Goal: Submit feedback/report problem: Ask a question

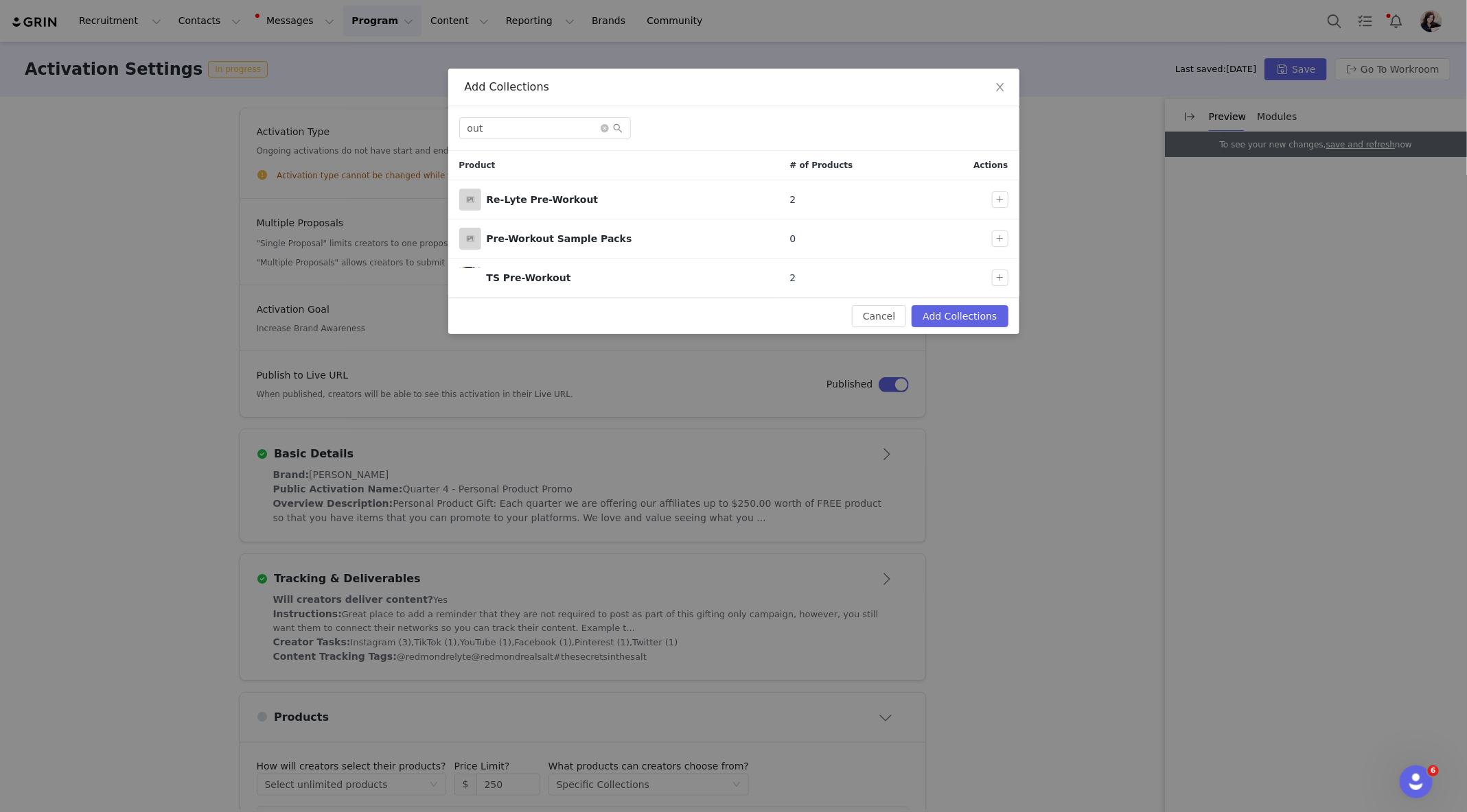
scroll to position [232, 0]
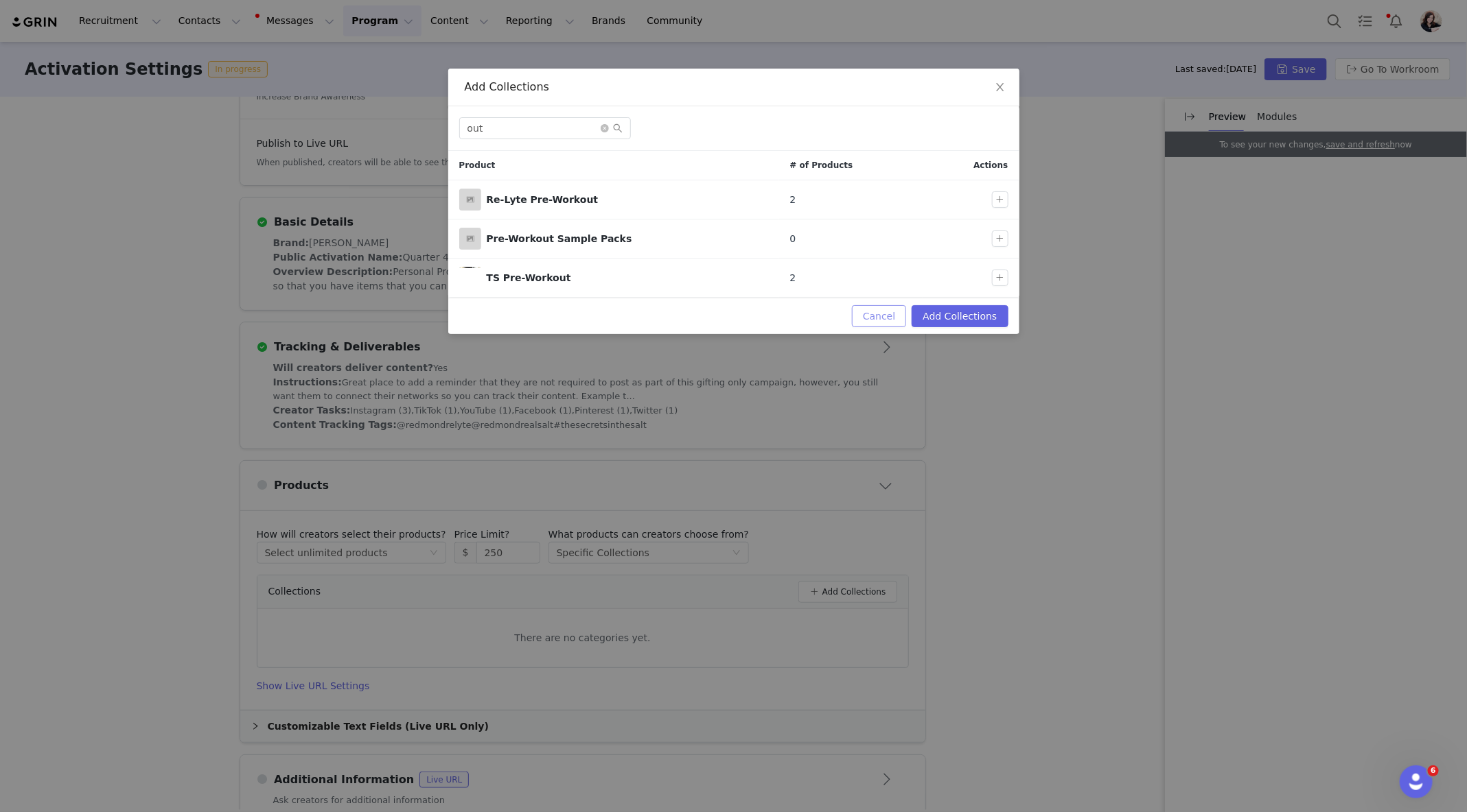
click at [897, 311] on button "Cancel" at bounding box center [879, 315] width 54 height 22
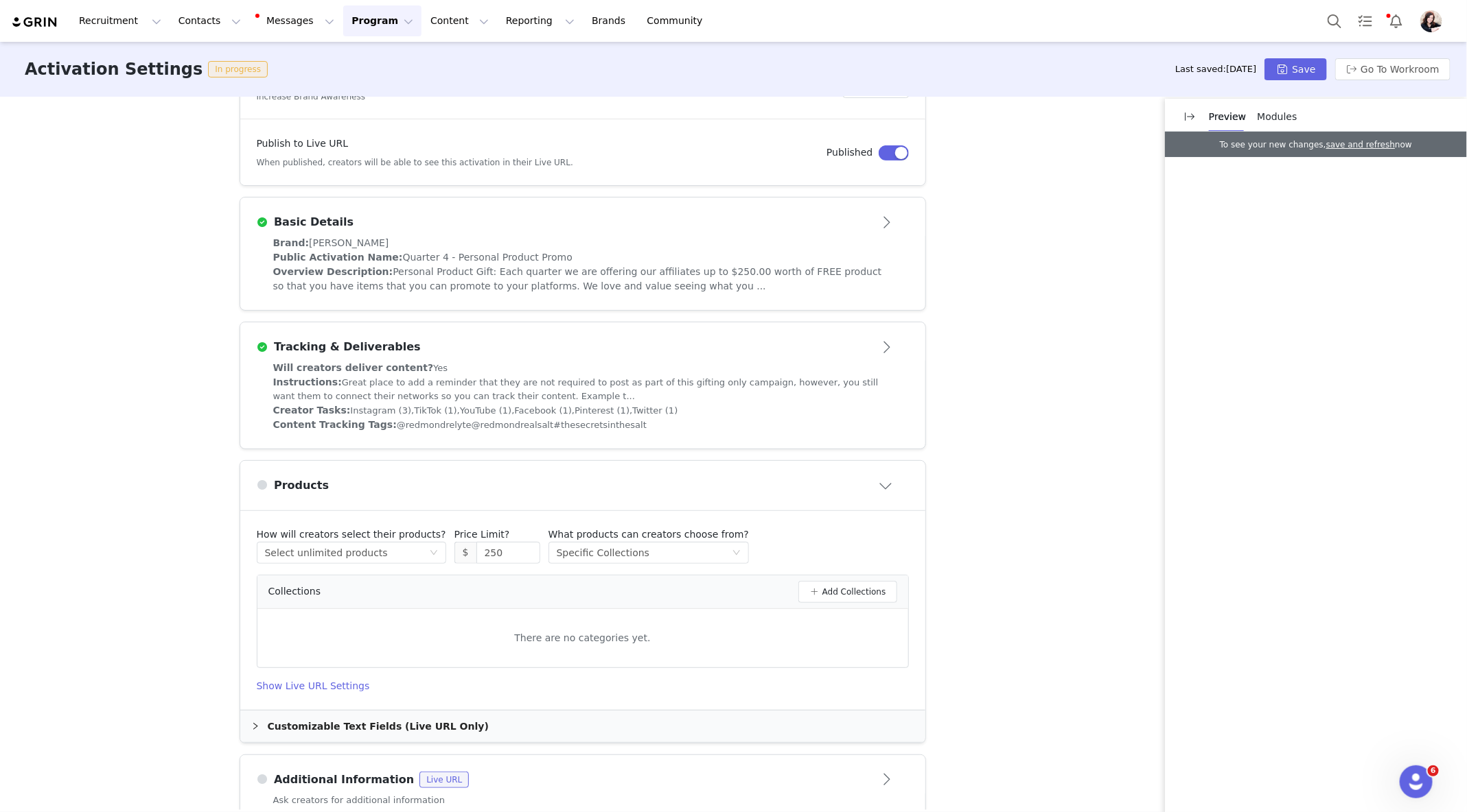
click at [674, 238] on div "Brand: [PERSON_NAME]" at bounding box center [583, 243] width 619 height 15
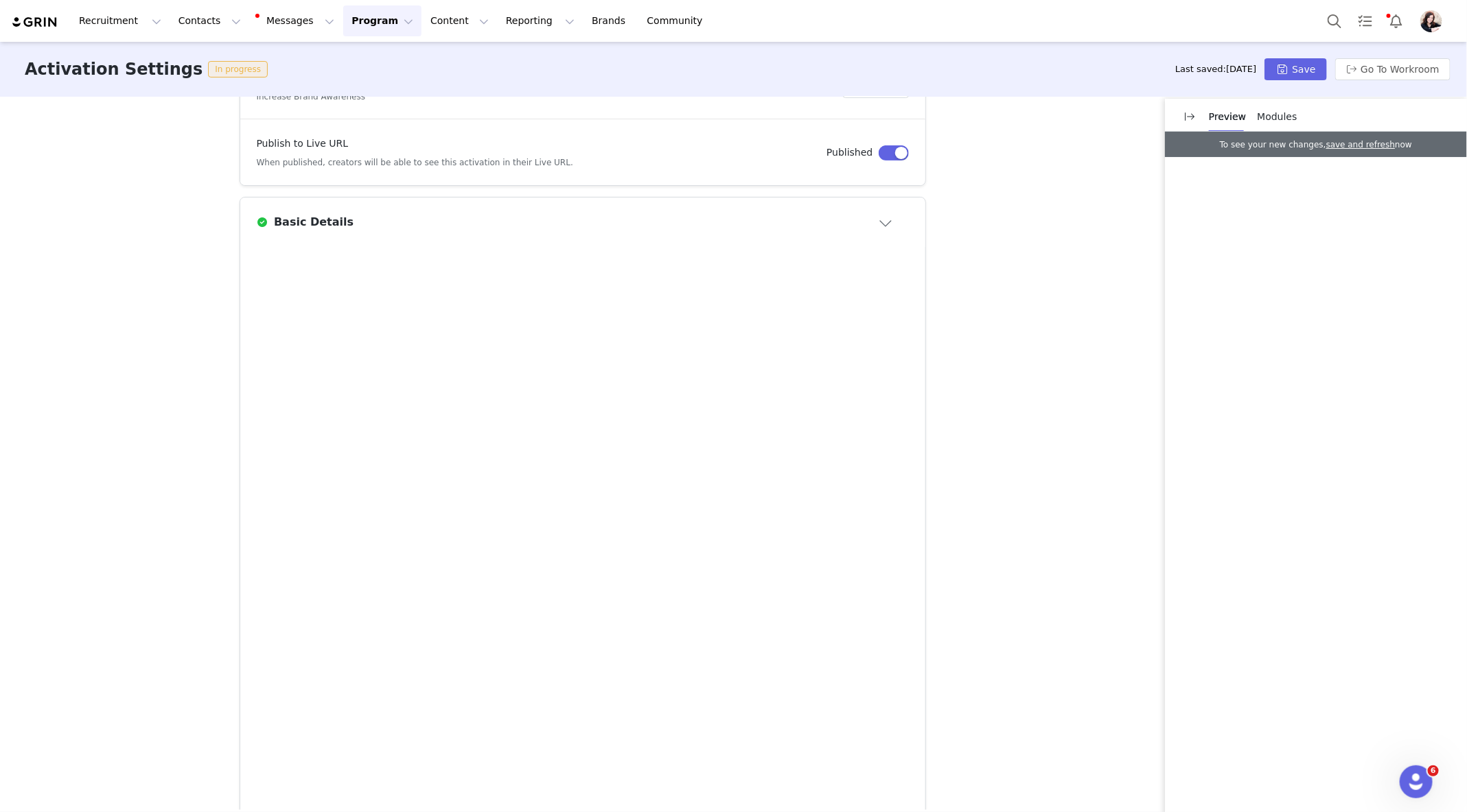
scroll to position [0, 0]
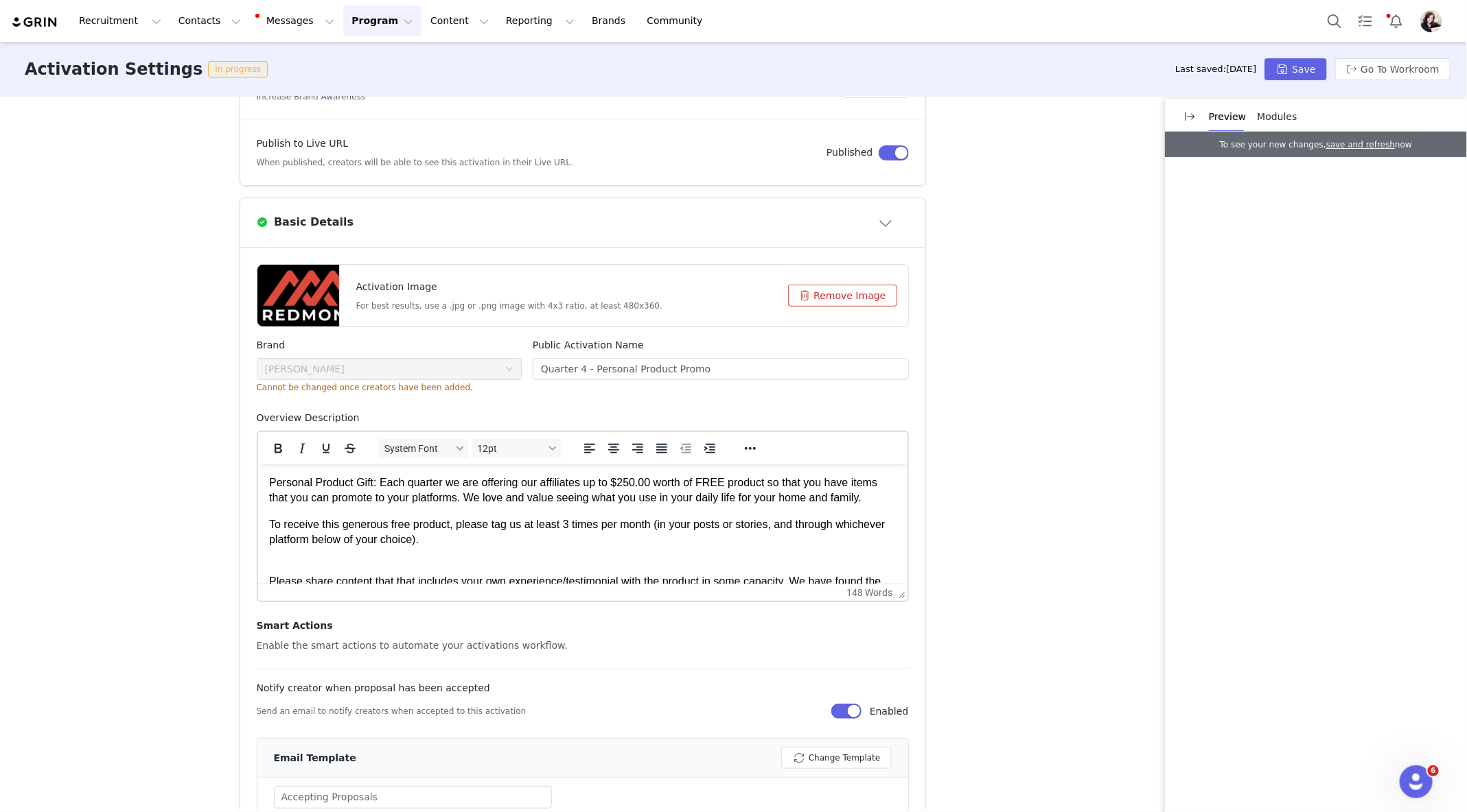
click at [982, 256] on div "Activation Type Ongoing activations do not have start and end dates. Content wi…" at bounding box center [733, 453] width 1467 height 714
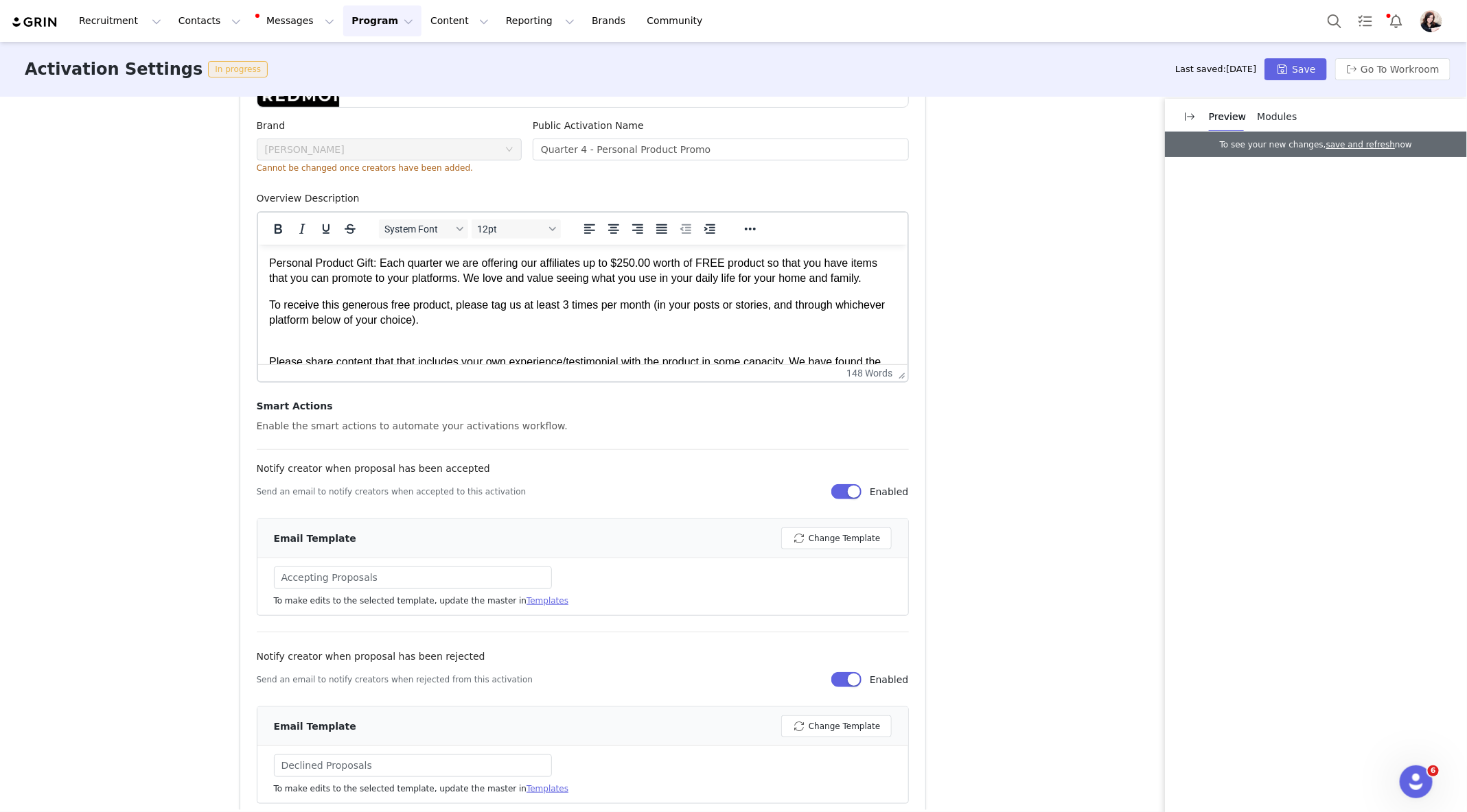
scroll to position [296, 0]
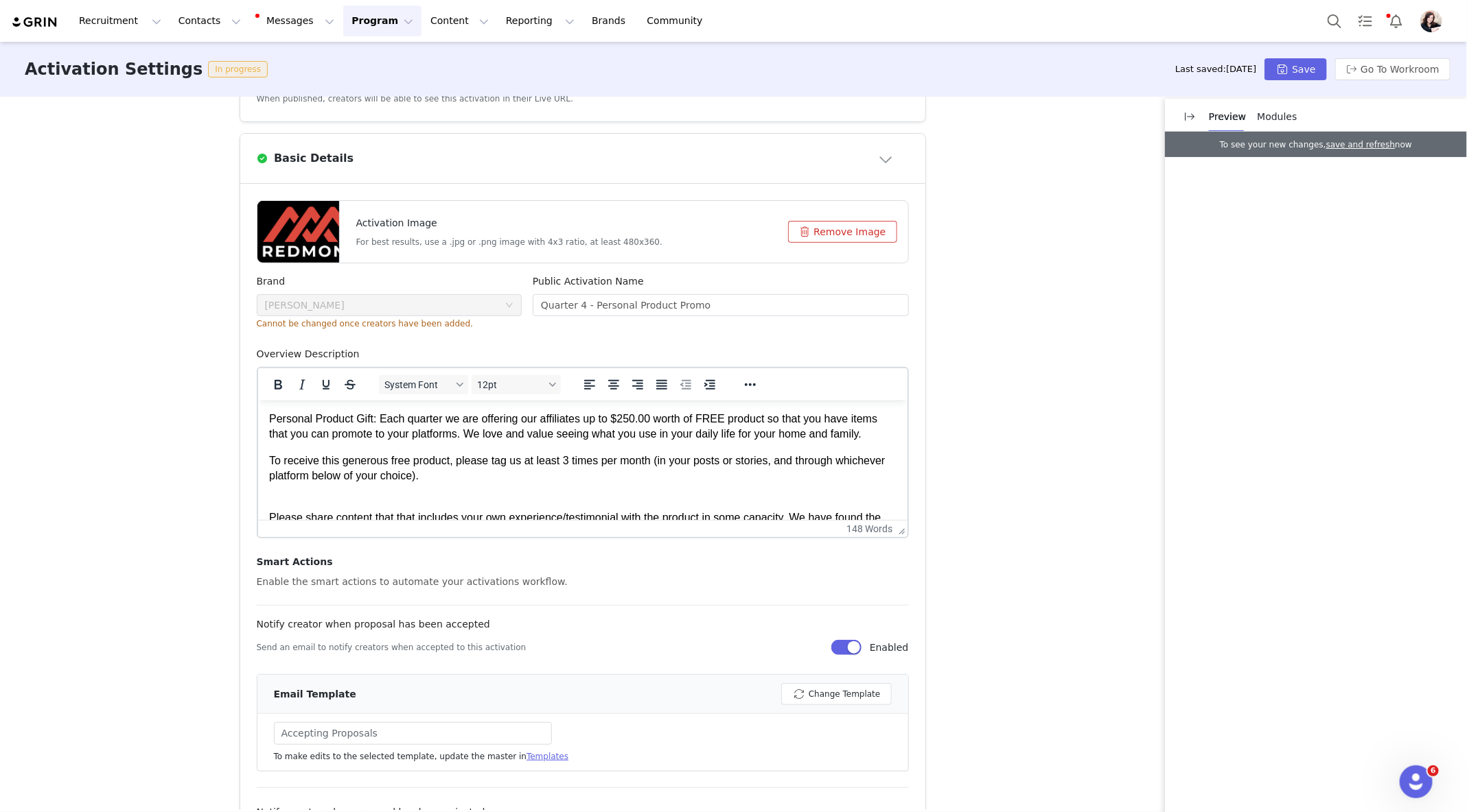
click at [893, 164] on button "Close module" at bounding box center [887, 158] width 42 height 22
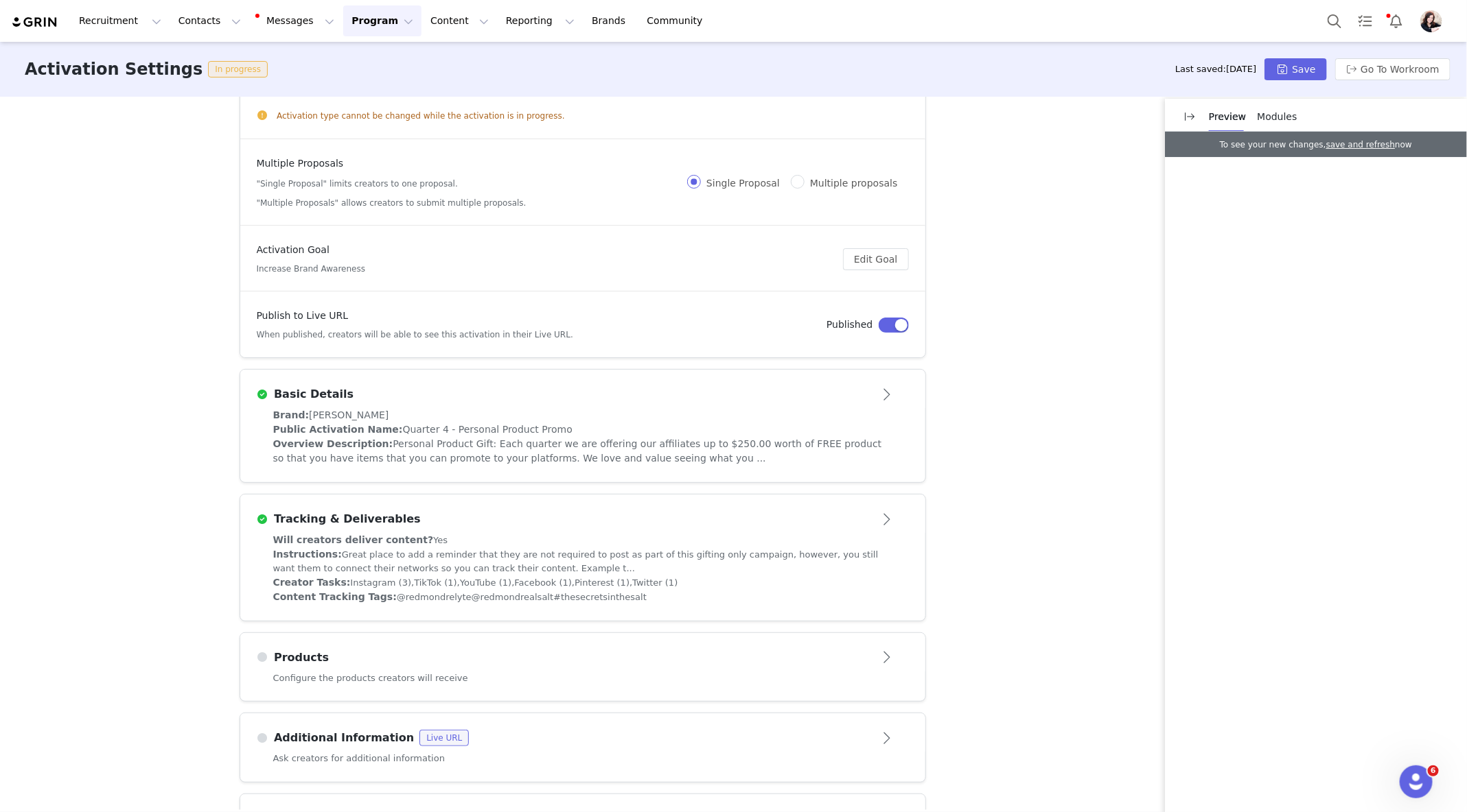
scroll to position [123, 0]
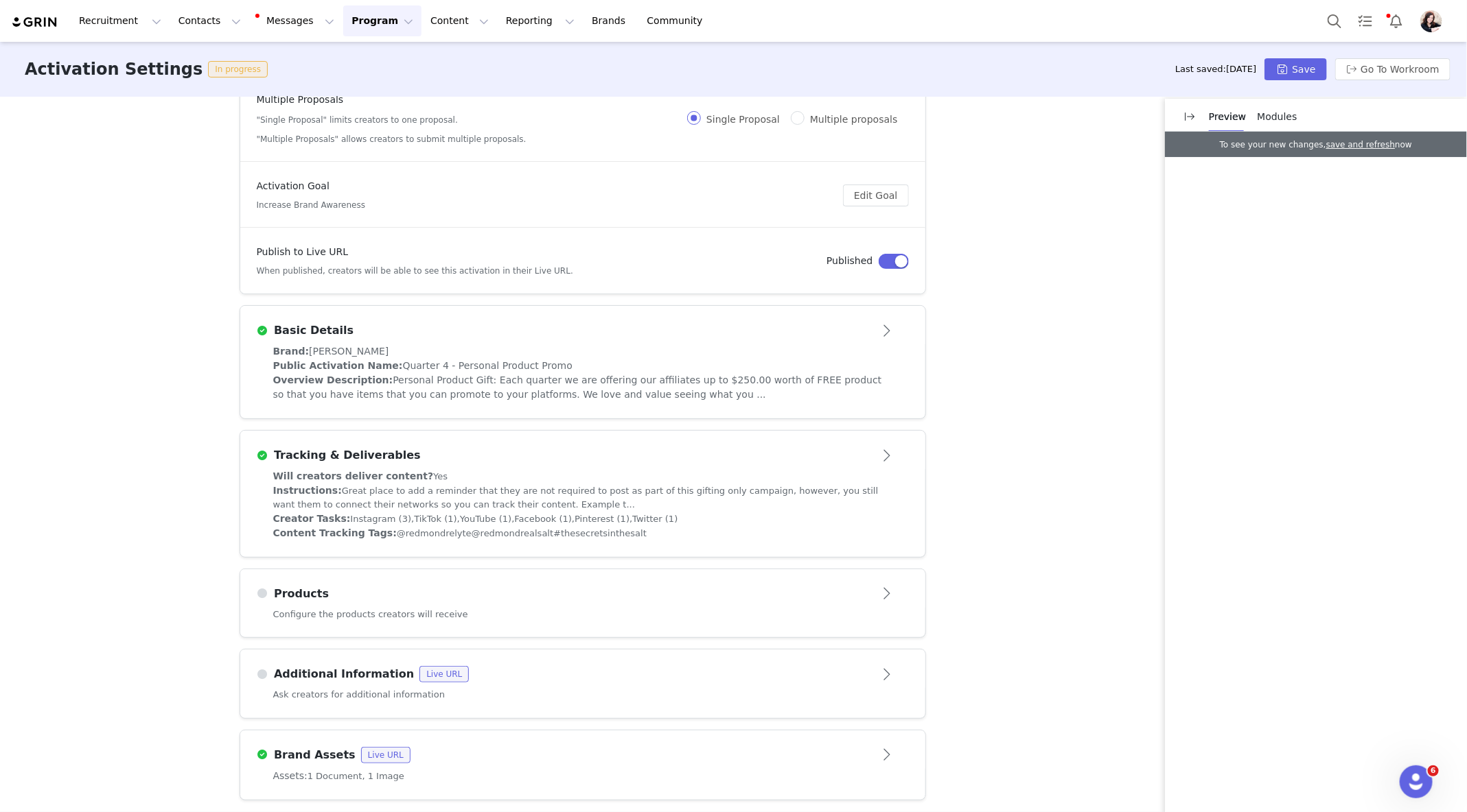
click at [698, 584] on div "Products" at bounding box center [583, 594] width 652 height 22
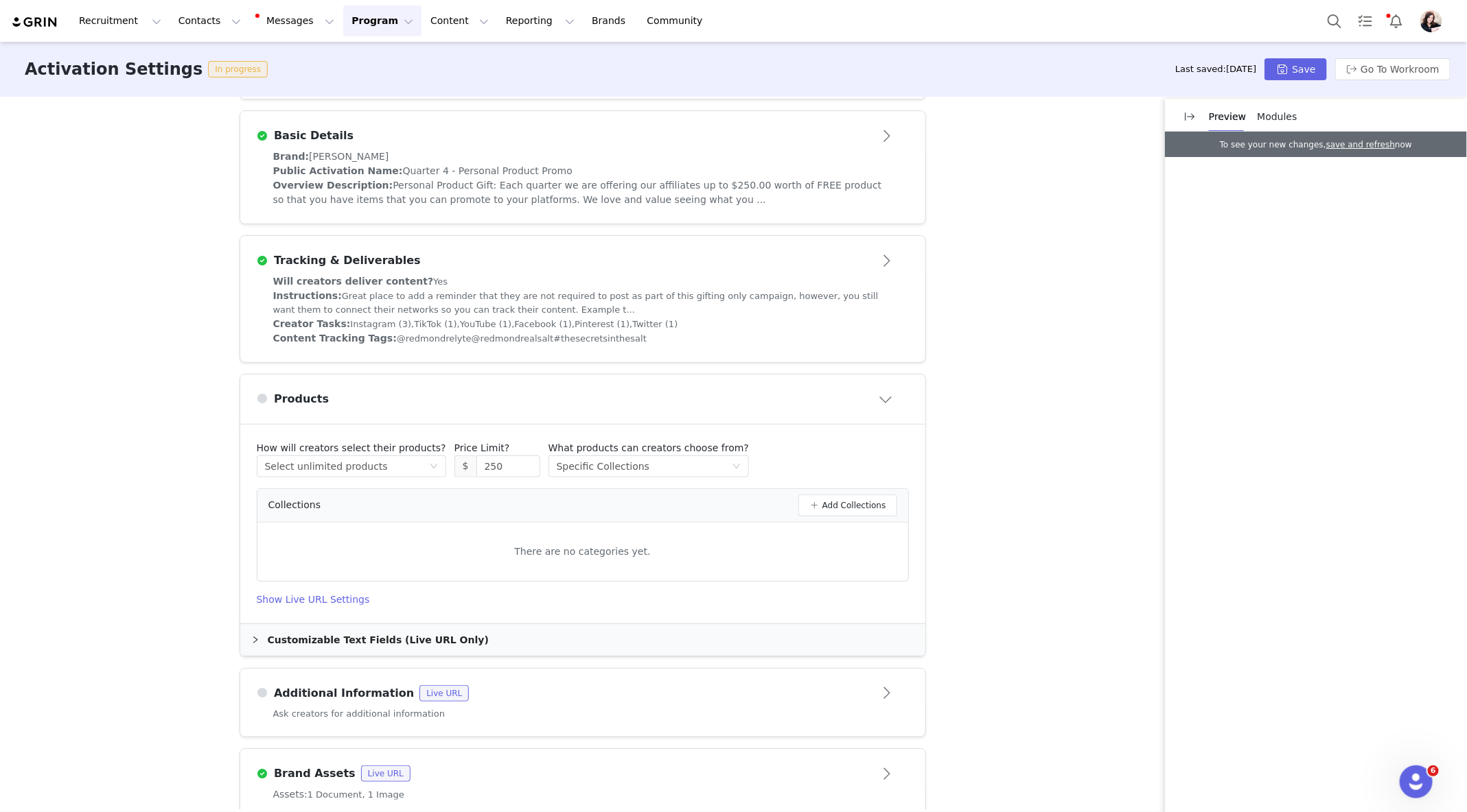
scroll to position [335, 0]
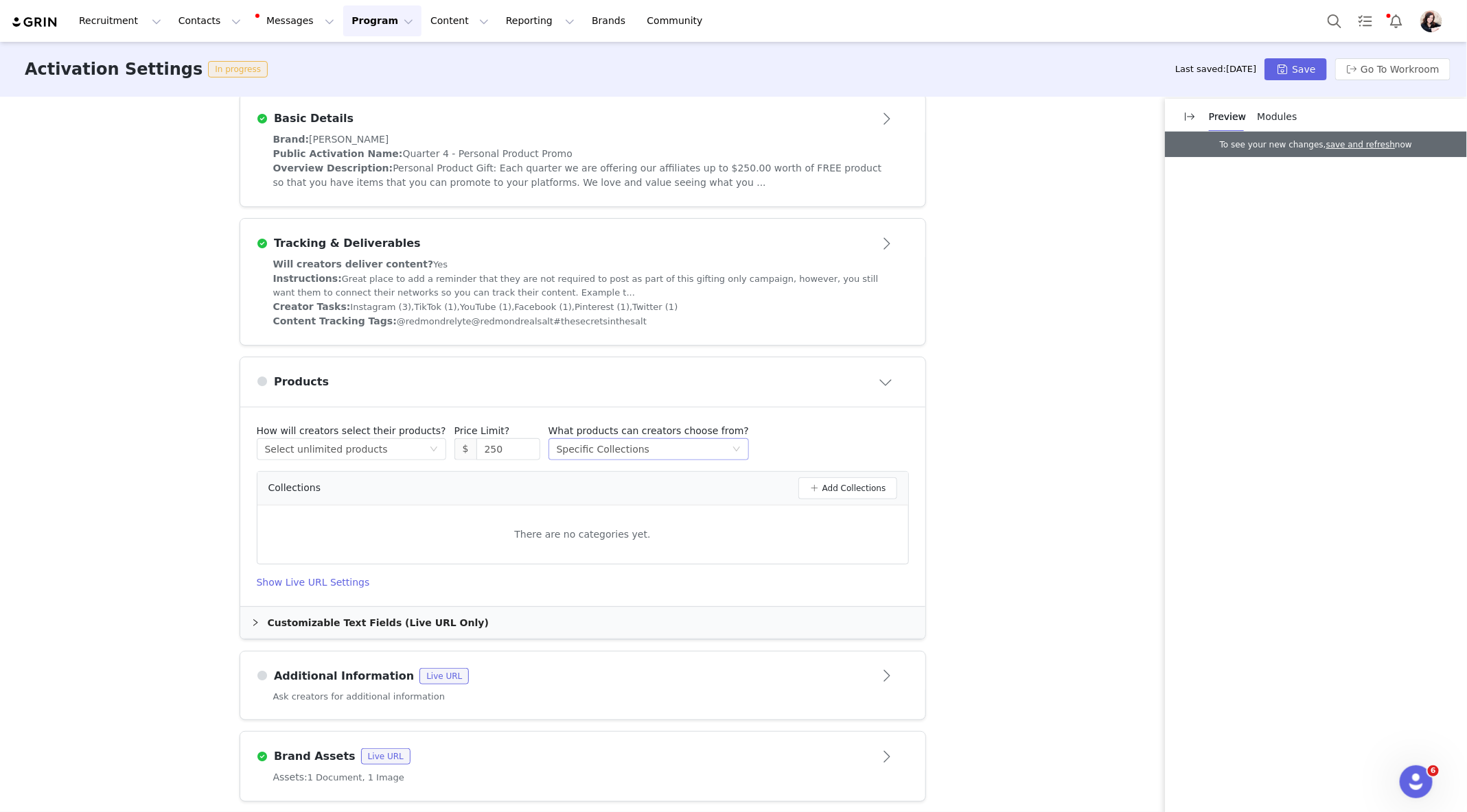
click at [691, 445] on div "Select method Specific Collections" at bounding box center [643, 449] width 175 height 21
click at [652, 513] on li "Specific Collections" at bounding box center [633, 517] width 190 height 22
click at [837, 482] on button "Add Collections" at bounding box center [848, 488] width 99 height 22
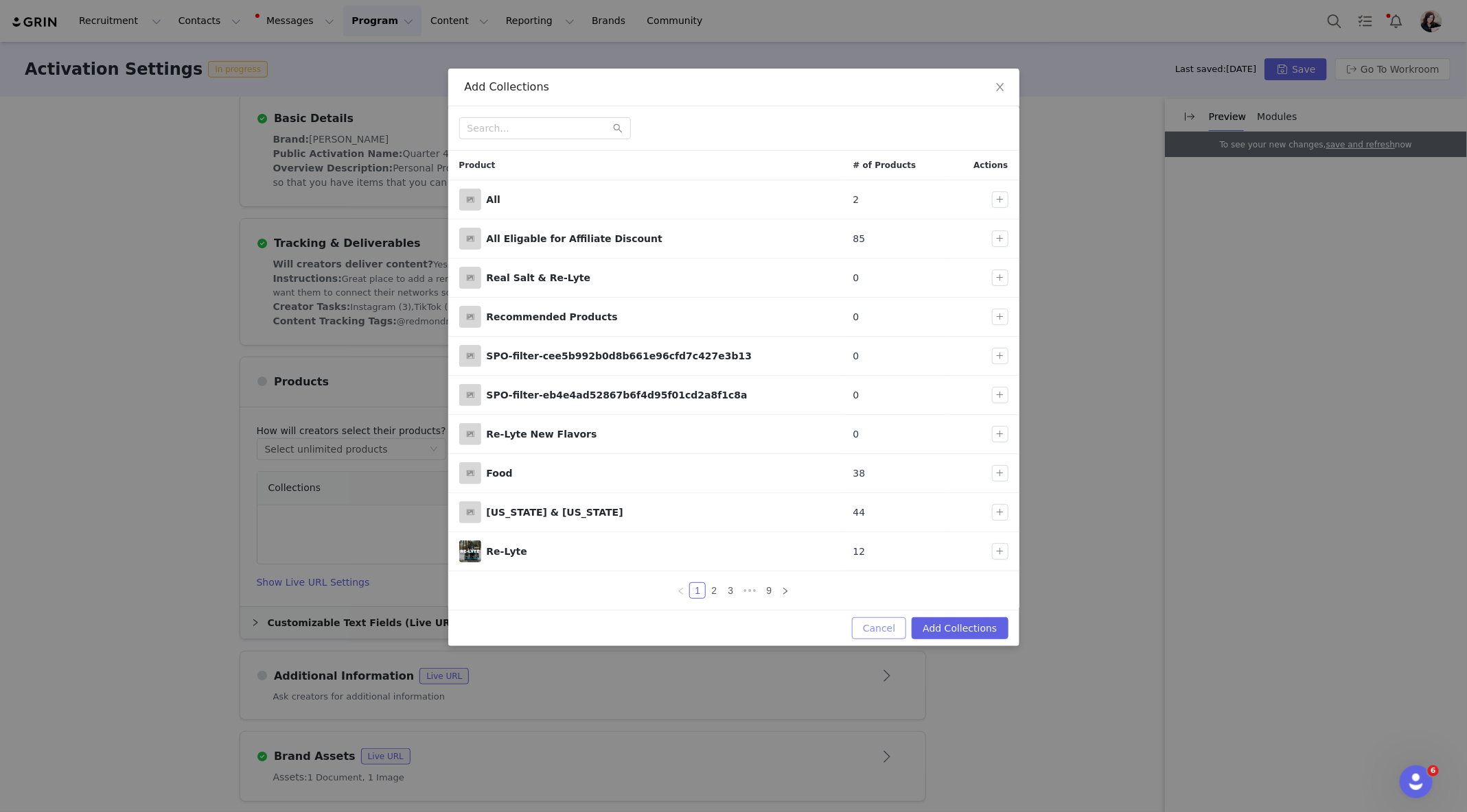
click at [892, 623] on button "Cancel" at bounding box center [879, 628] width 54 height 22
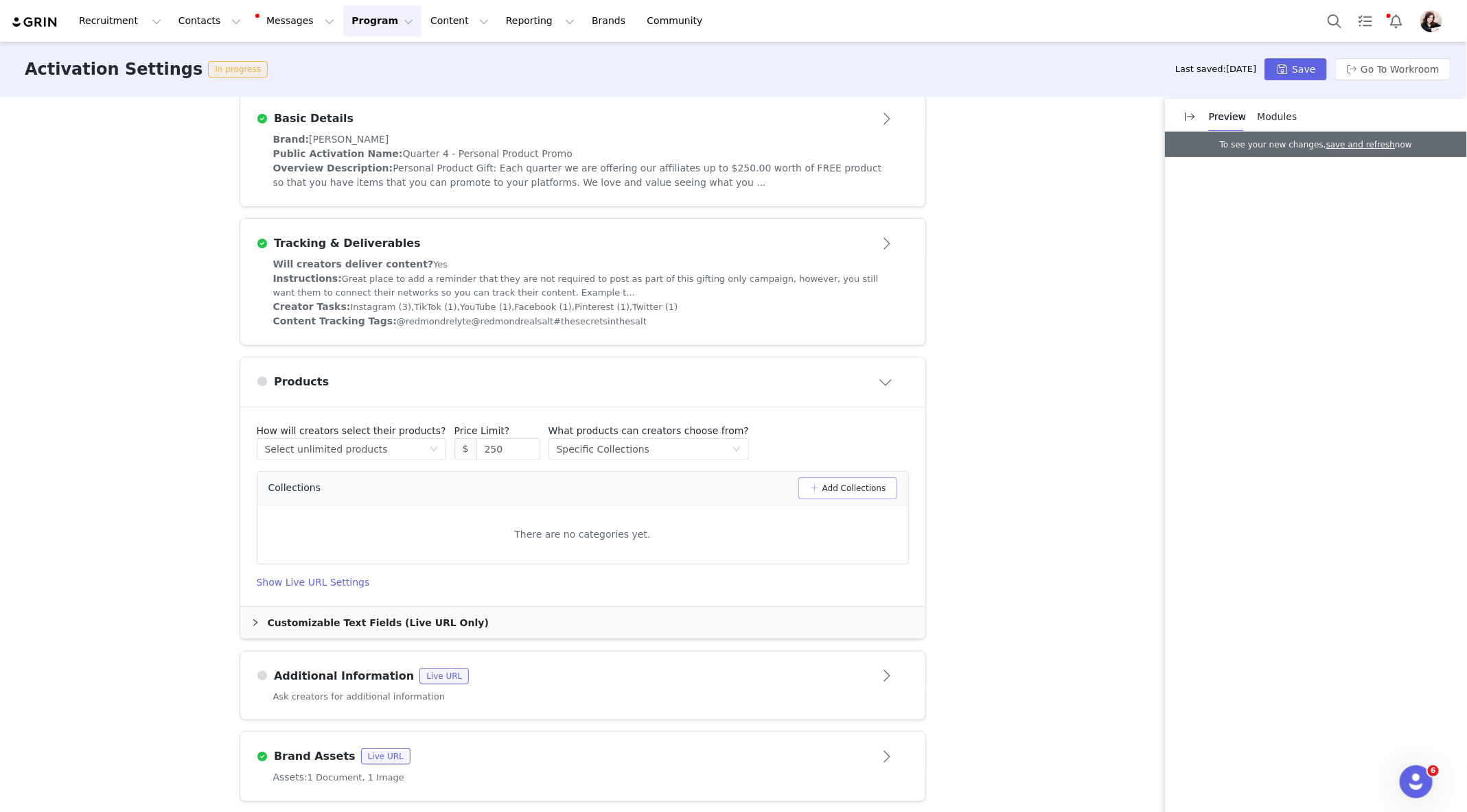
click at [876, 494] on button "Add Collections" at bounding box center [848, 488] width 99 height 22
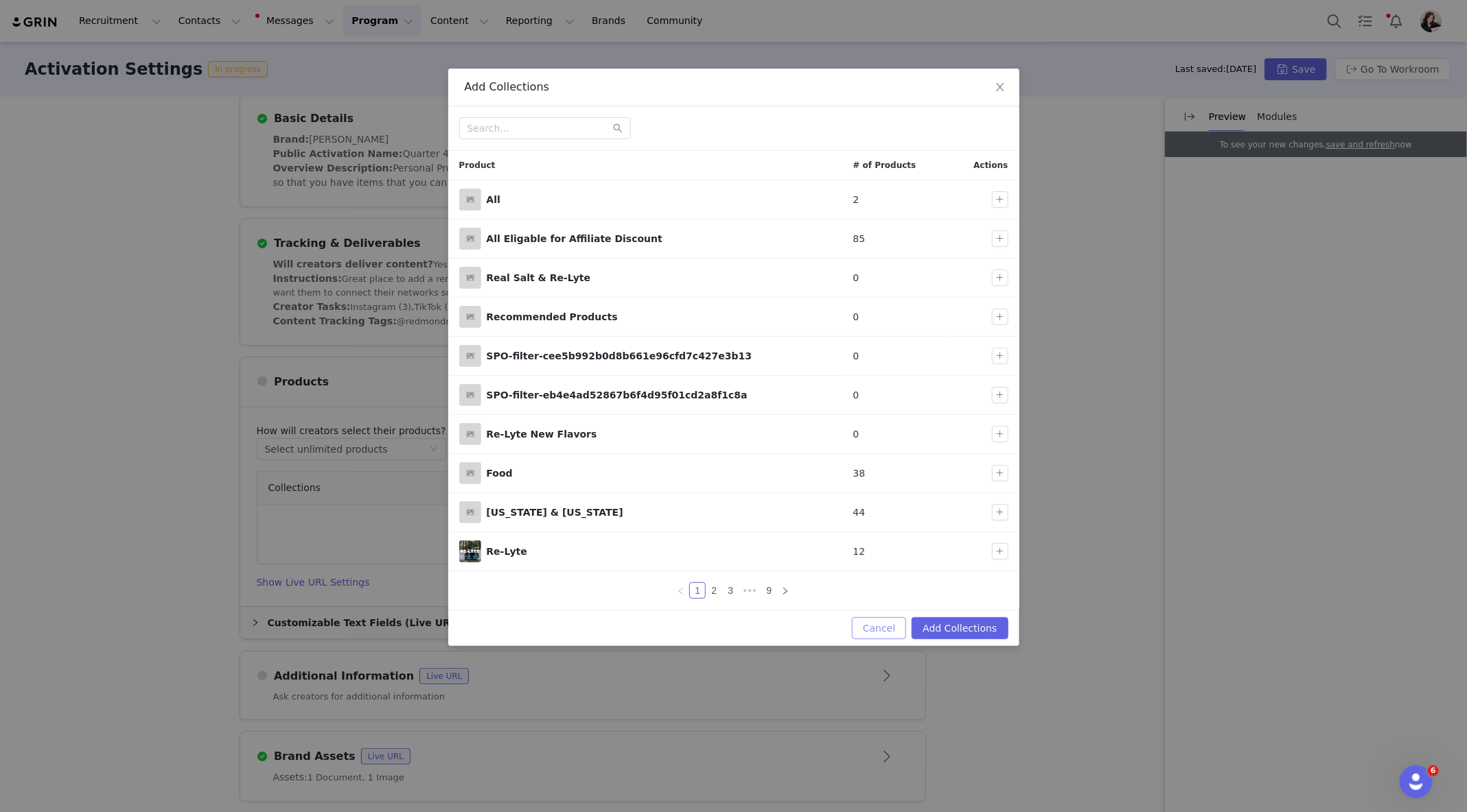
click at [886, 617] on button "Cancel" at bounding box center [879, 628] width 54 height 22
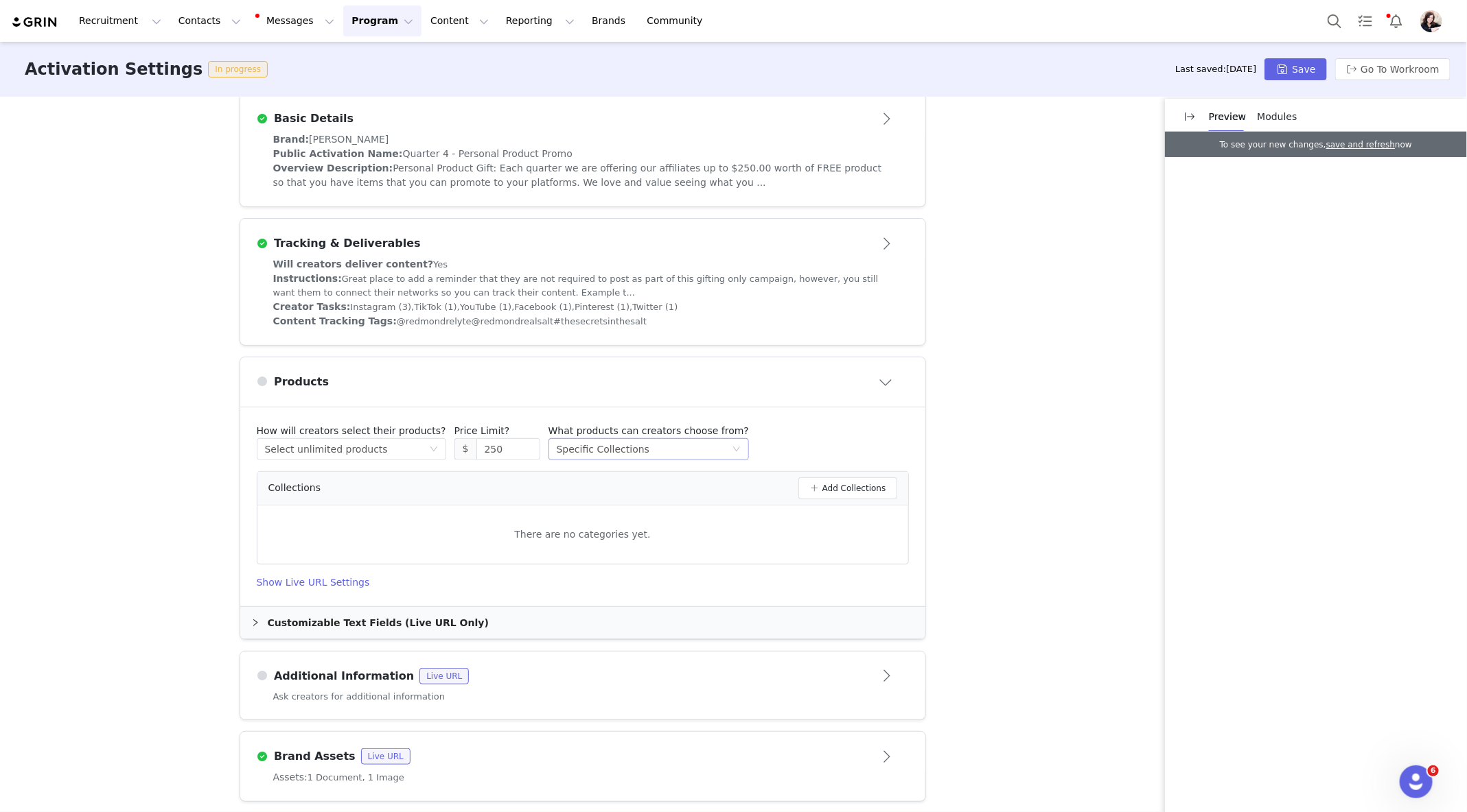
click at [675, 442] on div "Select method Specific Collections" at bounding box center [643, 449] width 175 height 21
click at [661, 471] on li "All Products (89)" at bounding box center [633, 473] width 190 height 22
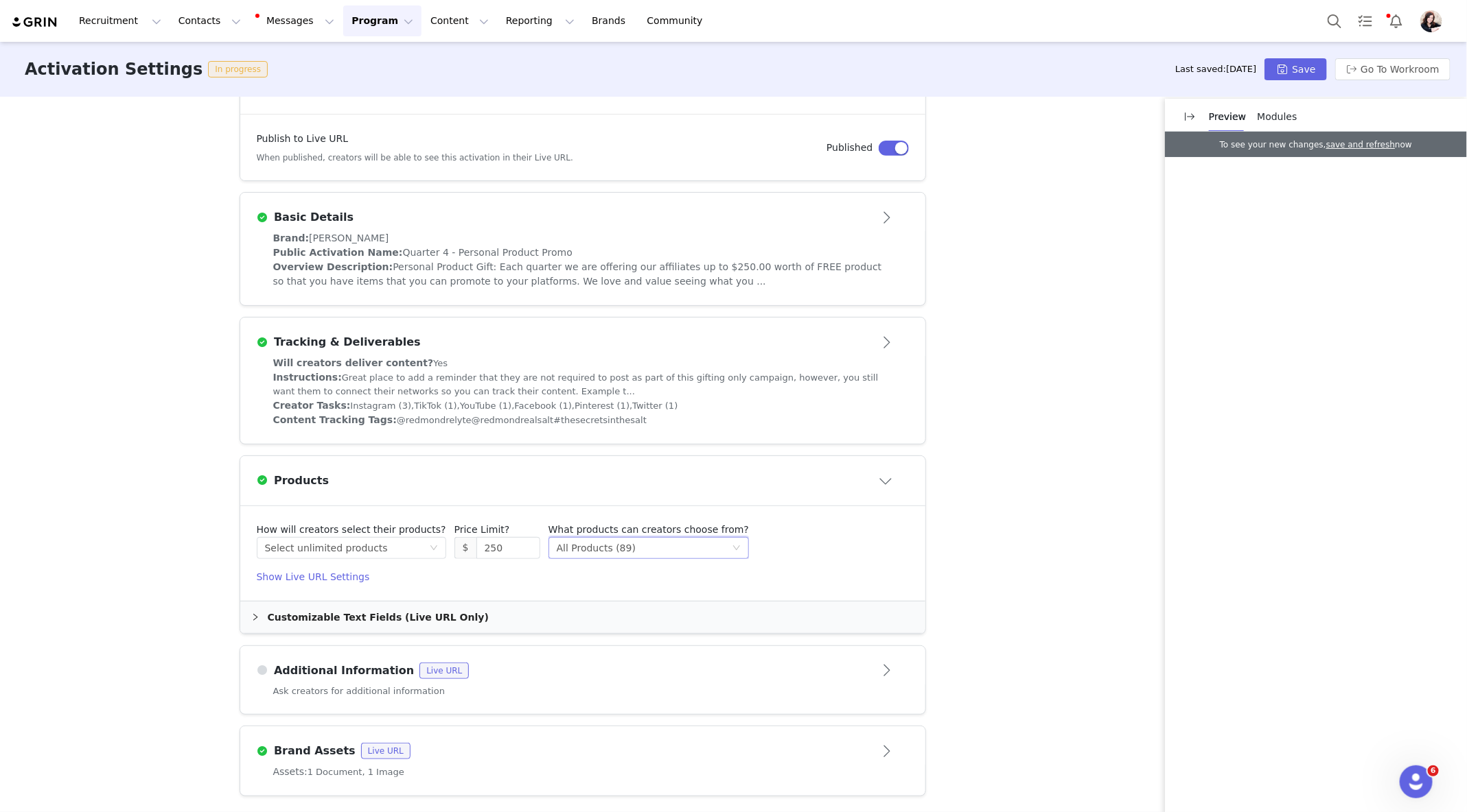
scroll to position [232, 0]
click at [648, 545] on div "Select method All Products (89)" at bounding box center [643, 553] width 175 height 21
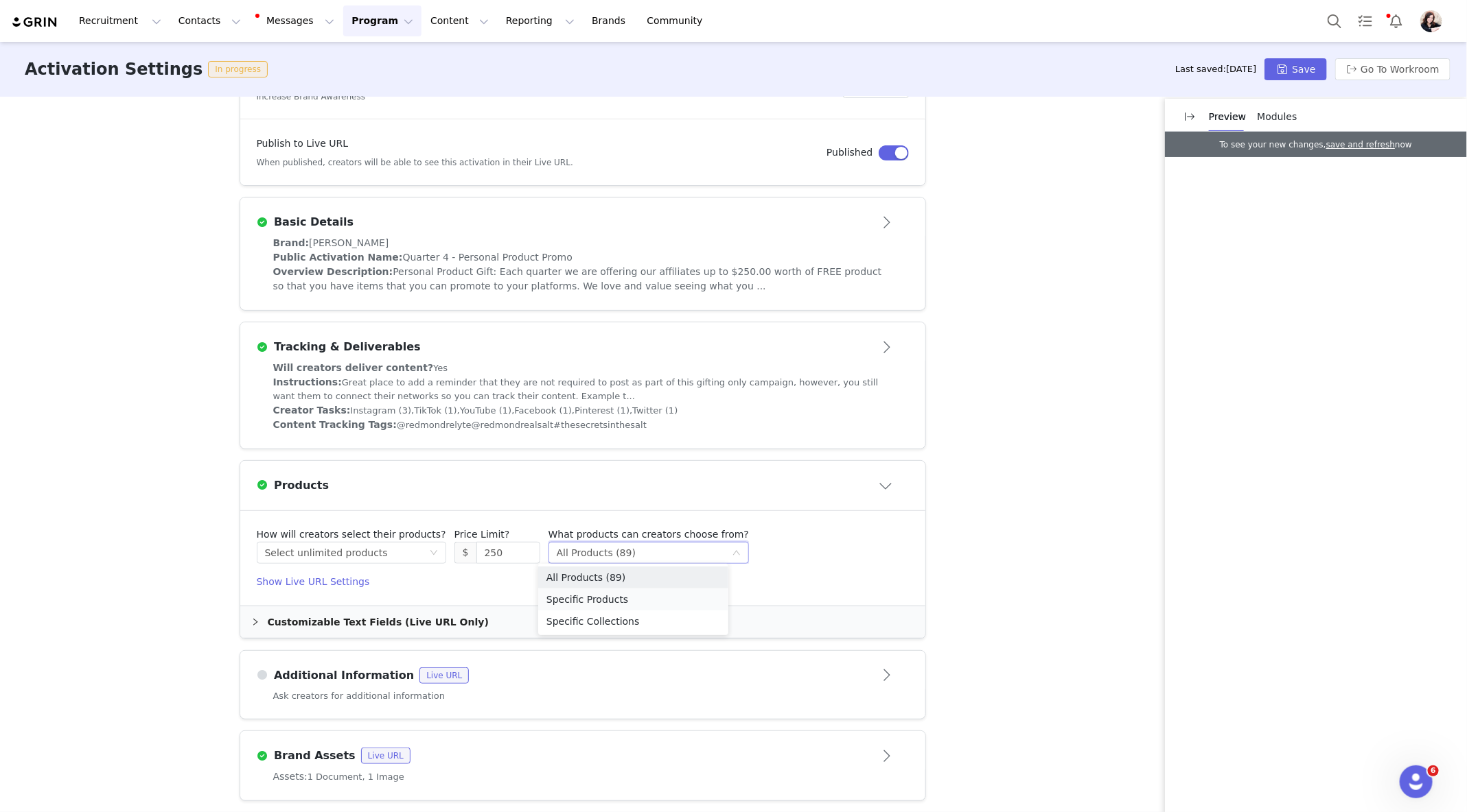
click at [641, 597] on li "Specific Products" at bounding box center [633, 599] width 190 height 22
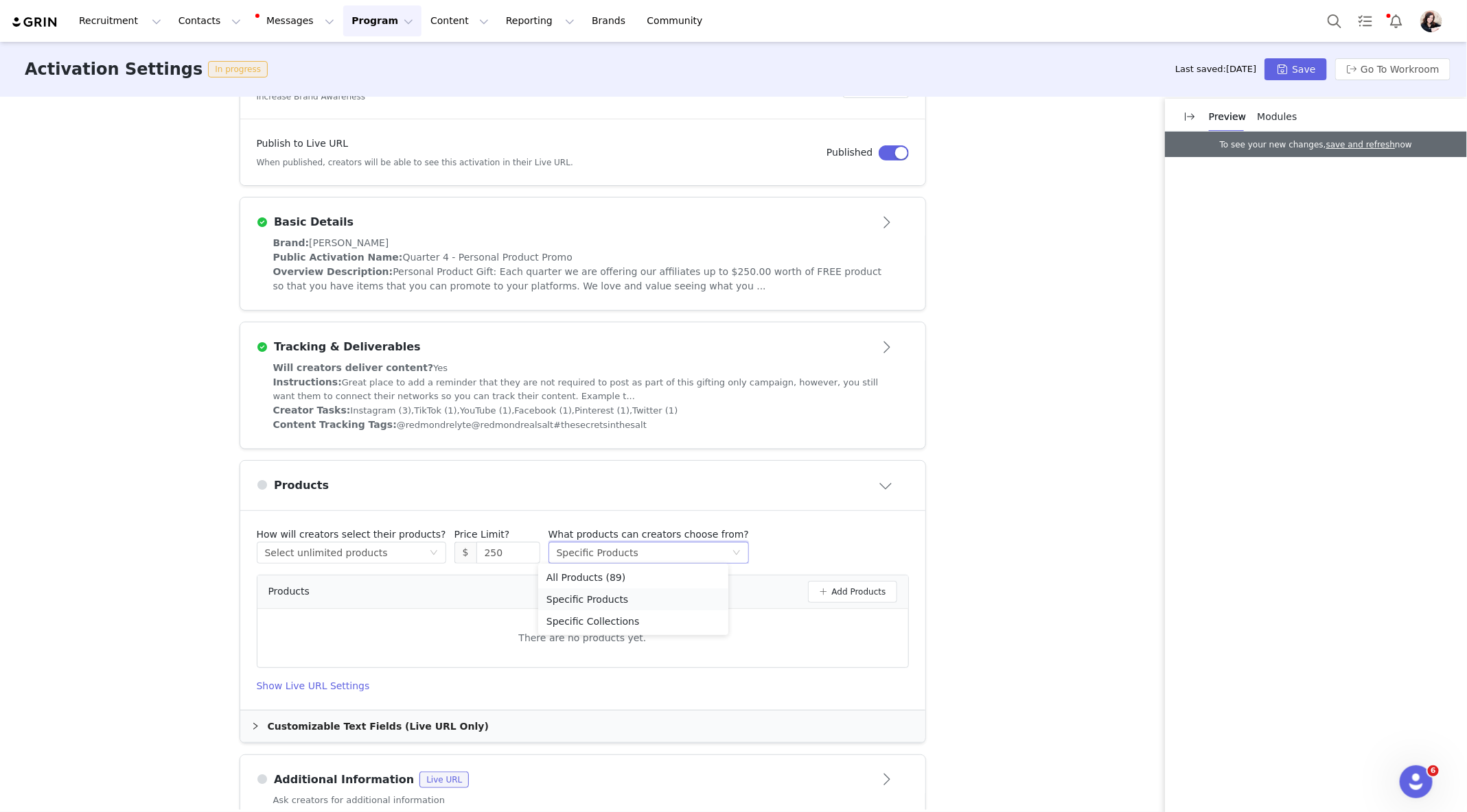
scroll to position [335, 0]
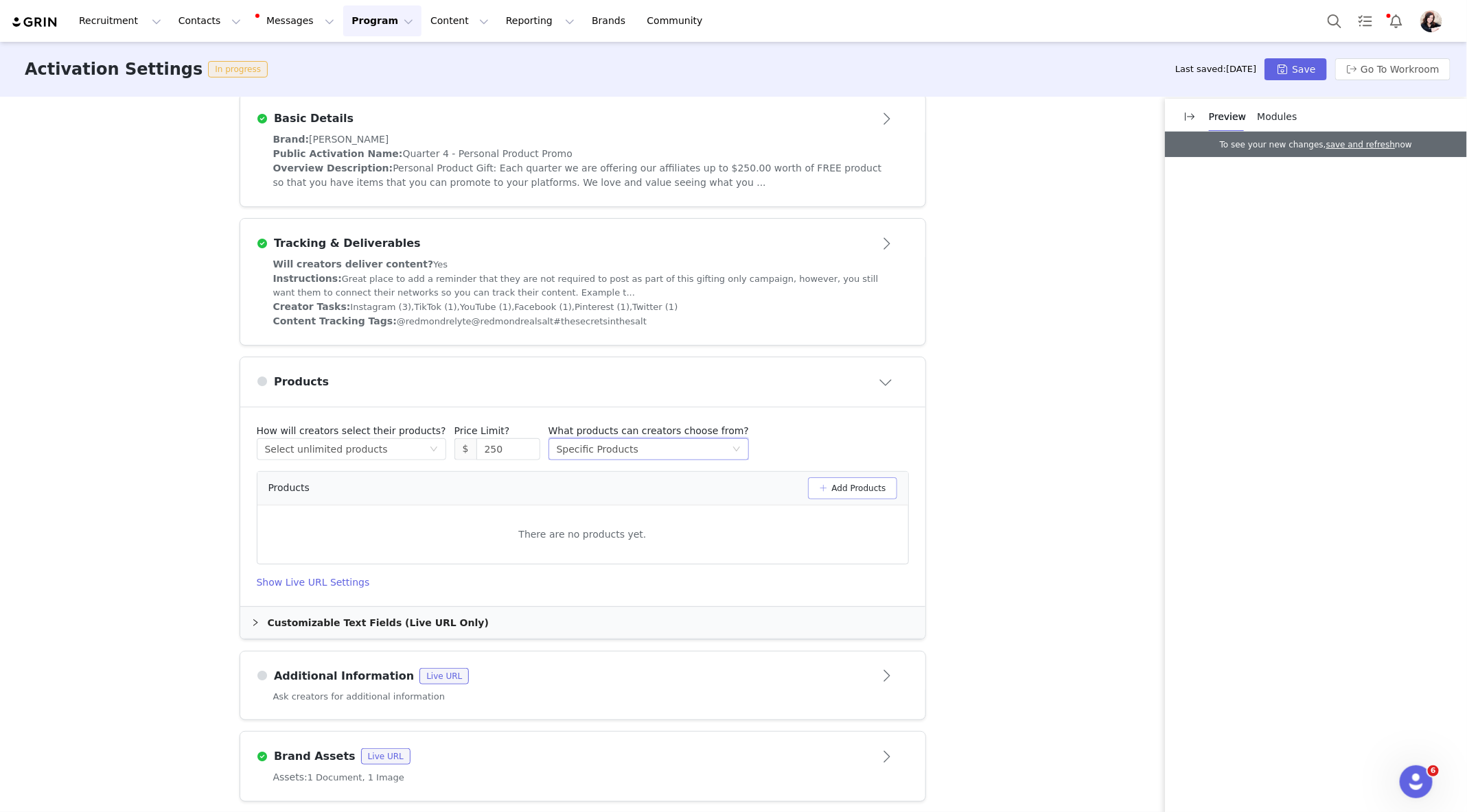
click at [839, 485] on button "Add Products" at bounding box center [852, 488] width 89 height 22
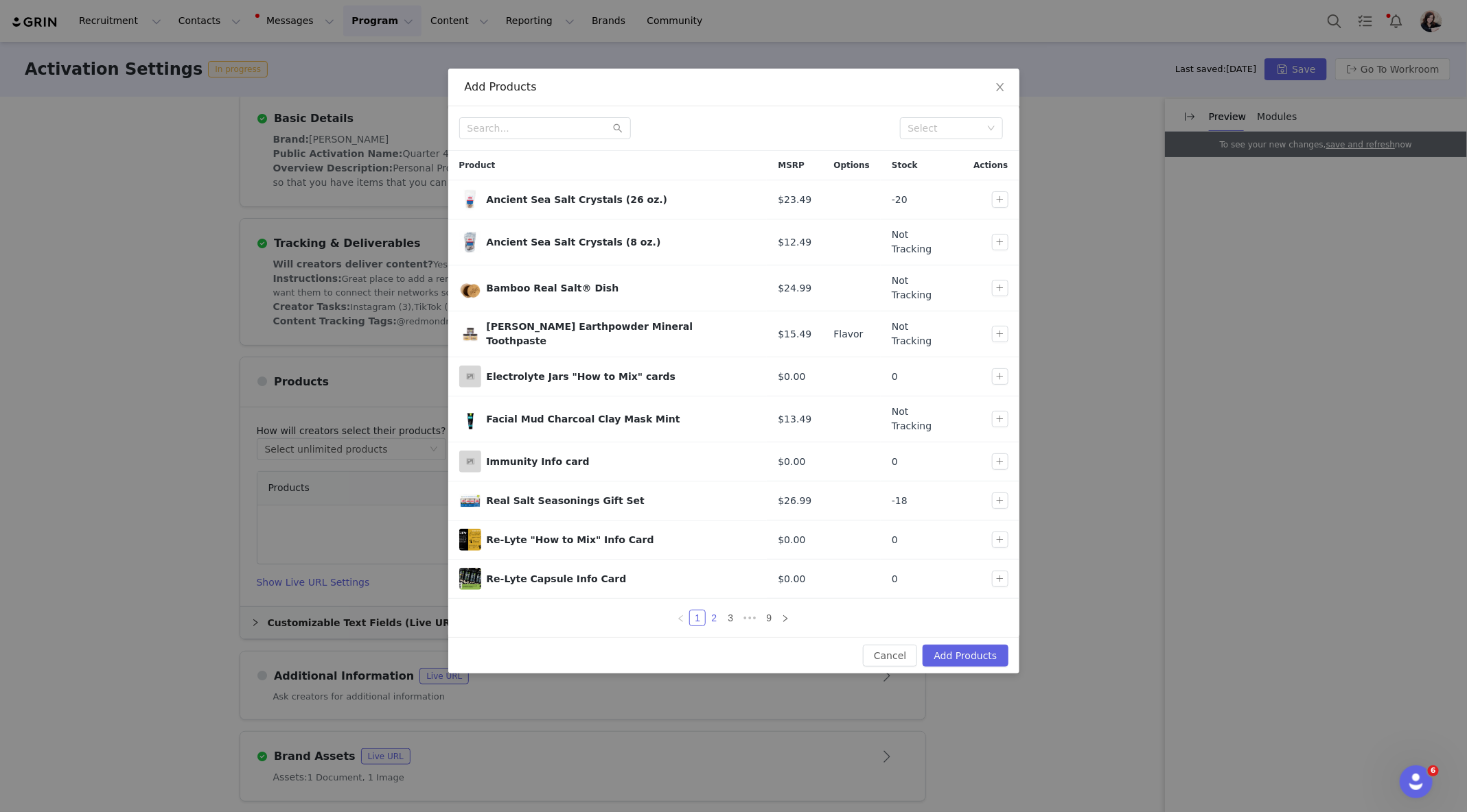
click at [718, 610] on link "2" at bounding box center [714, 618] width 16 height 16
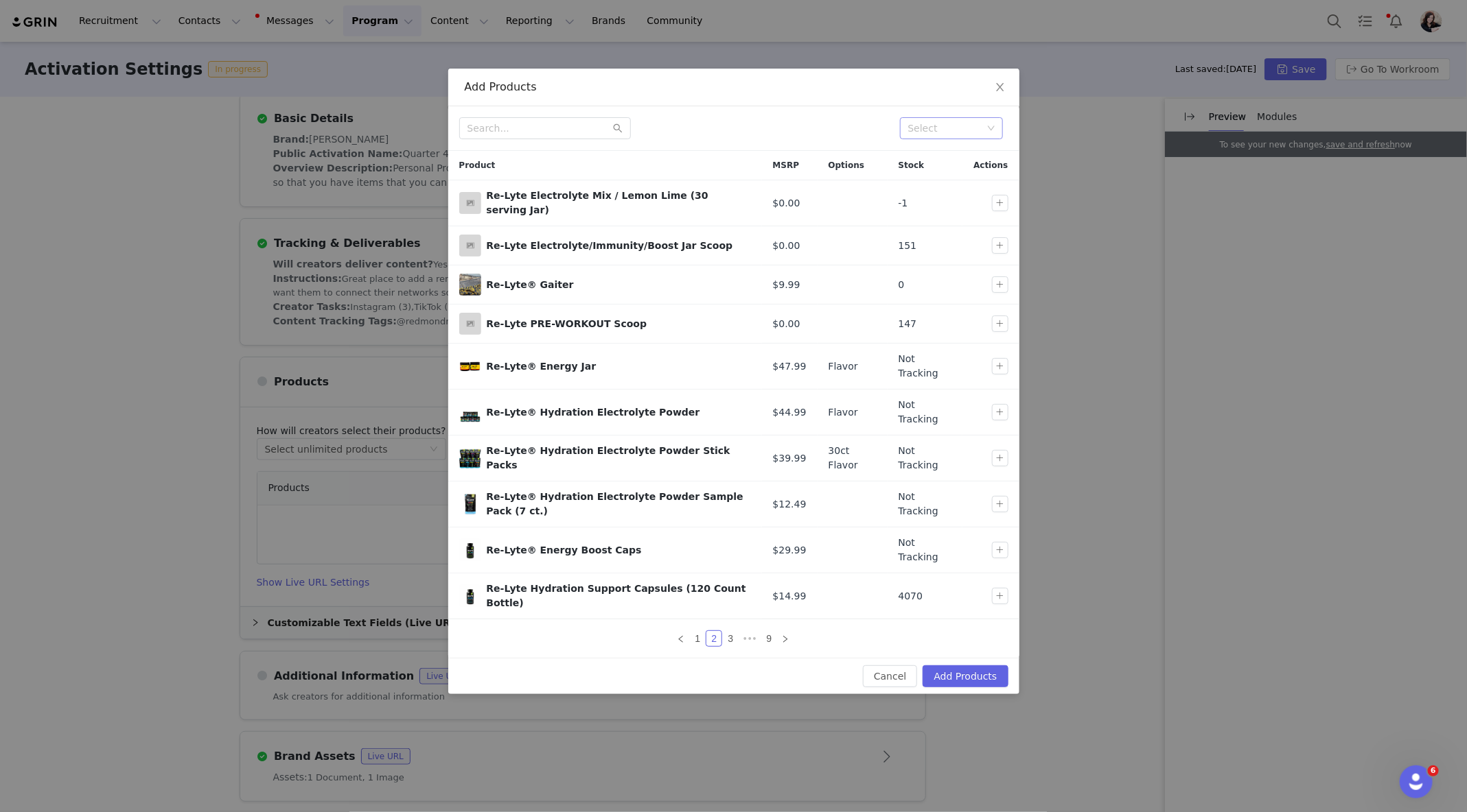
click at [963, 119] on div "Select" at bounding box center [946, 128] width 85 height 21
click at [950, 177] on li "All" at bounding box center [950, 177] width 103 height 22
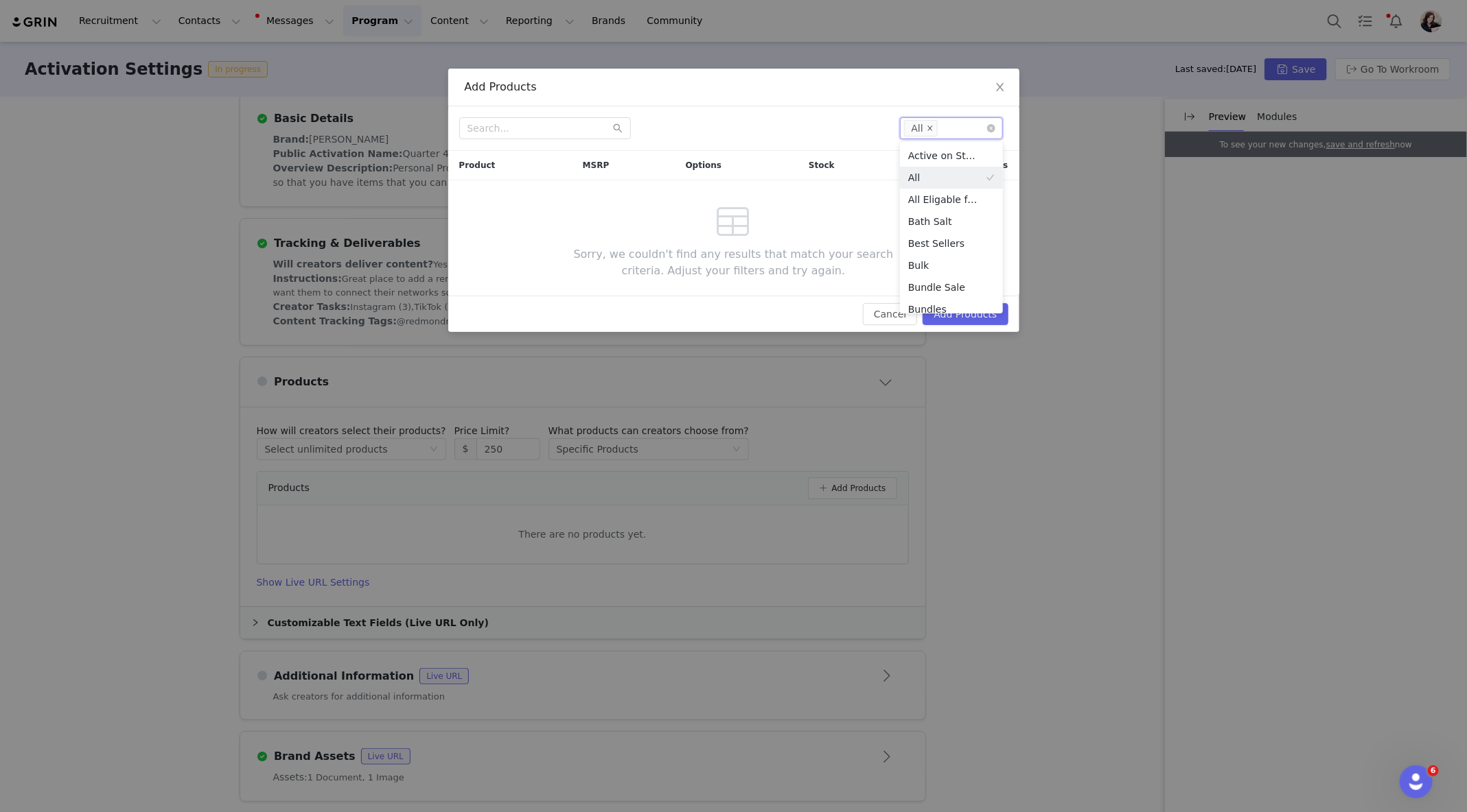
click at [929, 125] on icon "icon: close" at bounding box center [930, 128] width 7 height 7
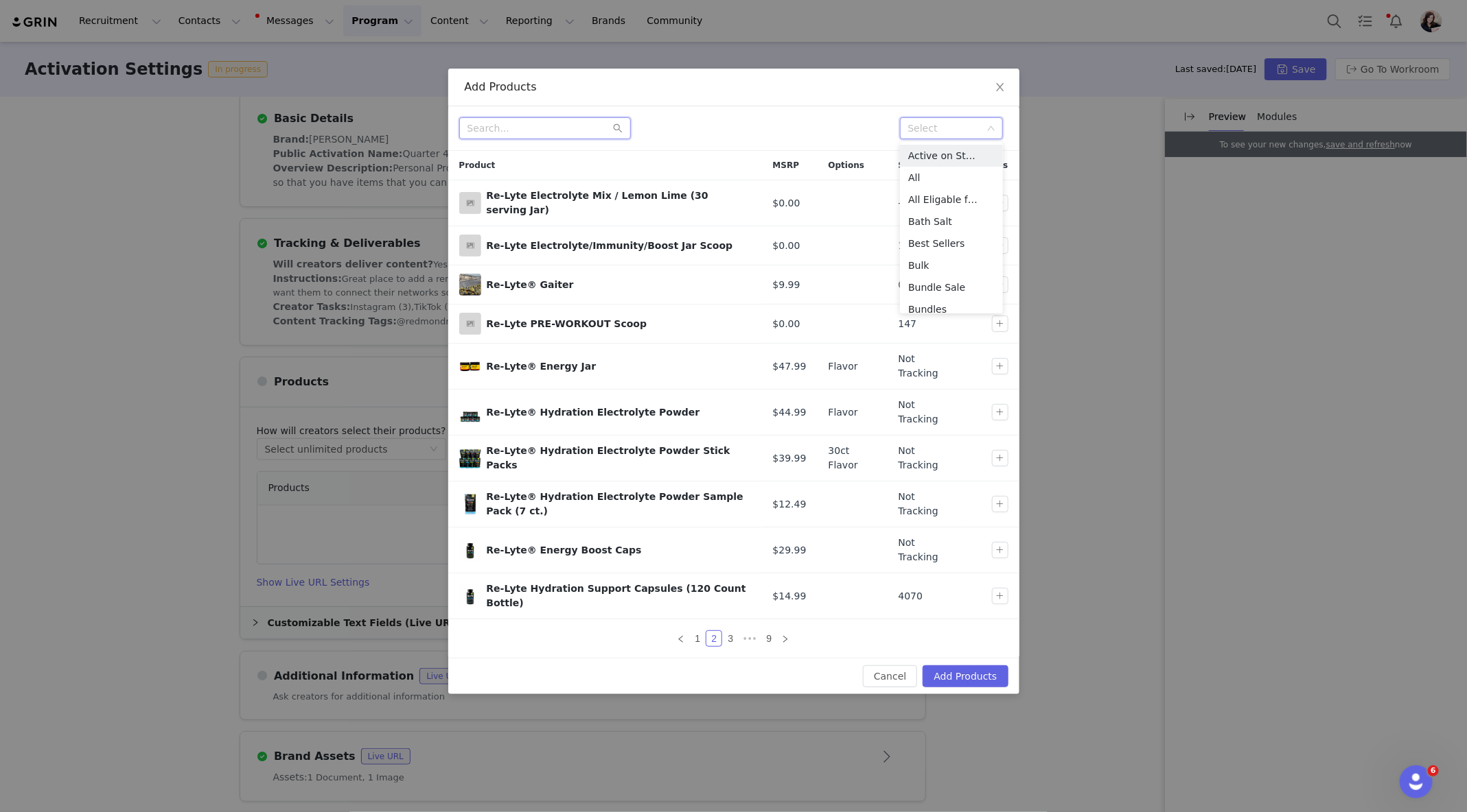
click at [591, 122] on input "text" at bounding box center [544, 128] width 172 height 22
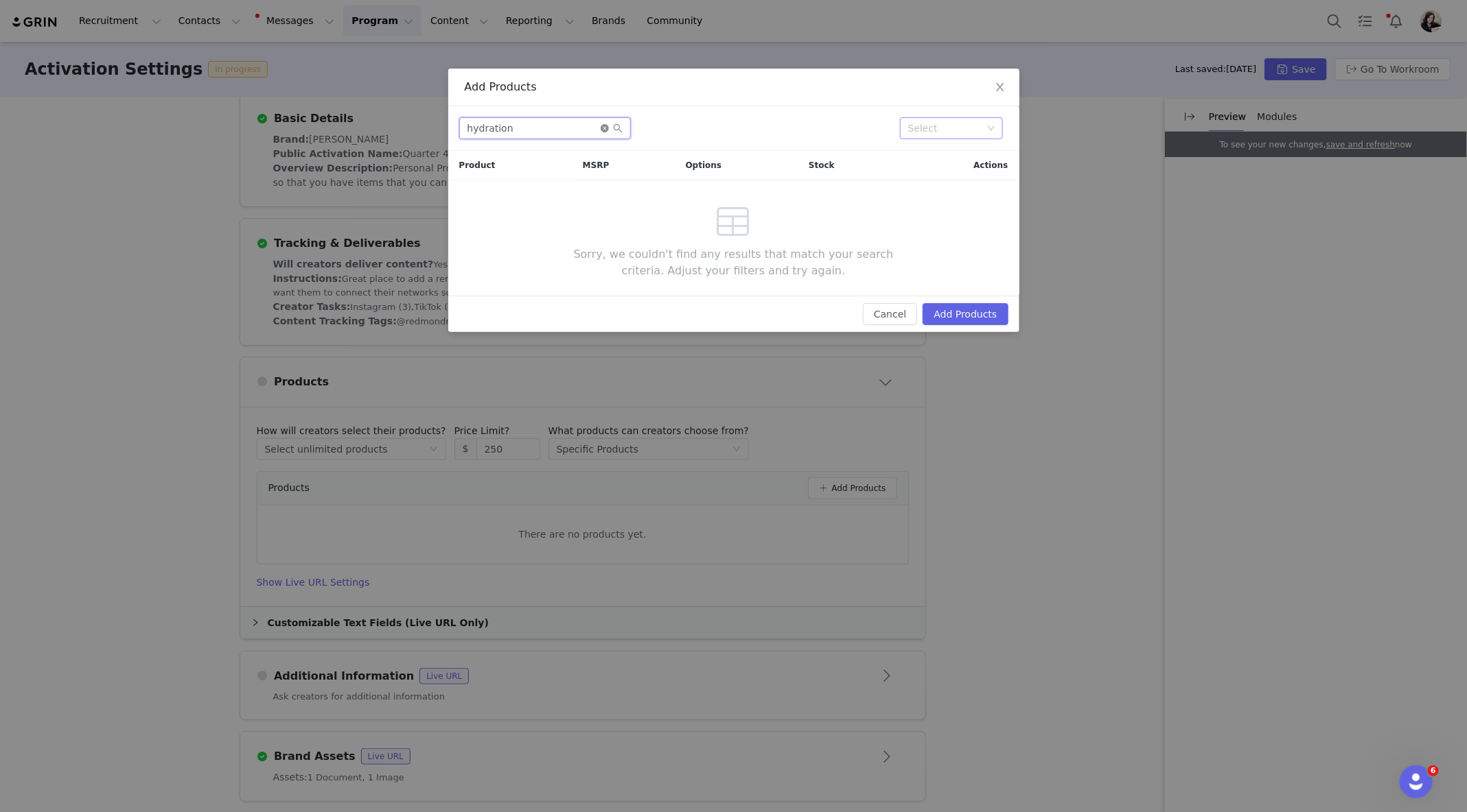
type input "hydration"
click at [607, 125] on icon "icon: close-circle" at bounding box center [605, 128] width 9 height 9
click at [582, 132] on input "text" at bounding box center [544, 128] width 172 height 22
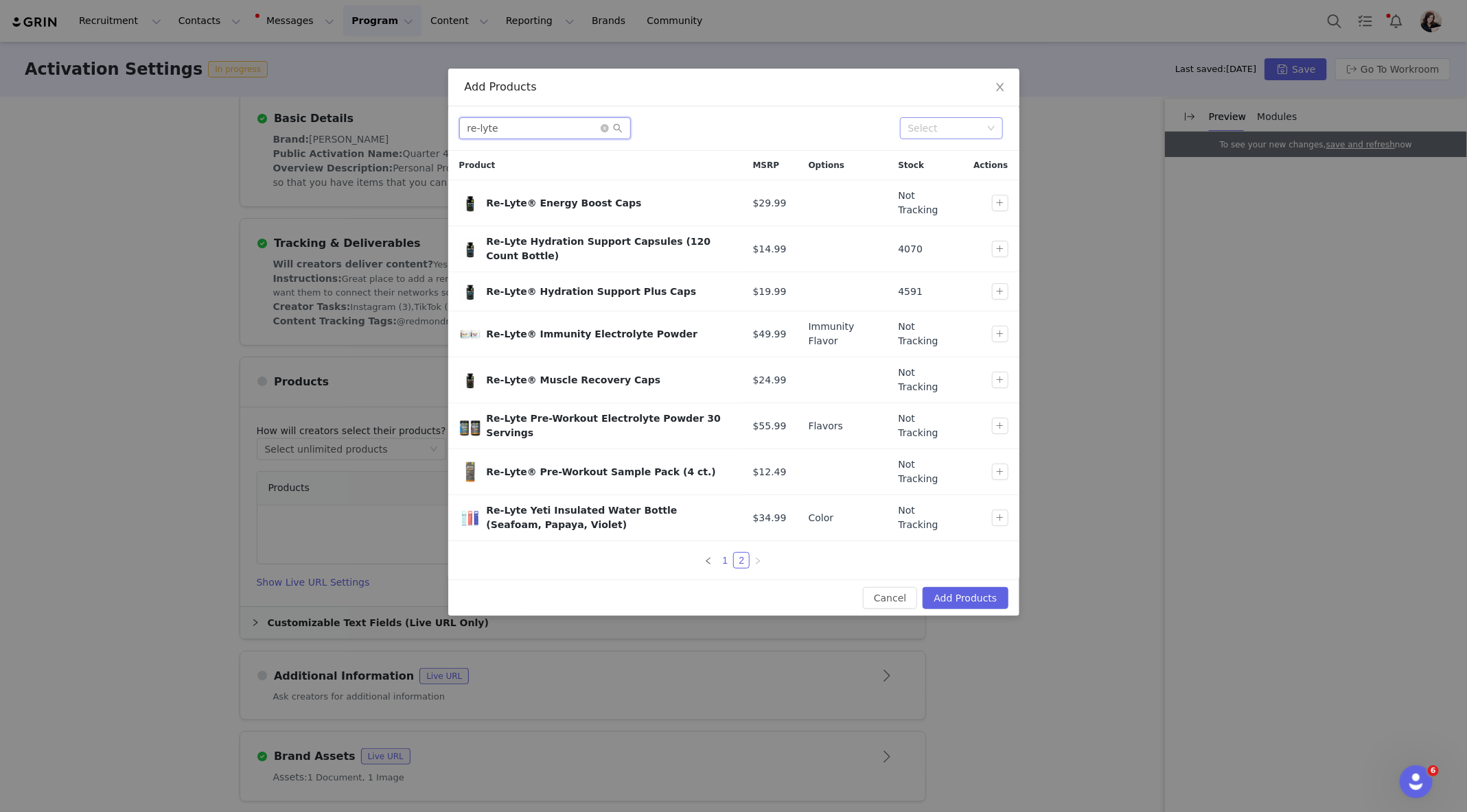
type input "re-lyte"
click at [725, 558] on link "1" at bounding box center [725, 561] width 16 height 16
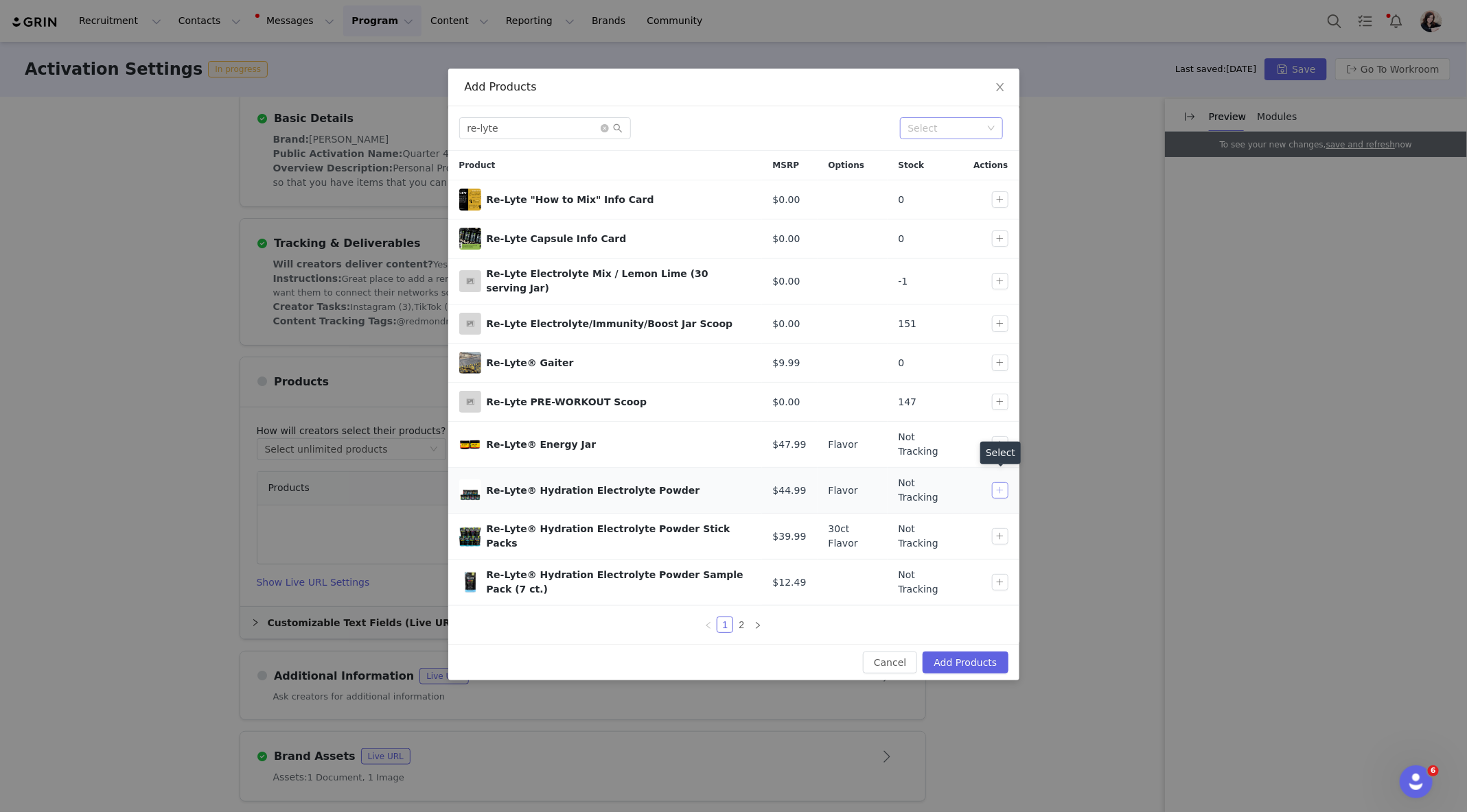
click at [1000, 486] on button "button" at bounding box center [1000, 490] width 16 height 16
click at [997, 528] on button "button" at bounding box center [1000, 536] width 16 height 16
click at [1000, 574] on button "button" at bounding box center [1000, 582] width 16 height 16
click at [995, 437] on button "button" at bounding box center [1000, 444] width 16 height 16
click at [958, 652] on button "Add Products" at bounding box center [965, 662] width 85 height 22
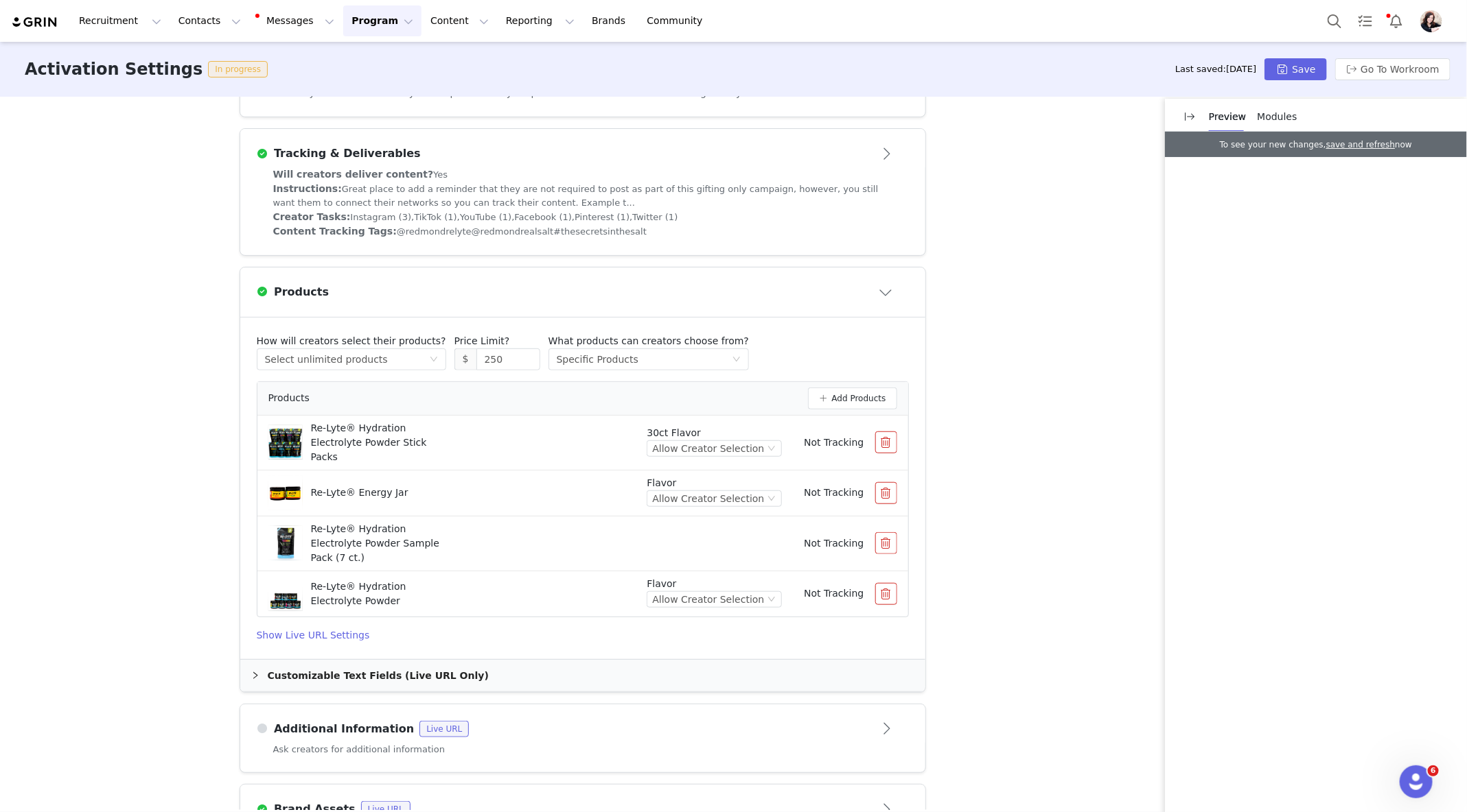
scroll to position [428, 0]
click at [410, 351] on div "Select method Select unlimited products" at bounding box center [347, 358] width 164 height 21
click at [390, 427] on li "Select from website" at bounding box center [346, 426] width 179 height 22
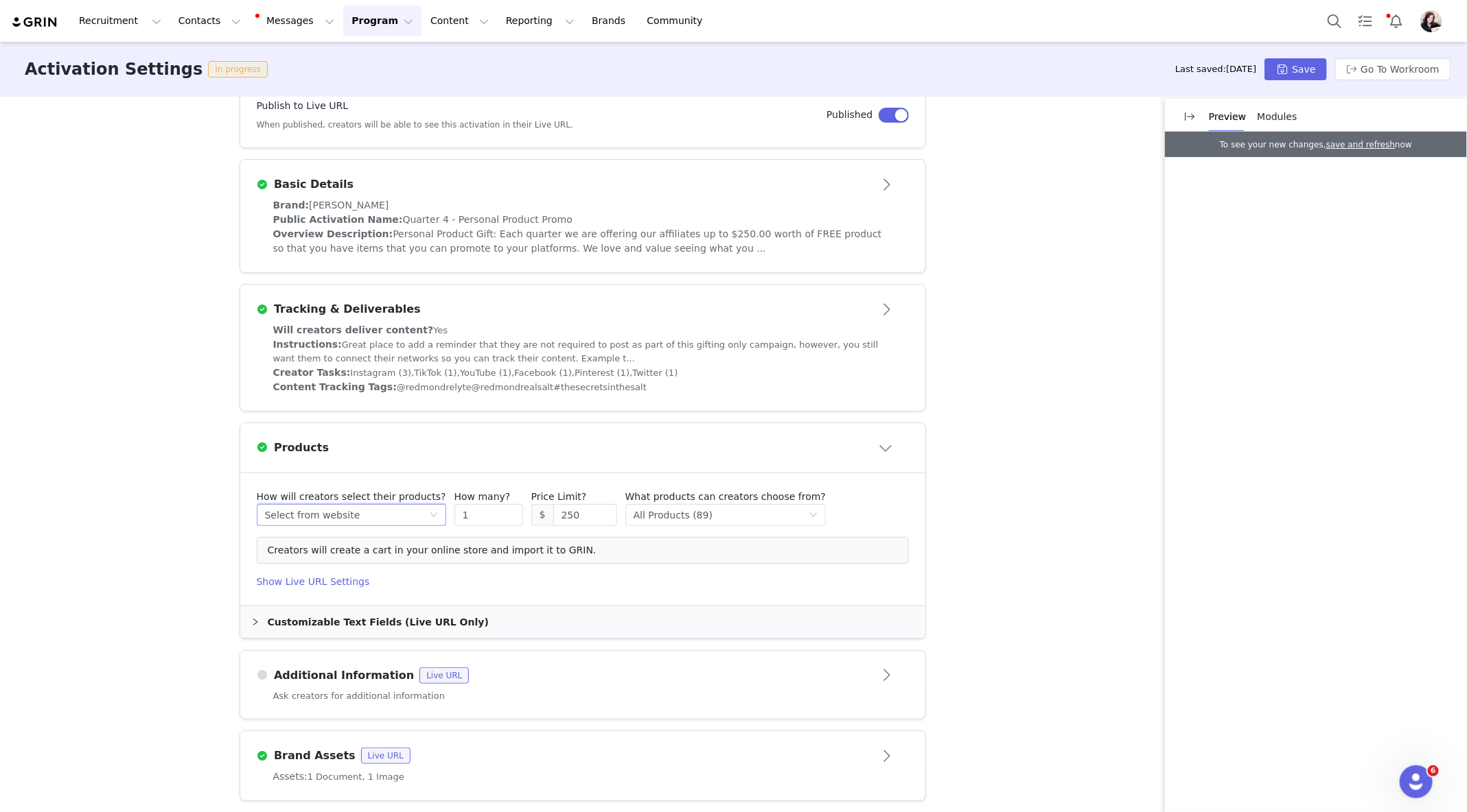
click at [404, 513] on div "Select method Select from website" at bounding box center [347, 515] width 164 height 21
click at [405, 540] on li "Select unlimited products" at bounding box center [346, 540] width 179 height 22
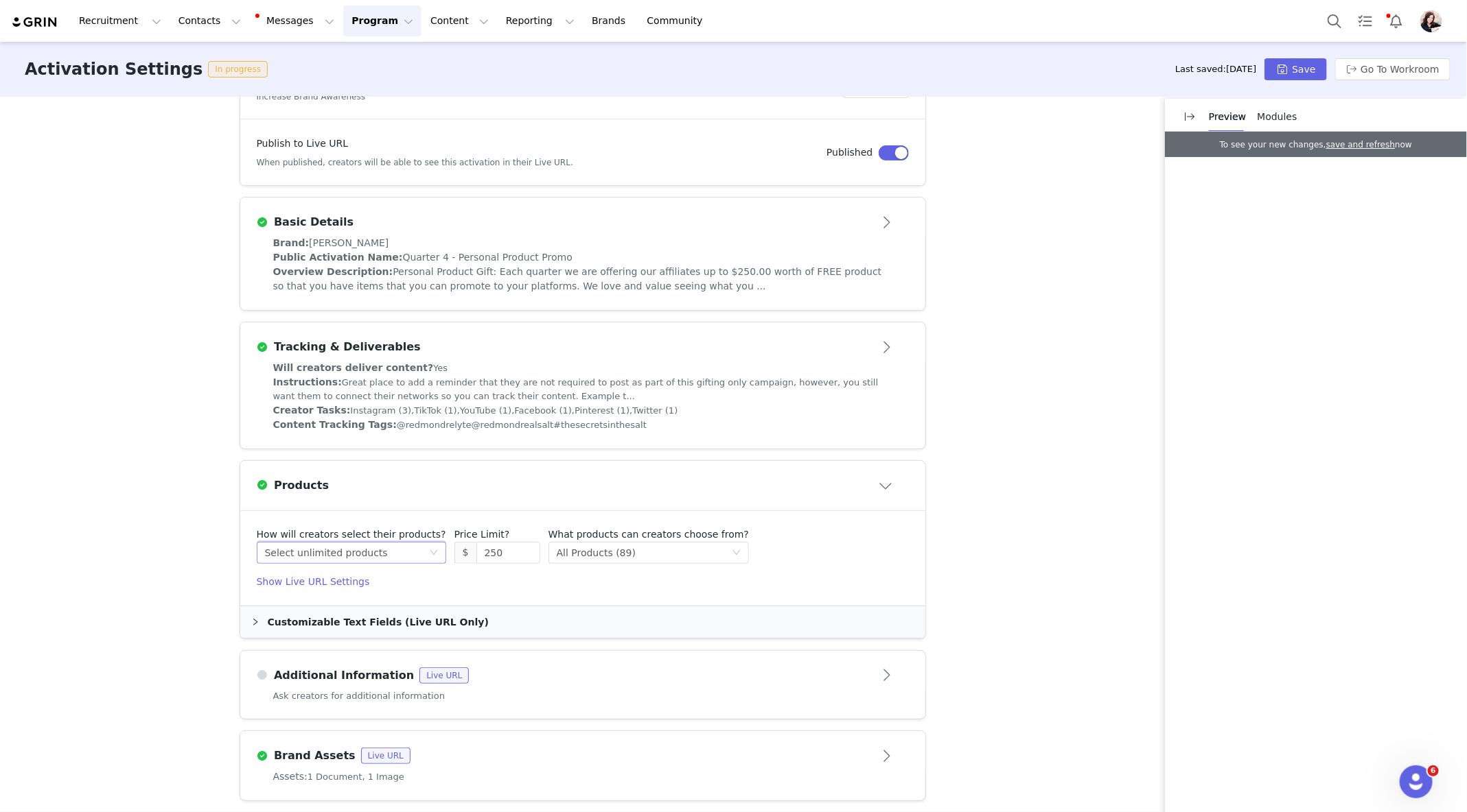
click at [430, 551] on icon "icon: down" at bounding box center [434, 553] width 7 height 5
click at [1014, 455] on div "Activation Type Ongoing activations do not have start and end dates. Content wi…" at bounding box center [733, 453] width 1467 height 714
click at [412, 551] on div "Select method Select unlimited products" at bounding box center [347, 553] width 164 height 21
click at [395, 597] on li "Select up to a certain amount" at bounding box center [346, 599] width 179 height 22
type input "2"
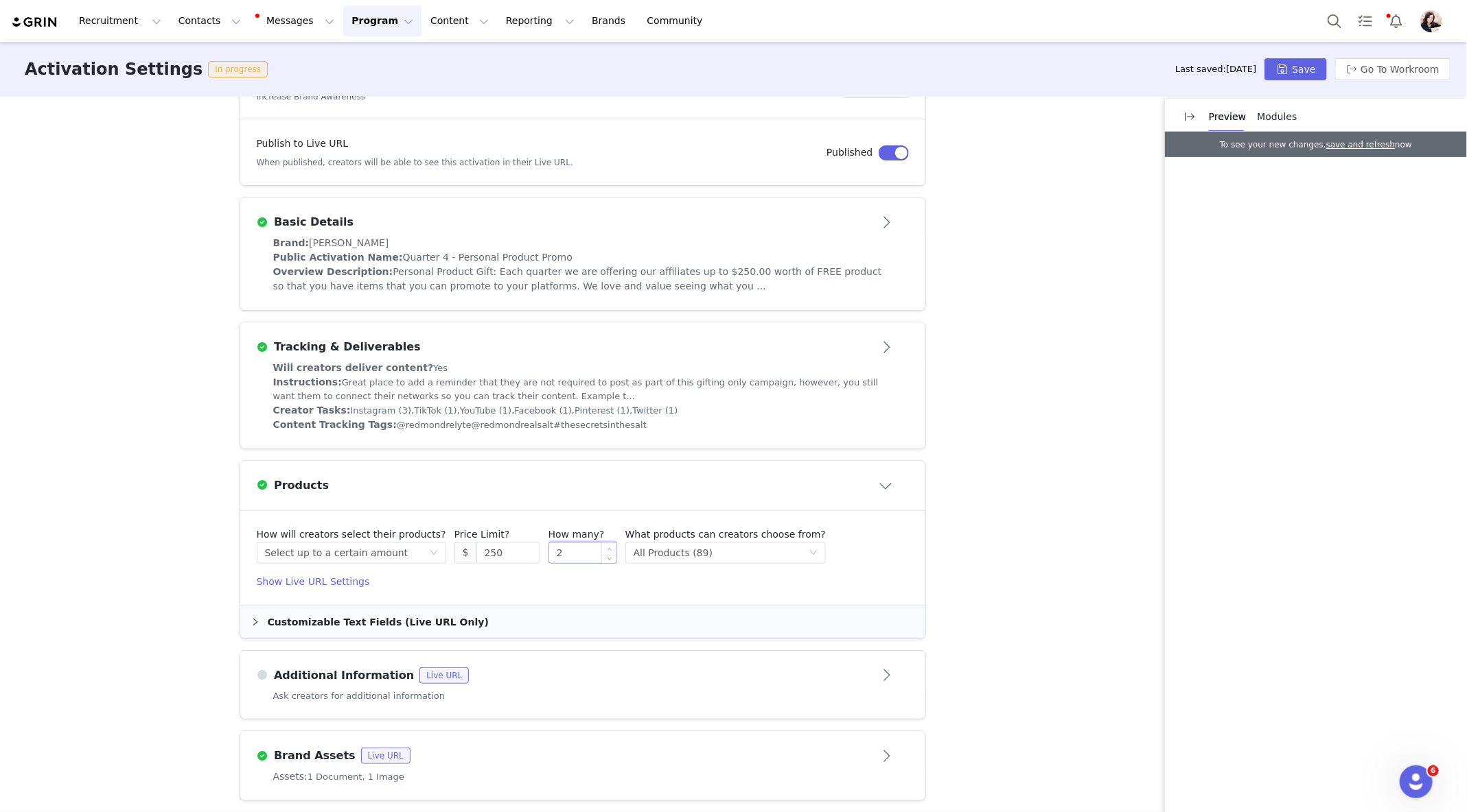
click at [607, 547] on icon "icon: up" at bounding box center [610, 549] width 5 height 5
click at [429, 549] on icon "icon: down" at bounding box center [434, 553] width 9 height 9
click at [371, 620] on li "Select from website" at bounding box center [346, 621] width 179 height 22
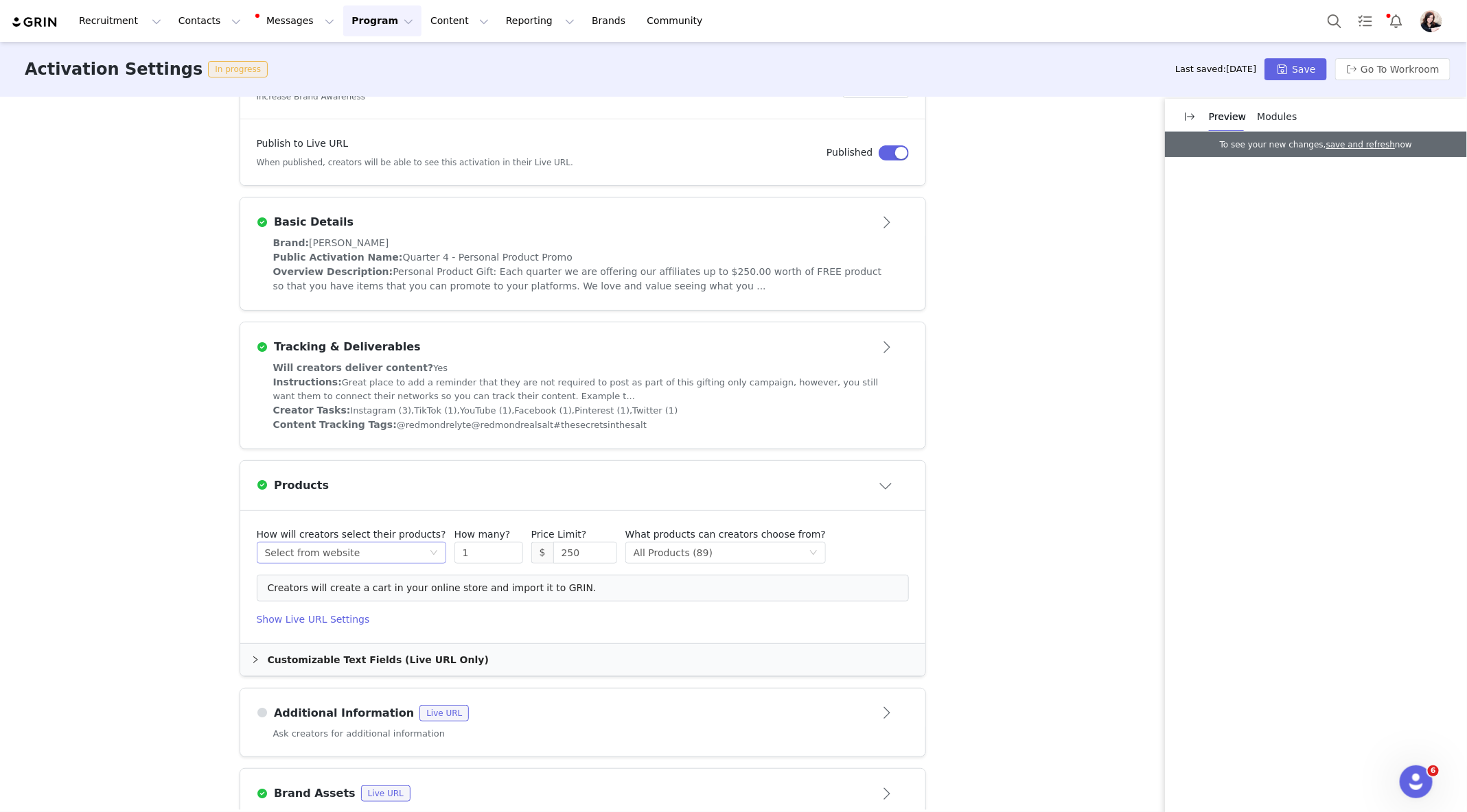
click at [365, 551] on div "Select method Select from website" at bounding box center [347, 553] width 164 height 21
click at [348, 584] on li "Select unlimited products" at bounding box center [346, 577] width 179 height 22
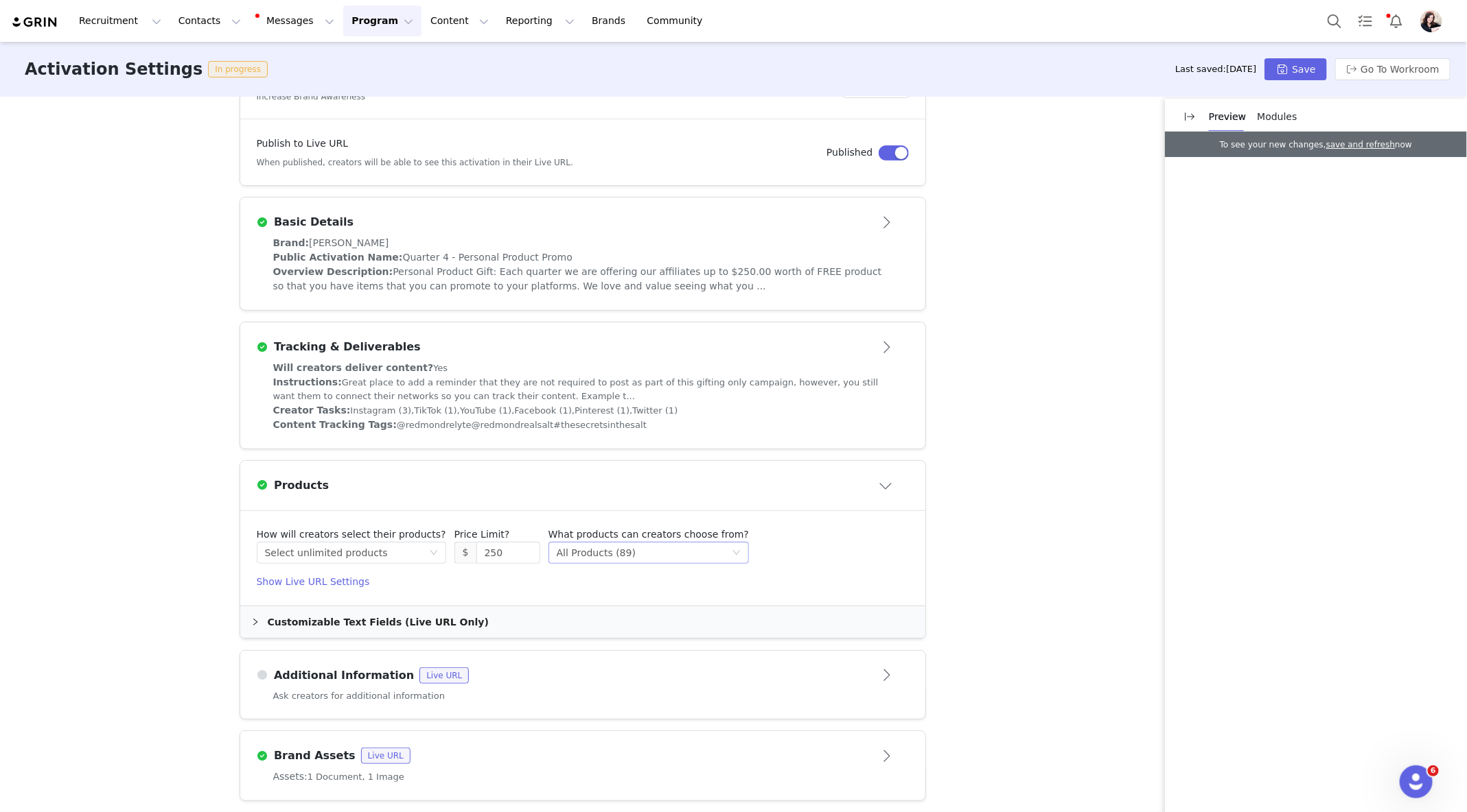
click at [627, 556] on div "Select method All Products (89)" at bounding box center [643, 553] width 175 height 21
click at [642, 623] on li "Specific Collections" at bounding box center [633, 621] width 190 height 22
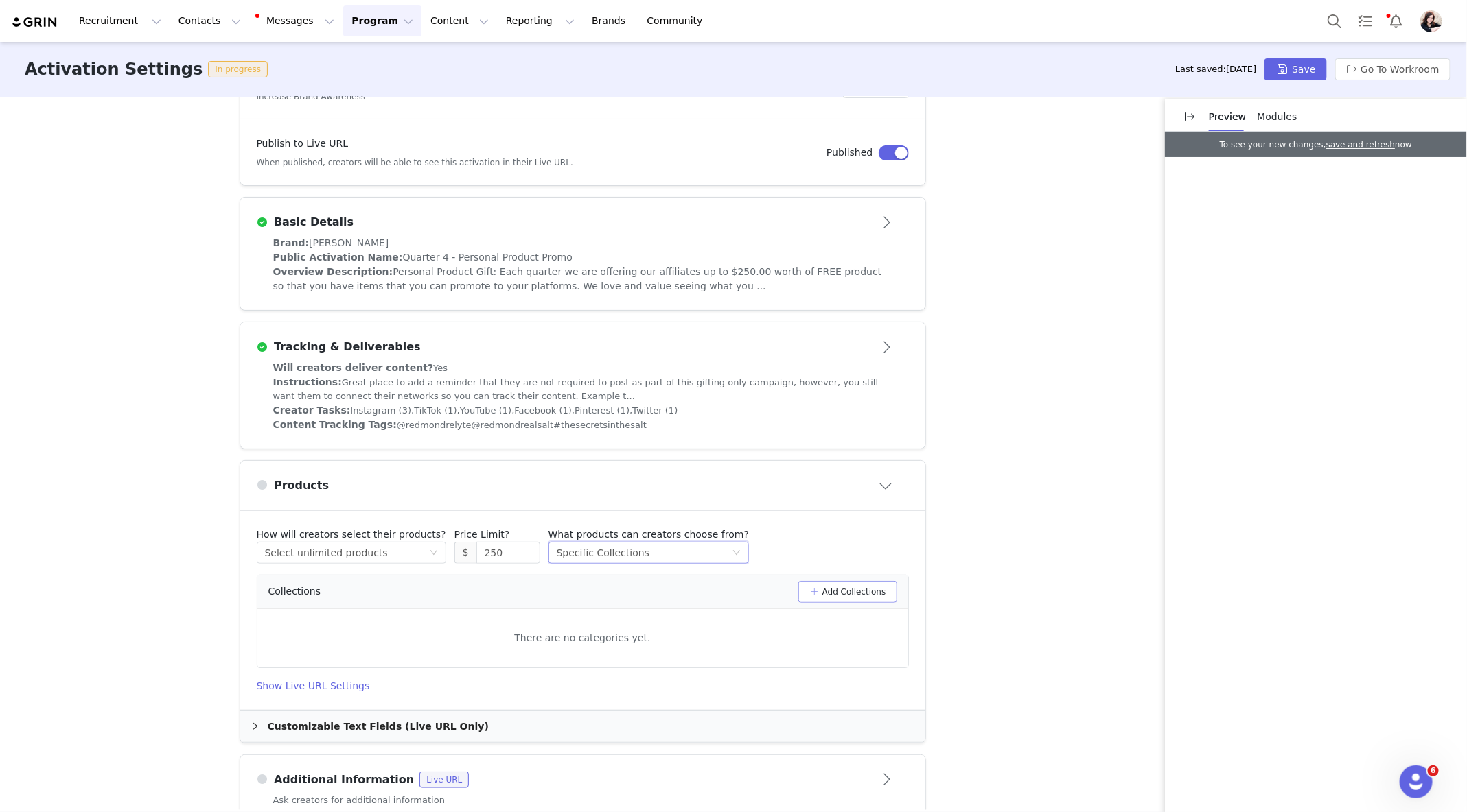
click at [833, 590] on button "Add Collections" at bounding box center [848, 591] width 99 height 22
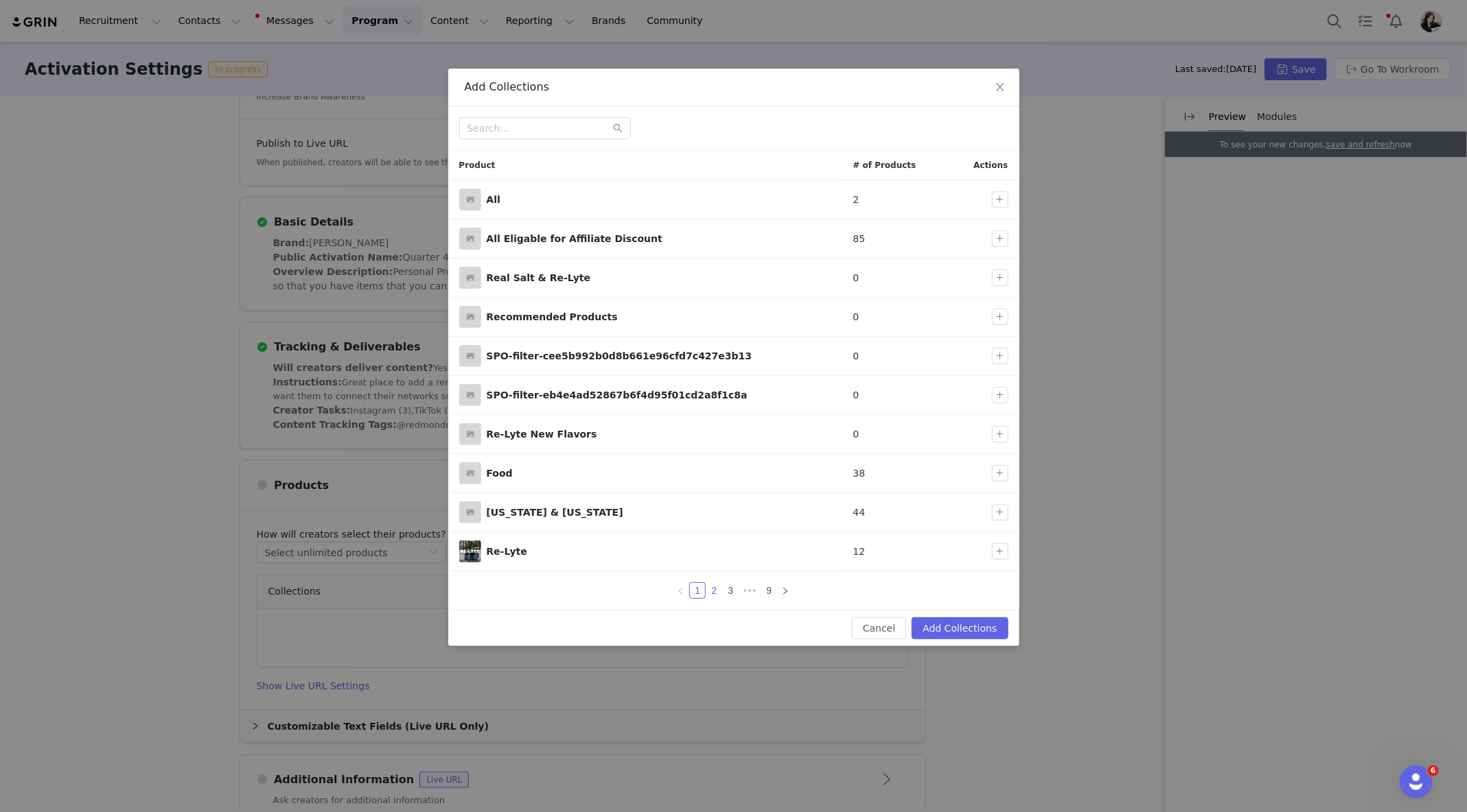
click at [717, 590] on link "2" at bounding box center [714, 591] width 16 height 16
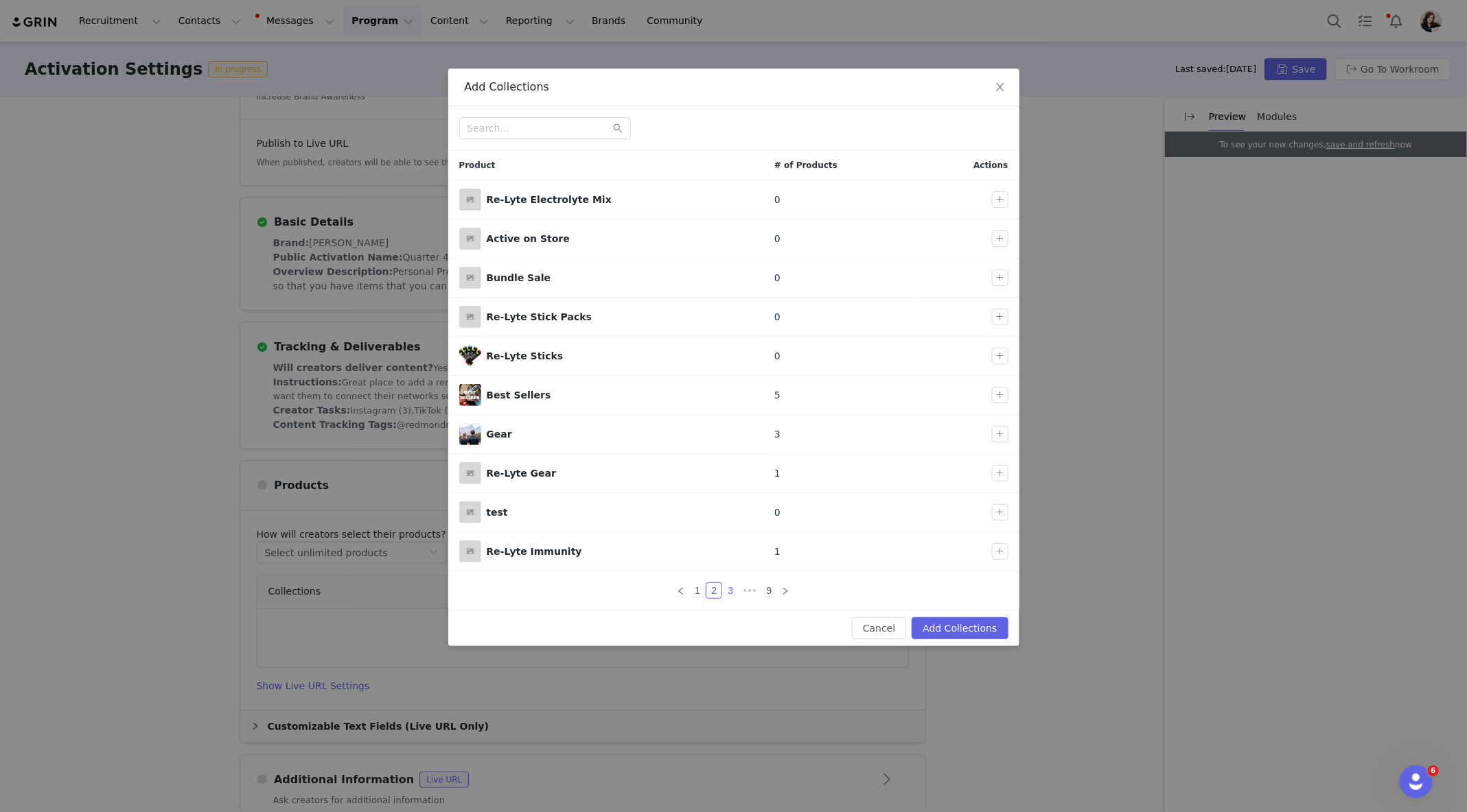
click at [729, 585] on link "3" at bounding box center [730, 591] width 16 height 16
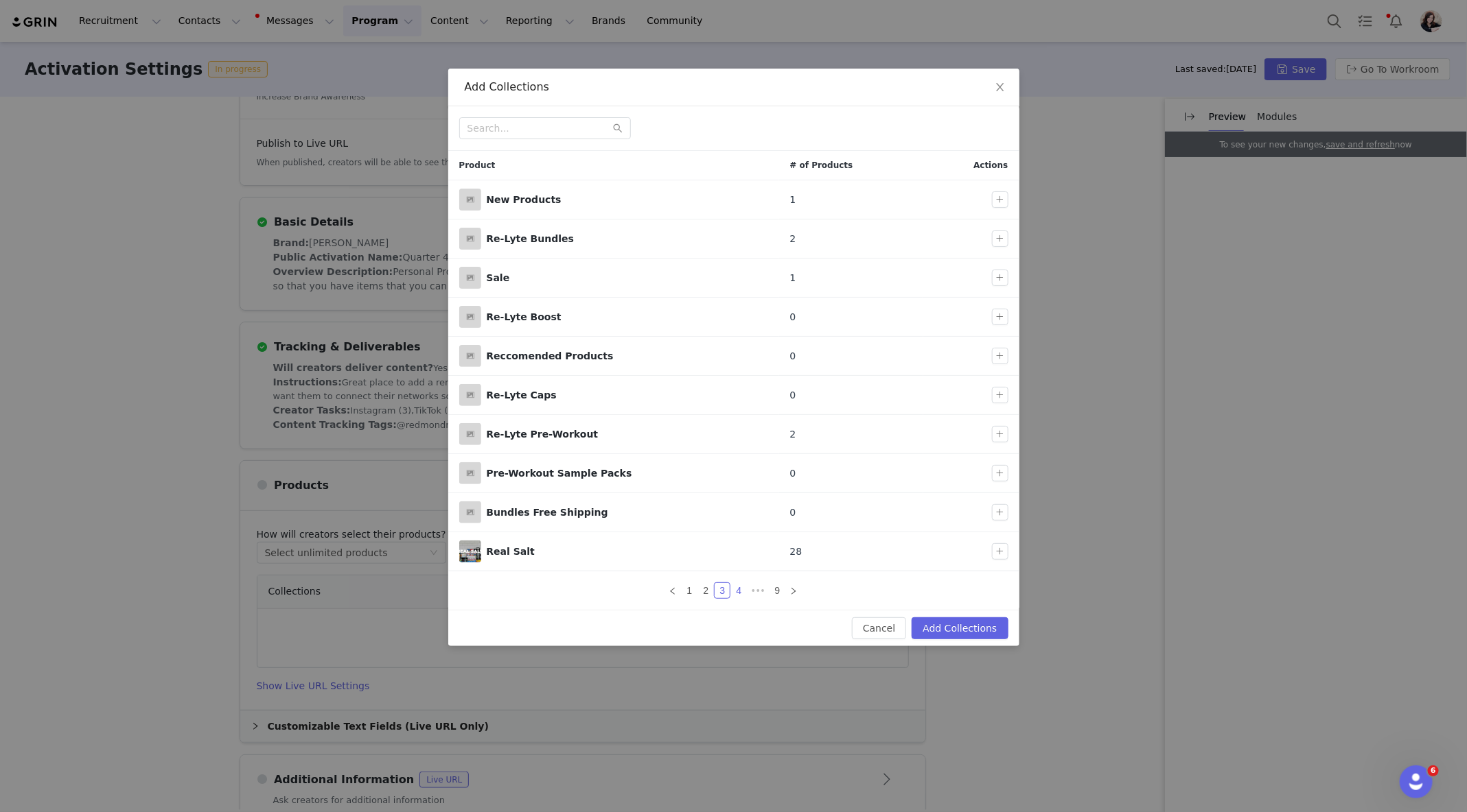
click at [742, 585] on link "4" at bounding box center [739, 591] width 16 height 16
click at [753, 584] on link "5" at bounding box center [749, 591] width 16 height 16
click at [748, 587] on link "6" at bounding box center [749, 591] width 16 height 16
click at [751, 584] on link "7" at bounding box center [749, 591] width 16 height 16
click at [761, 586] on link "8" at bounding box center [761, 591] width 16 height 16
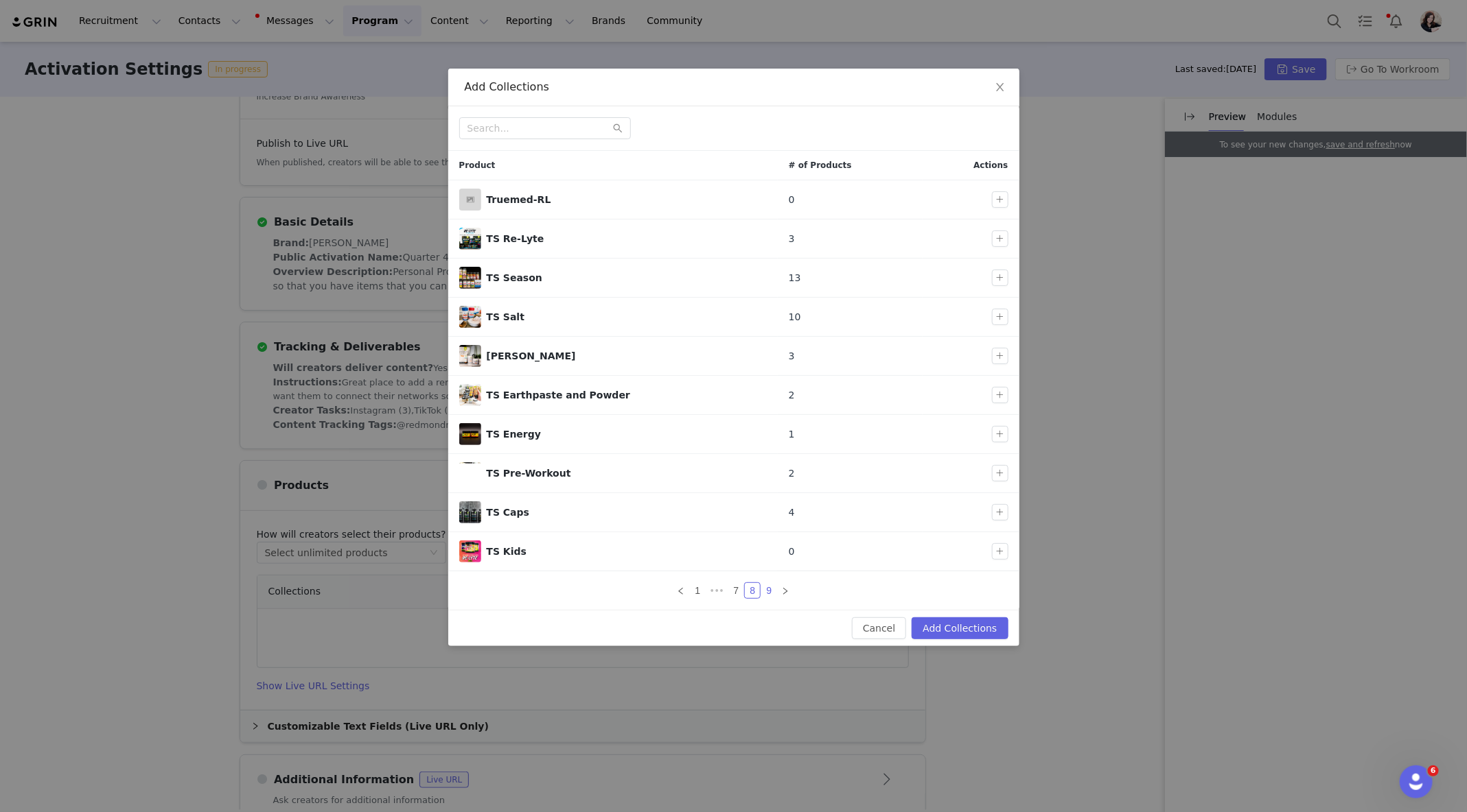
click at [769, 584] on link "9" at bounding box center [769, 591] width 16 height 16
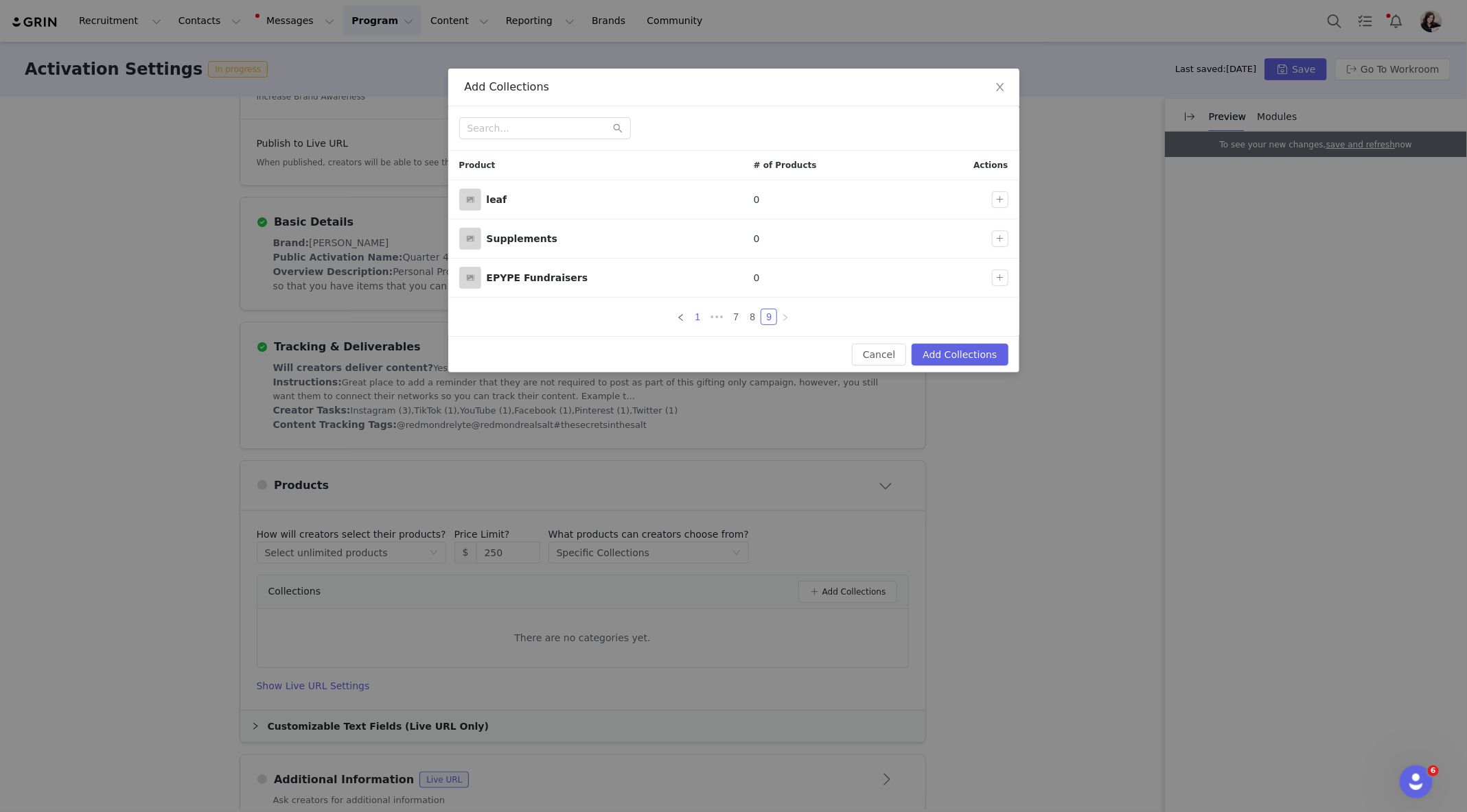
click at [699, 316] on link "1" at bounding box center [698, 317] width 16 height 16
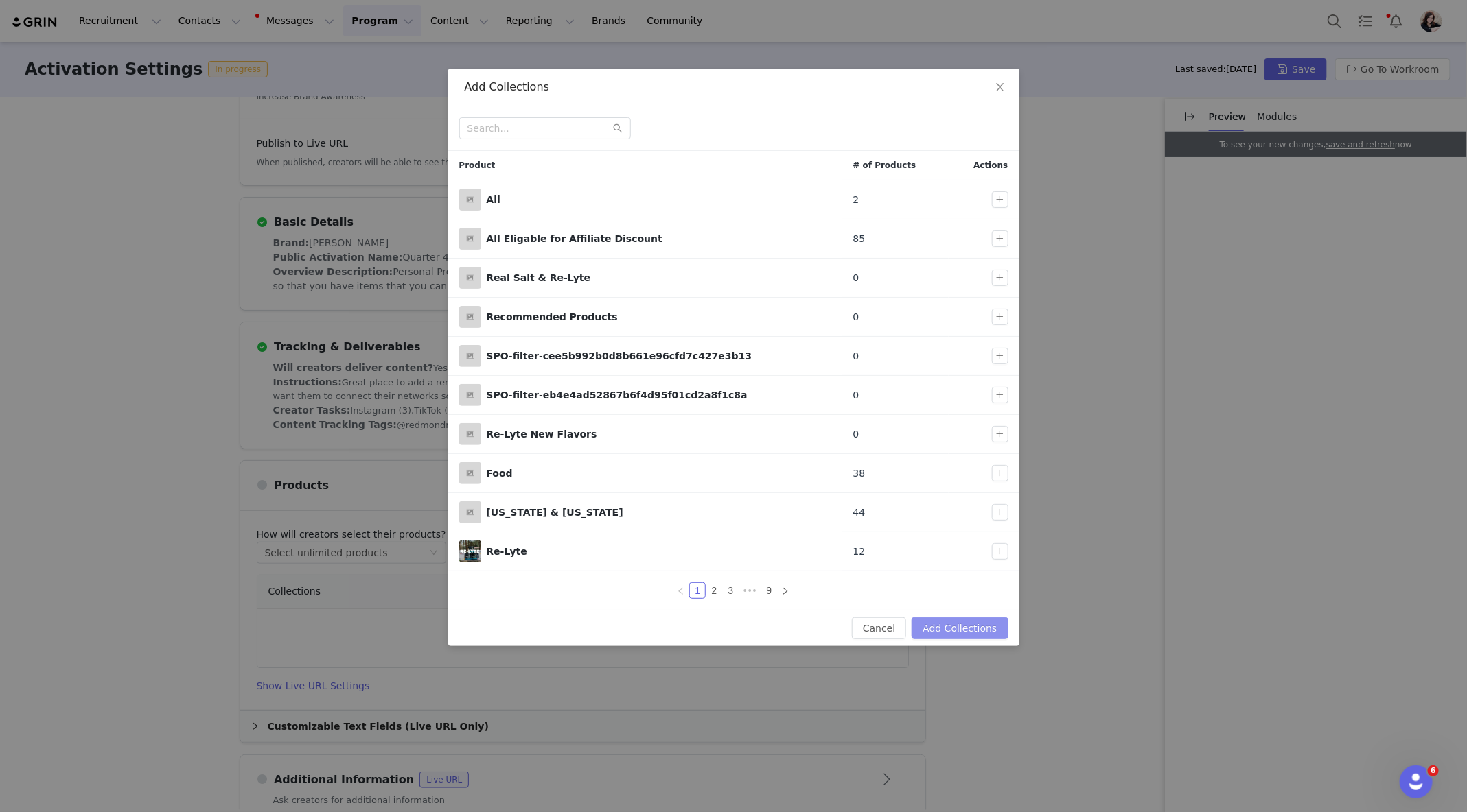
click at [944, 620] on button "Add Collections" at bounding box center [959, 628] width 96 height 22
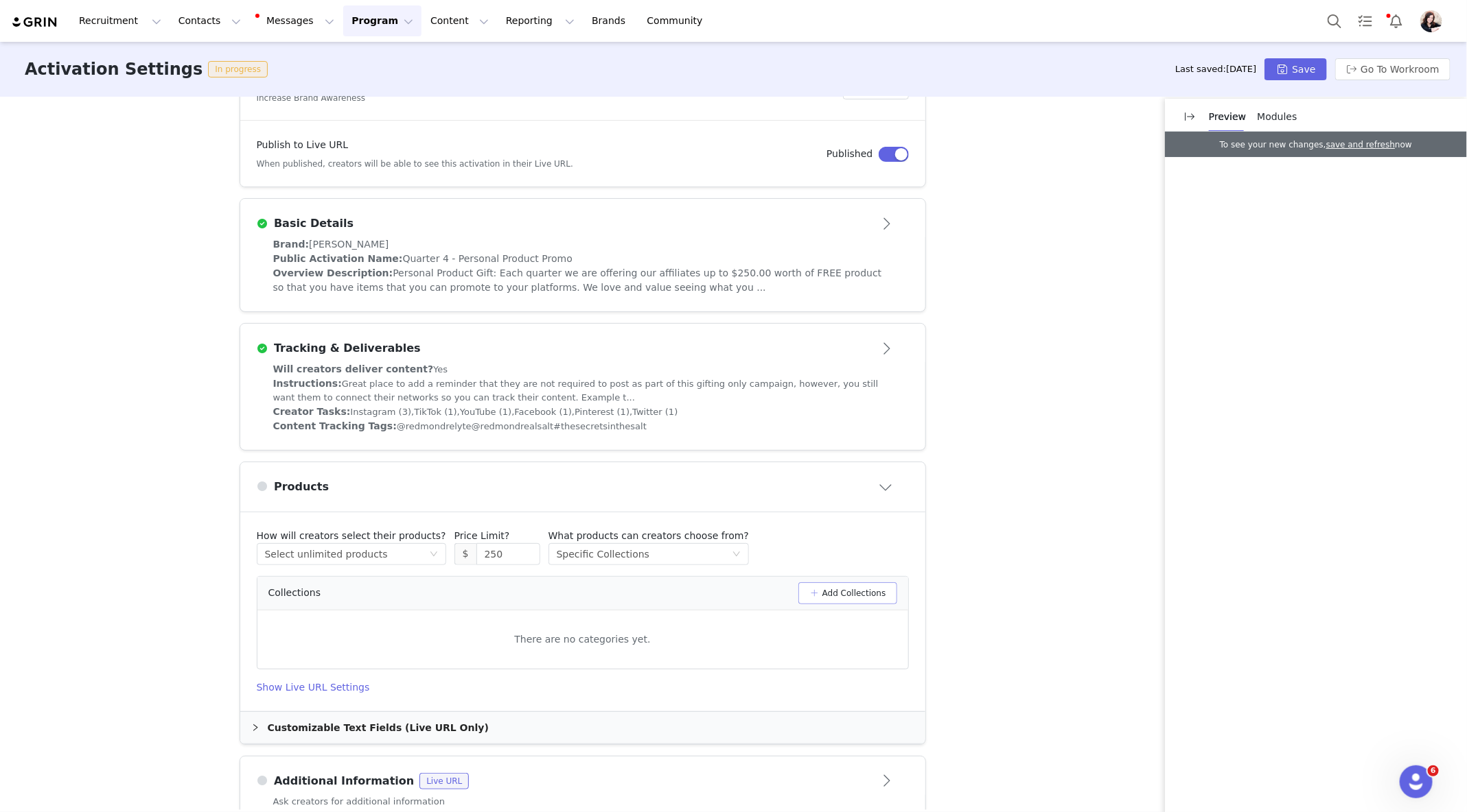
scroll to position [335, 0]
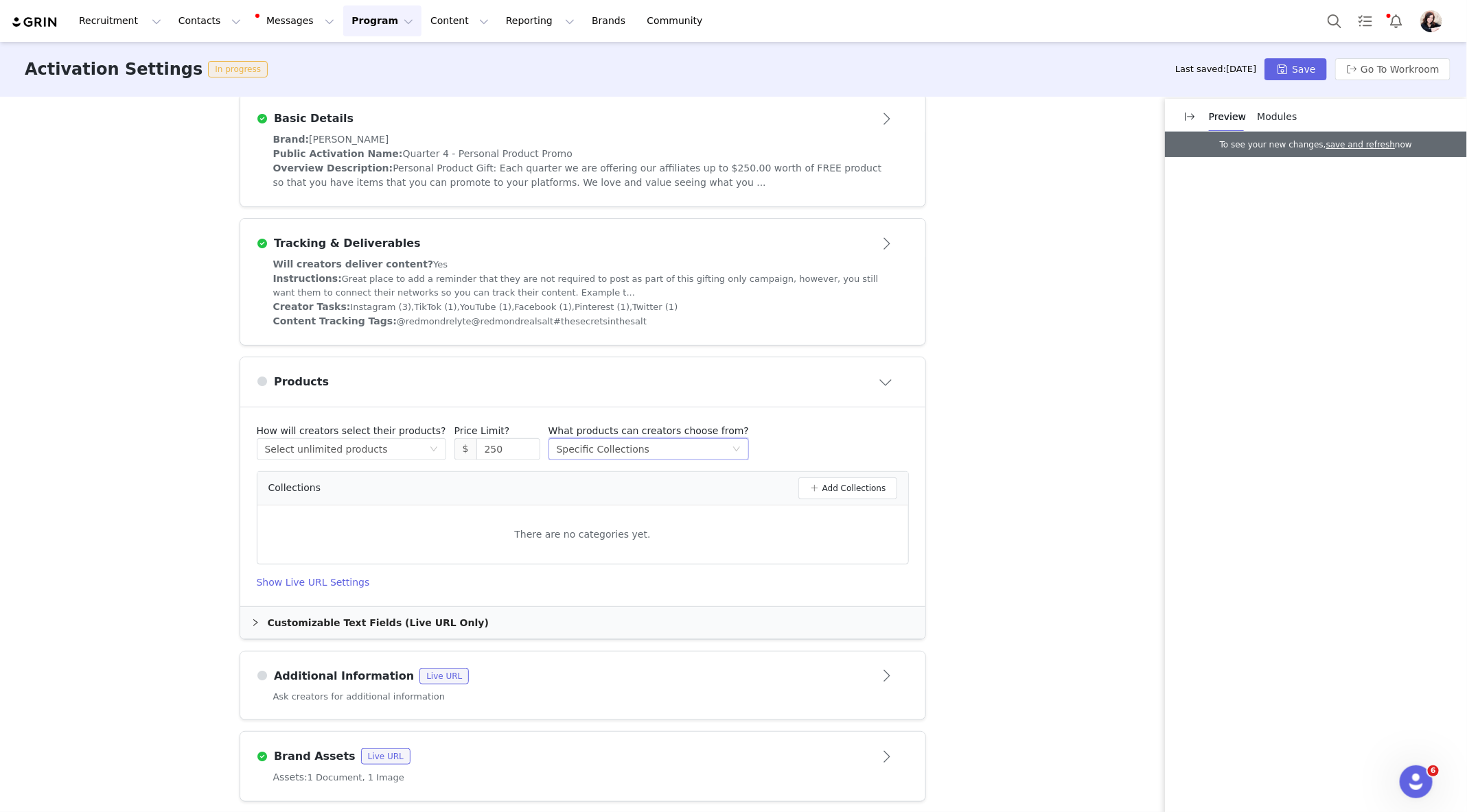
click at [574, 447] on div "Specific Collections" at bounding box center [602, 449] width 92 height 21
click at [648, 477] on li "All Products (89)" at bounding box center [633, 473] width 190 height 22
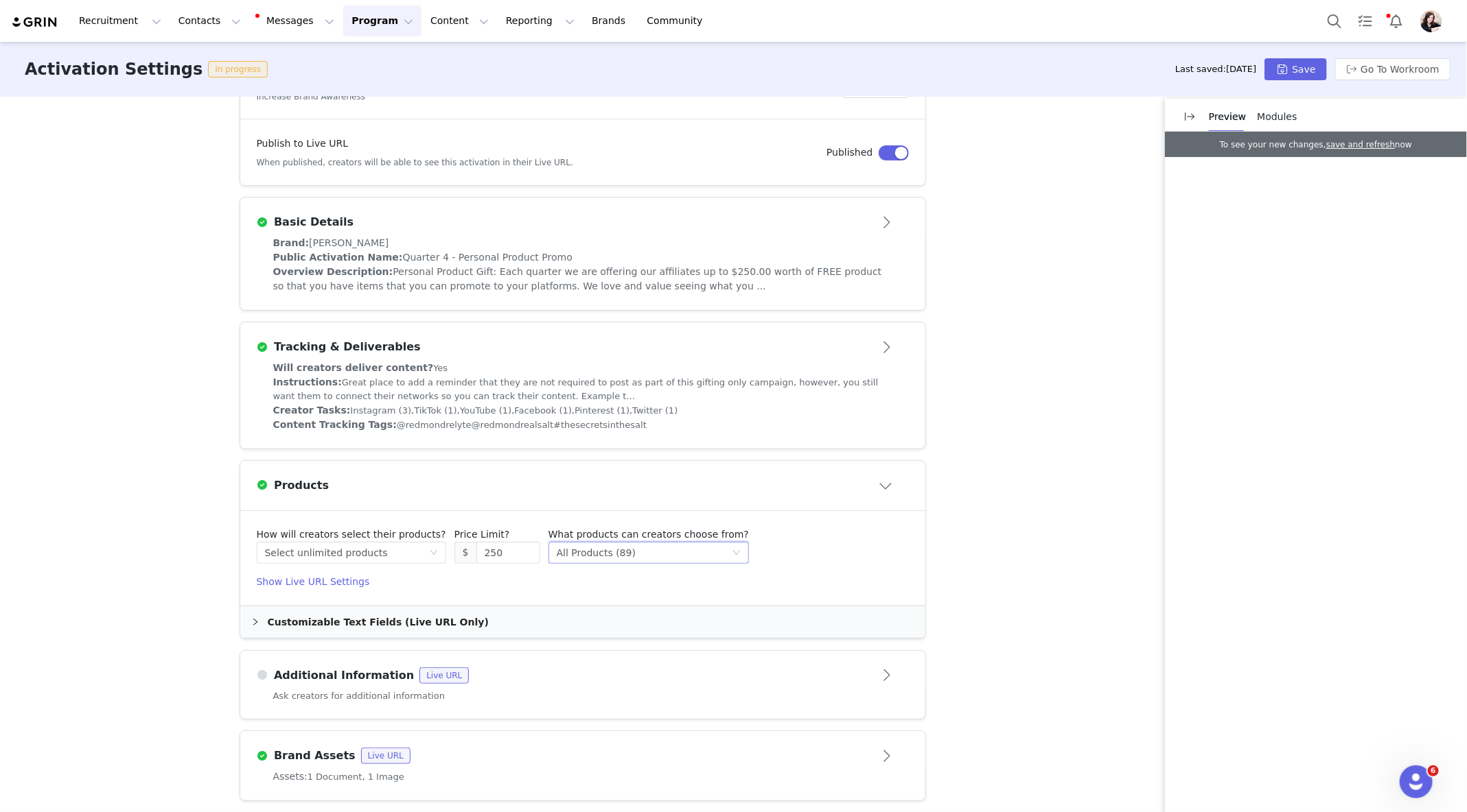
click at [1301, 57] on div "Activation Settings In progress Last saved: [DATE] Save Go To Workroom" at bounding box center [733, 70] width 1467 height 55
click at [1301, 69] on button "Save" at bounding box center [1295, 69] width 62 height 22
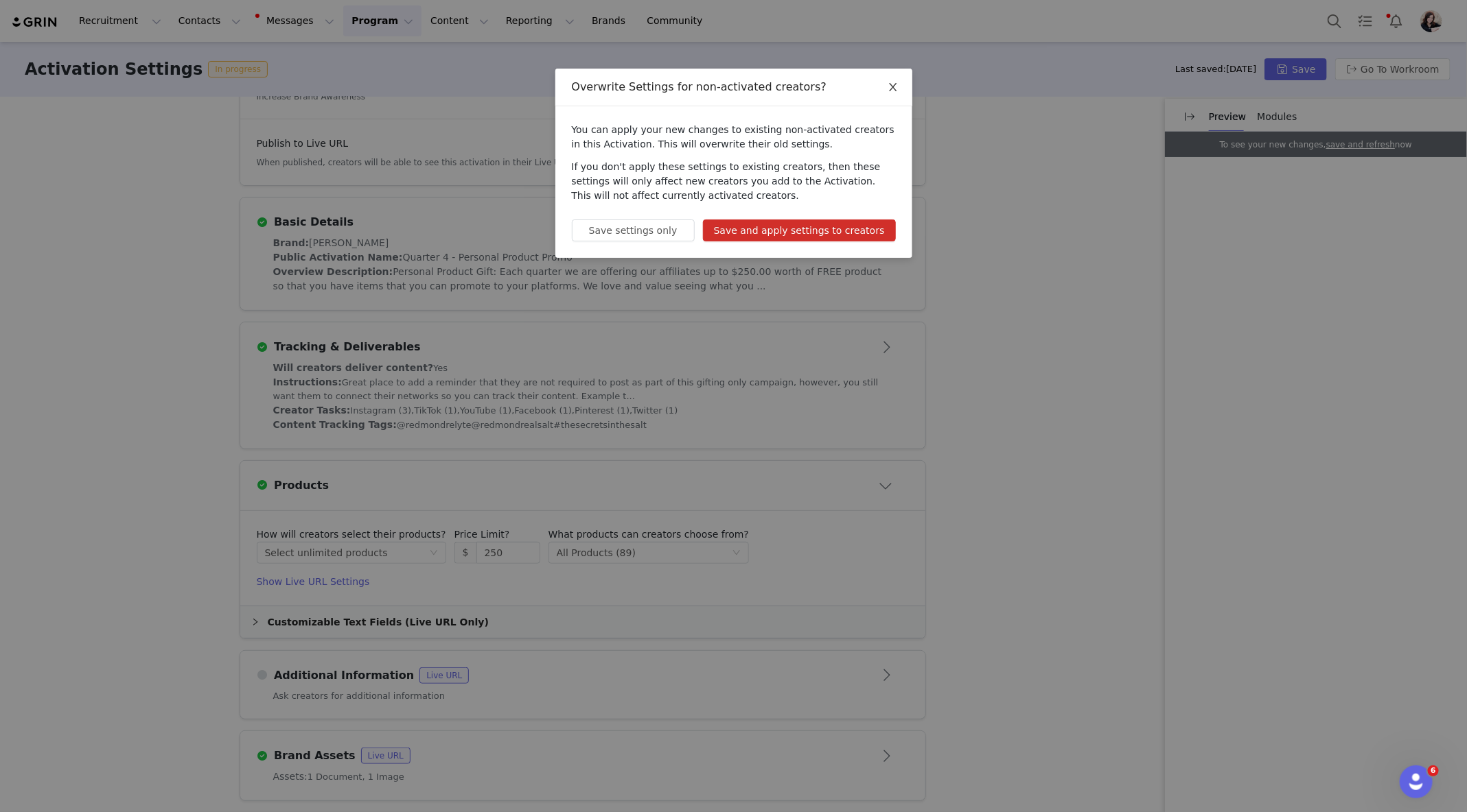
click at [893, 87] on icon "icon: close" at bounding box center [893, 87] width 11 height 11
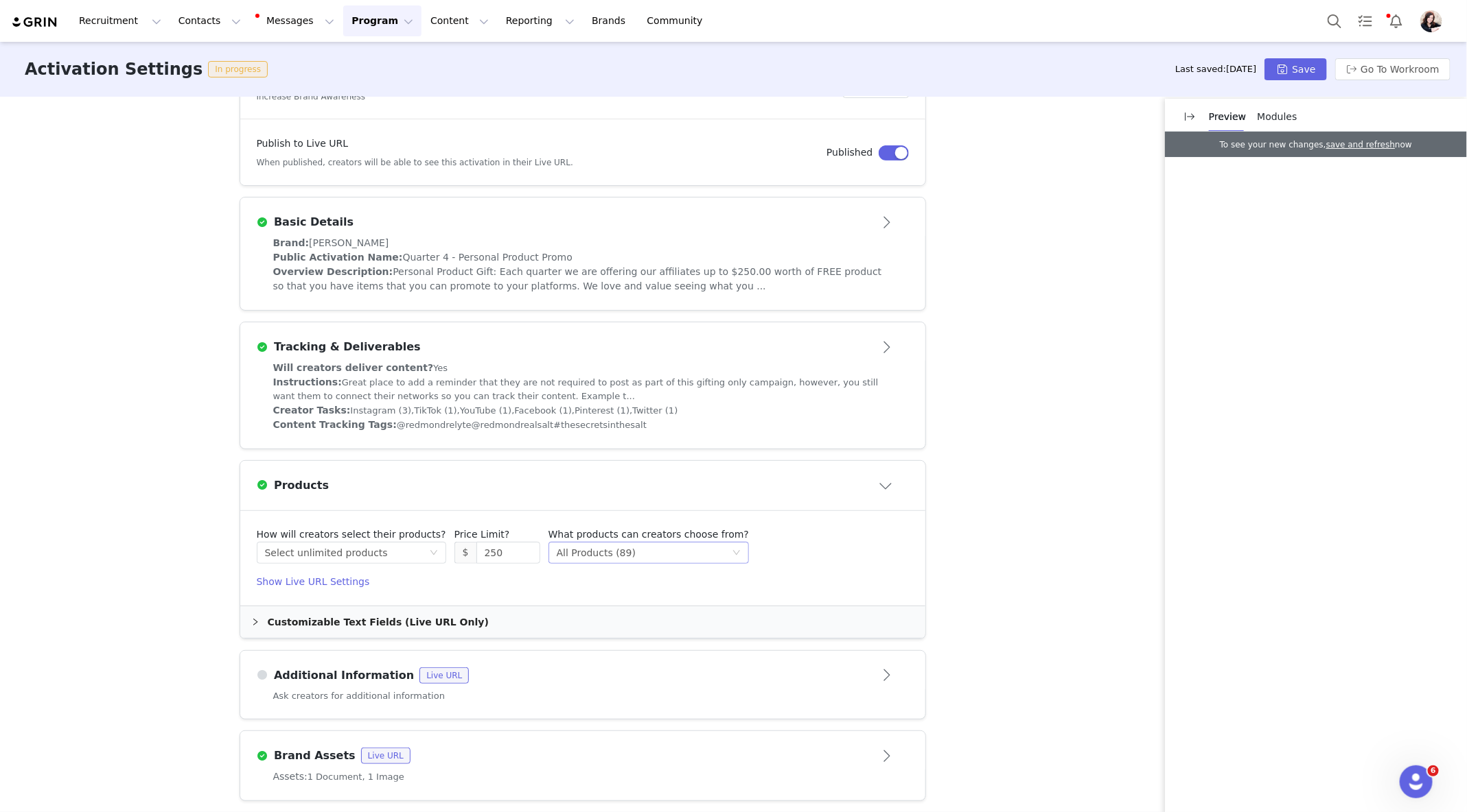
click at [592, 557] on div "All Products (89)" at bounding box center [596, 553] width 79 height 21
click at [611, 621] on li "Specific Collections" at bounding box center [633, 621] width 190 height 22
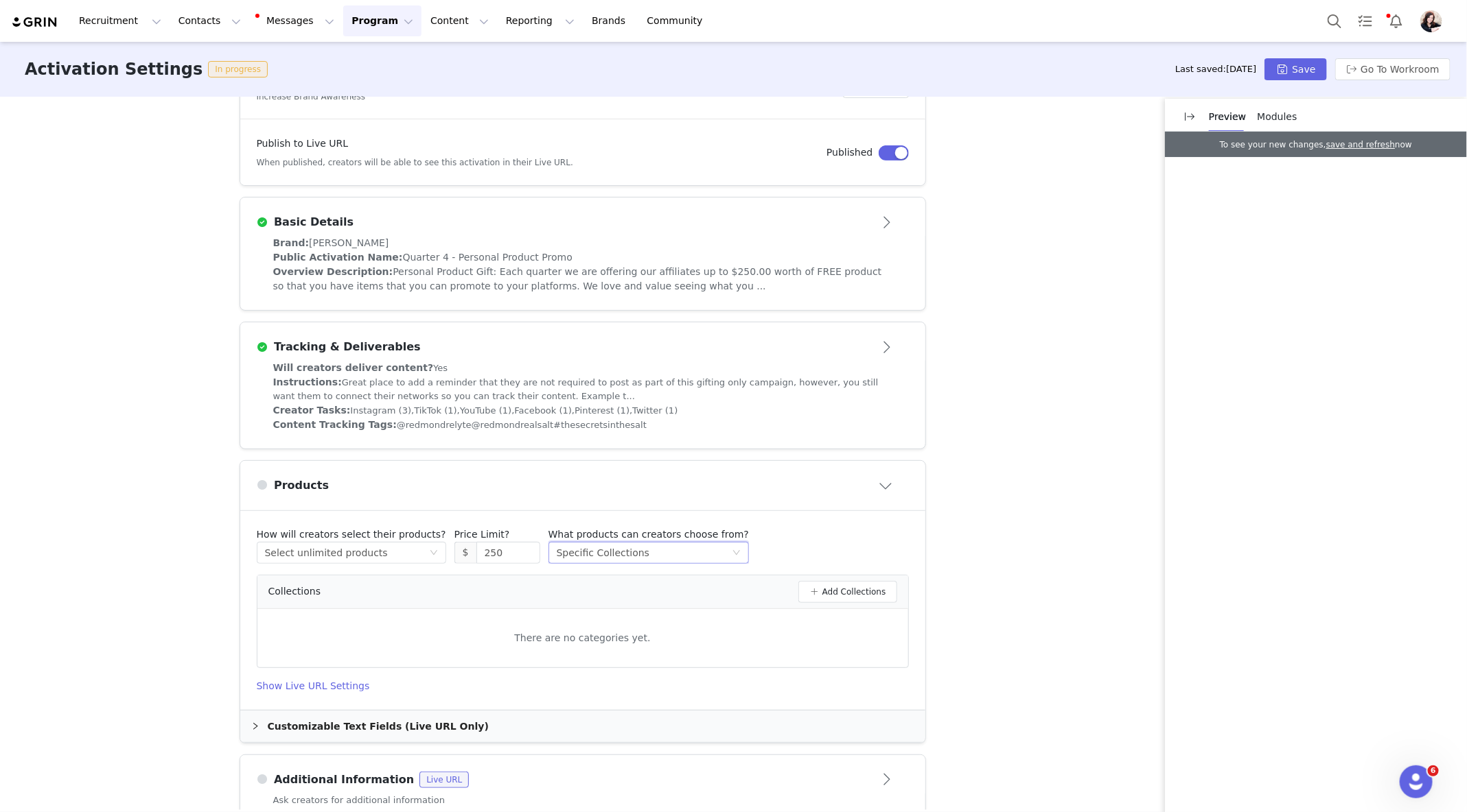
click at [637, 559] on div "Select method Specific Collections" at bounding box center [643, 553] width 175 height 21
click at [814, 491] on div "Products" at bounding box center [583, 485] width 652 height 22
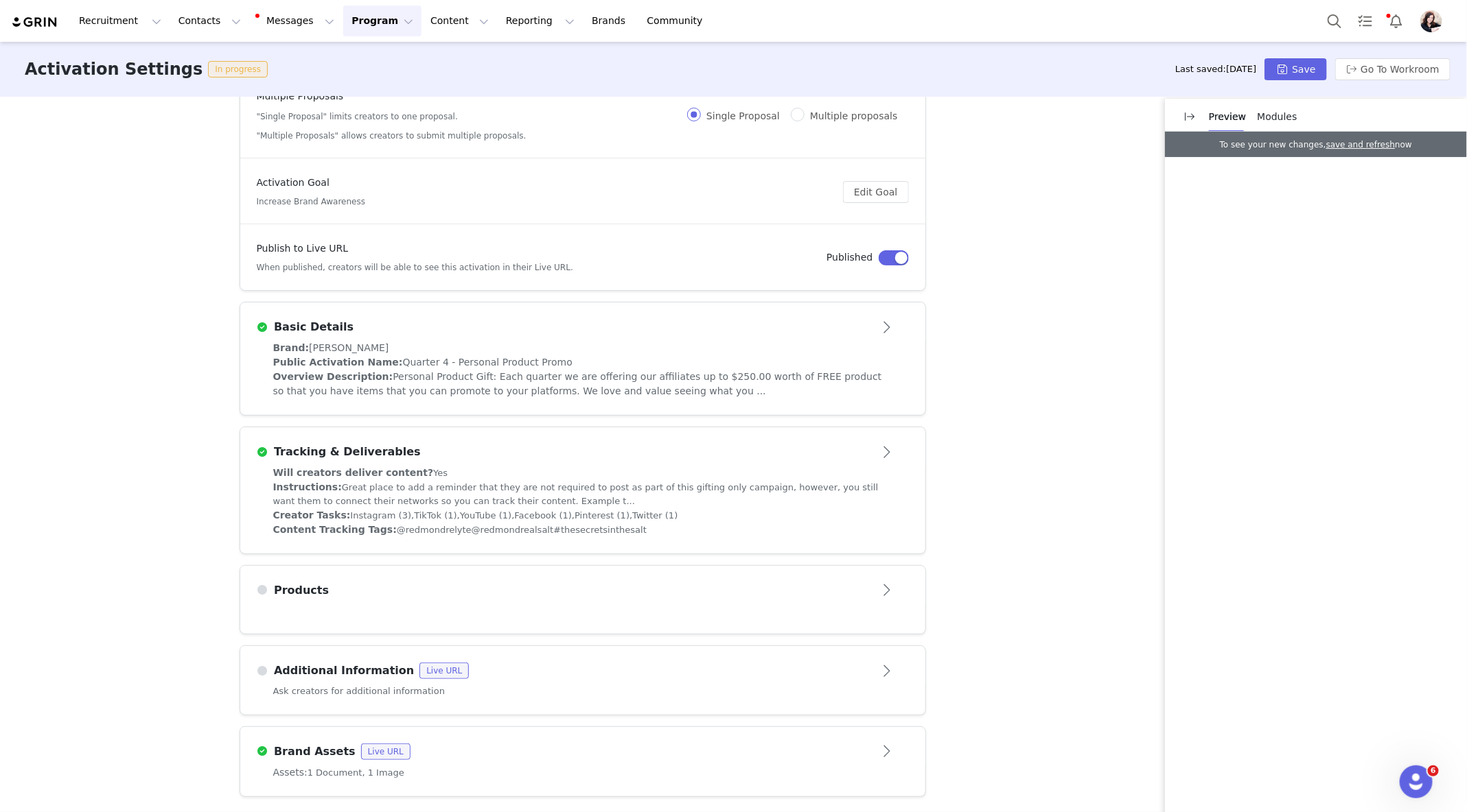
scroll to position [123, 0]
click at [1418, 774] on icon "Open Intercom Messenger" at bounding box center [1414, 780] width 22 height 22
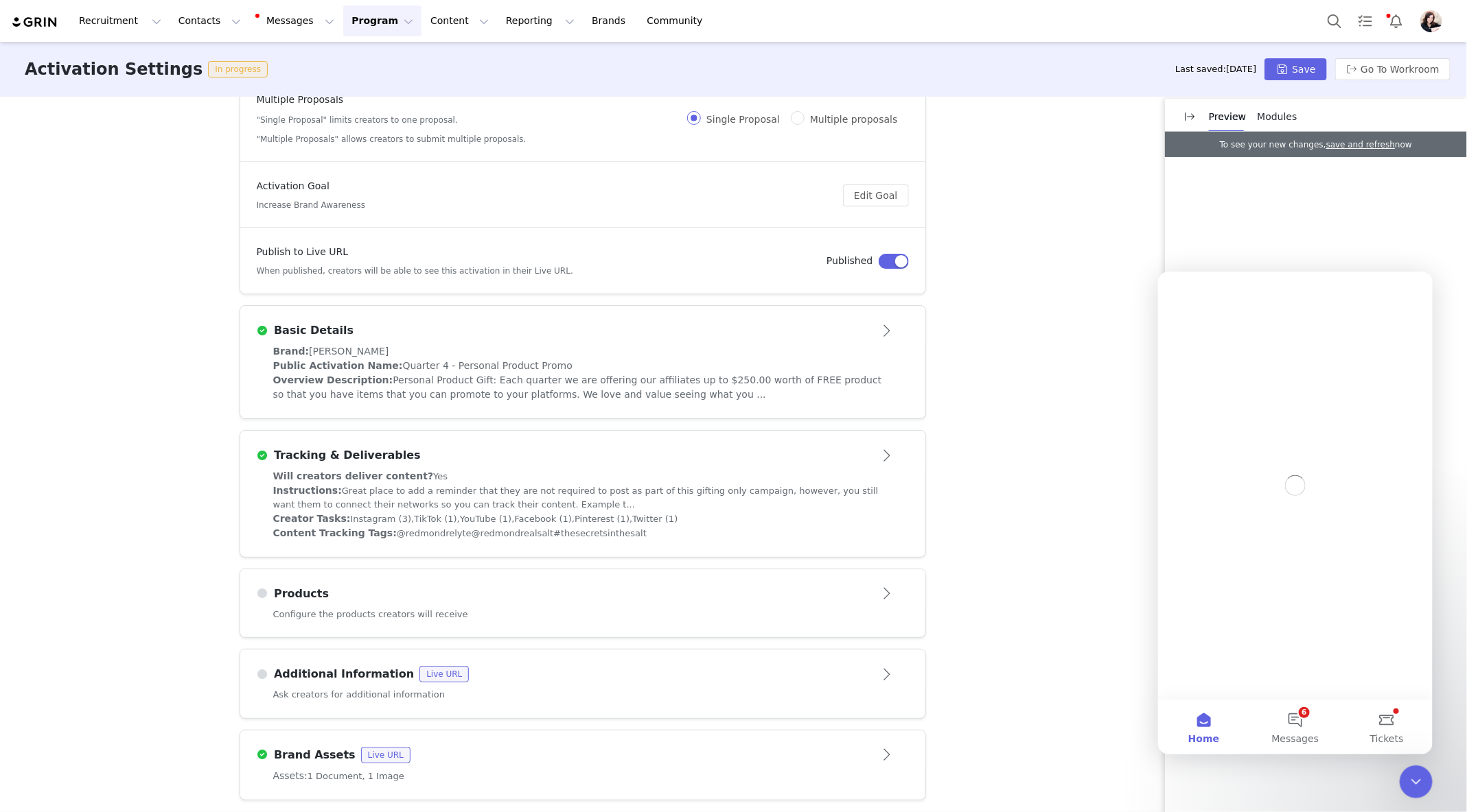
scroll to position [0, 0]
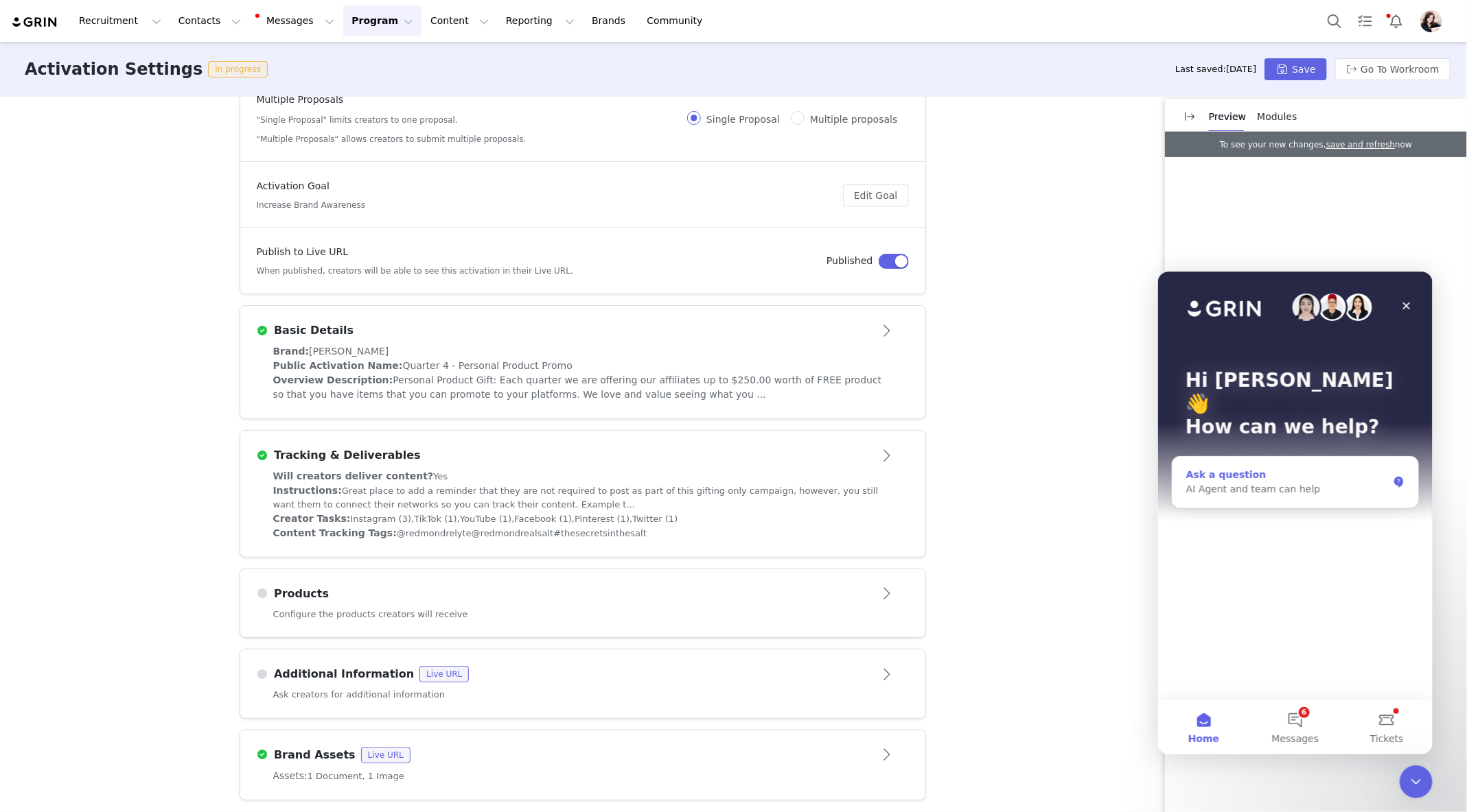
click at [1301, 467] on div "Ask a question" at bounding box center [1287, 474] width 202 height 15
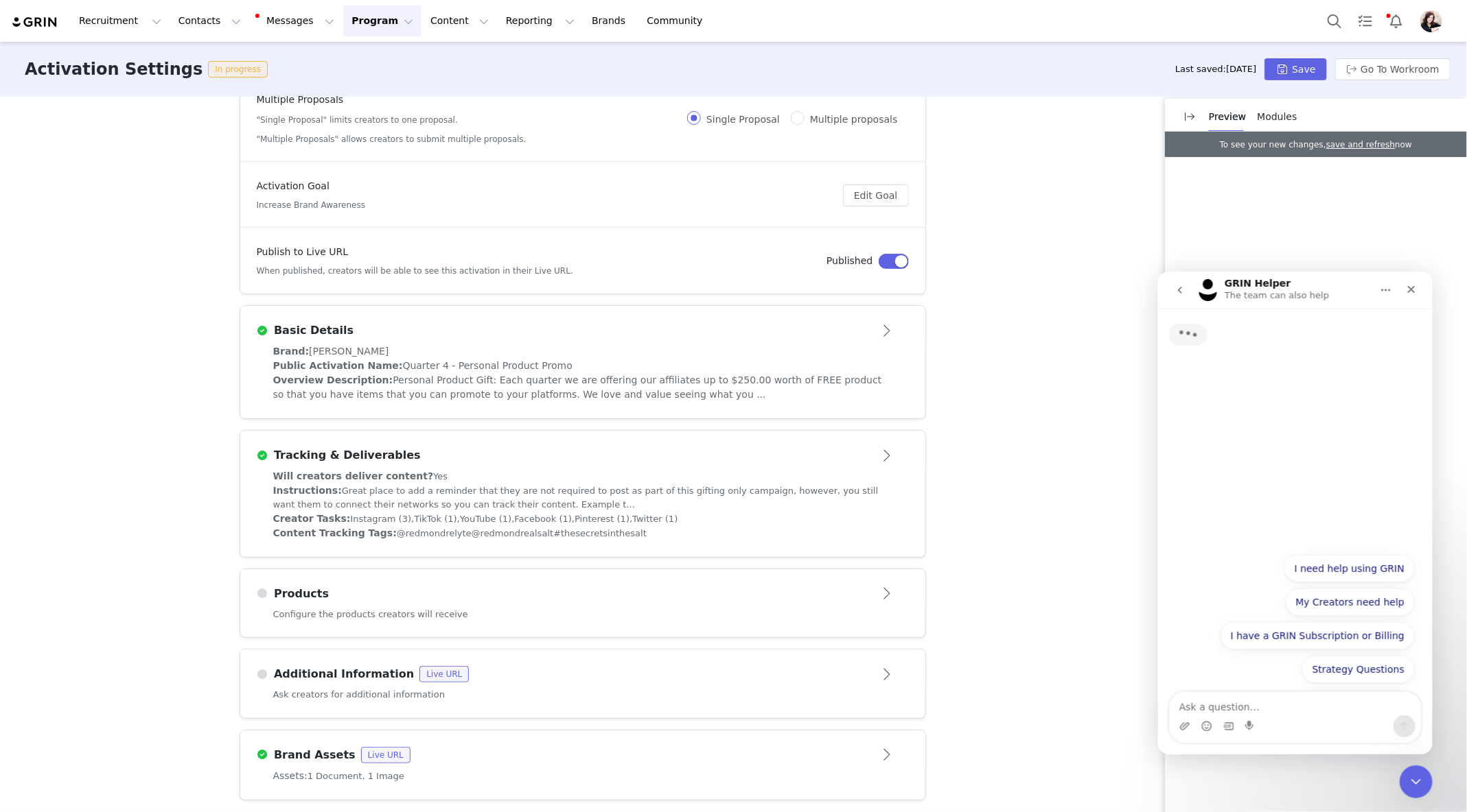
click at [1226, 705] on textarea "Ask a question…" at bounding box center [1294, 703] width 251 height 23
type textarea "s"
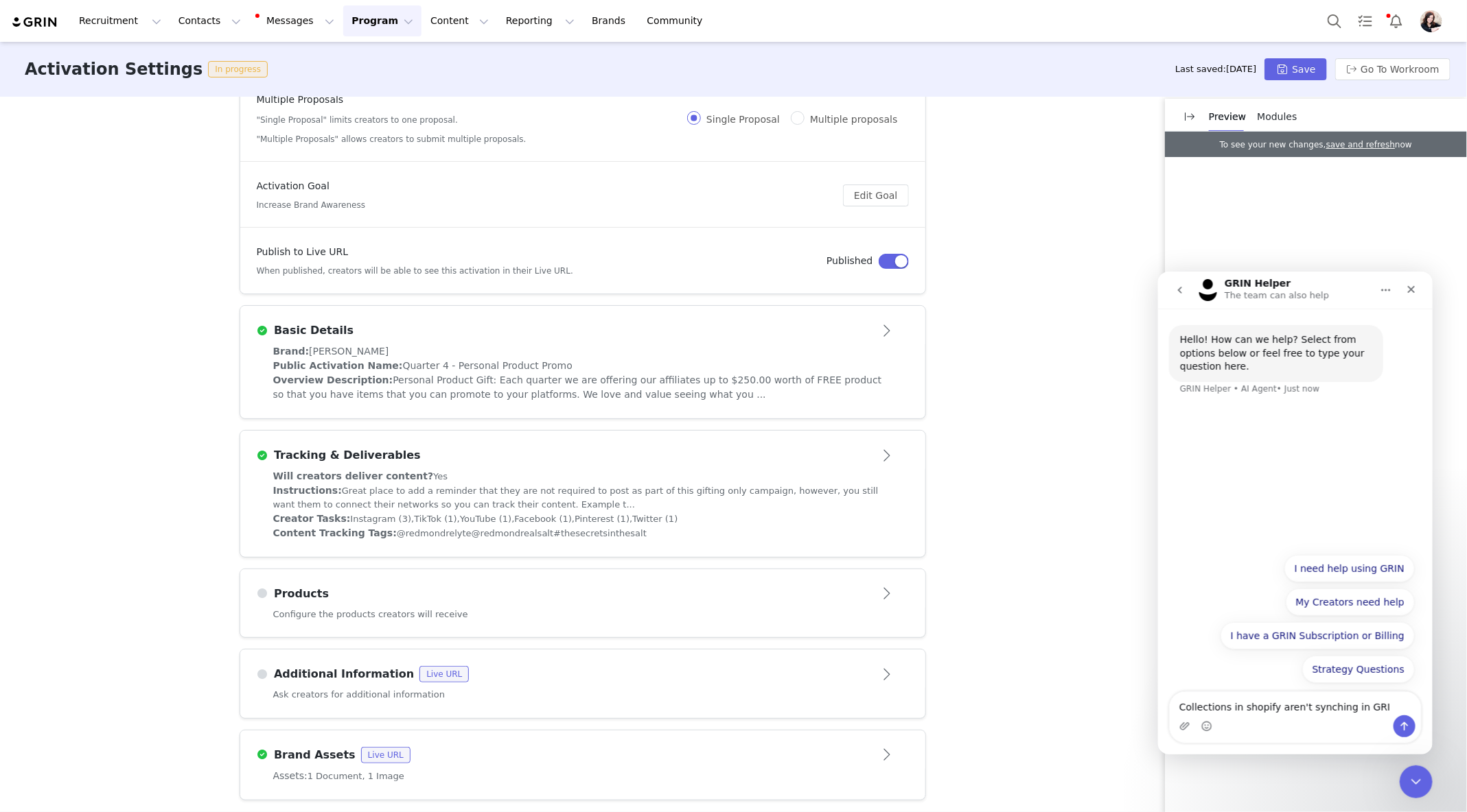
type textarea "Collections in shopify aren't synching in [GEOGRAPHIC_DATA]"
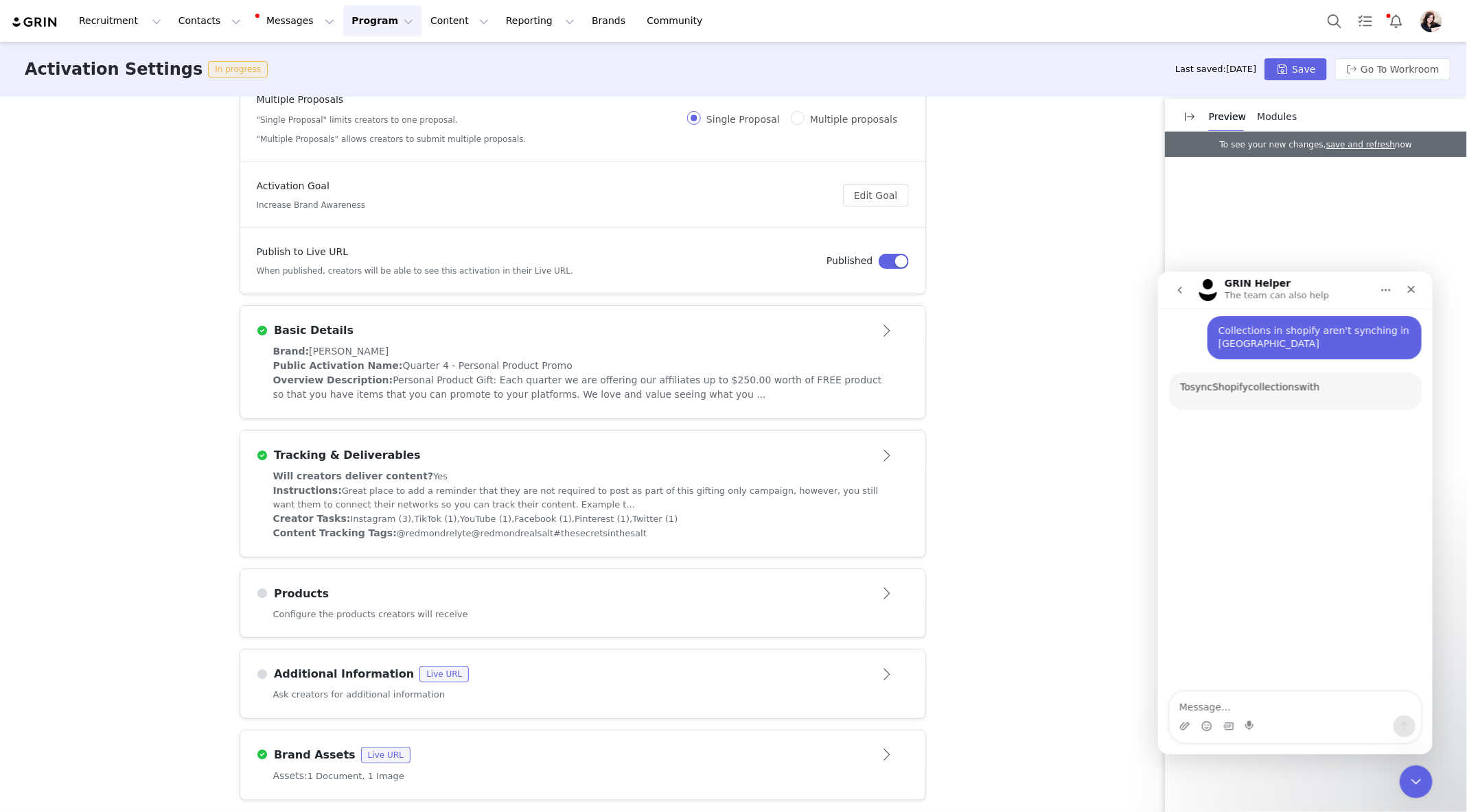
scroll to position [88, 0]
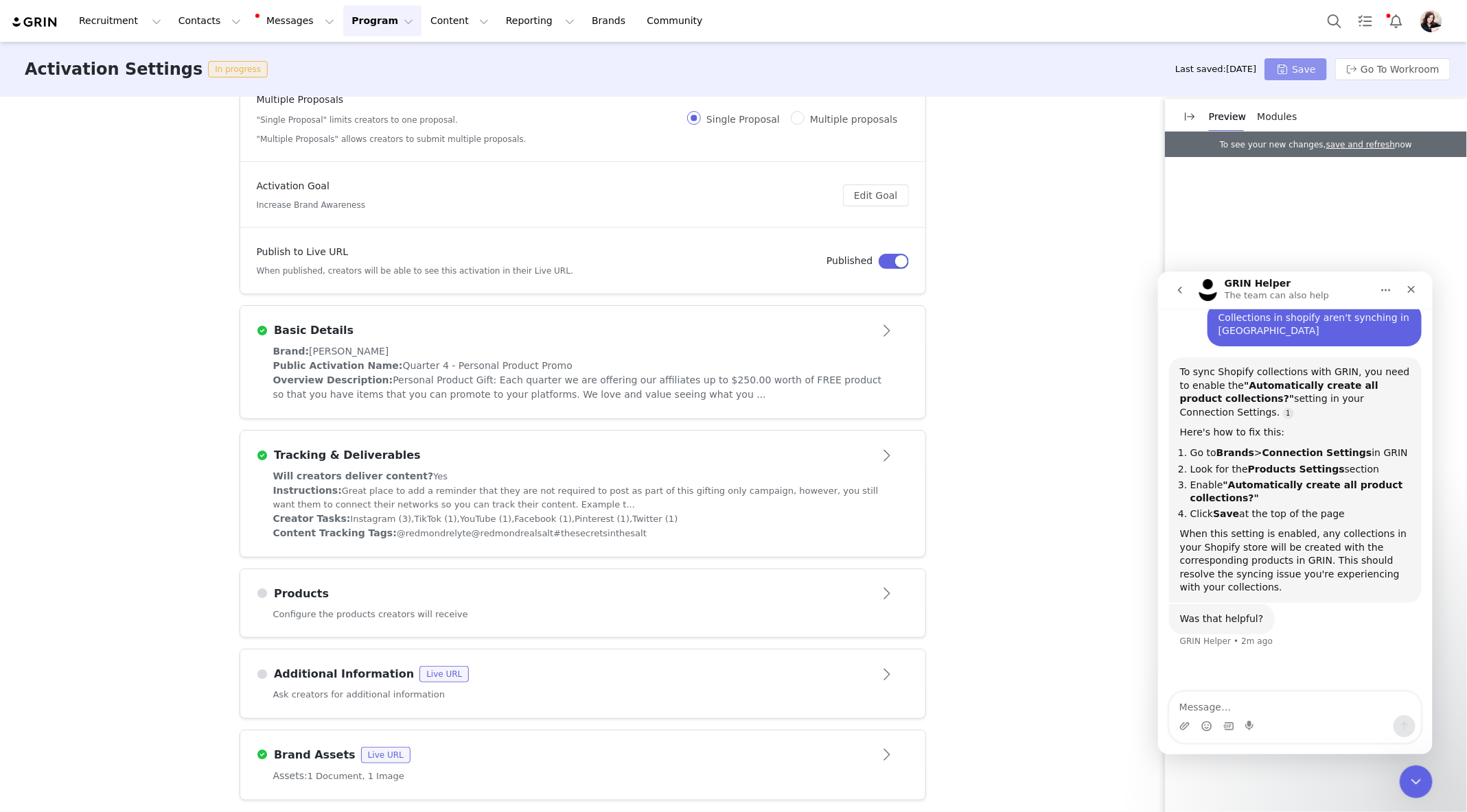
click at [1319, 70] on button "Save" at bounding box center [1295, 69] width 62 height 22
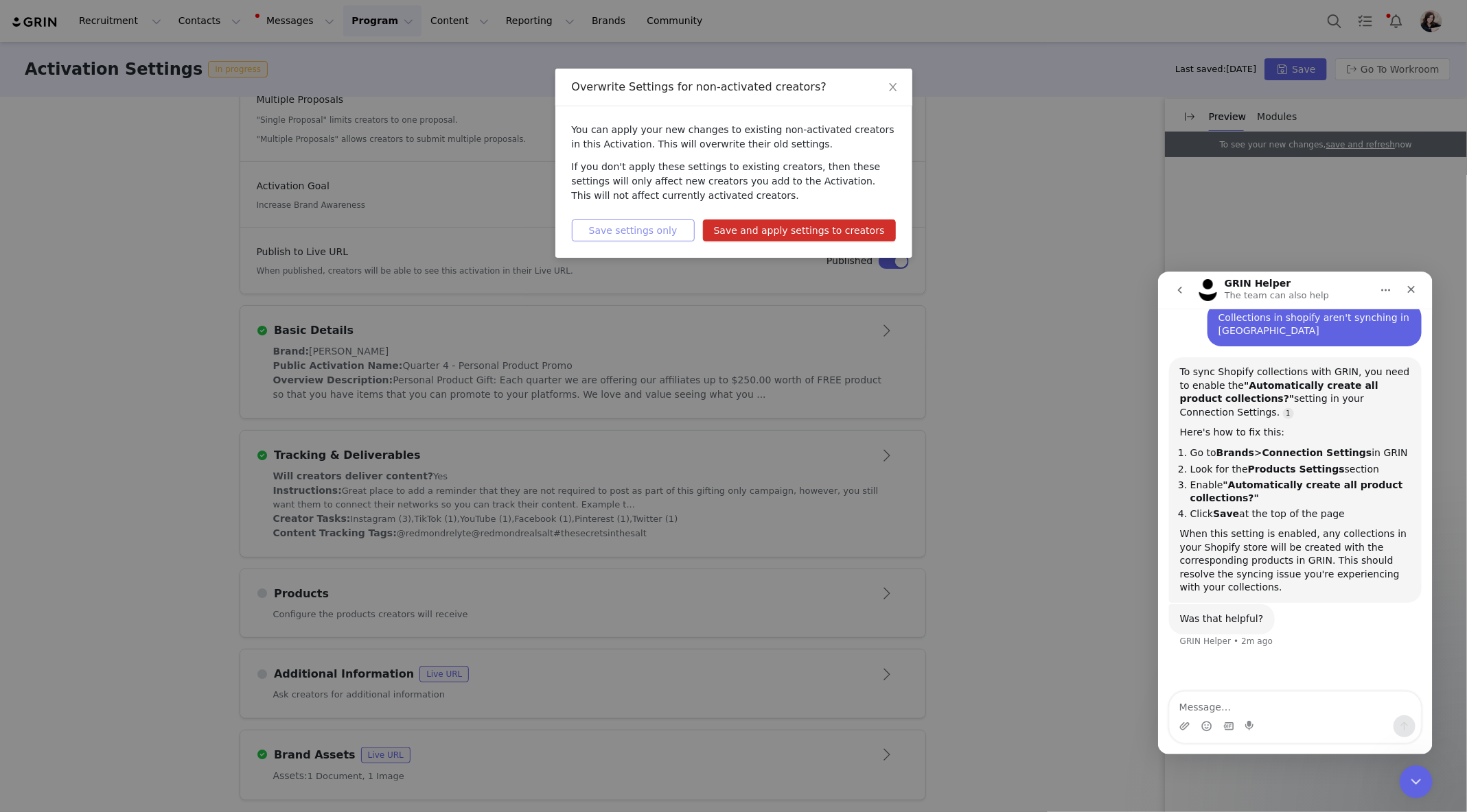
click at [656, 234] on button "Save settings only" at bounding box center [633, 230] width 122 height 22
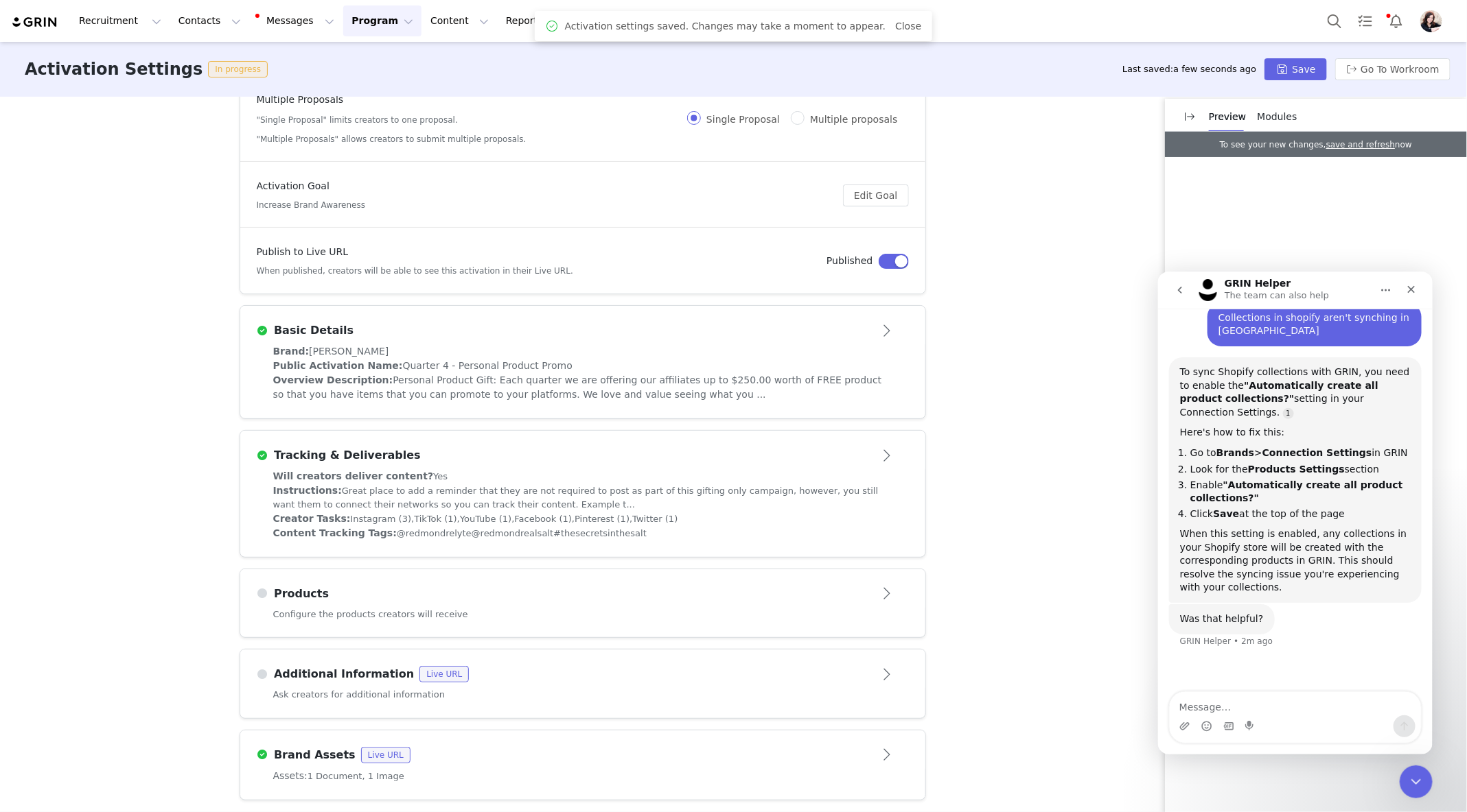
click at [560, 26] on span at bounding box center [553, 26] width 14 height 16
click at [584, 16] on link "Brands Brands" at bounding box center [611, 21] width 54 height 31
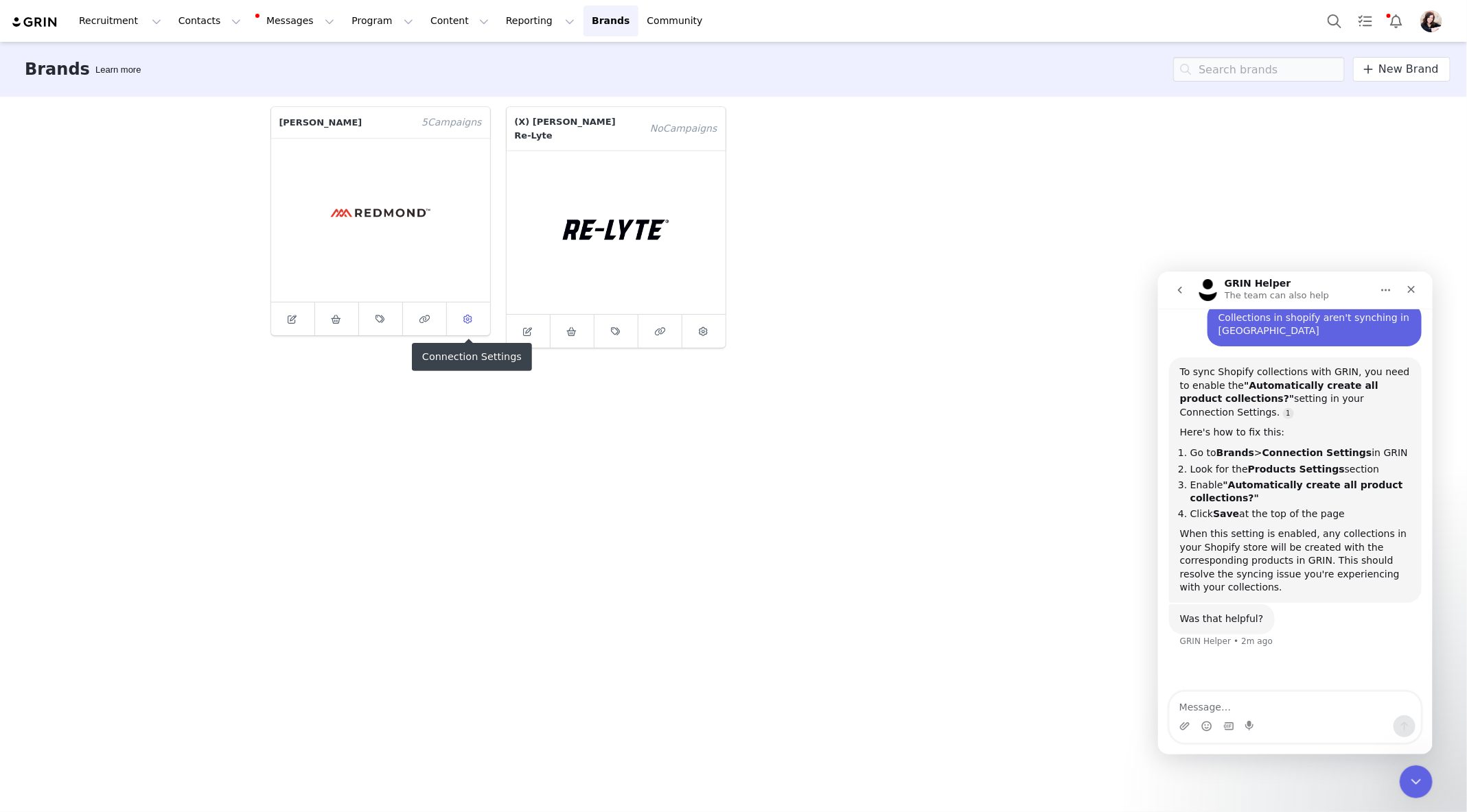
click at [472, 315] on icon at bounding box center [468, 319] width 9 height 9
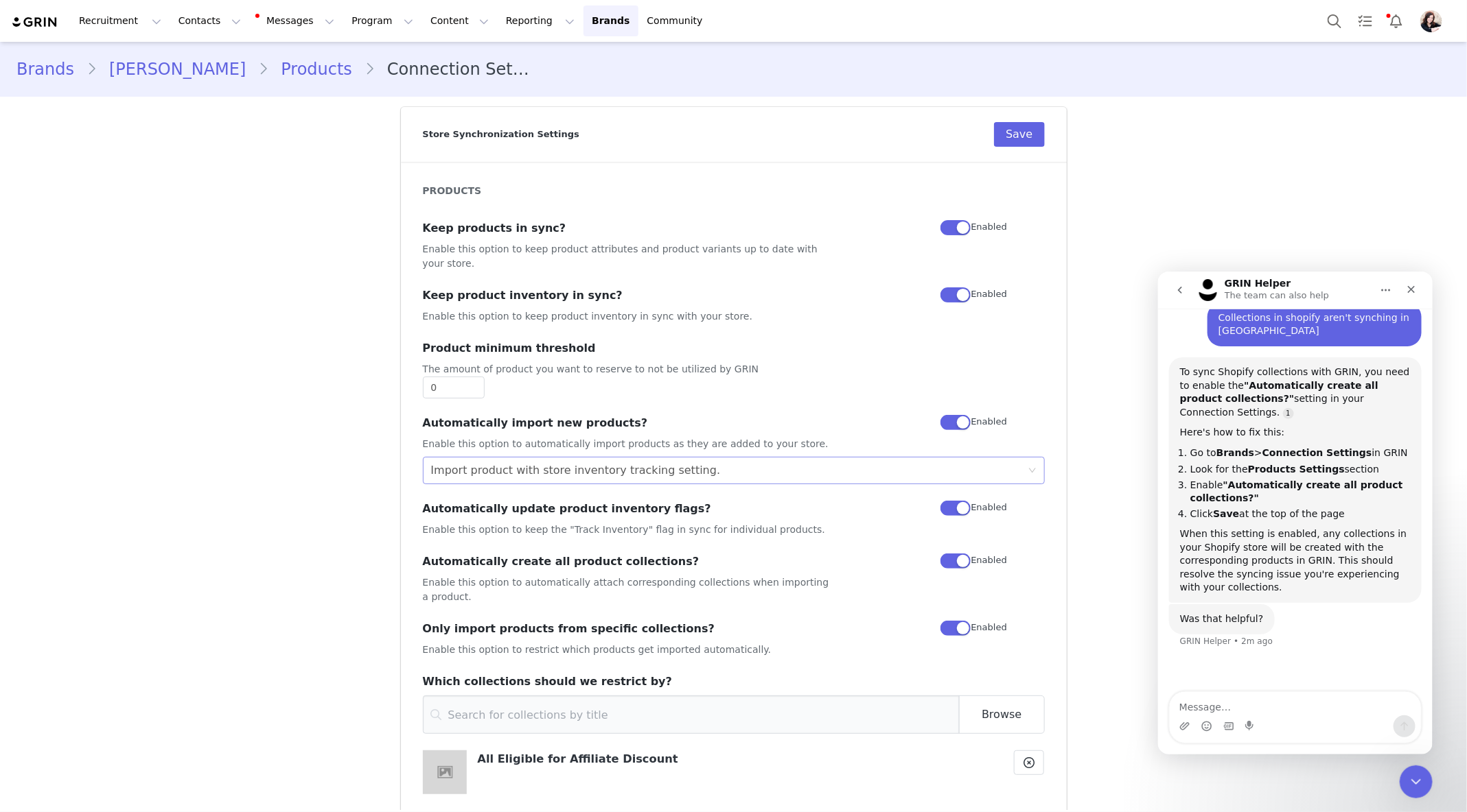
click at [906, 458] on div "Import product with store inventory tracking setting." at bounding box center [730, 471] width 597 height 26
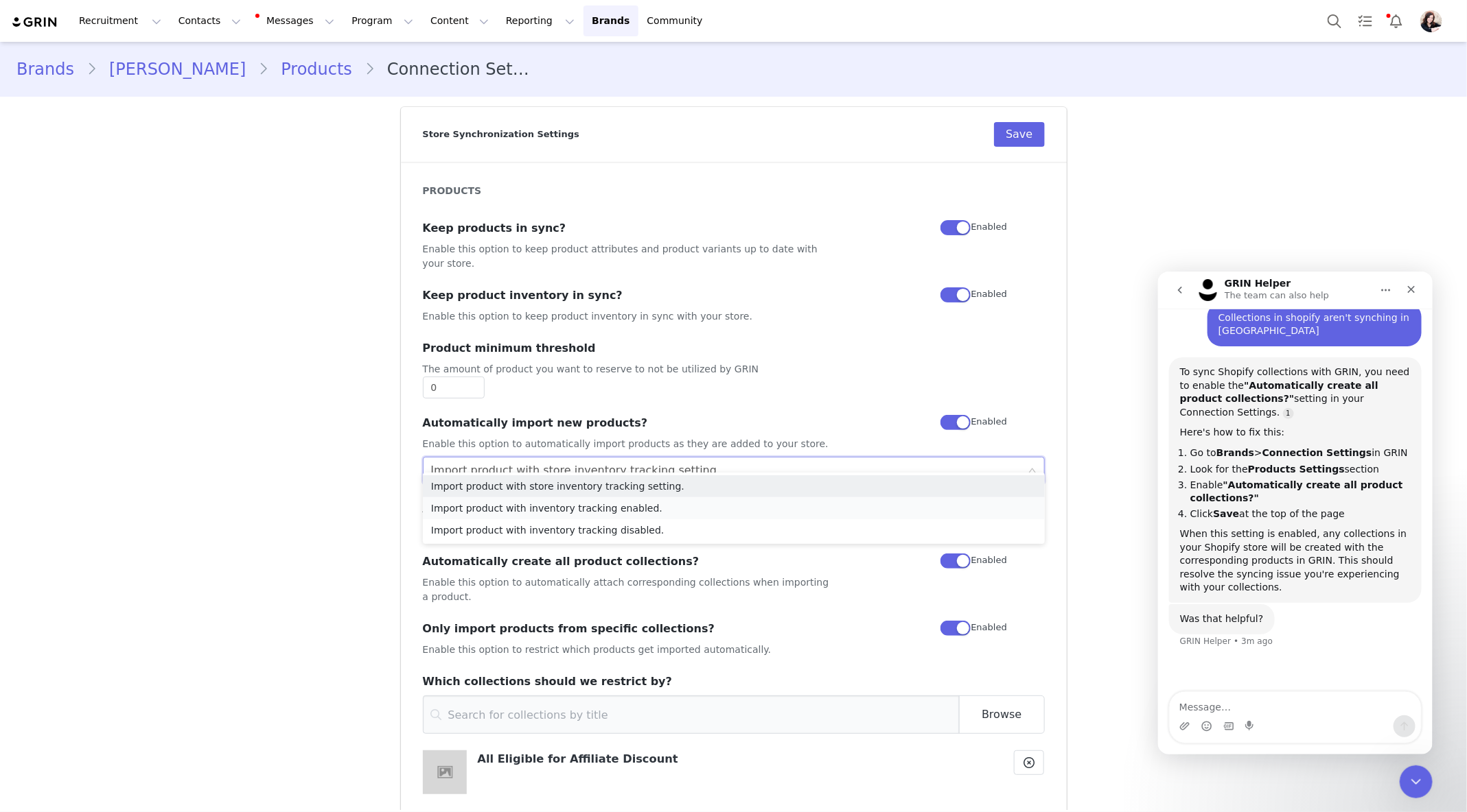
click at [647, 512] on li "Import product with inventory tracking enabled." at bounding box center [733, 508] width 622 height 22
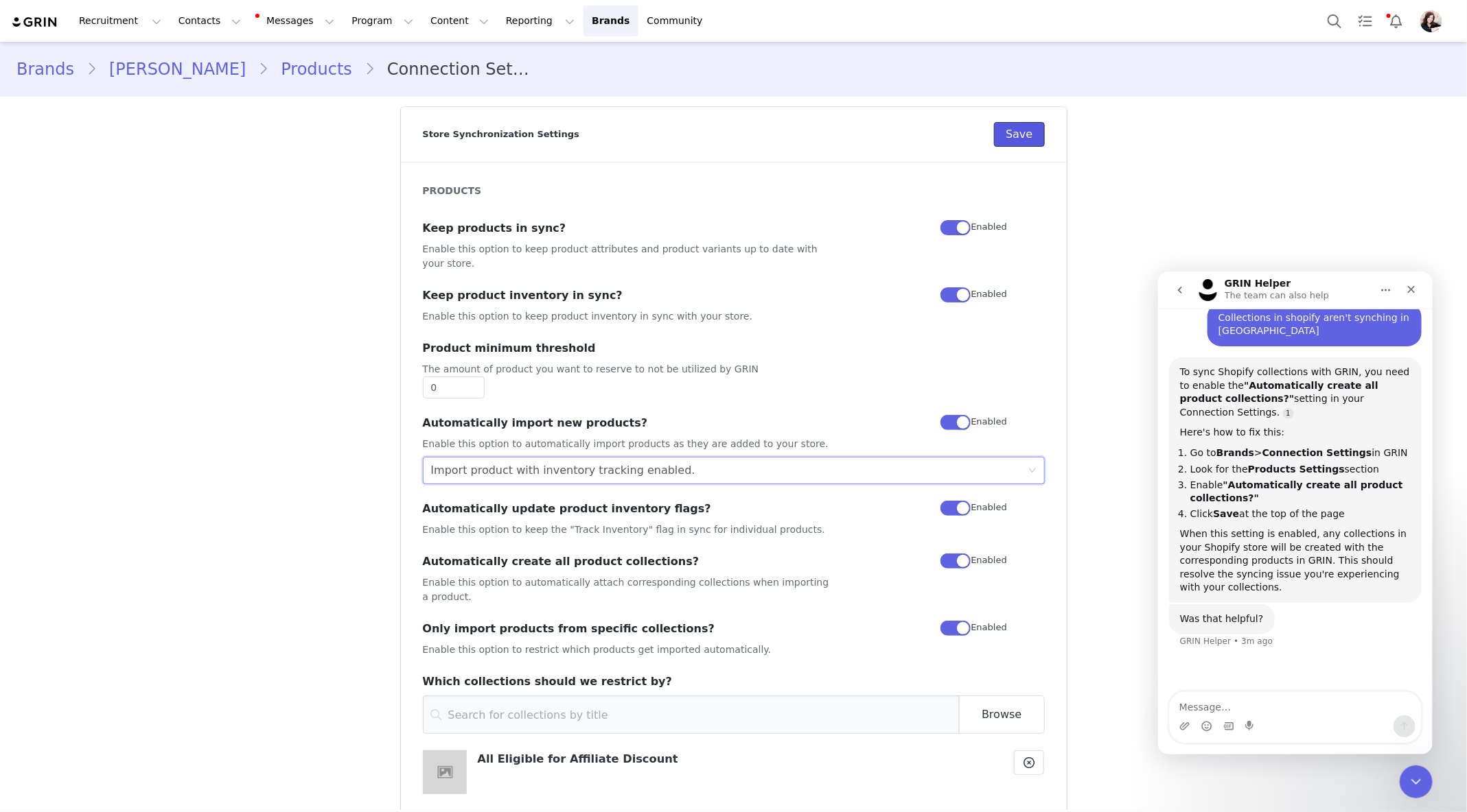
click at [1008, 140] on button "Save" at bounding box center [1019, 134] width 50 height 25
click at [1018, 140] on button "Save" at bounding box center [1019, 134] width 50 height 25
click at [1270, 709] on textarea "Message…" at bounding box center [1294, 703] width 251 height 23
type textarea "Yes"
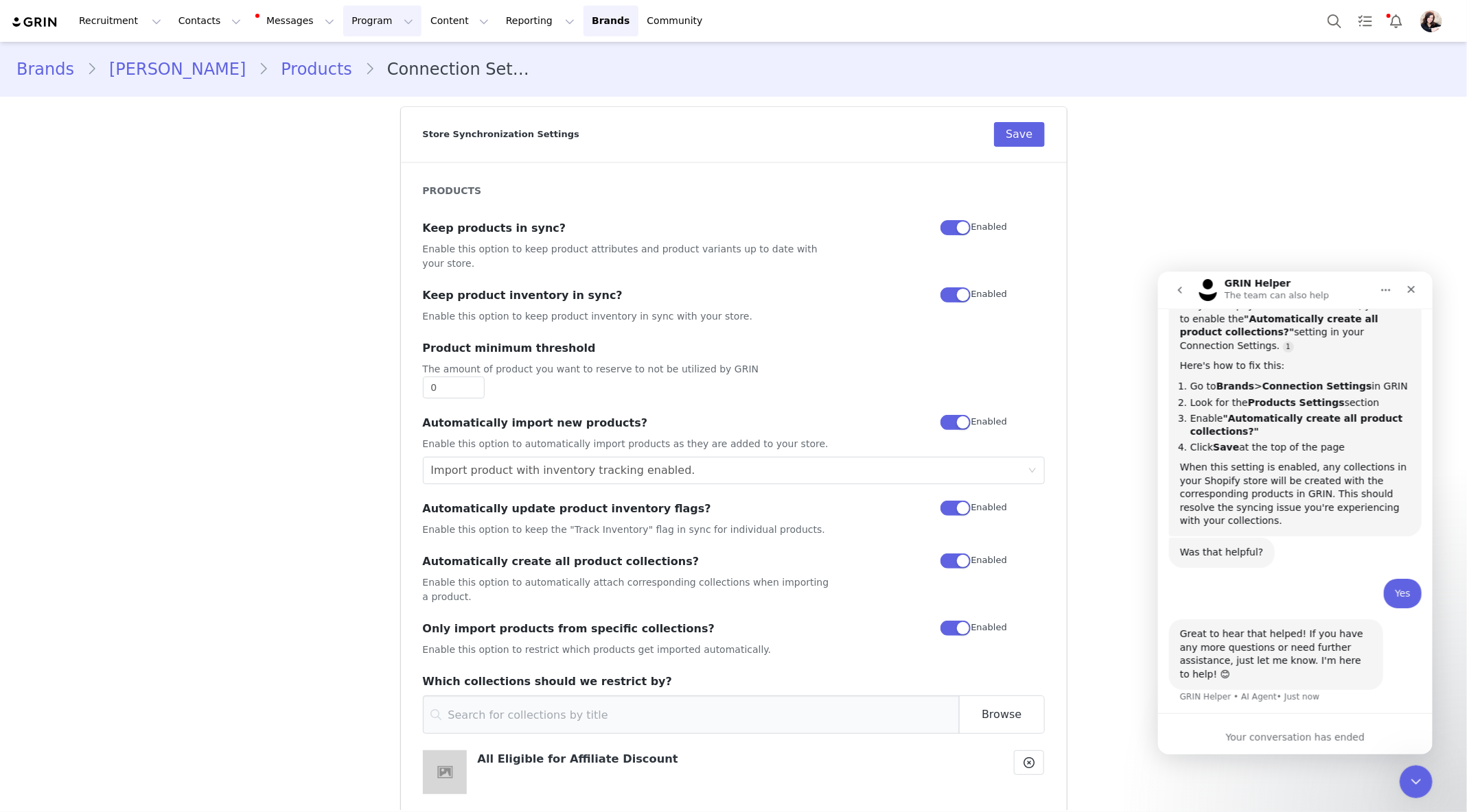
click at [352, 22] on button "Program Program" at bounding box center [382, 21] width 78 height 31
click at [436, 21] on button "Content Content" at bounding box center [459, 21] width 75 height 31
click at [379, 22] on button "Program Program" at bounding box center [382, 21] width 78 height 31
click at [375, 83] on p "Campaigns" at bounding box center [360, 86] width 53 height 15
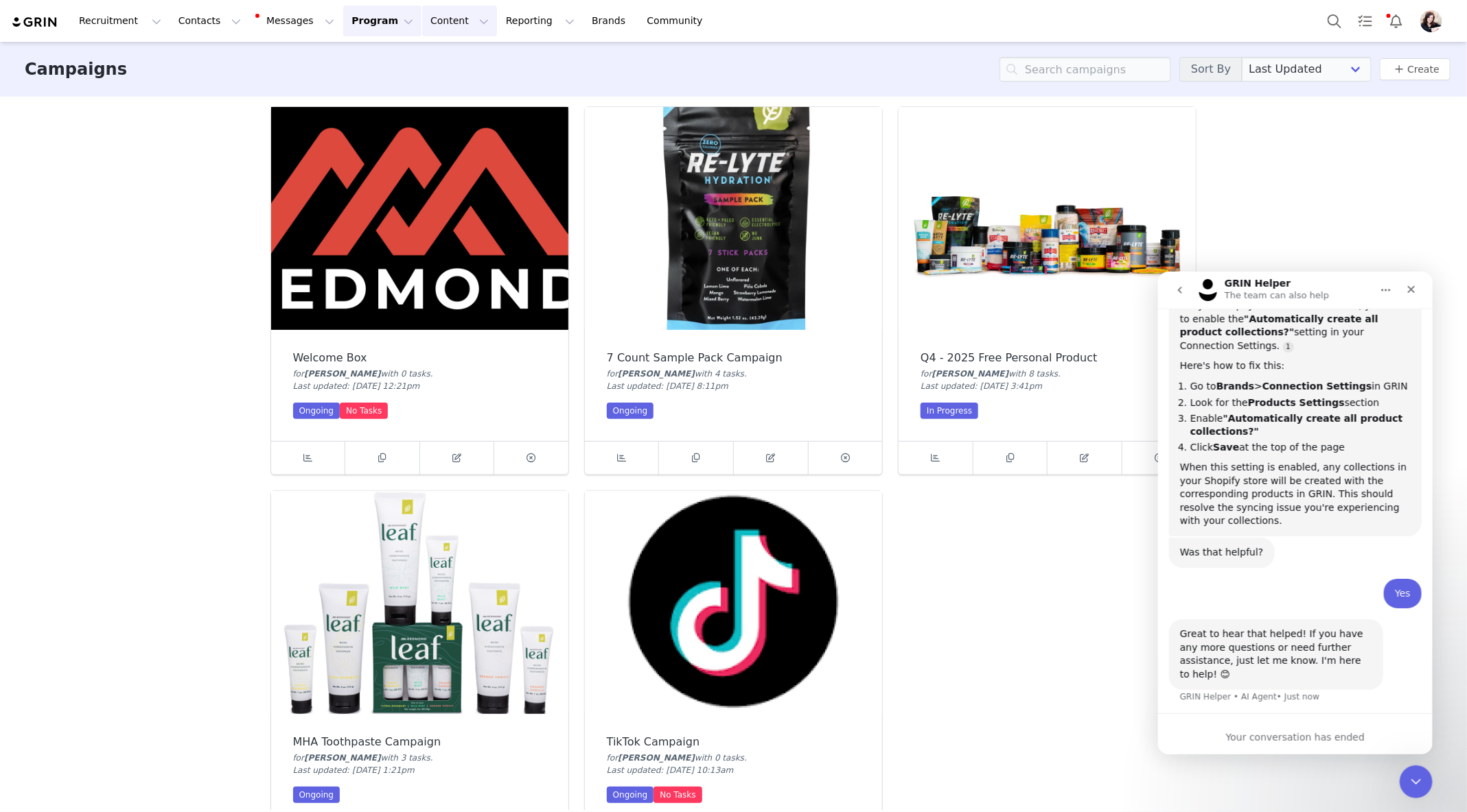
click at [428, 19] on button "Content Content" at bounding box center [459, 21] width 75 height 31
click at [361, 18] on button "Program Program" at bounding box center [382, 21] width 78 height 31
click at [364, 63] on p "Activations" at bounding box center [359, 60] width 53 height 15
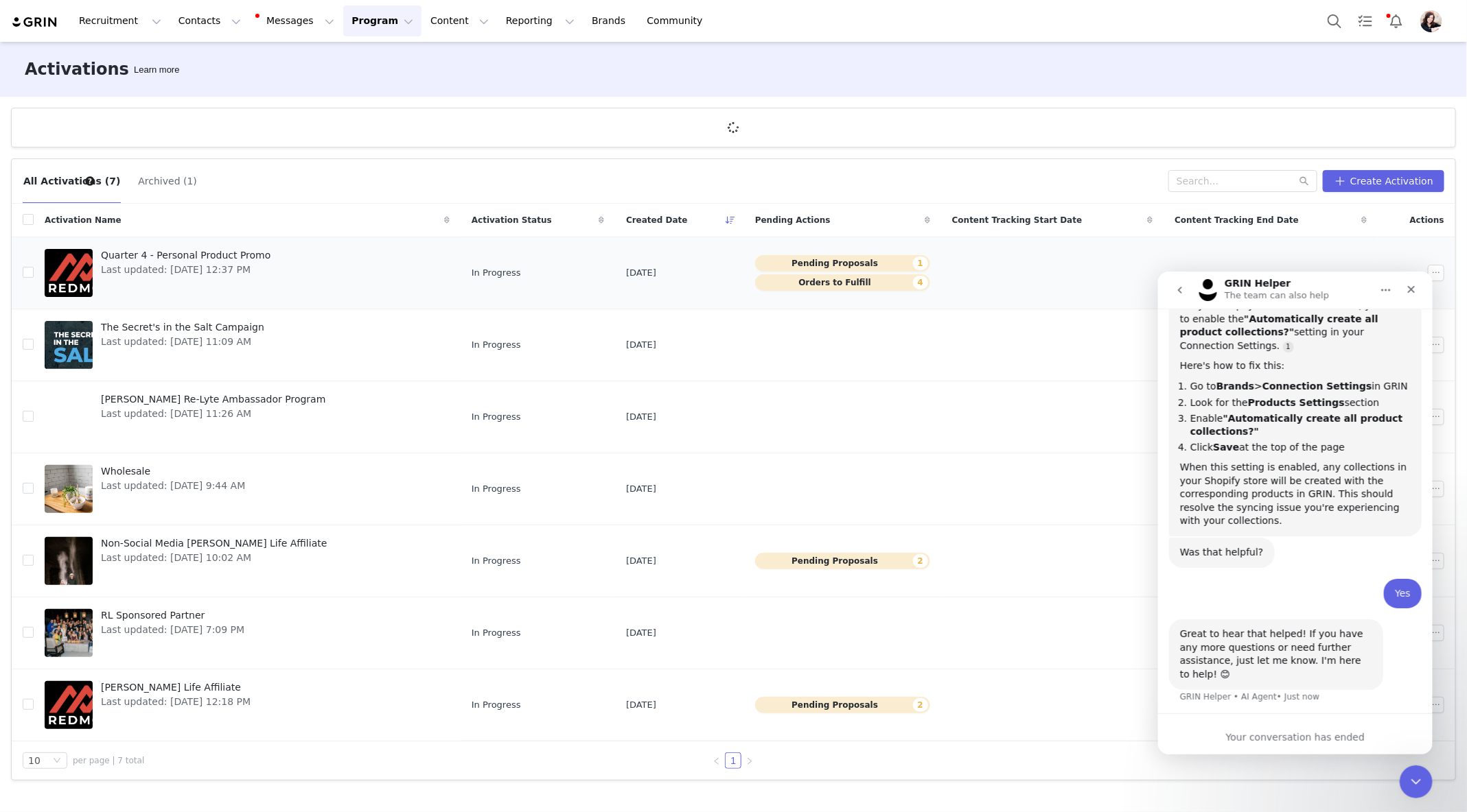
click at [142, 259] on span "Quarter 4 - Personal Product Promo" at bounding box center [185, 255] width 170 height 15
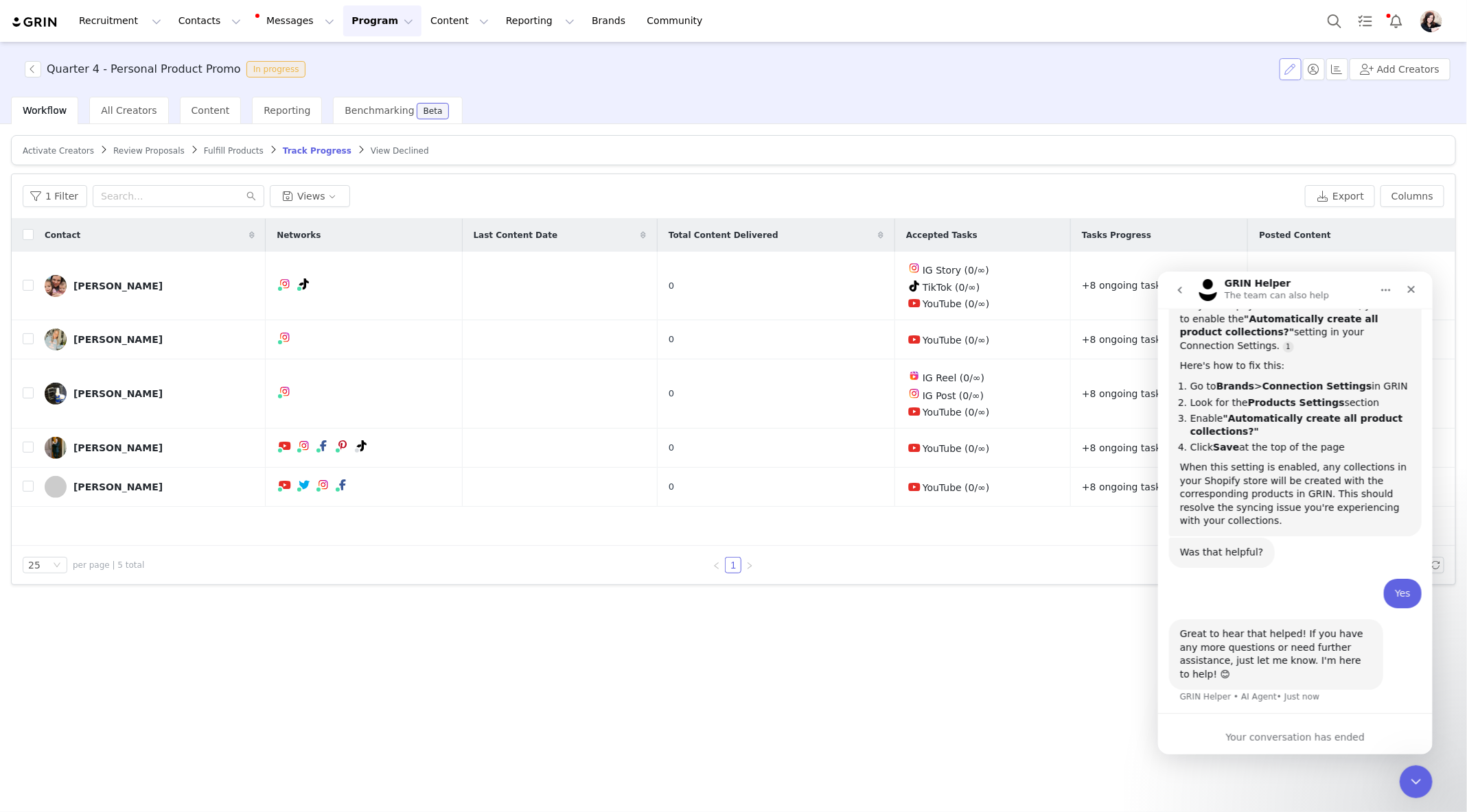
click at [1301, 66] on button "button" at bounding box center [1290, 69] width 22 height 22
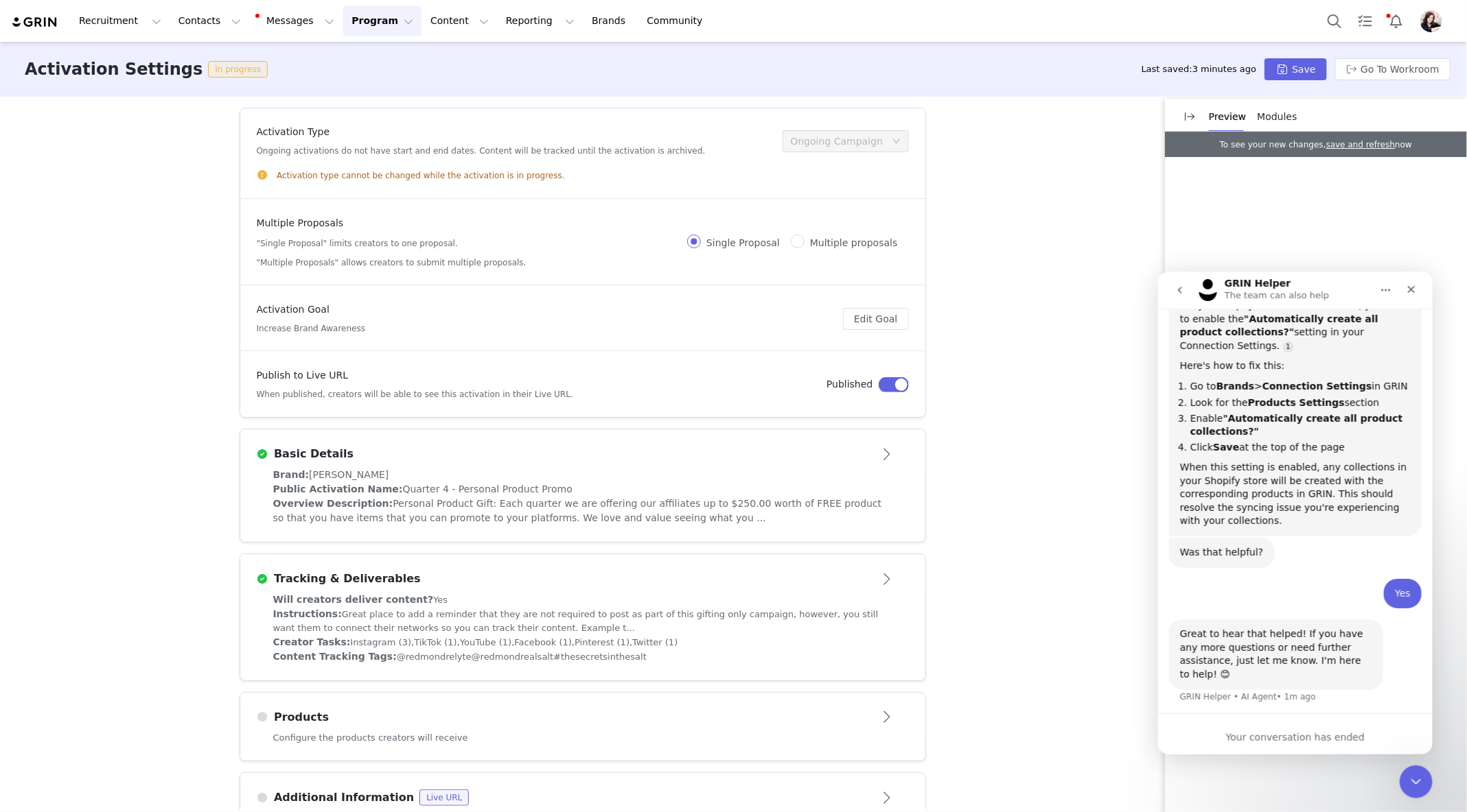
scroll to position [123, 0]
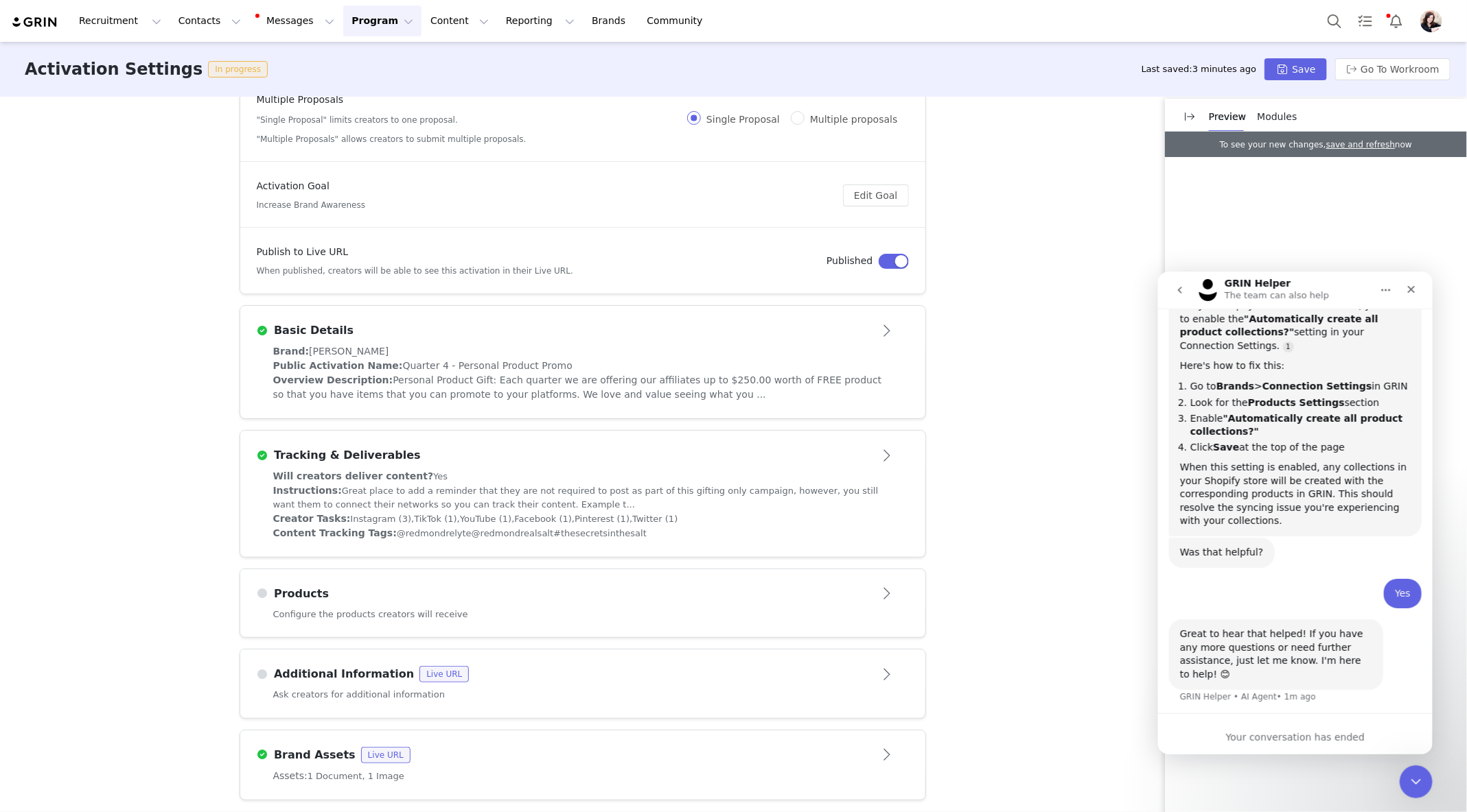
click at [703, 589] on div "Products" at bounding box center [561, 594] width 607 height 16
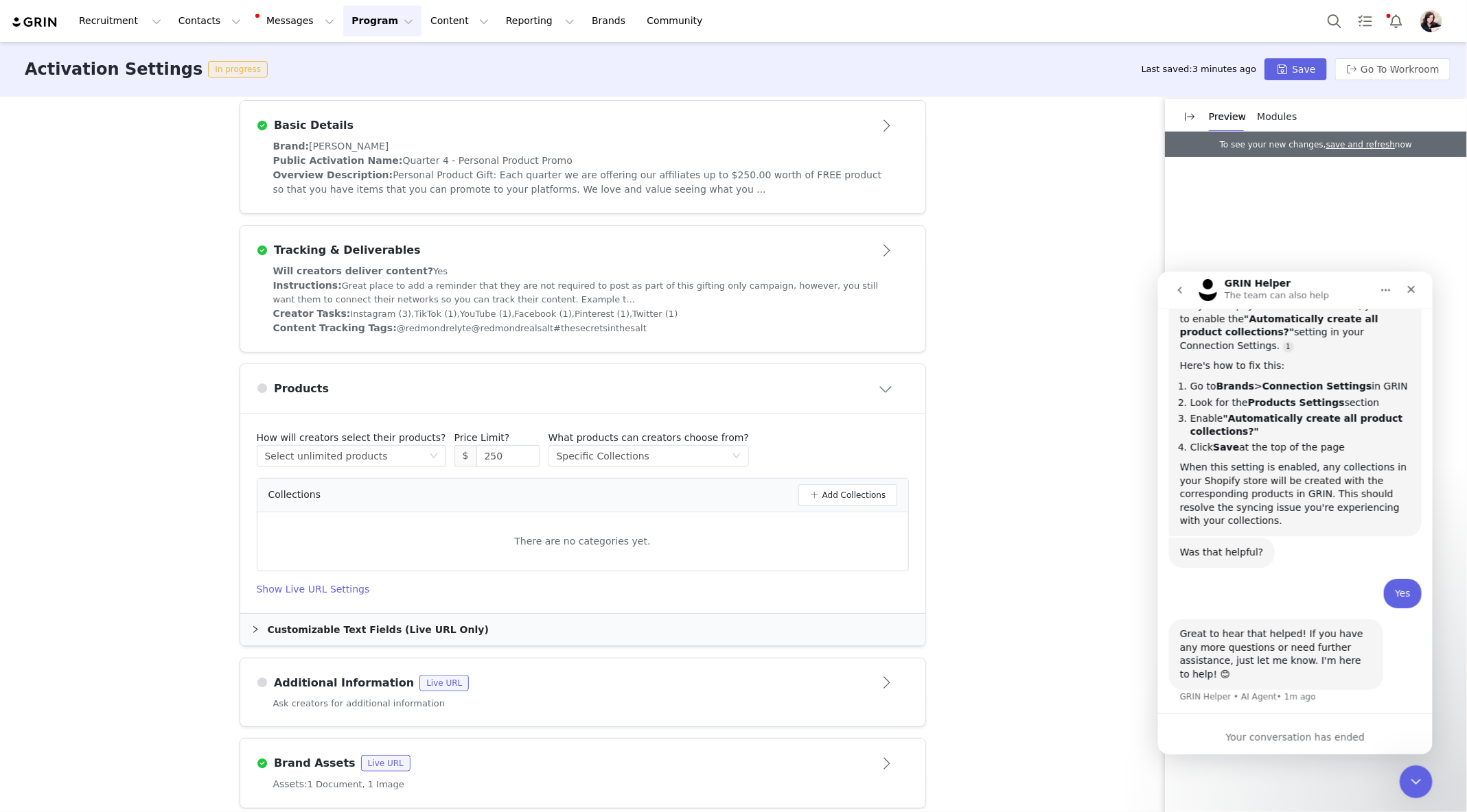
scroll to position [335, 0]
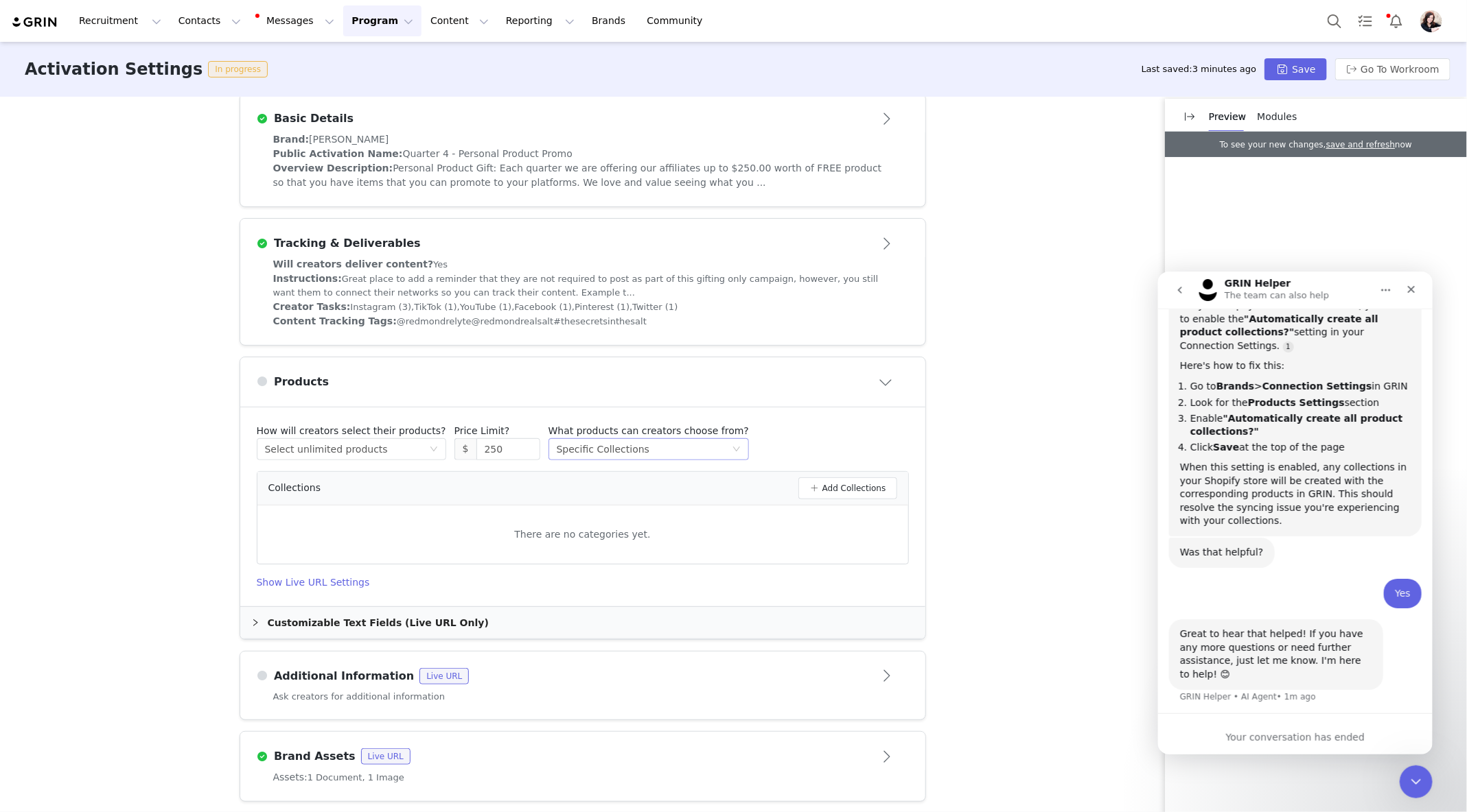
click at [595, 447] on div "Specific Collections" at bounding box center [602, 449] width 92 height 21
click at [605, 513] on li "Specific Collections" at bounding box center [633, 517] width 190 height 22
click at [850, 484] on button "Add Collections" at bounding box center [848, 488] width 99 height 22
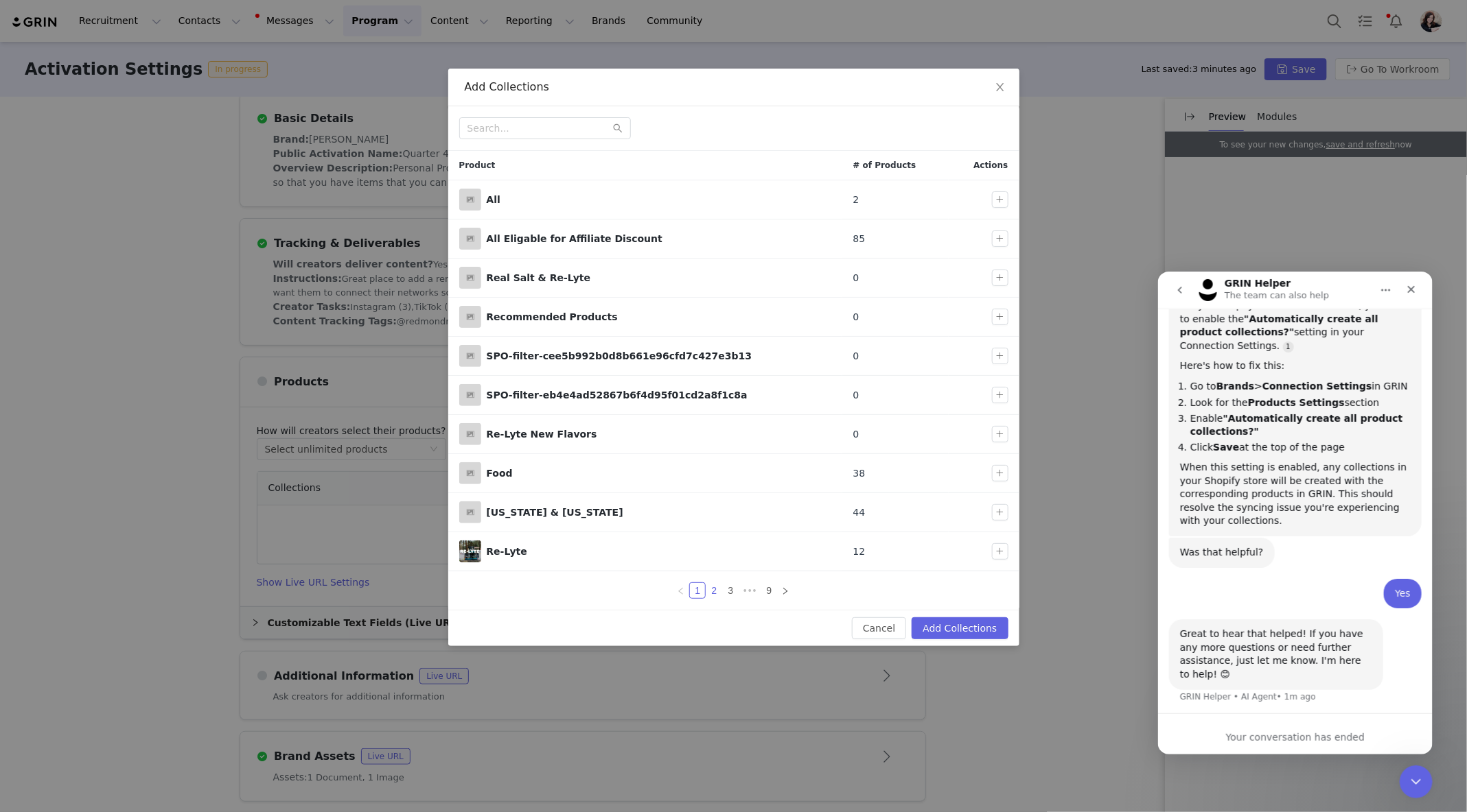
click at [712, 585] on link "2" at bounding box center [714, 591] width 16 height 16
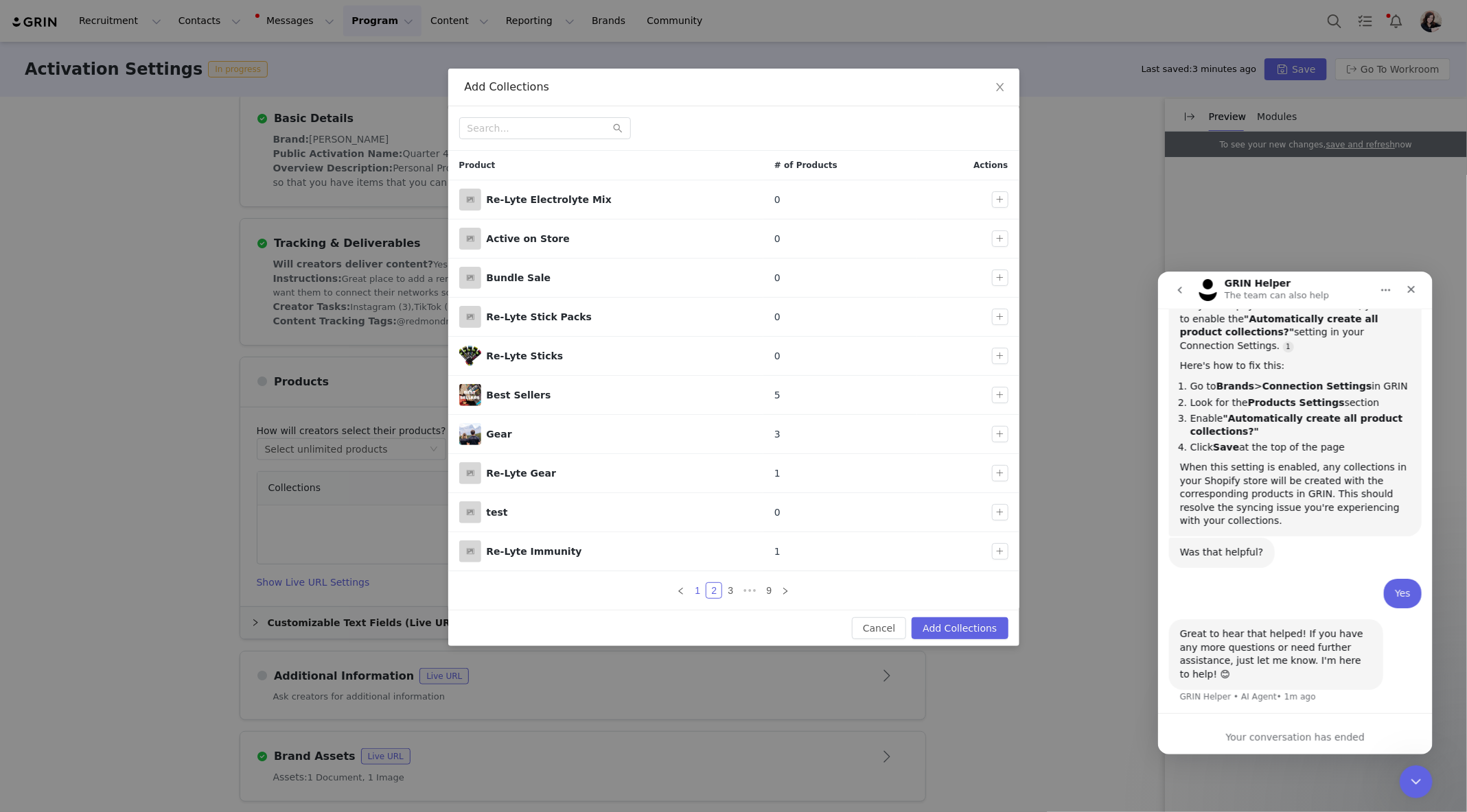
click at [691, 584] on link "1" at bounding box center [698, 591] width 16 height 16
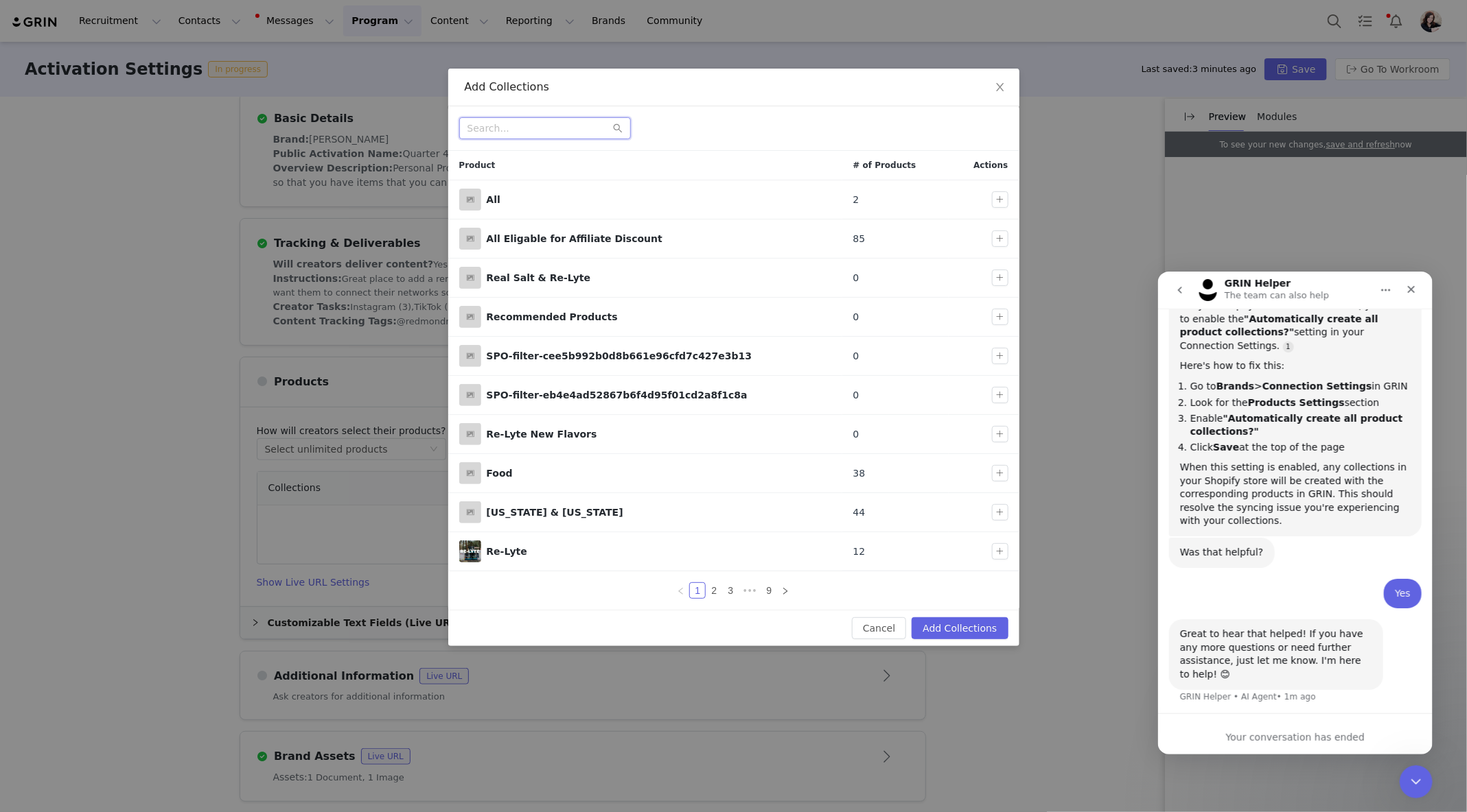
click at [516, 128] on input "text" at bounding box center [544, 128] width 172 height 22
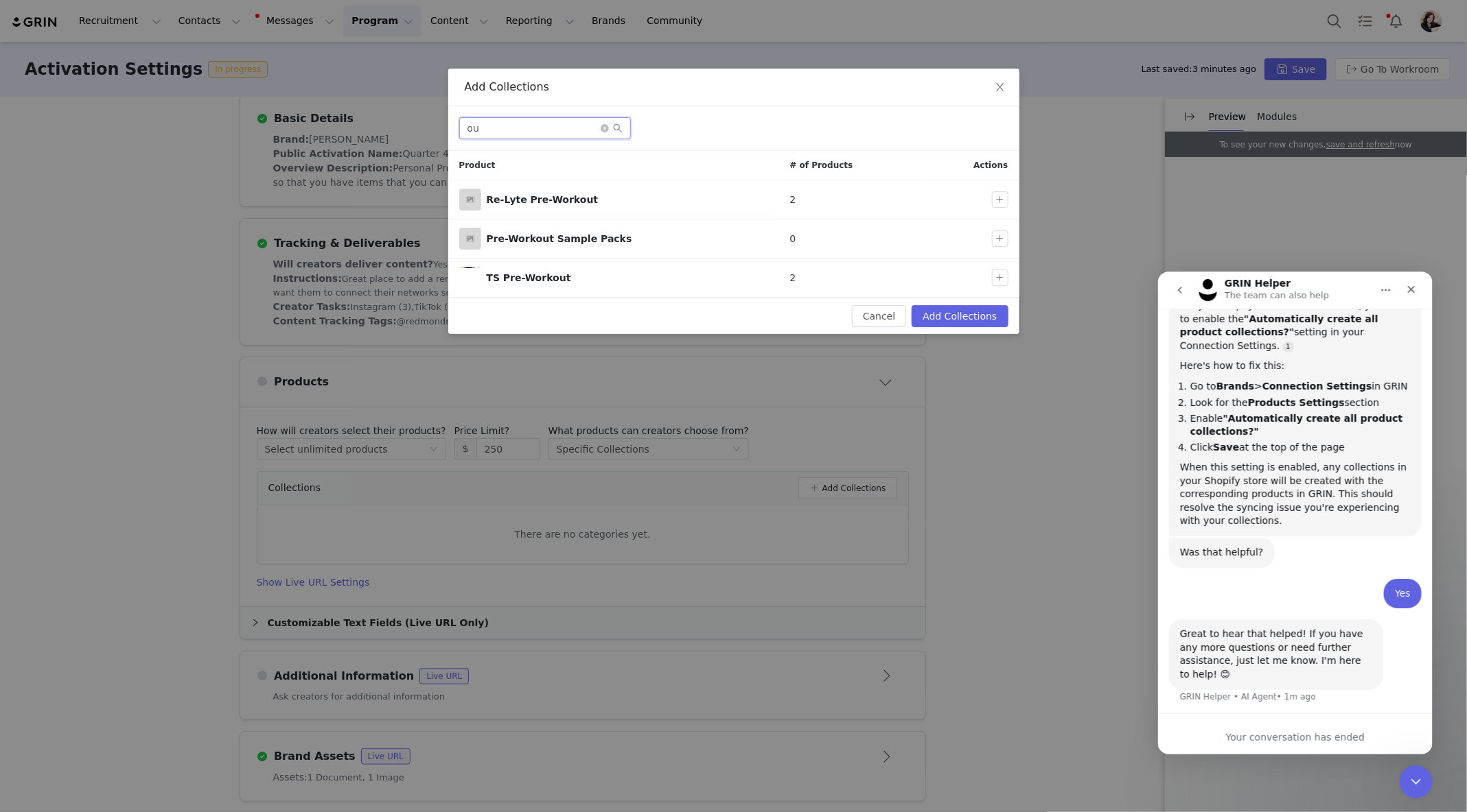
type input "o"
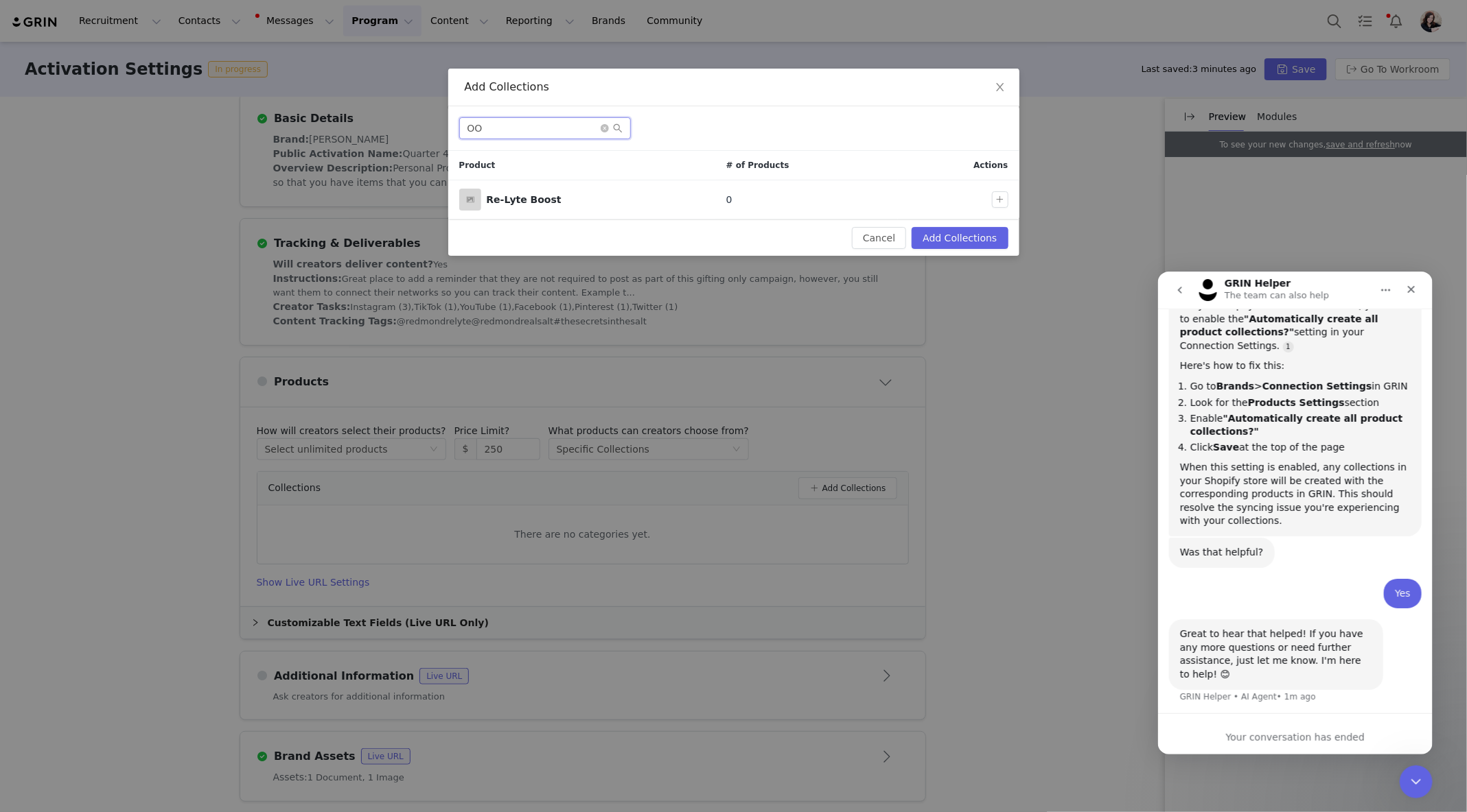
type input "O"
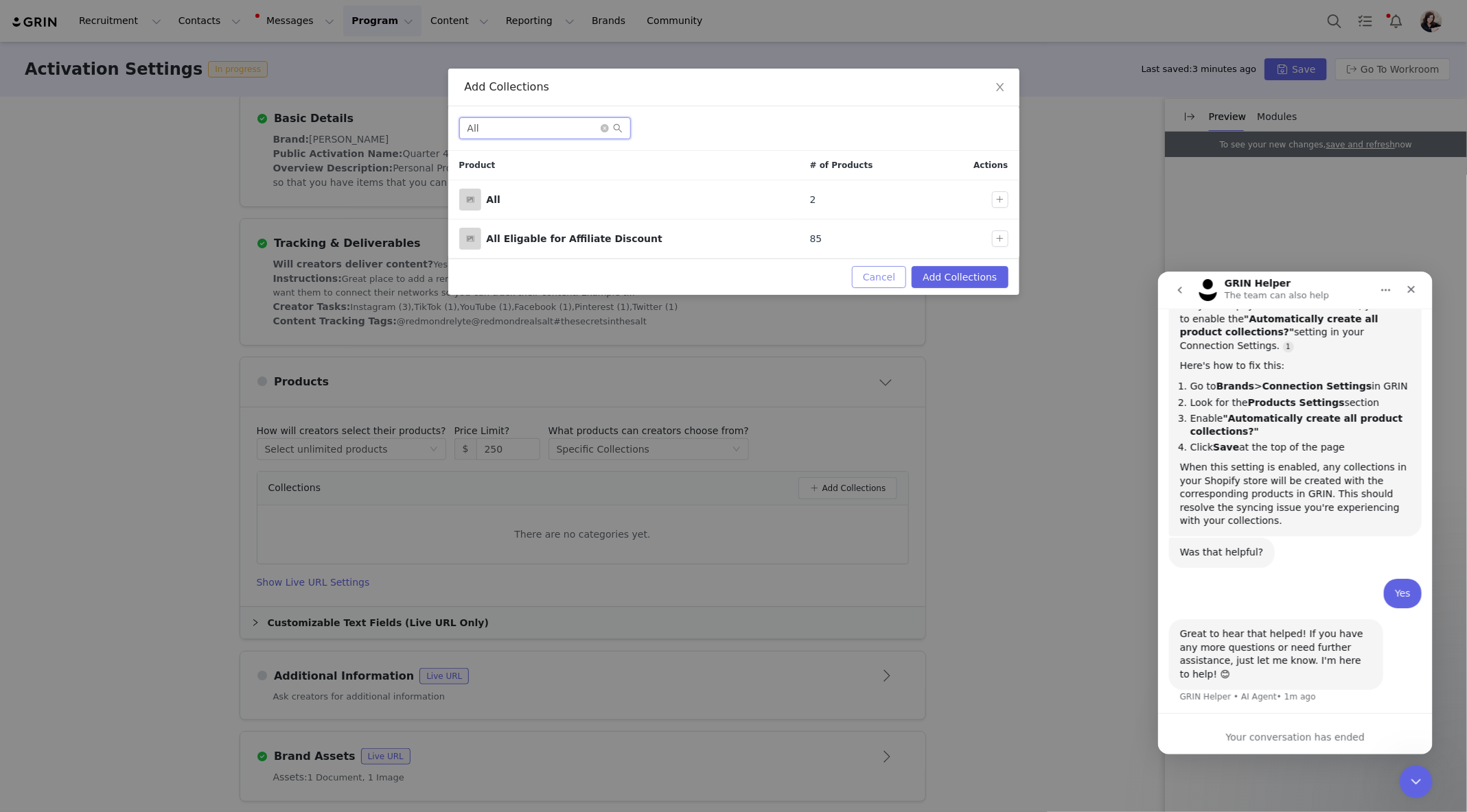
type input "All"
click at [875, 280] on button "Cancel" at bounding box center [879, 277] width 54 height 22
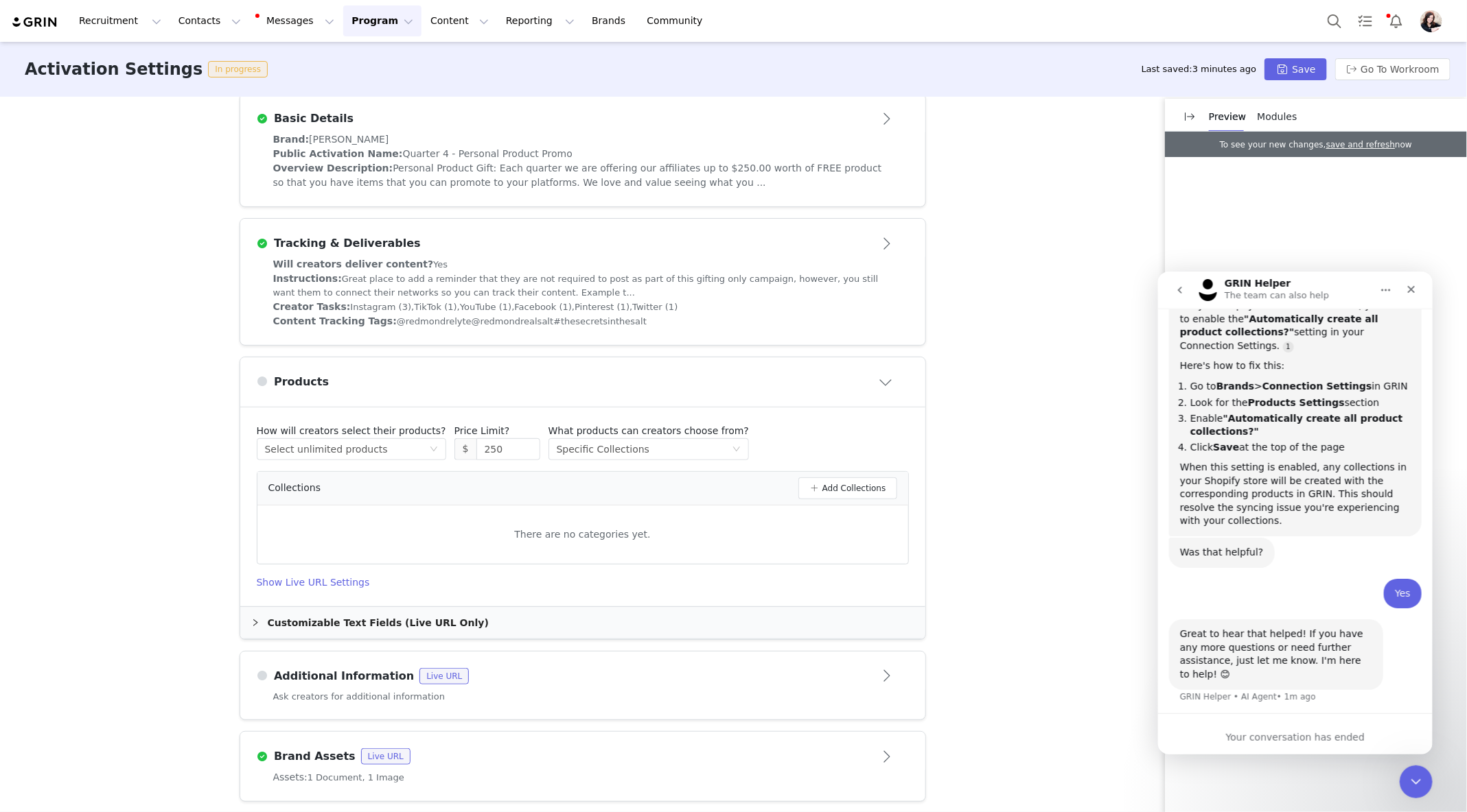
click at [404, 121] on div "Basic Details" at bounding box center [561, 118] width 607 height 16
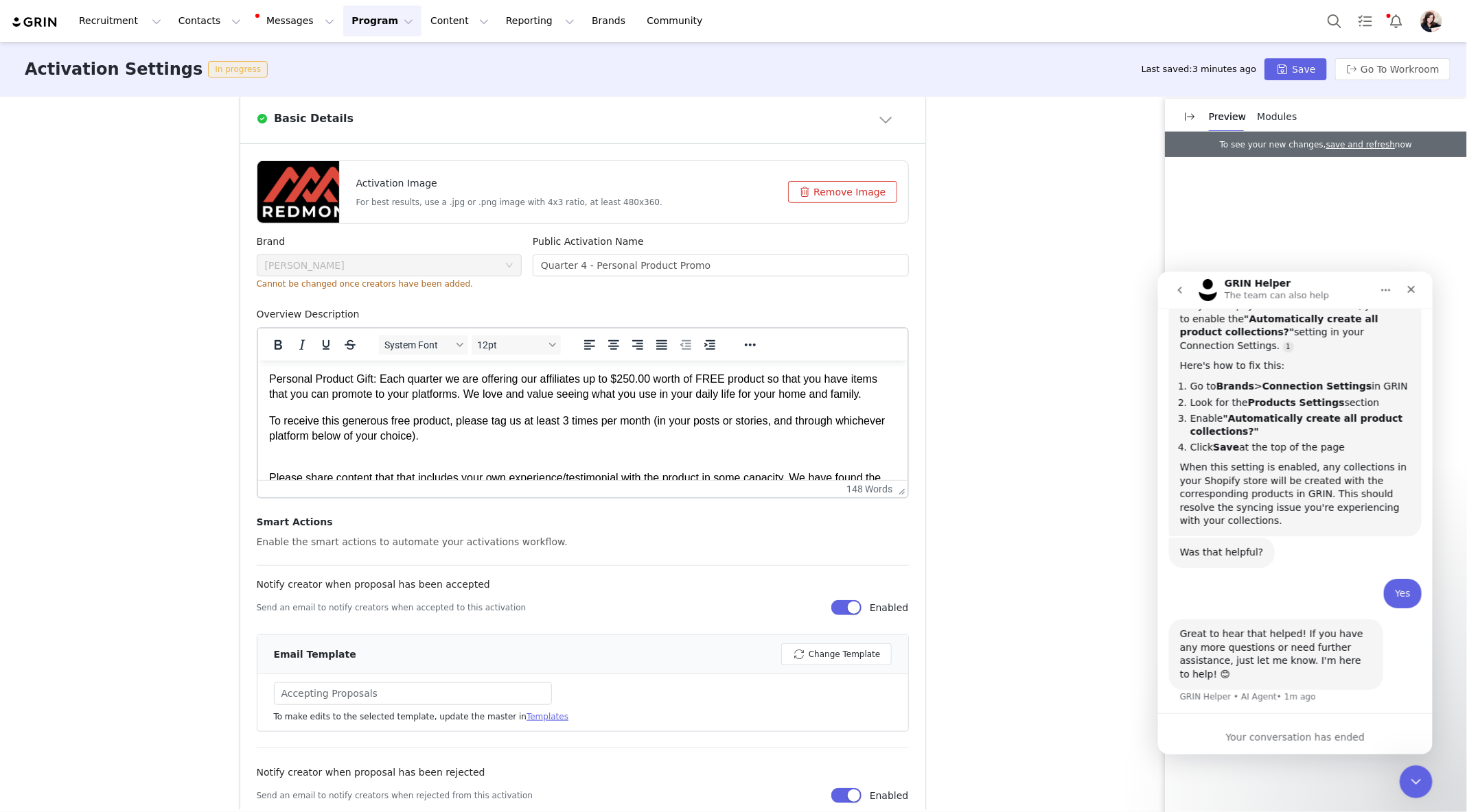
scroll to position [0, 0]
click at [348, 20] on button "Program Program" at bounding box center [382, 21] width 78 height 31
click at [1434, 19] on img "Profile" at bounding box center [1431, 21] width 22 height 22
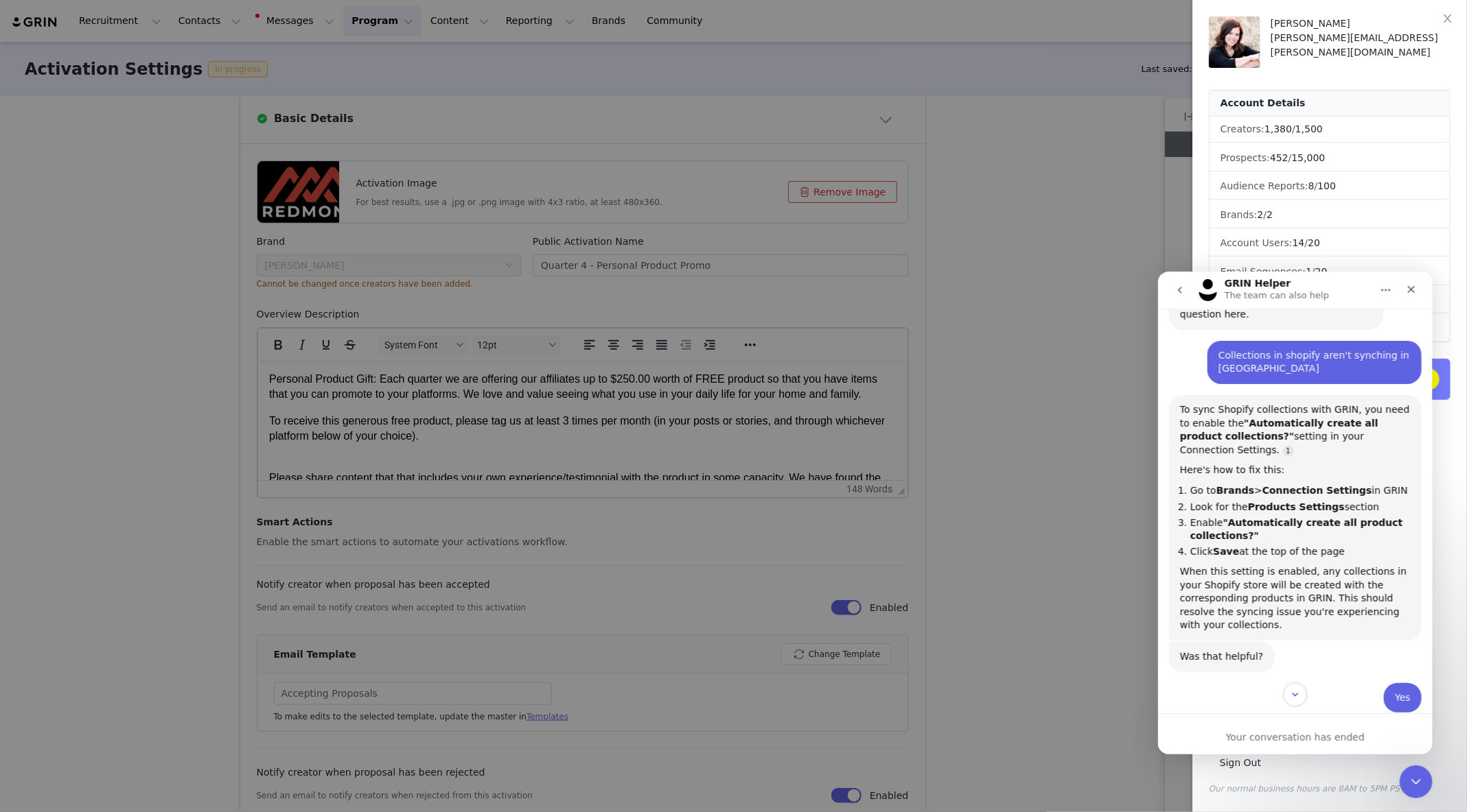
scroll to position [100, 0]
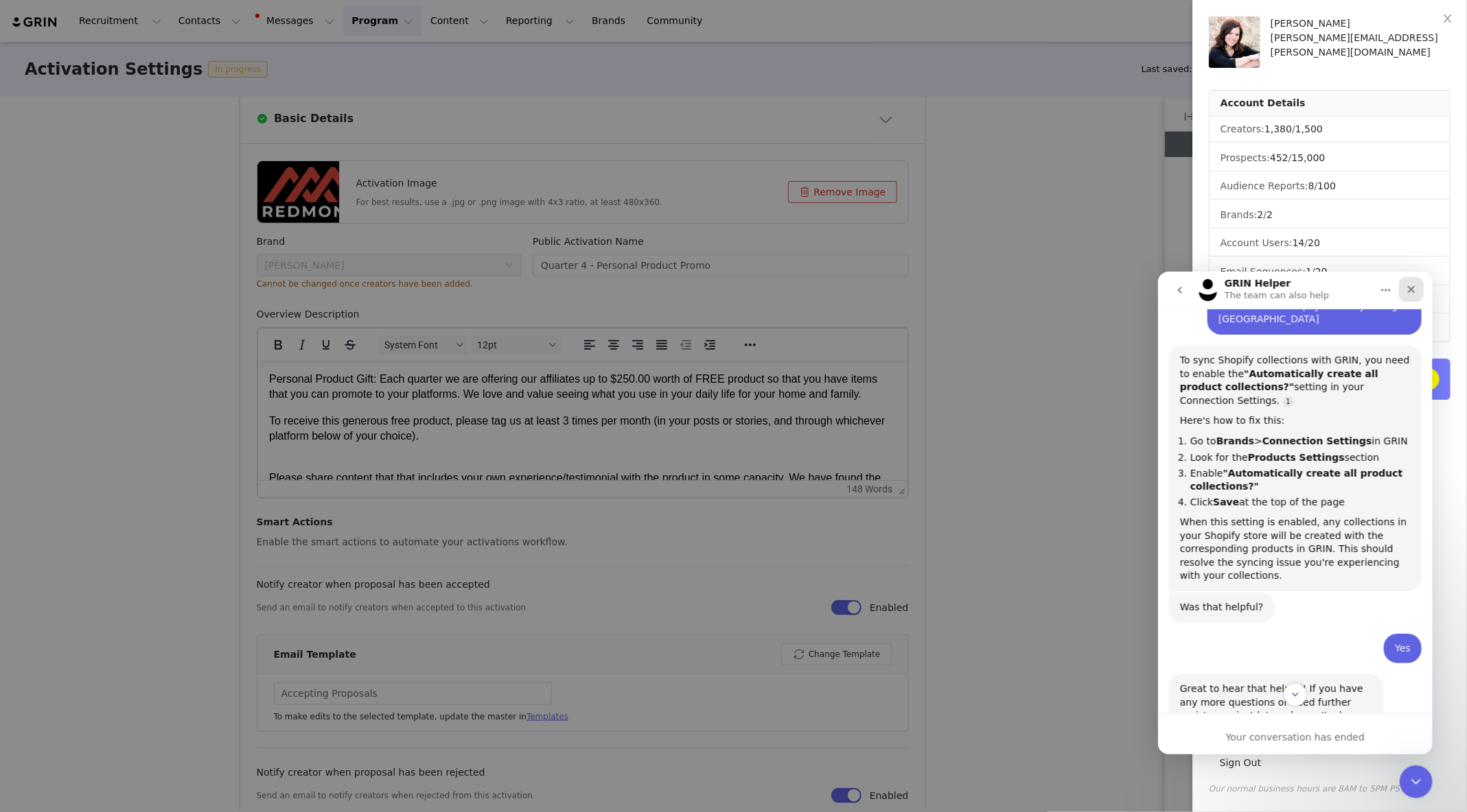
click at [1414, 285] on icon "Close" at bounding box center [1411, 289] width 8 height 8
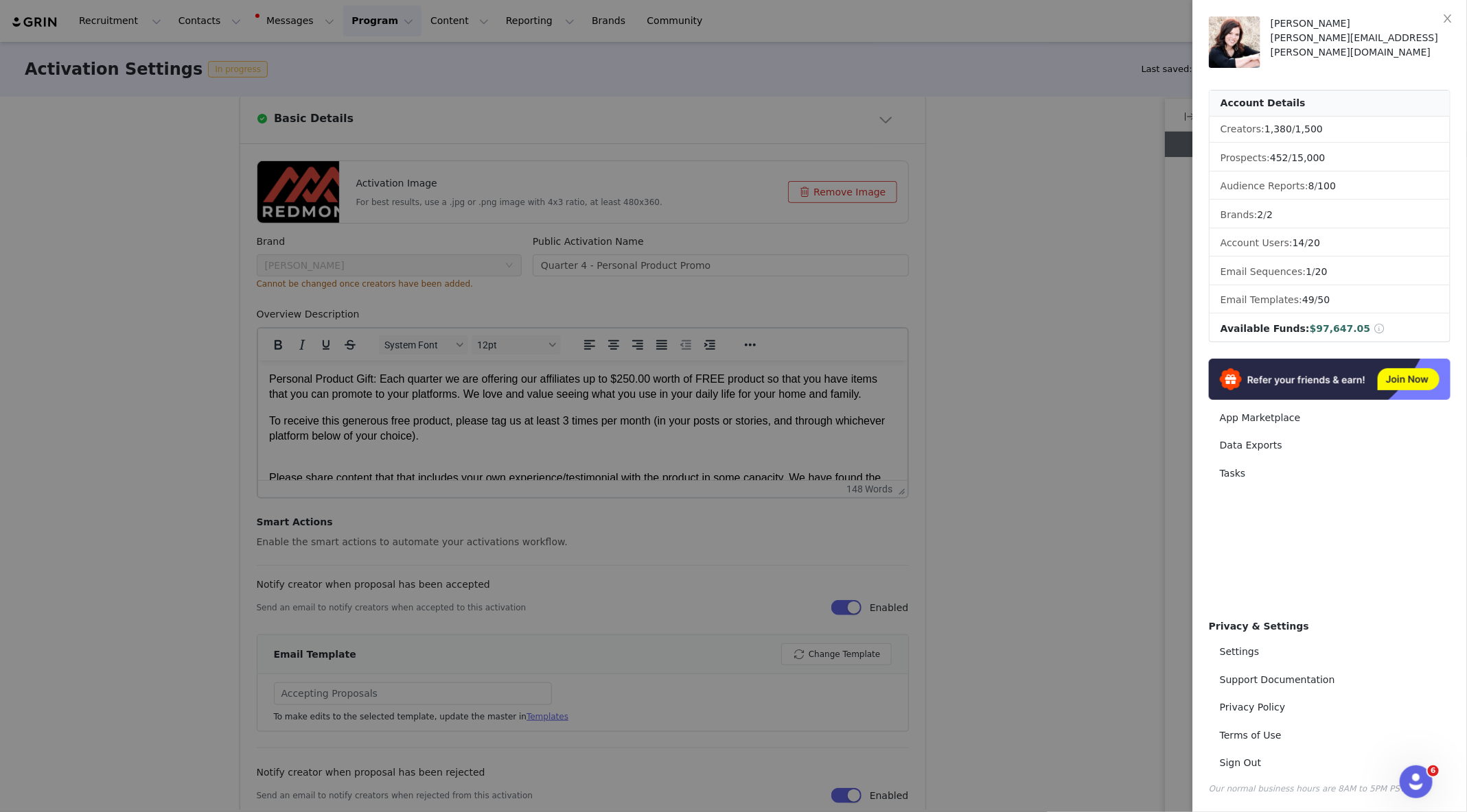
scroll to position [155, 0]
click at [1223, 656] on link "Settings" at bounding box center [1330, 652] width 241 height 25
select select "America/[GEOGRAPHIC_DATA]"
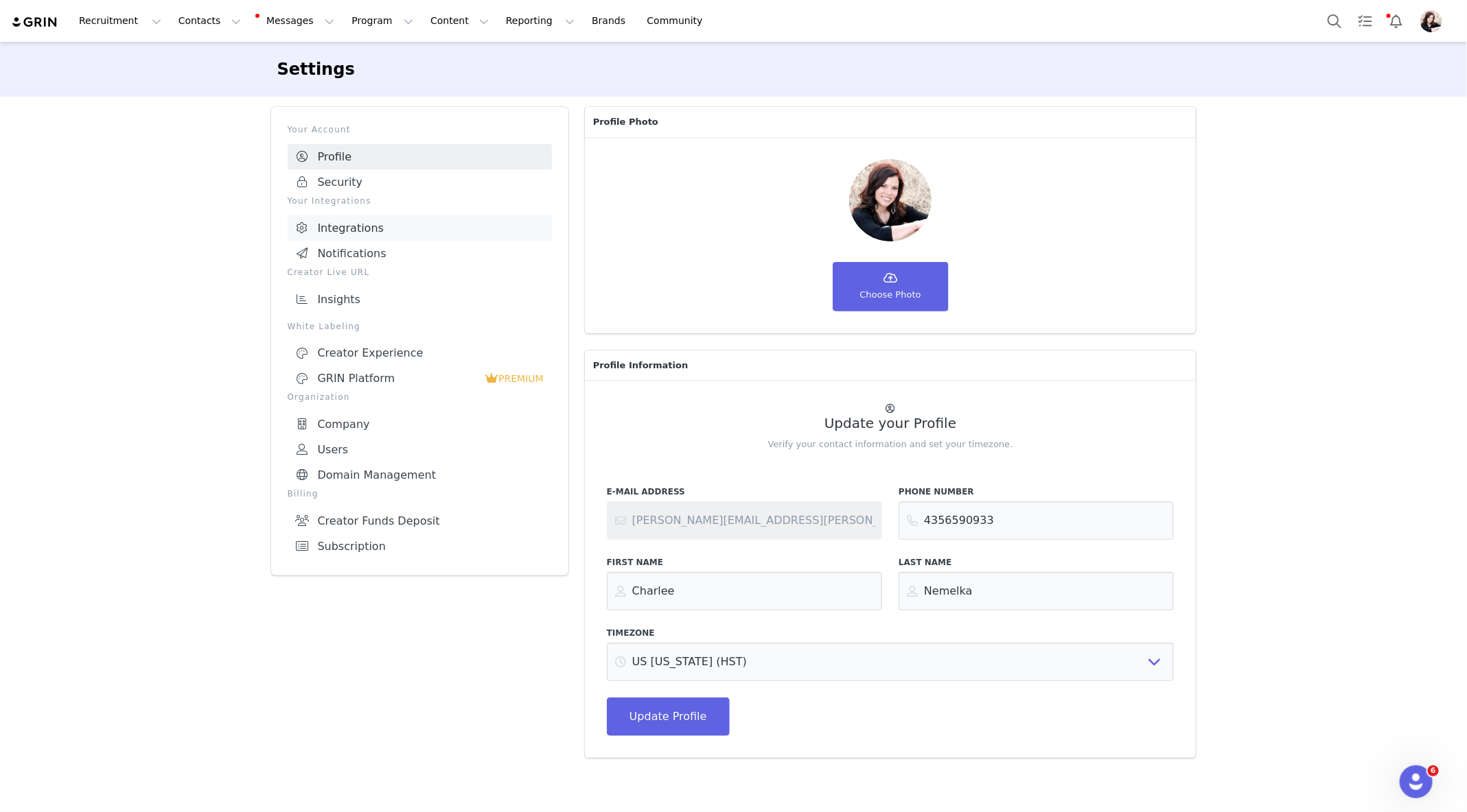
click at [342, 228] on link "Integrations" at bounding box center [419, 228] width 264 height 25
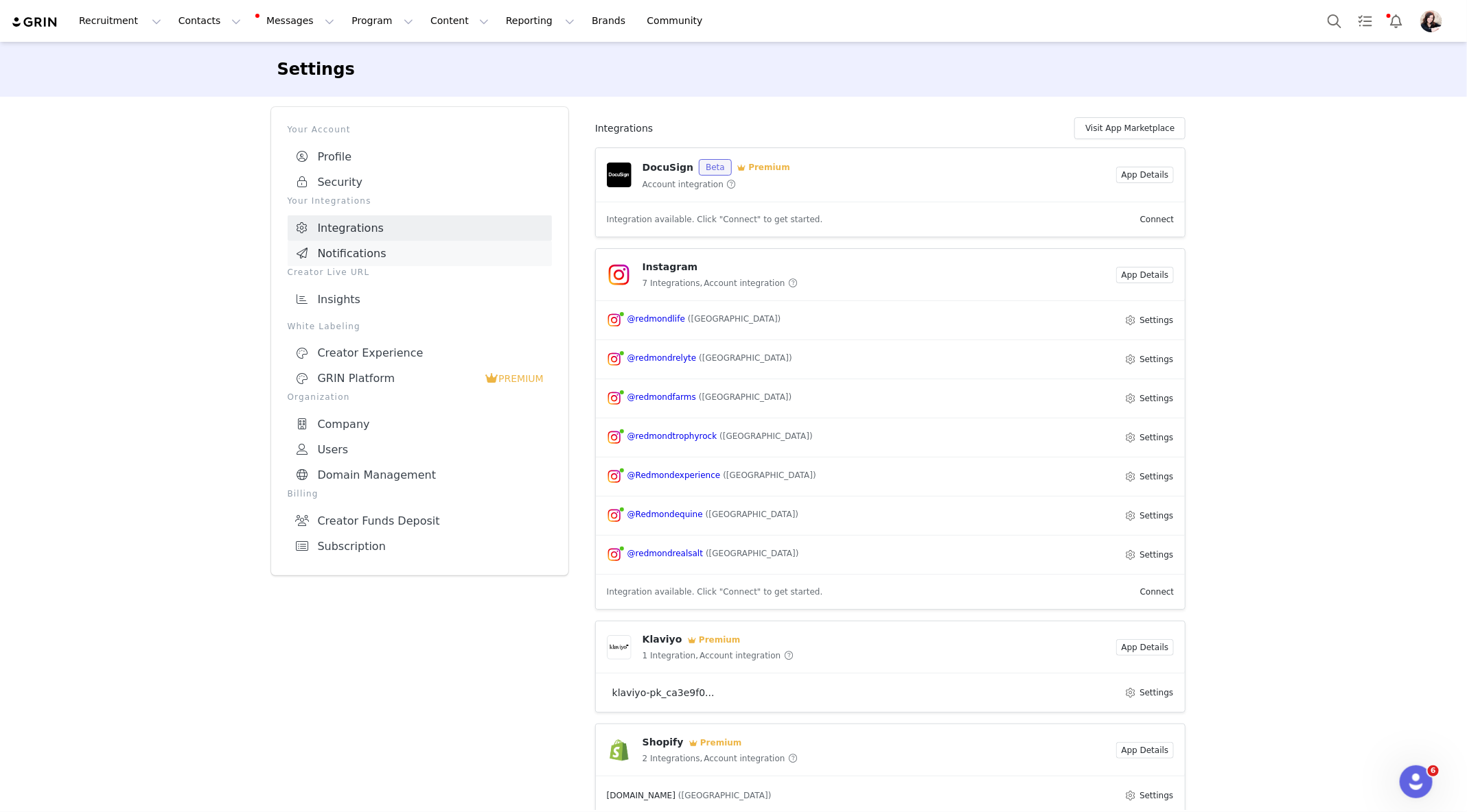
click at [351, 247] on link "Notifications" at bounding box center [419, 253] width 264 height 25
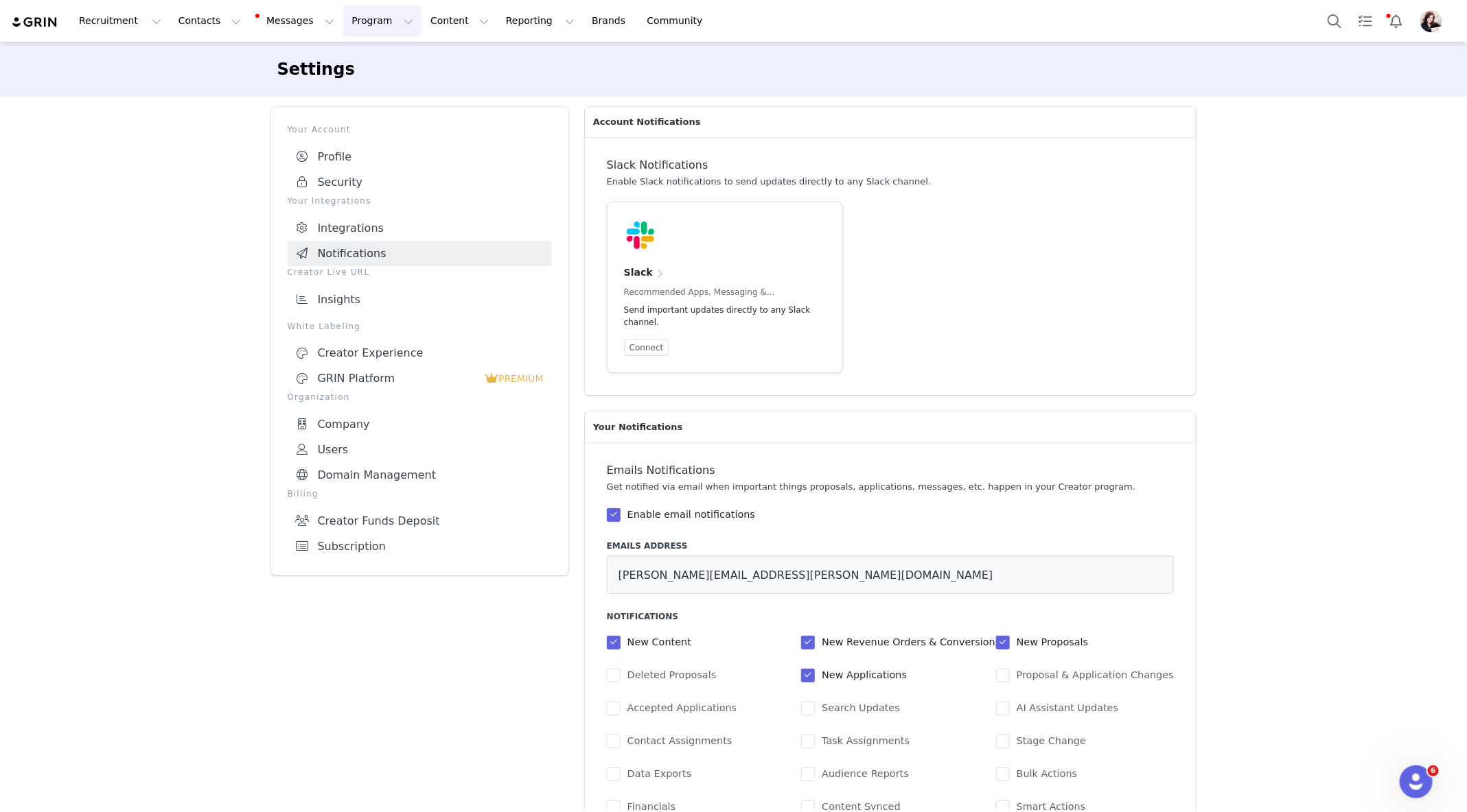
click at [388, 16] on button "Program Program" at bounding box center [382, 21] width 78 height 31
click at [450, 23] on button "Content Content" at bounding box center [459, 21] width 75 height 31
click at [304, 18] on button "Messages Messages" at bounding box center [296, 21] width 92 height 31
click at [214, 13] on button "Contacts Contacts" at bounding box center [210, 21] width 79 height 31
click at [132, 25] on button "Recruitment Recruitment" at bounding box center [120, 21] width 99 height 31
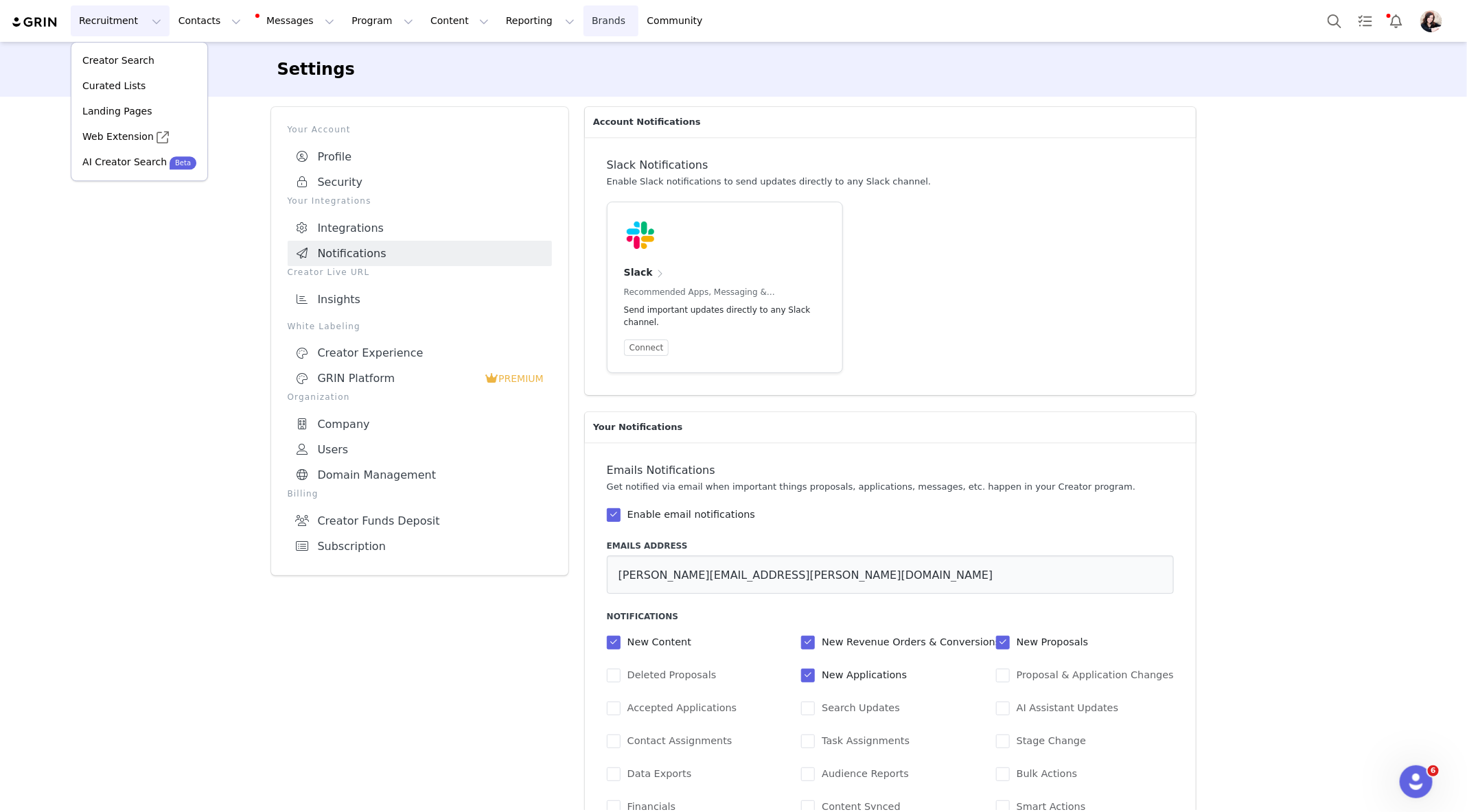
click at [584, 21] on link "Brands Brands" at bounding box center [611, 21] width 54 height 31
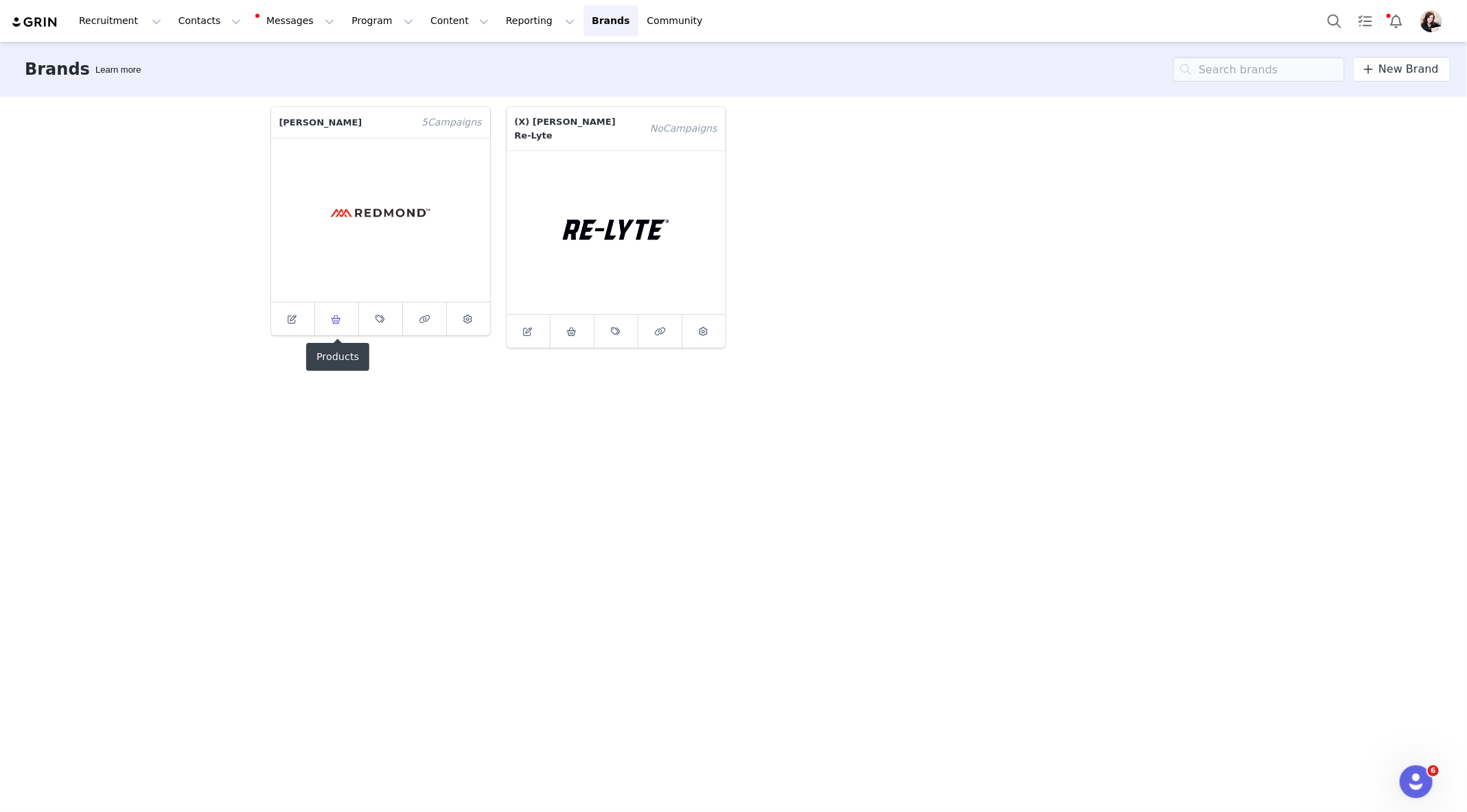
click at [335, 319] on icon at bounding box center [336, 319] width 10 height 9
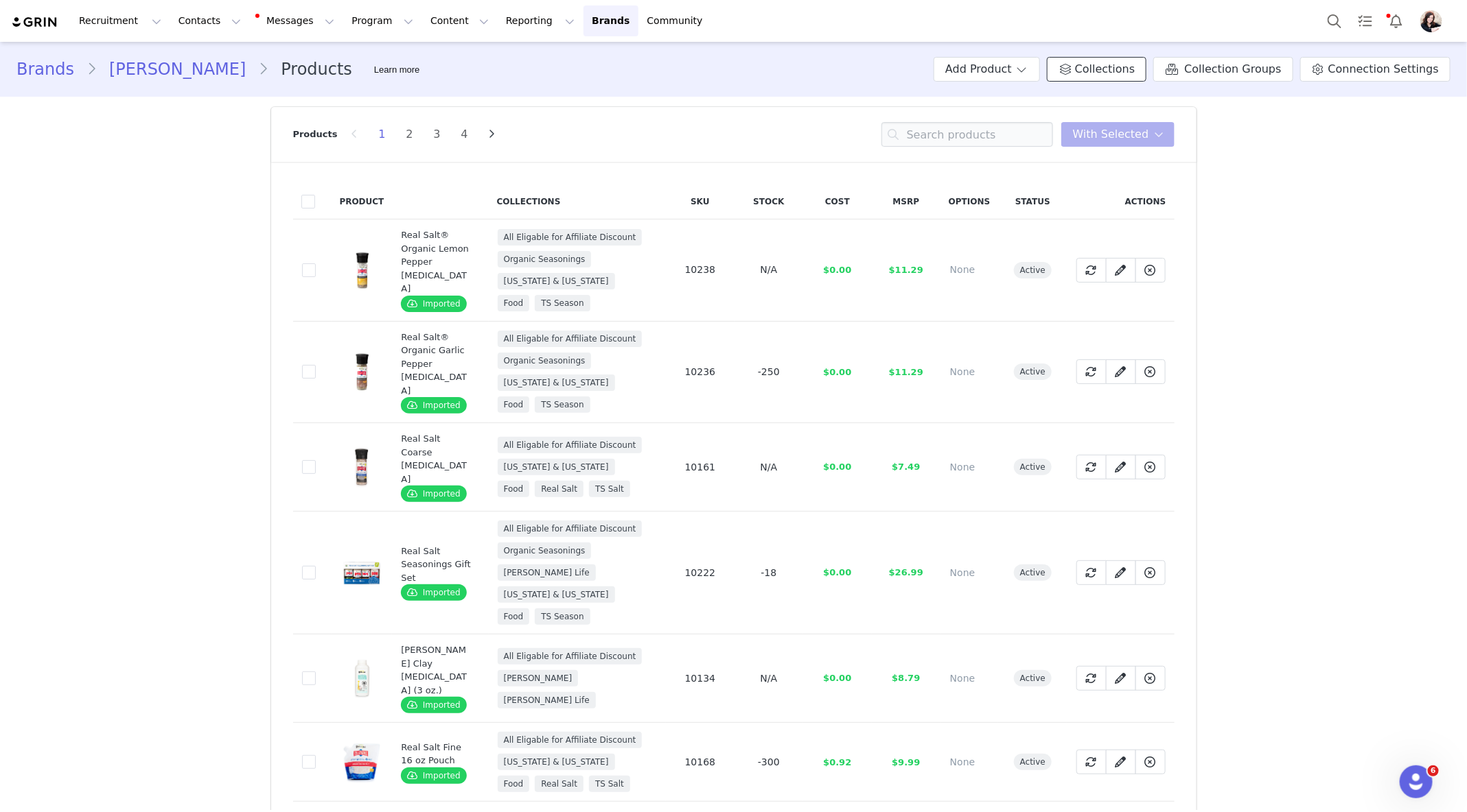
click at [1135, 76] on span "Collections" at bounding box center [1104, 69] width 60 height 16
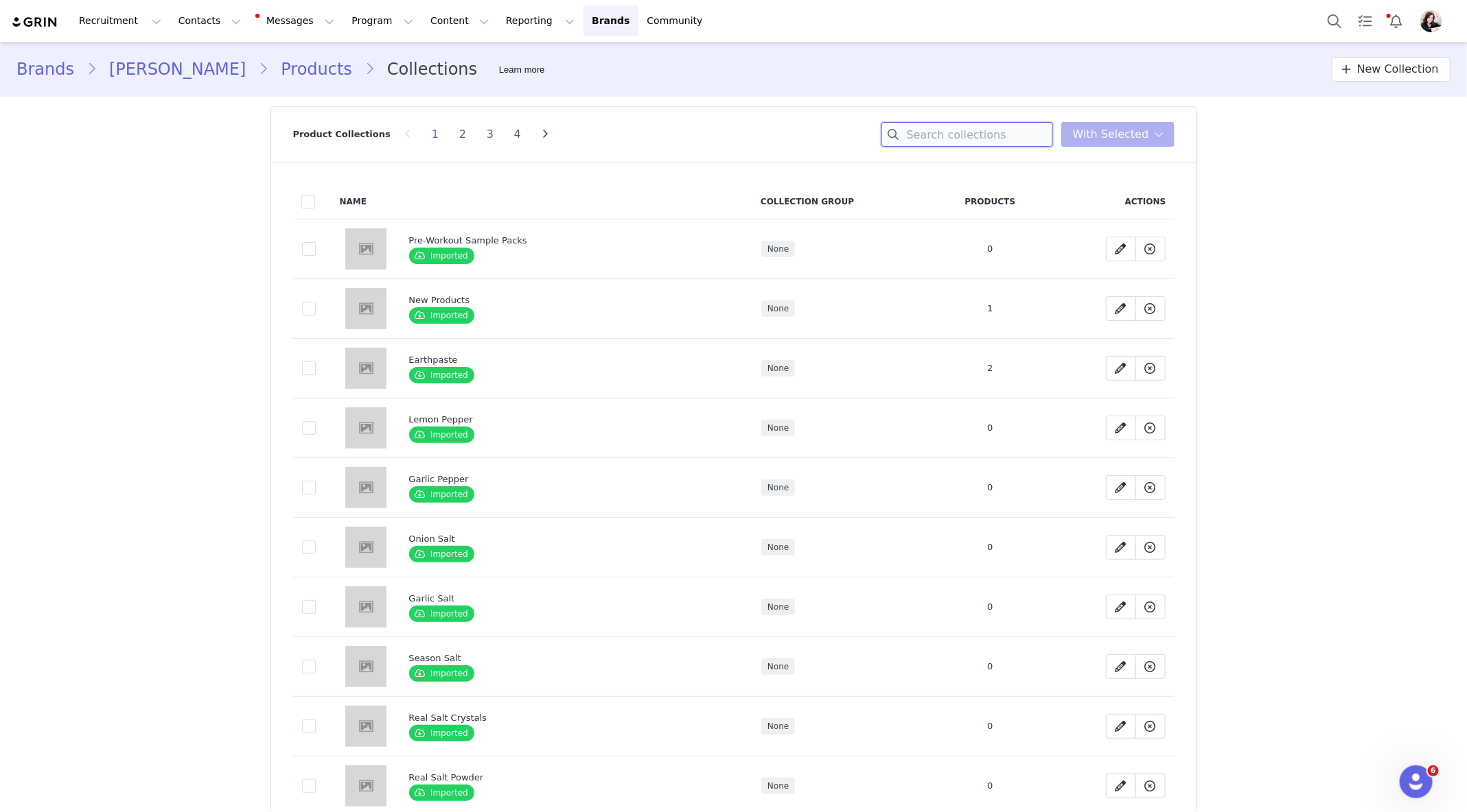
click at [933, 138] on input at bounding box center [967, 134] width 172 height 25
type input "L"
click at [950, 141] on input at bounding box center [967, 134] width 172 height 25
type input "all"
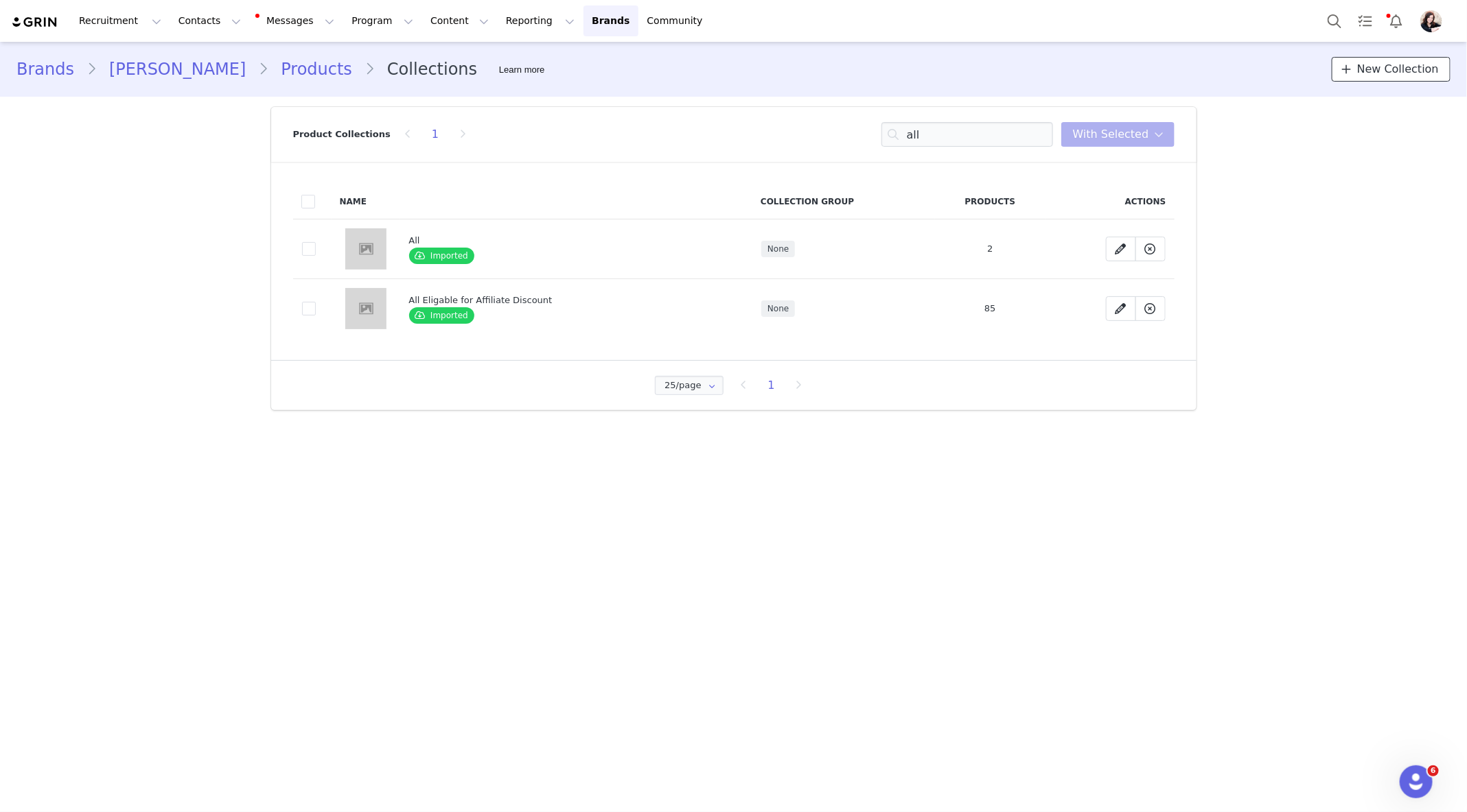
click at [1400, 71] on span "New Collection" at bounding box center [1398, 69] width 82 height 16
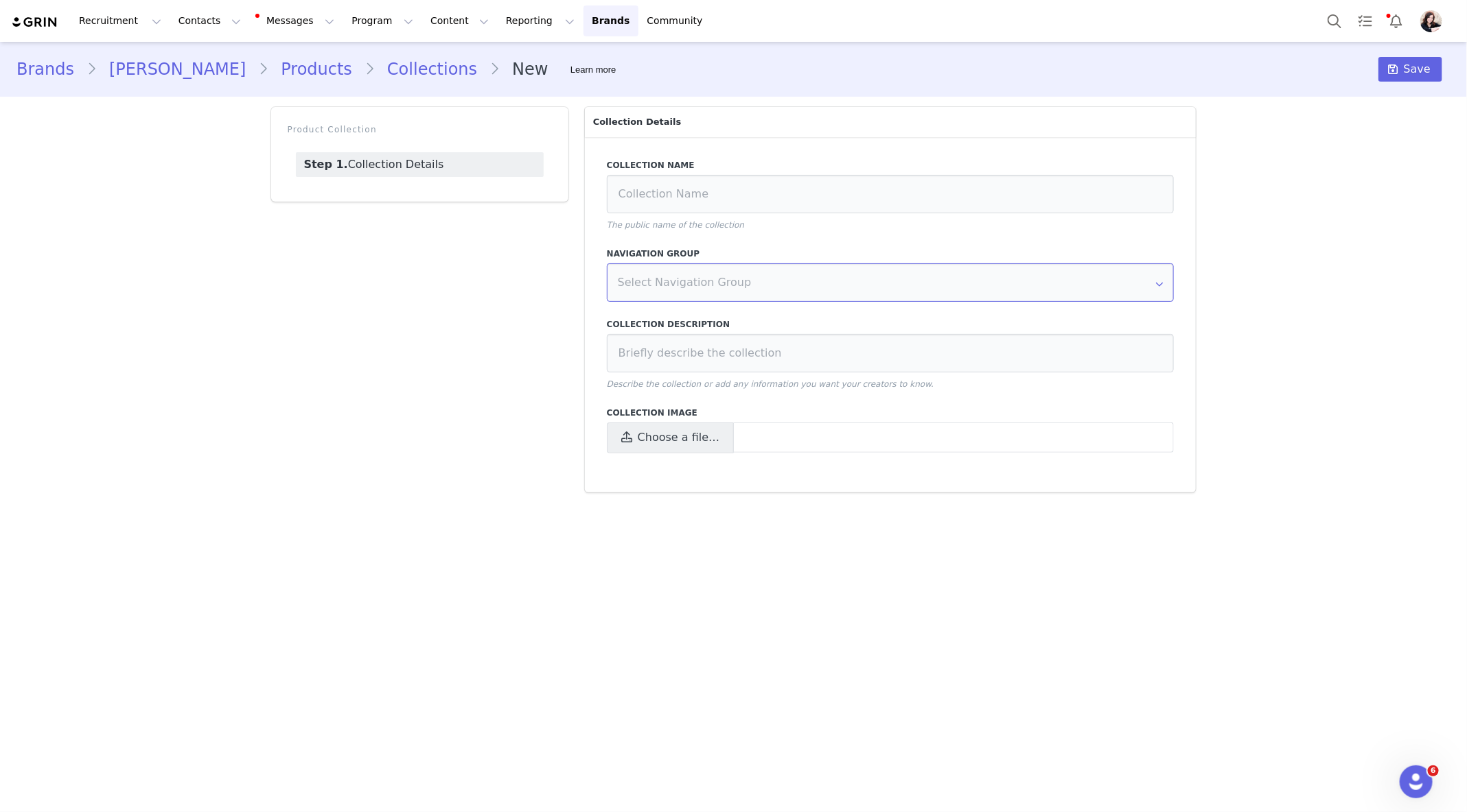
click at [774, 281] on input "text" at bounding box center [891, 283] width 567 height 39
click at [819, 284] on input "text" at bounding box center [891, 283] width 567 height 39
click at [782, 193] on input at bounding box center [891, 194] width 567 height 39
type input "All except OOS"
click at [737, 292] on input "text" at bounding box center [891, 283] width 567 height 39
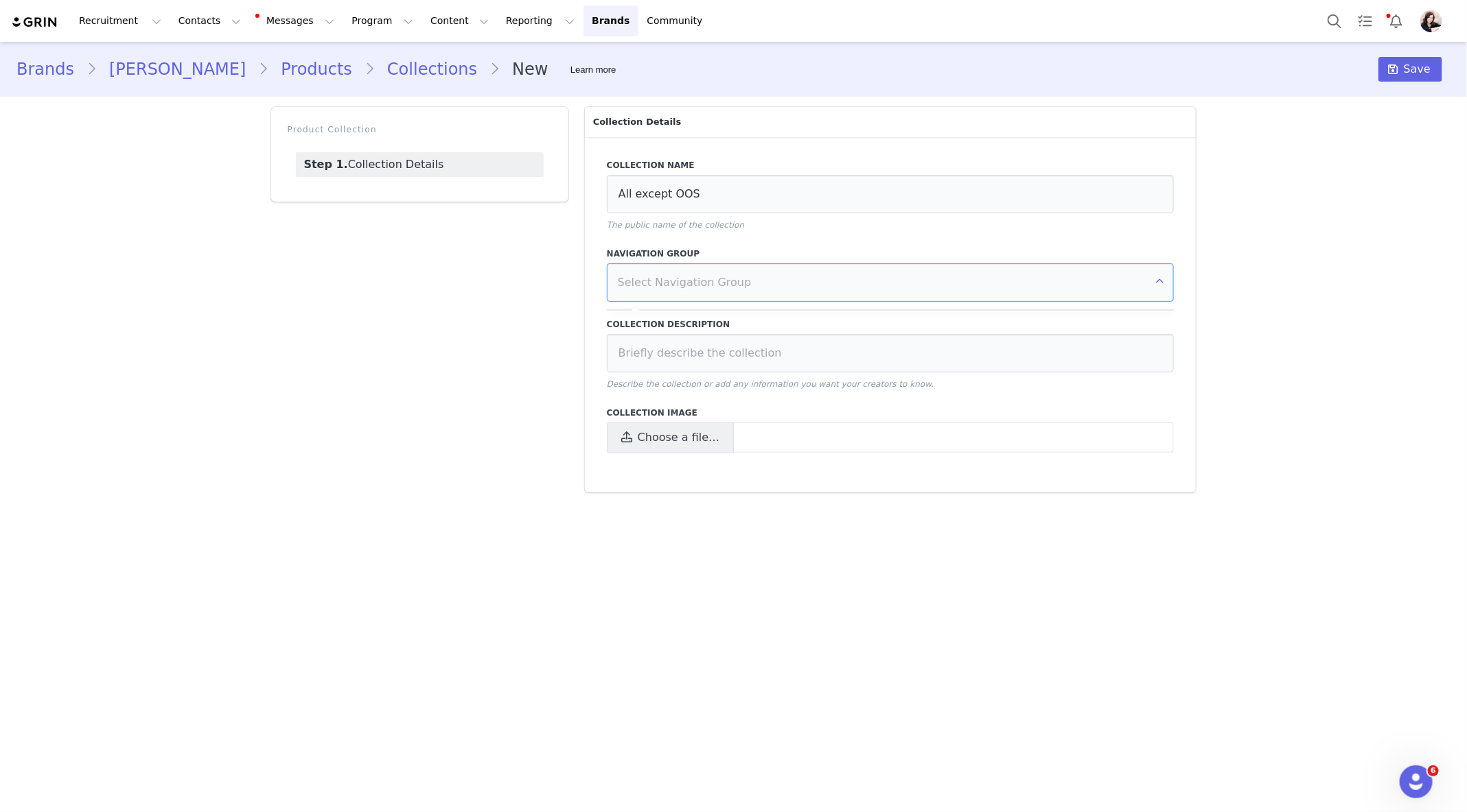
click at [753, 287] on input "text" at bounding box center [891, 283] width 567 height 39
click at [750, 358] on input at bounding box center [891, 353] width 567 height 39
type input "All except OOS"
click at [663, 459] on div "Collection Name All except OOS The public name of the collection Navigation Gro…" at bounding box center [890, 315] width 611 height 355
click at [663, 440] on span "Choose a file…" at bounding box center [678, 437] width 82 height 16
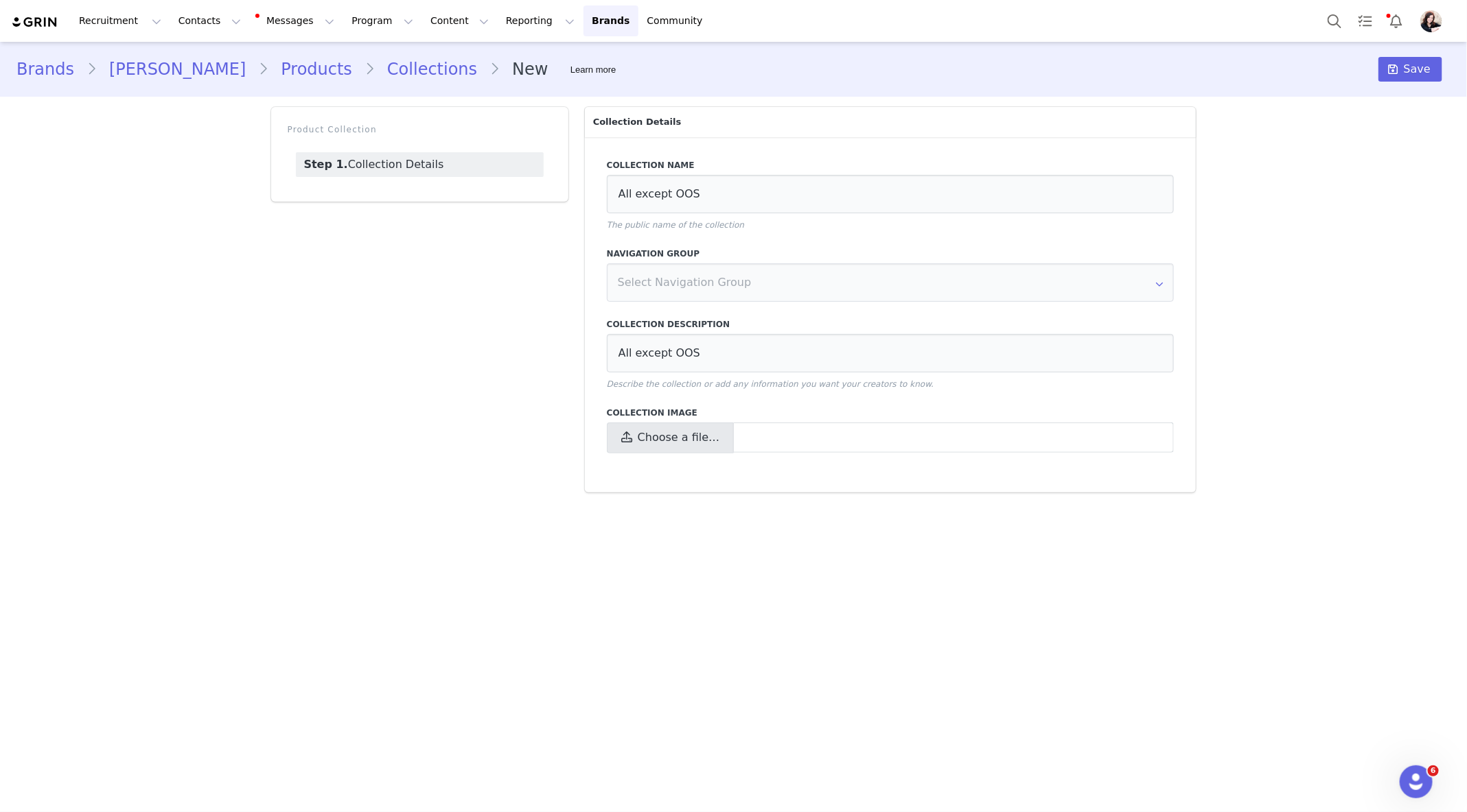
click at [663, 440] on input "Choose a file…" at bounding box center [891, 438] width 567 height 31
type input "C:\fakepath\Screenshot [DATE] 12.53.35 PM.png"
click at [1395, 77] on span at bounding box center [1393, 69] width 16 height 16
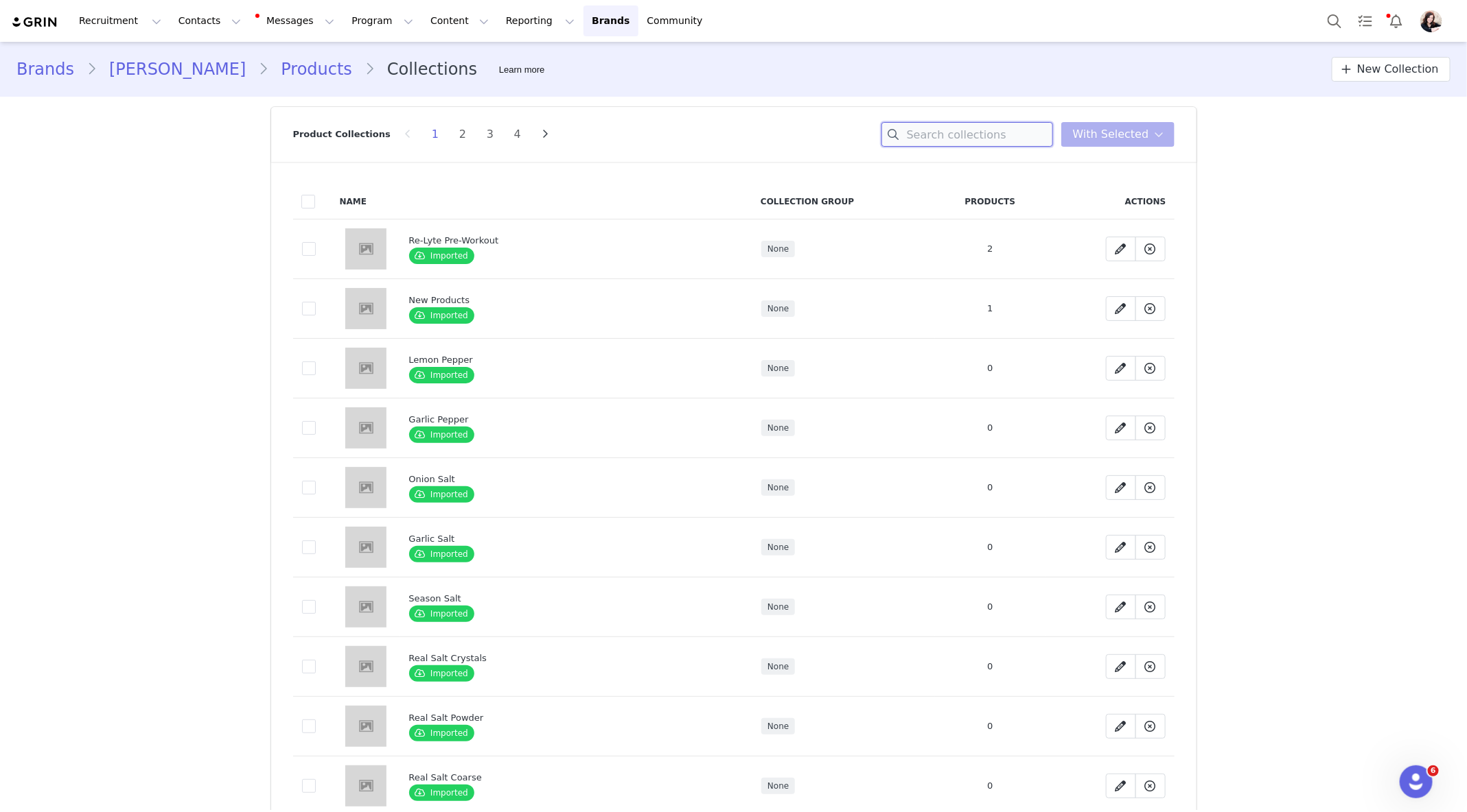
click at [948, 133] on input at bounding box center [967, 134] width 172 height 25
type input "all"
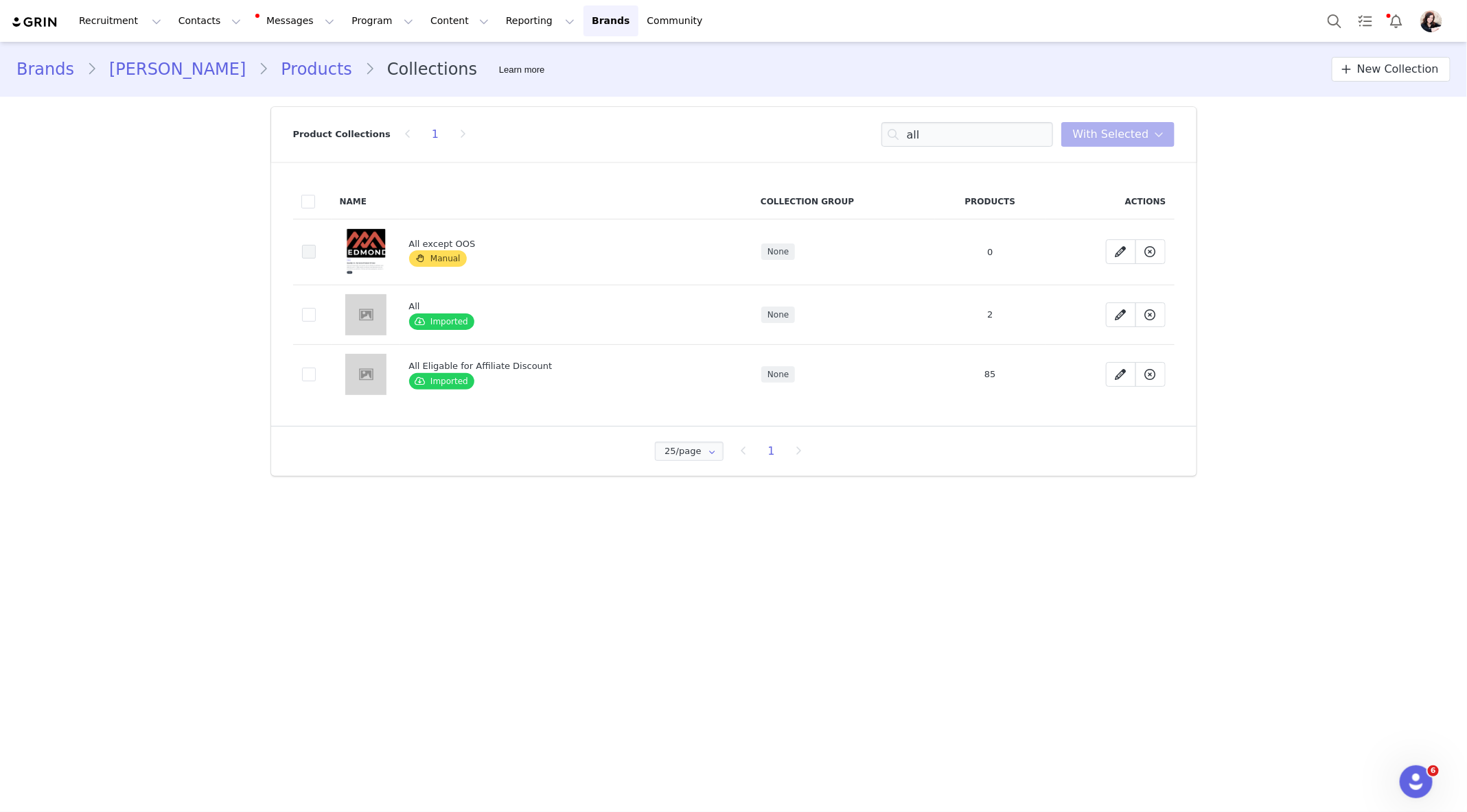
click at [313, 253] on span at bounding box center [309, 252] width 14 height 14
click at [316, 245] on input "425319" at bounding box center [316, 245] width 0 height 0
click at [1148, 143] on button "With Selected" at bounding box center [1117, 134] width 113 height 25
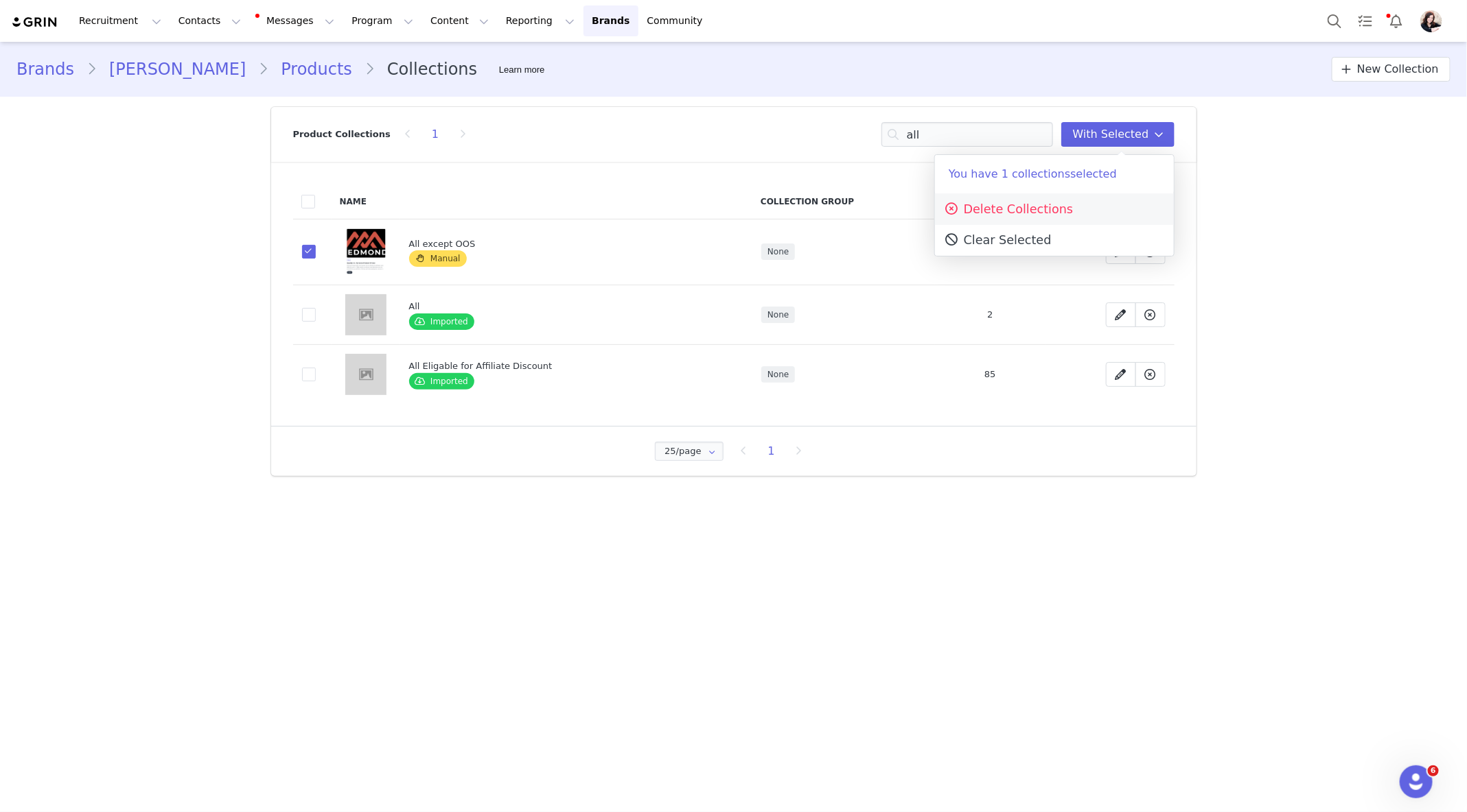
click at [1035, 214] on span "Delete Collections" at bounding box center [1008, 209] width 129 height 14
click at [1017, 267] on button "Yes, delete" at bounding box center [990, 279] width 83 height 25
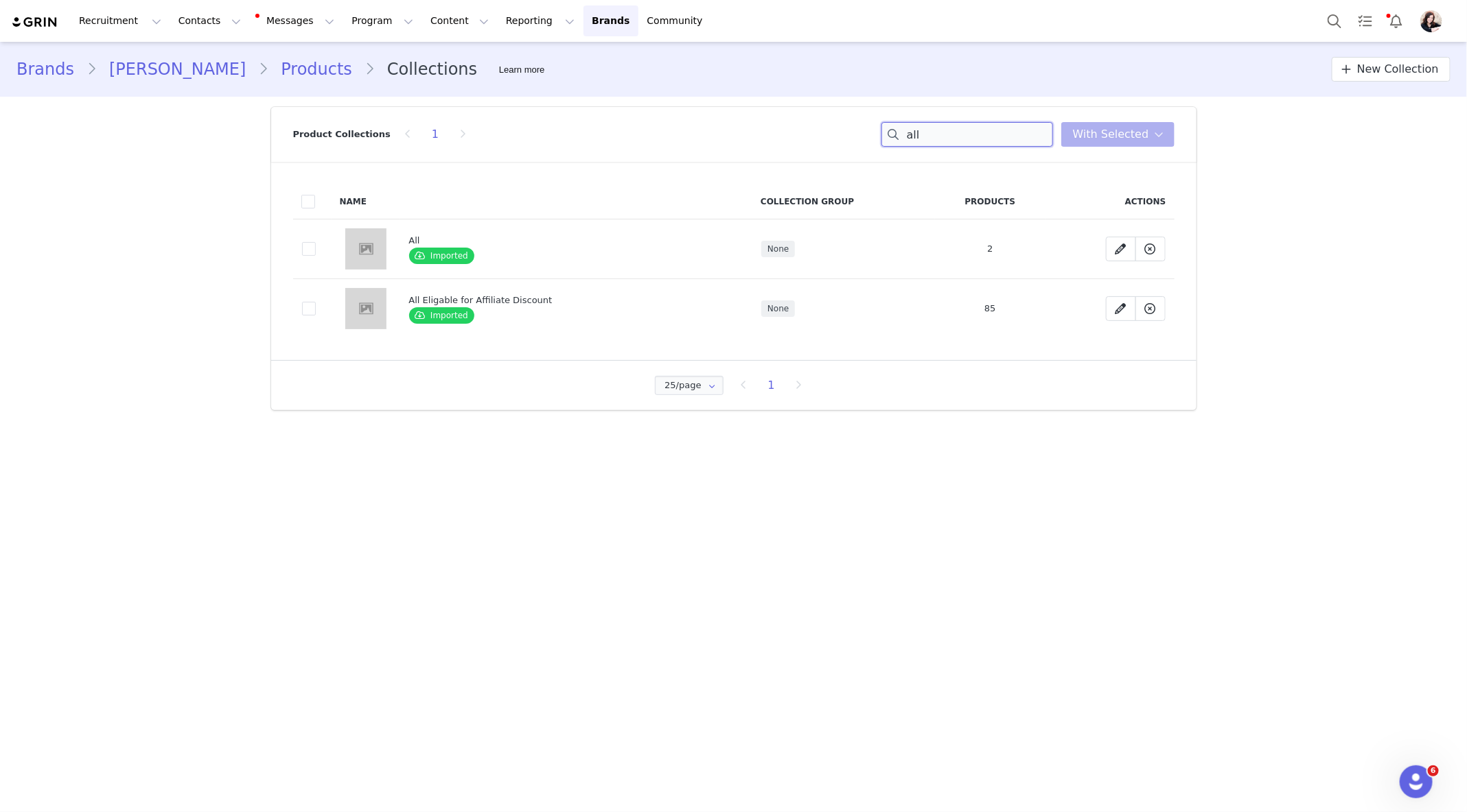
drag, startPoint x: 991, startPoint y: 136, endPoint x: 907, endPoint y: 133, distance: 84.1
click at [910, 133] on input "all" at bounding box center [967, 134] width 172 height 25
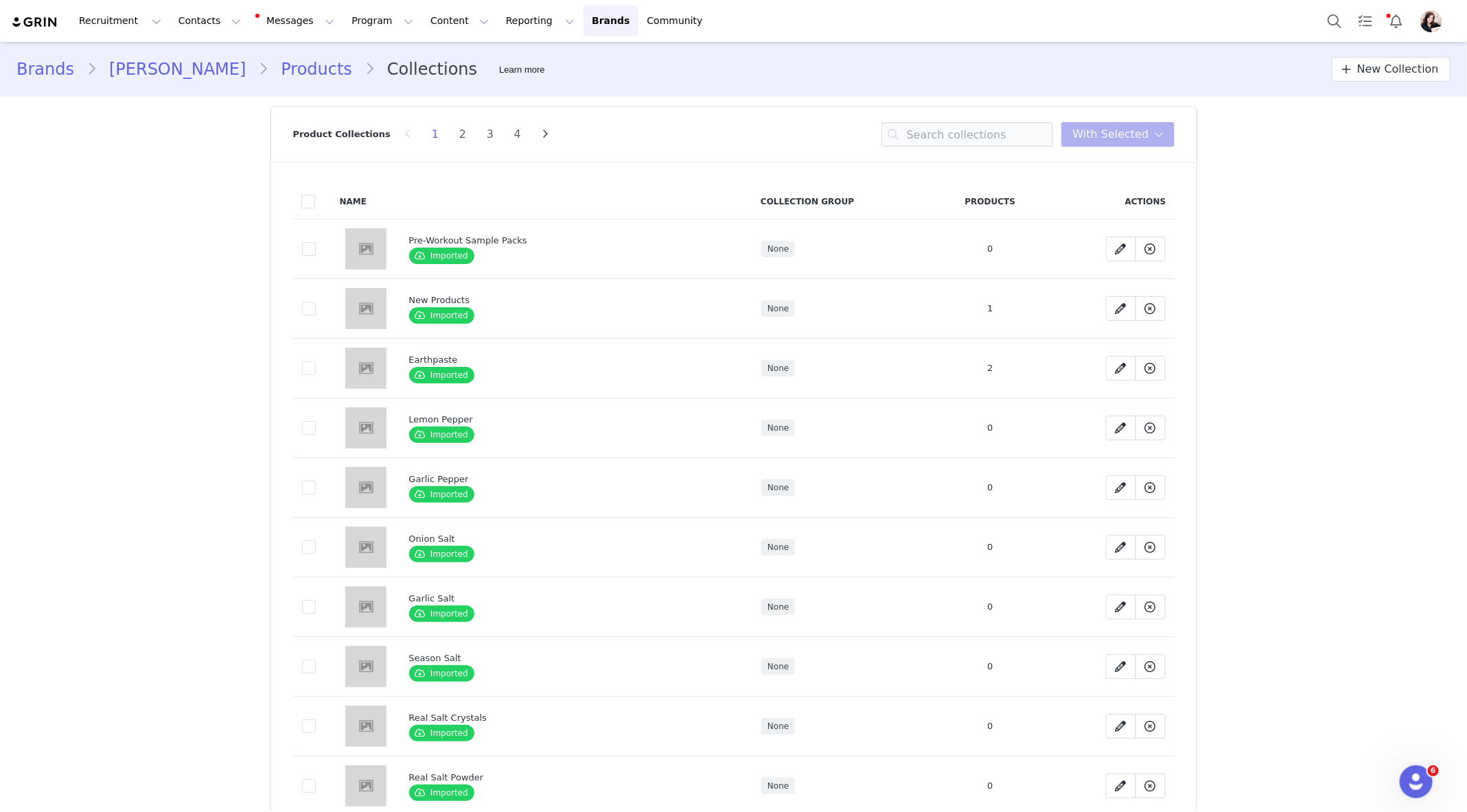
click at [764, 69] on div "Brands [PERSON_NAME] Products Collections Learn more New Collection" at bounding box center [733, 69] width 1434 height 25
click at [584, 20] on link "Brands Brands" at bounding box center [611, 21] width 54 height 31
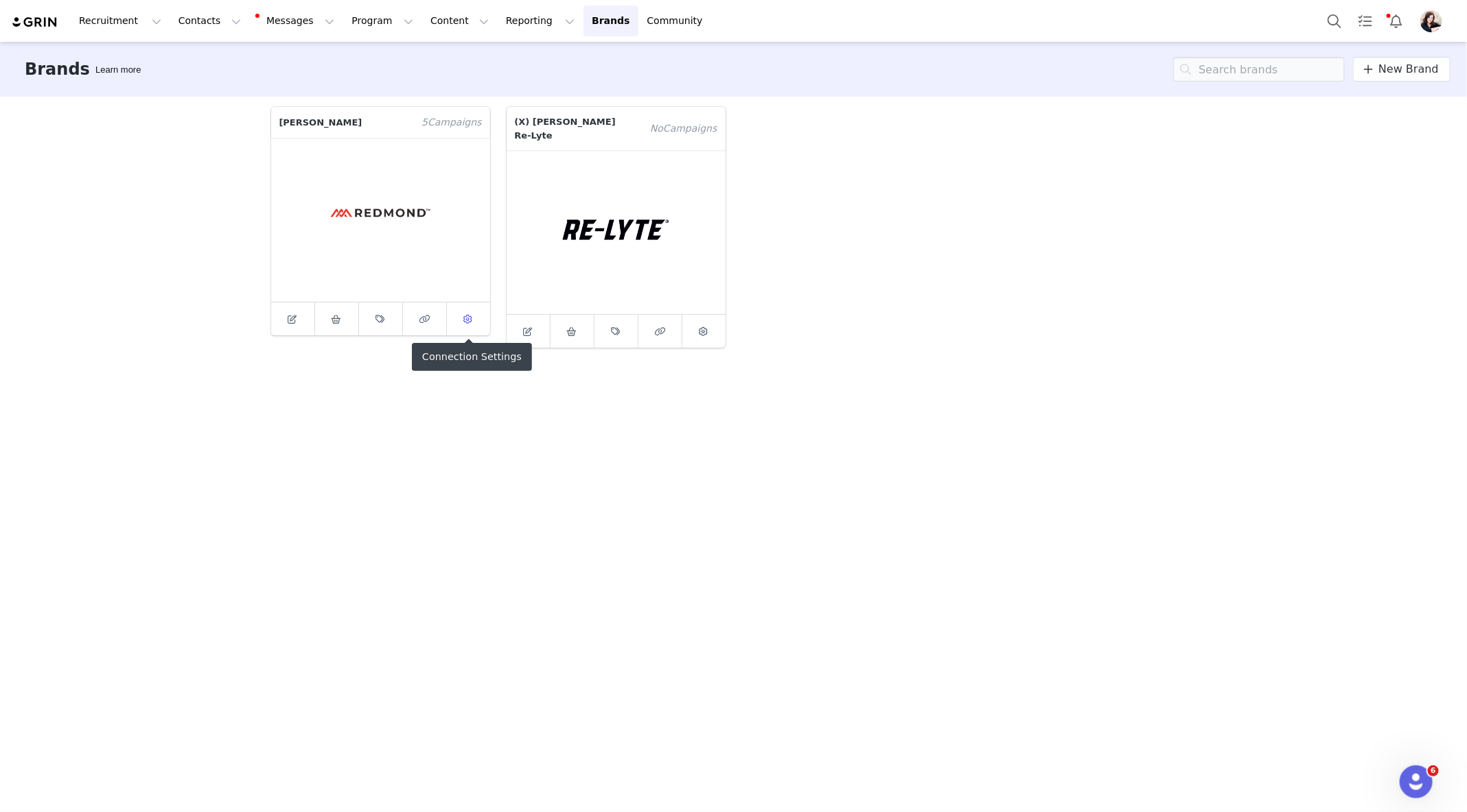
click at [464, 320] on icon at bounding box center [468, 319] width 9 height 9
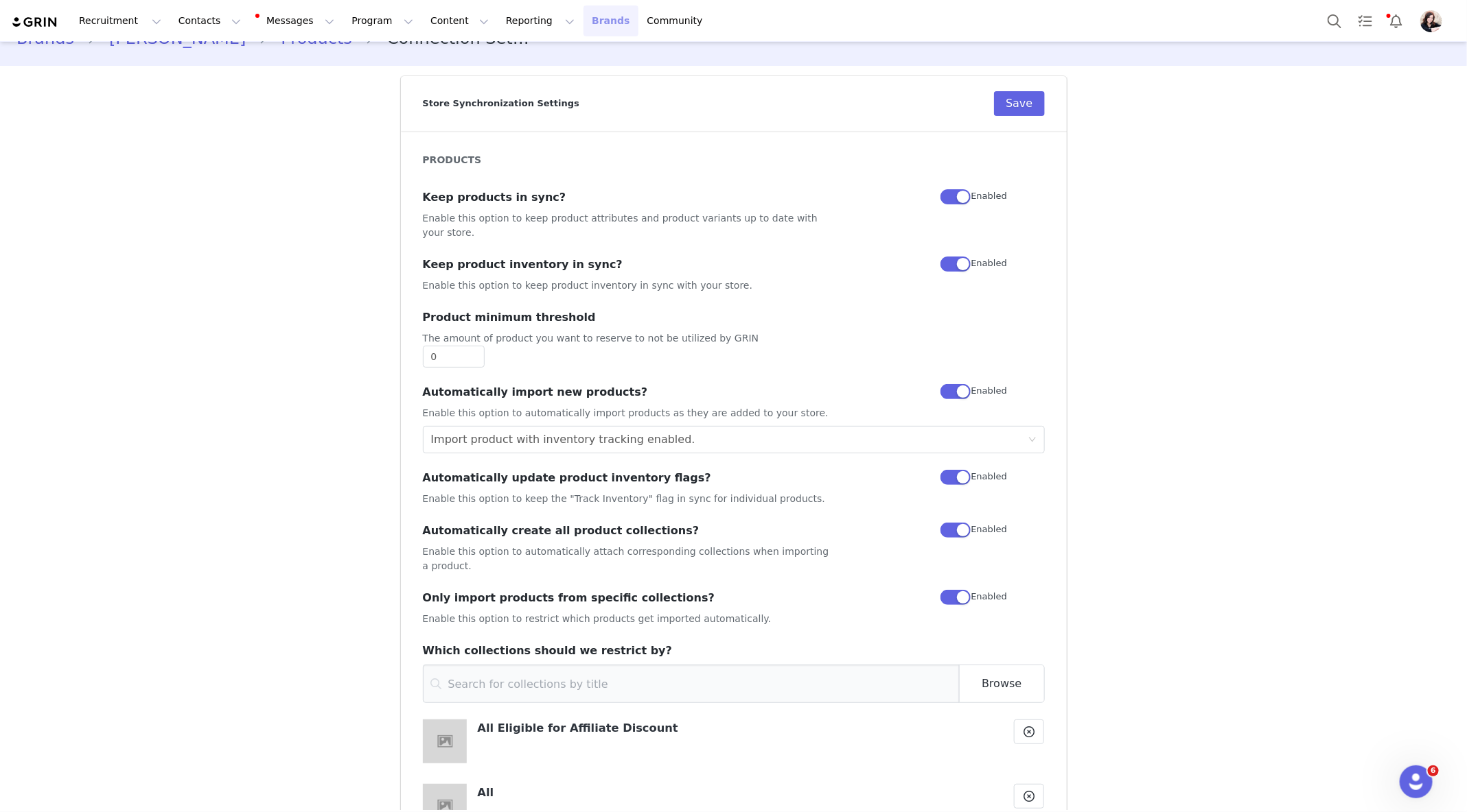
scroll to position [47, 0]
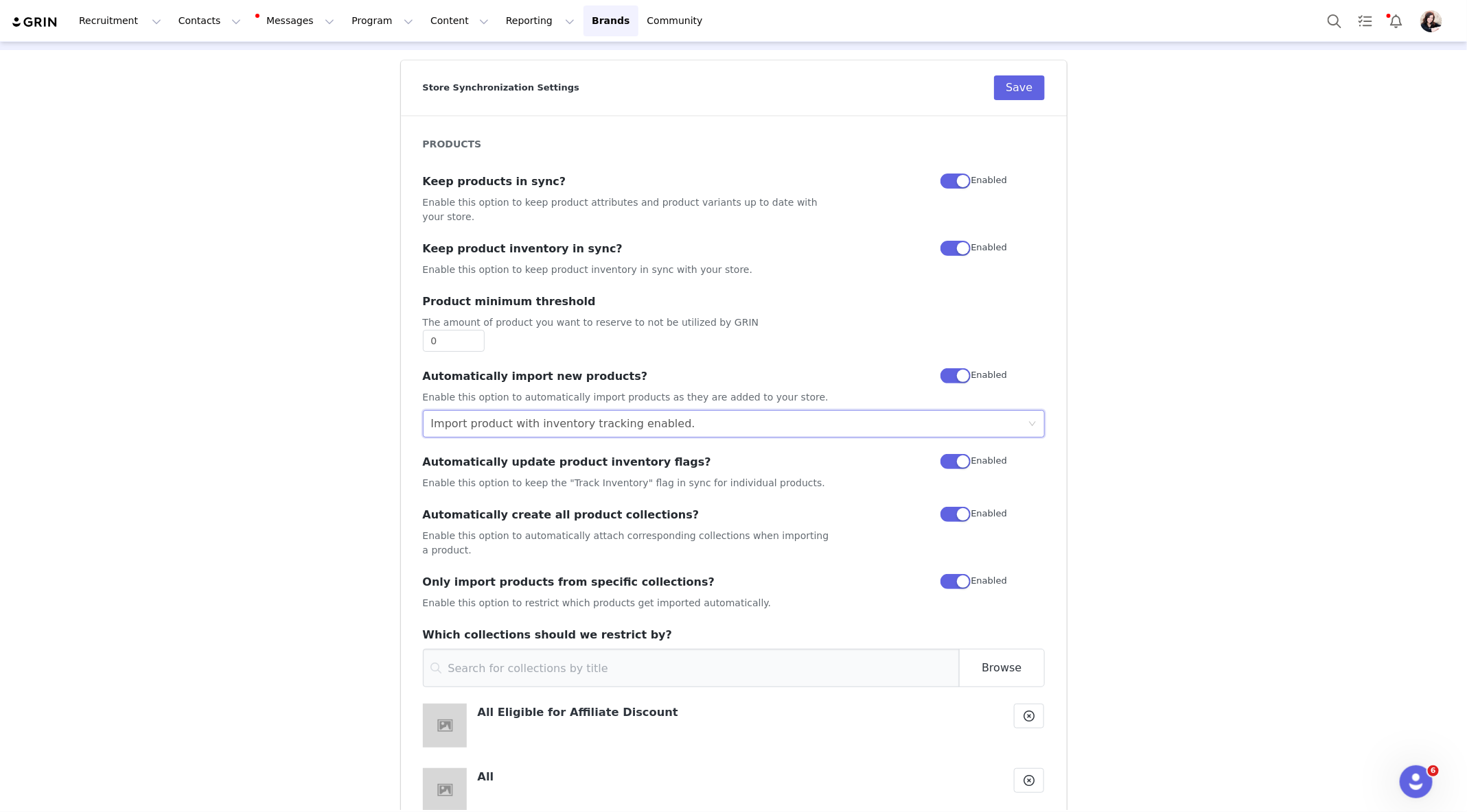
click at [875, 411] on div "Import product with inventory tracking enabled." at bounding box center [730, 424] width 597 height 26
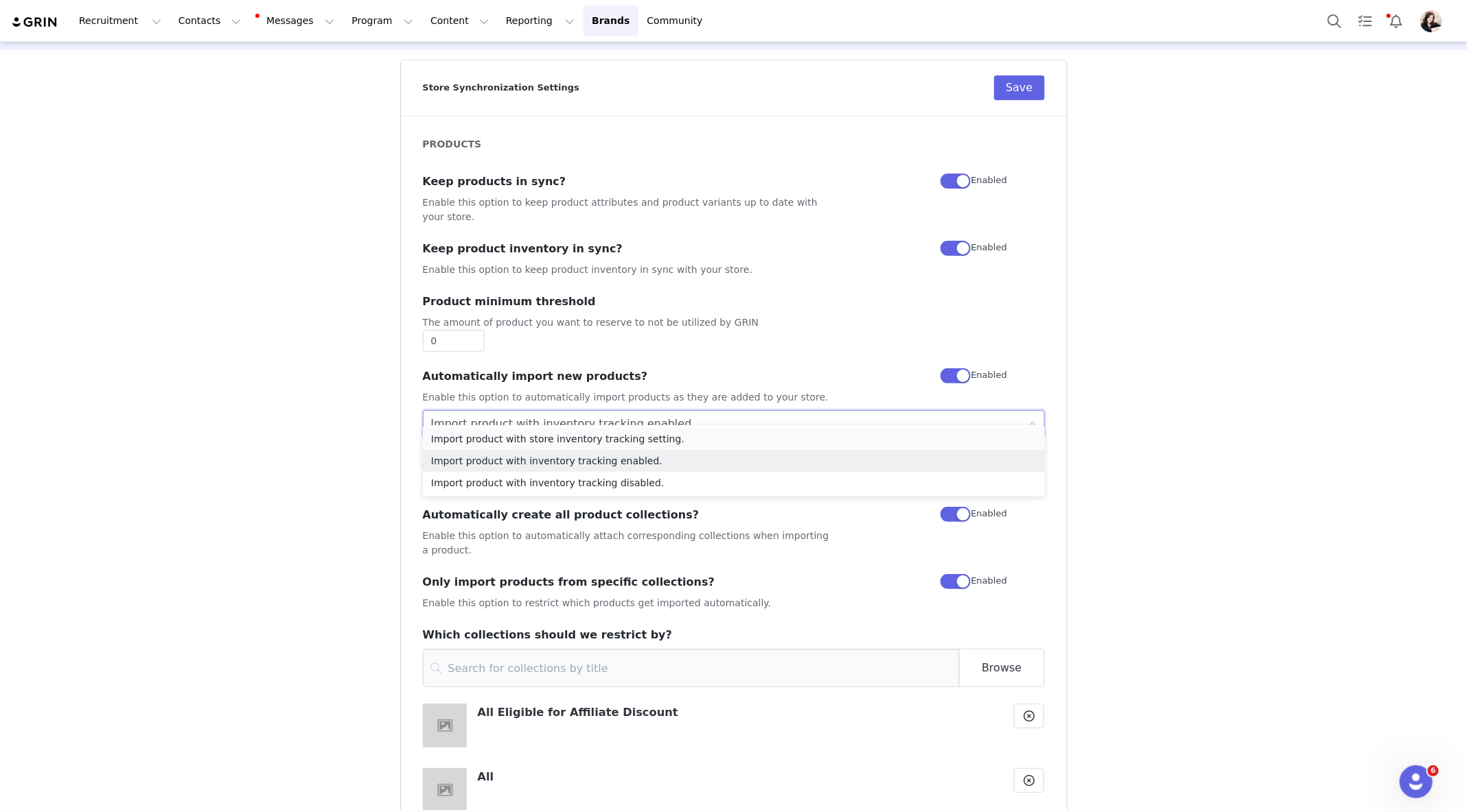
click at [816, 435] on li "Import product with store inventory tracking setting." at bounding box center [733, 439] width 622 height 22
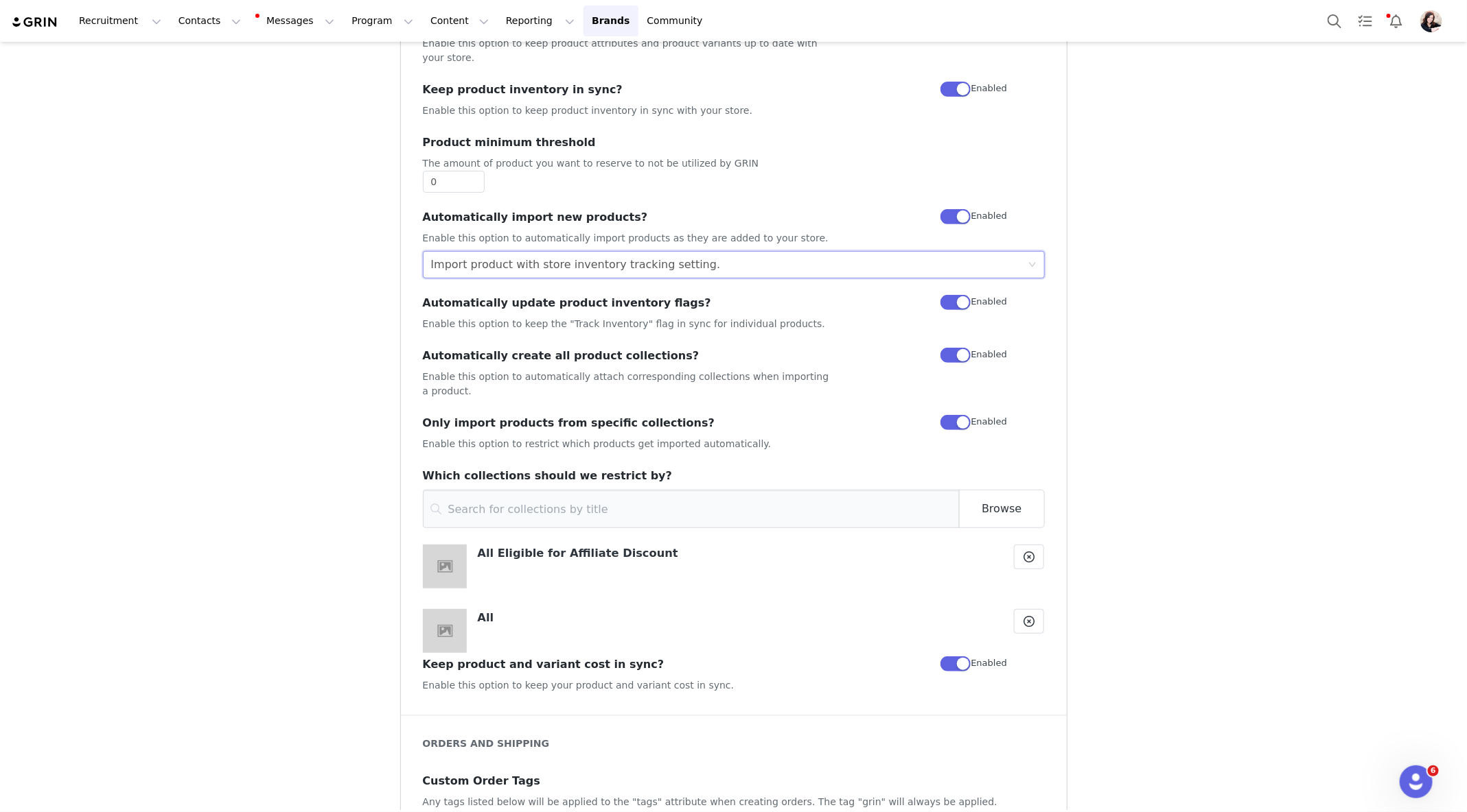
scroll to position [204, 0]
click at [893, 491] on input at bounding box center [691, 510] width 537 height 39
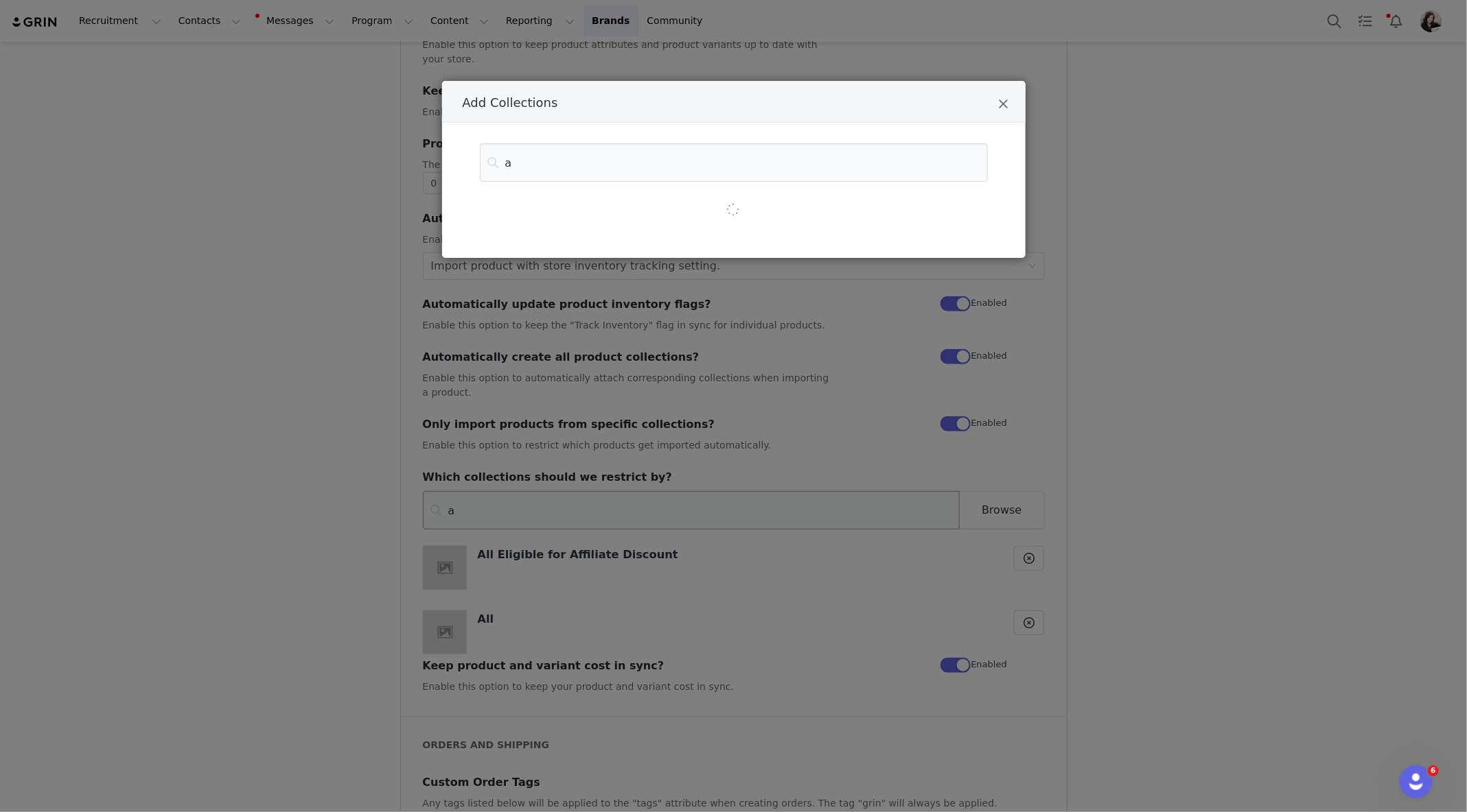
type input "al"
type input "all"
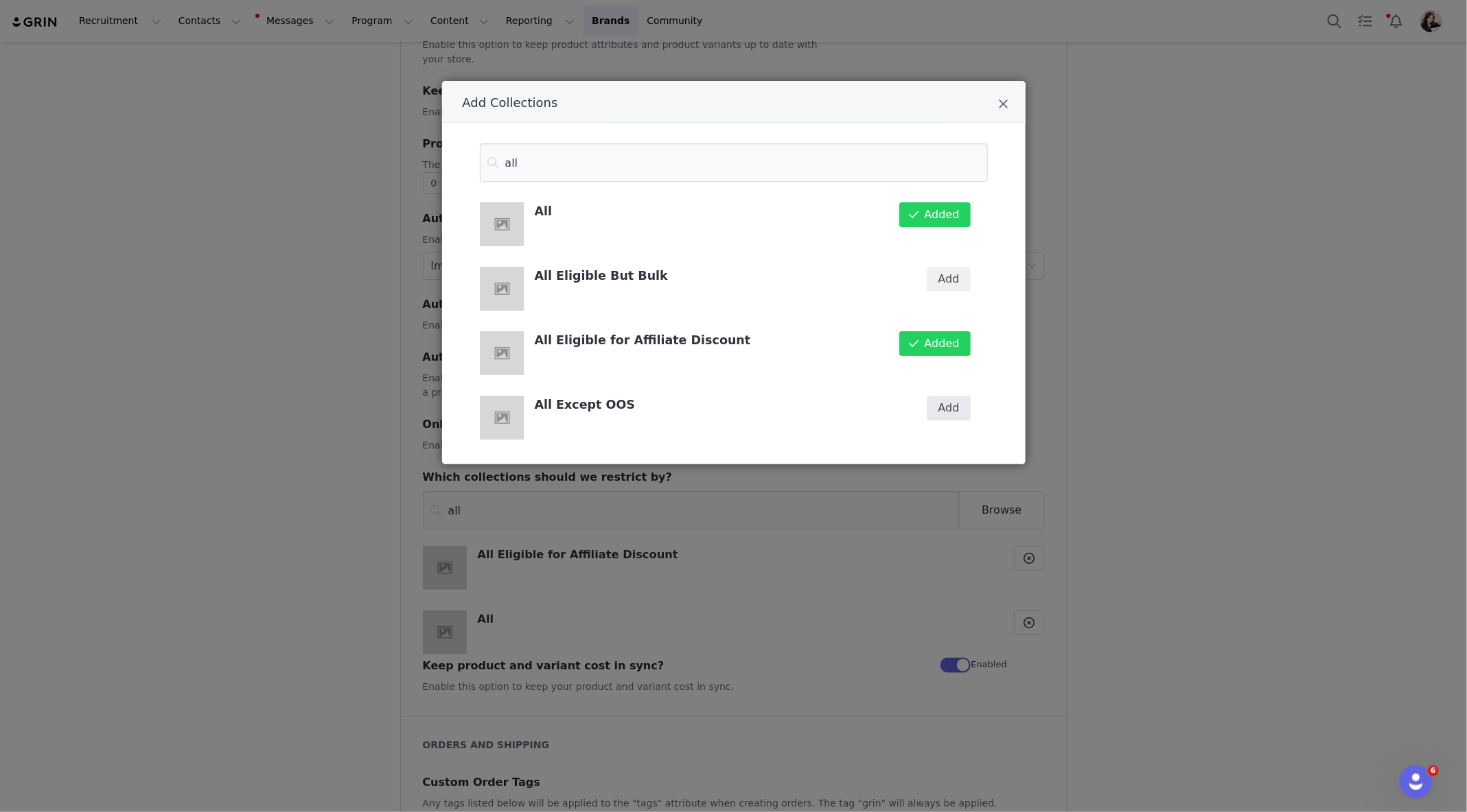
type input "all"
click at [960, 406] on button "Add" at bounding box center [949, 408] width 45 height 25
click at [1006, 107] on icon "Close" at bounding box center [1004, 104] width 10 height 14
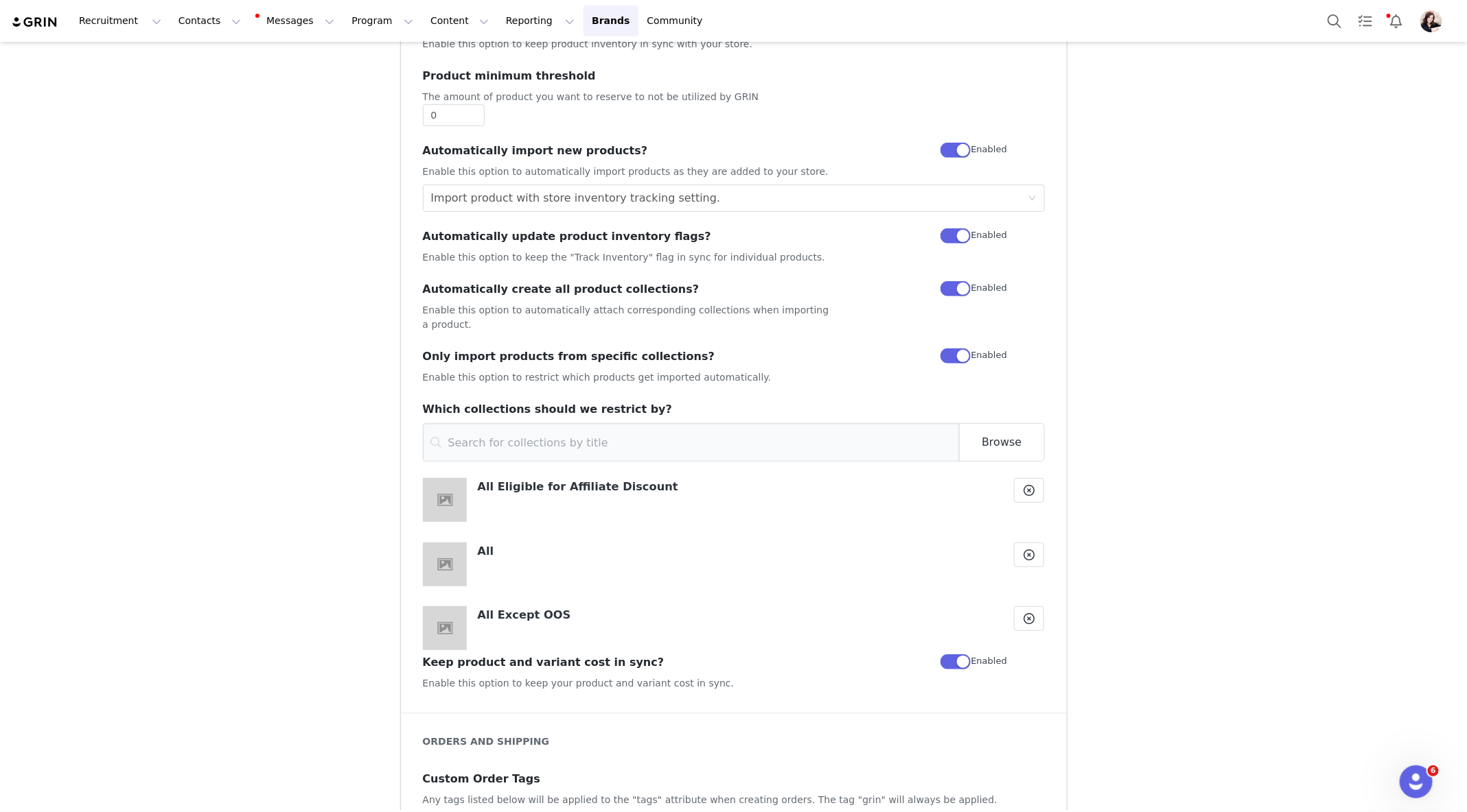
scroll to position [378, 0]
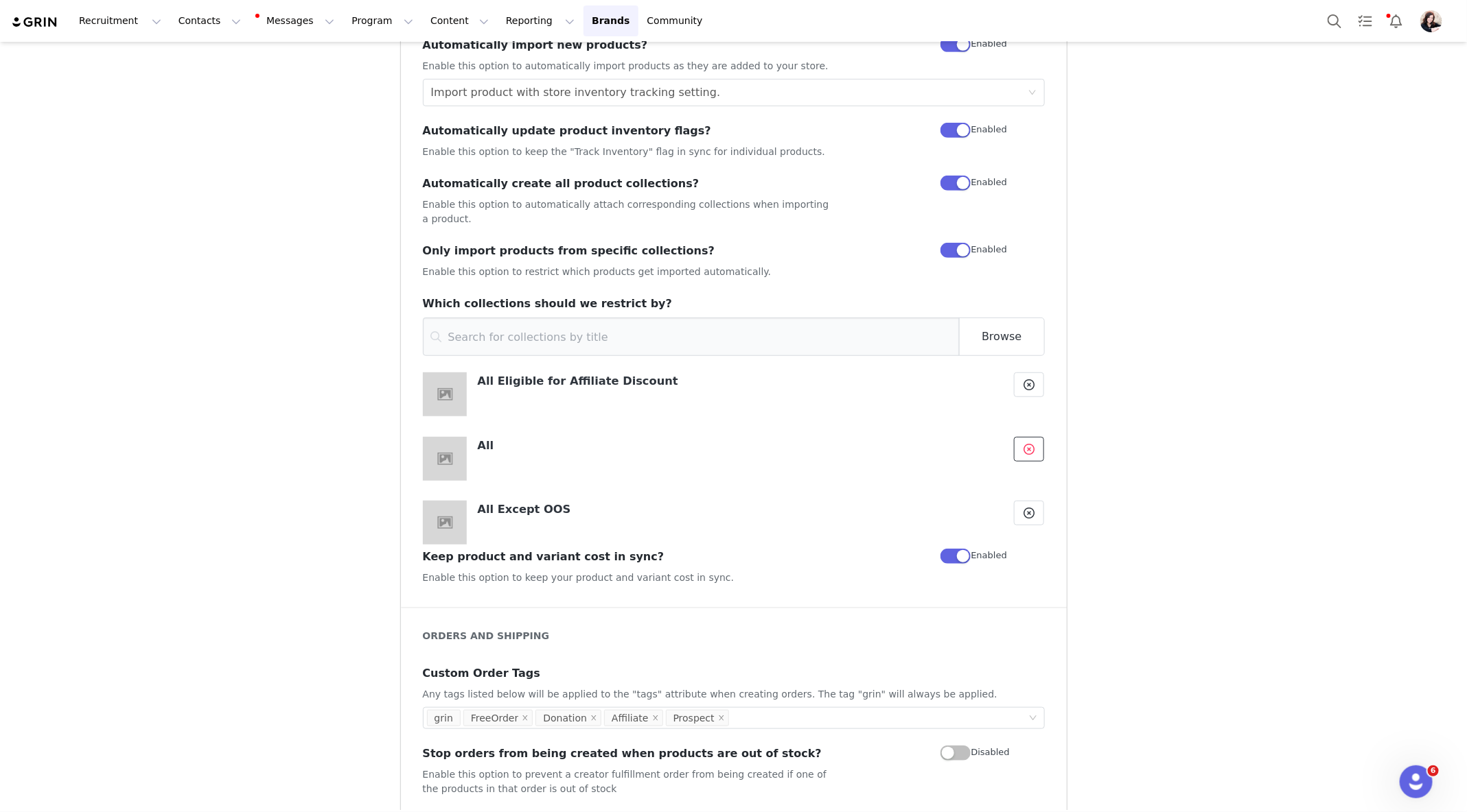
click at [1029, 444] on icon at bounding box center [1029, 449] width 11 height 11
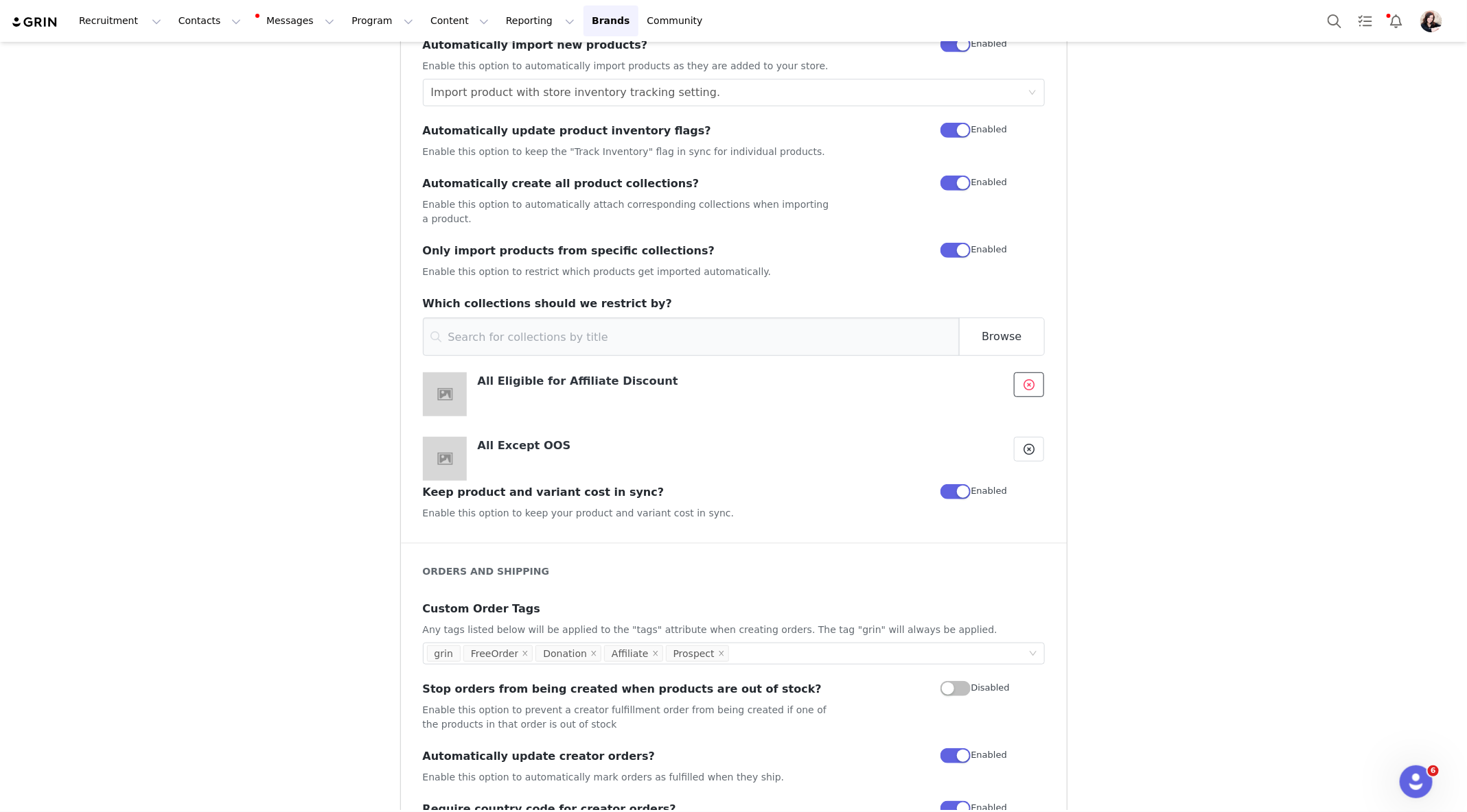
click at [1034, 379] on icon at bounding box center [1029, 384] width 11 height 11
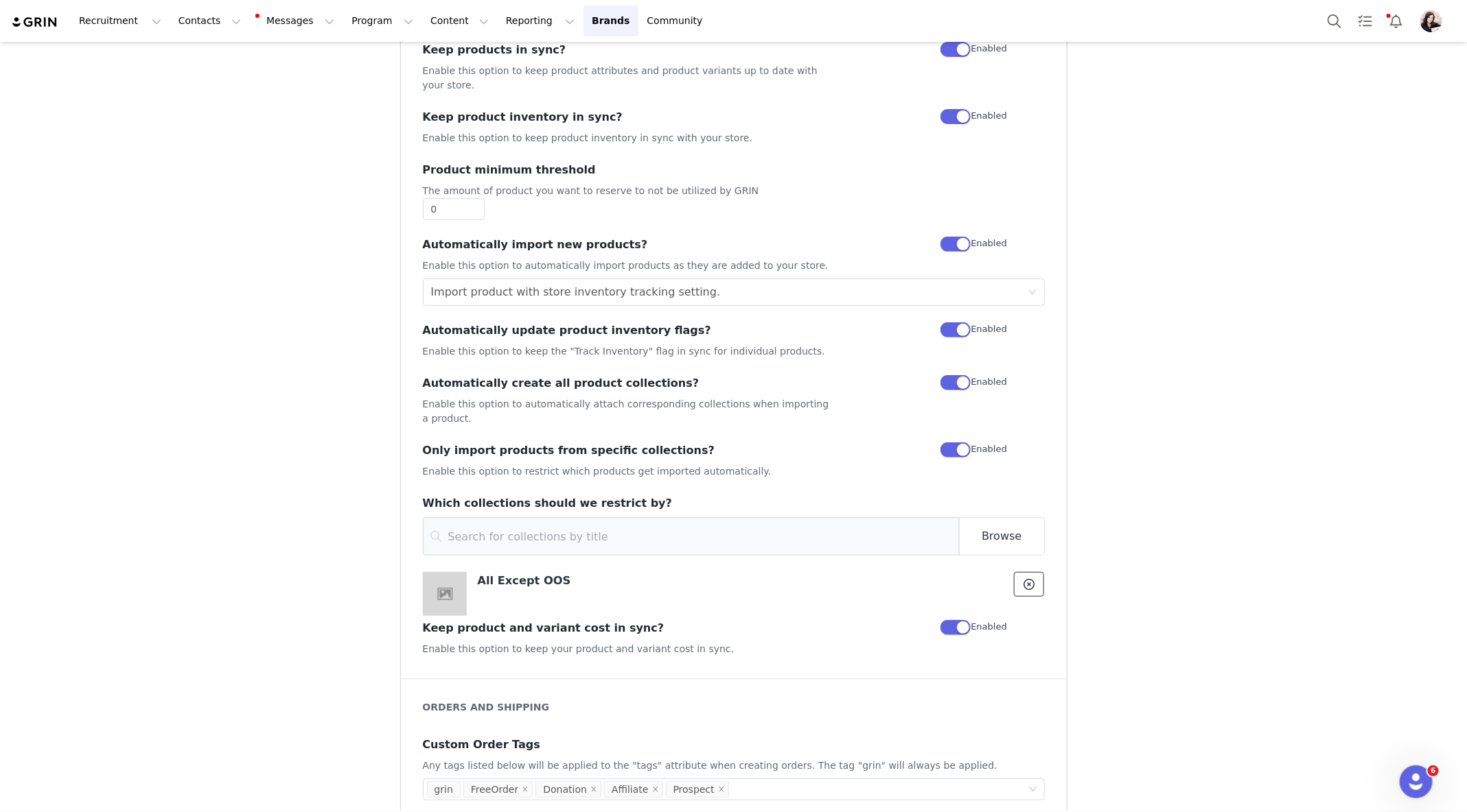
scroll to position [0, 0]
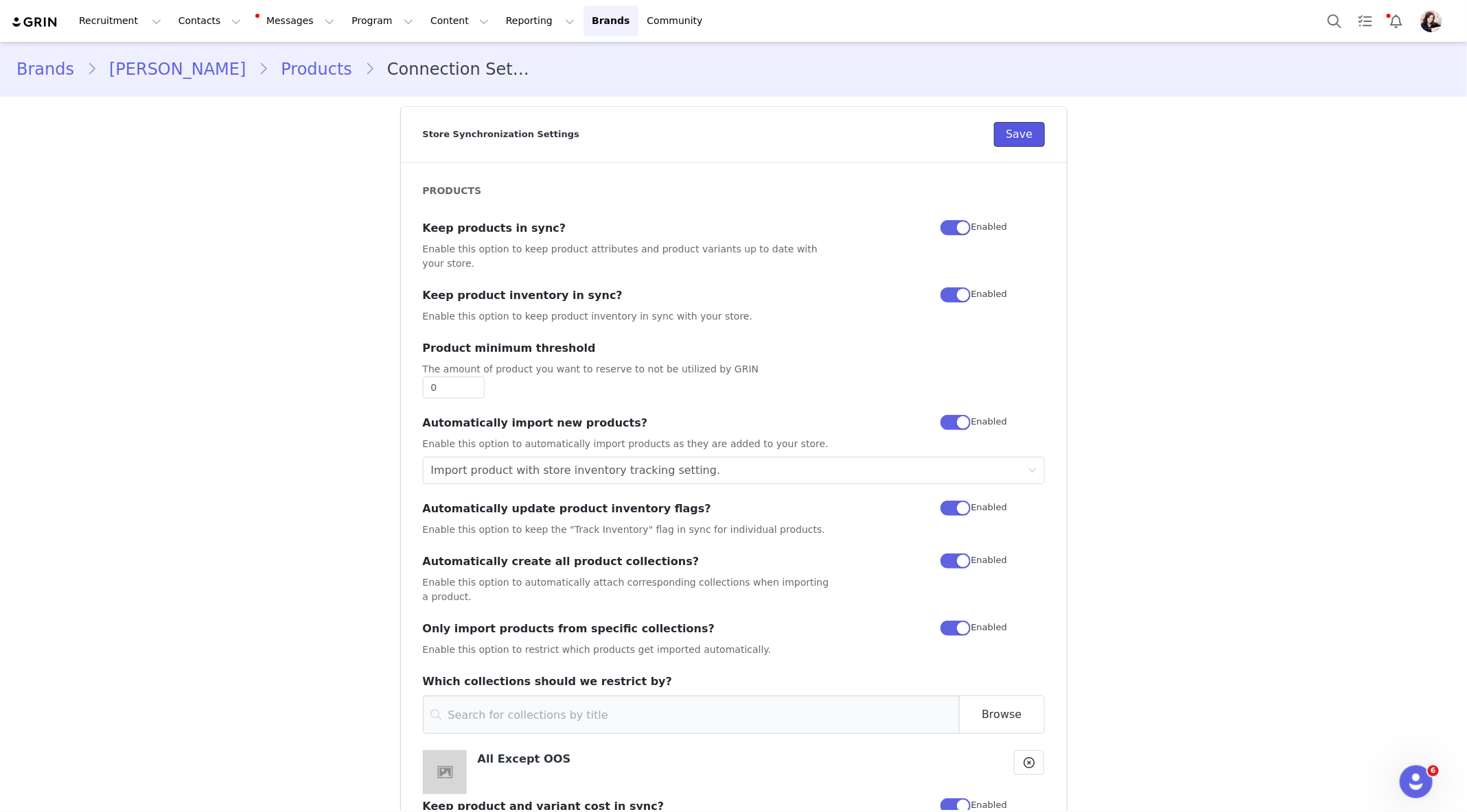
click at [1025, 134] on button "Save" at bounding box center [1019, 134] width 50 height 25
click at [1024, 142] on button "Save" at bounding box center [1019, 134] width 50 height 25
click at [422, 20] on button "Content Content" at bounding box center [459, 21] width 75 height 31
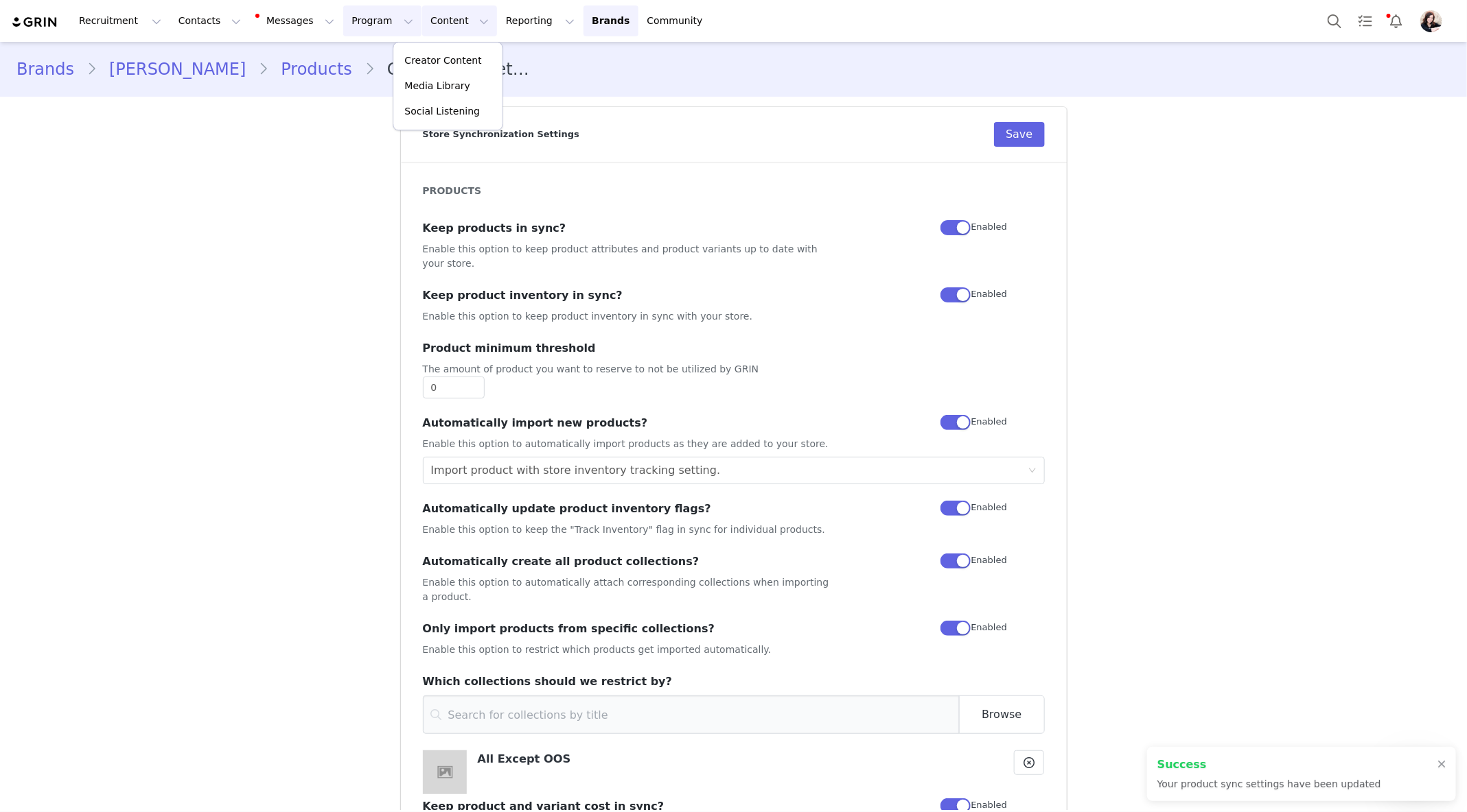
click at [343, 29] on button "Program Program" at bounding box center [382, 21] width 78 height 31
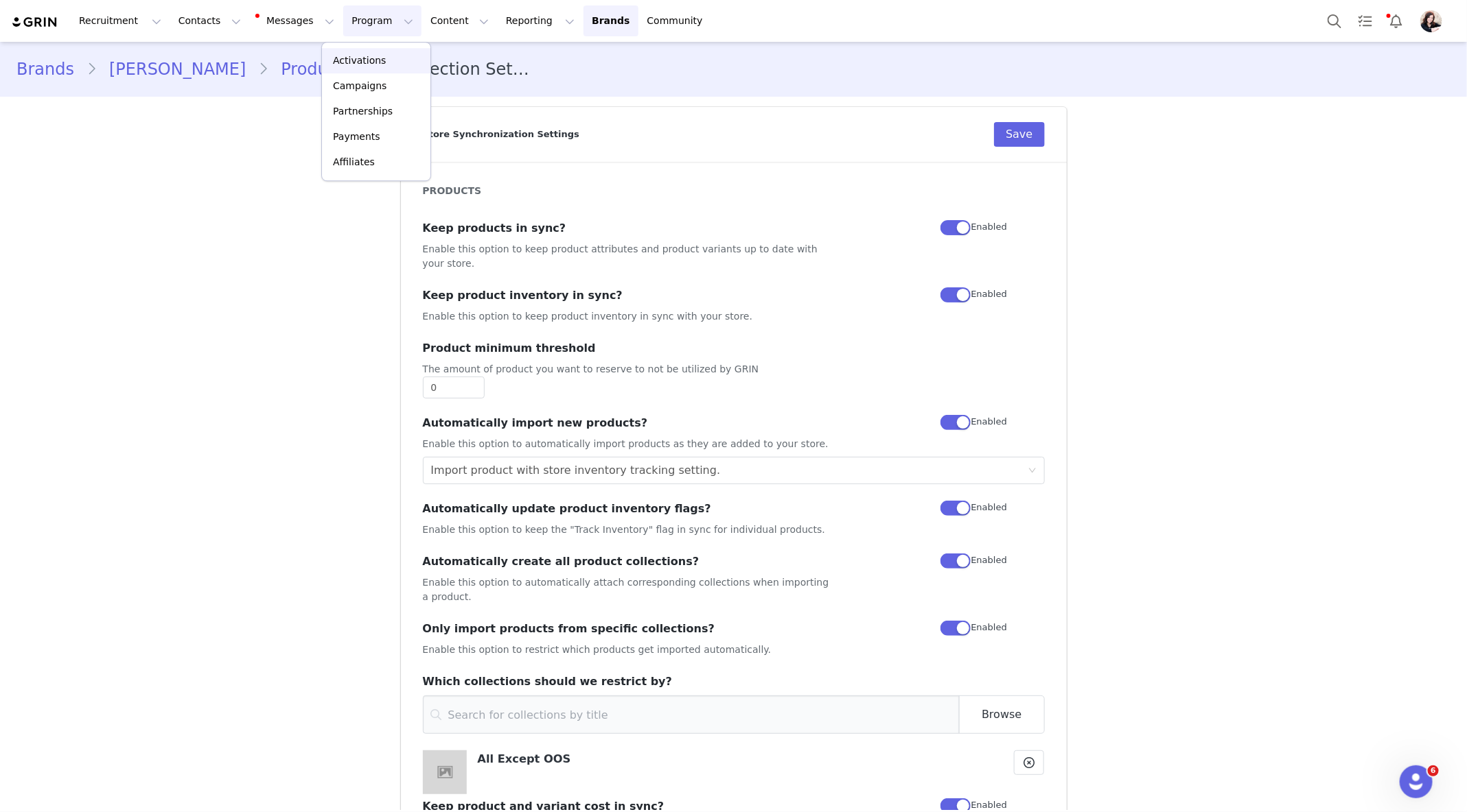
click at [366, 66] on p "Activations" at bounding box center [359, 60] width 53 height 15
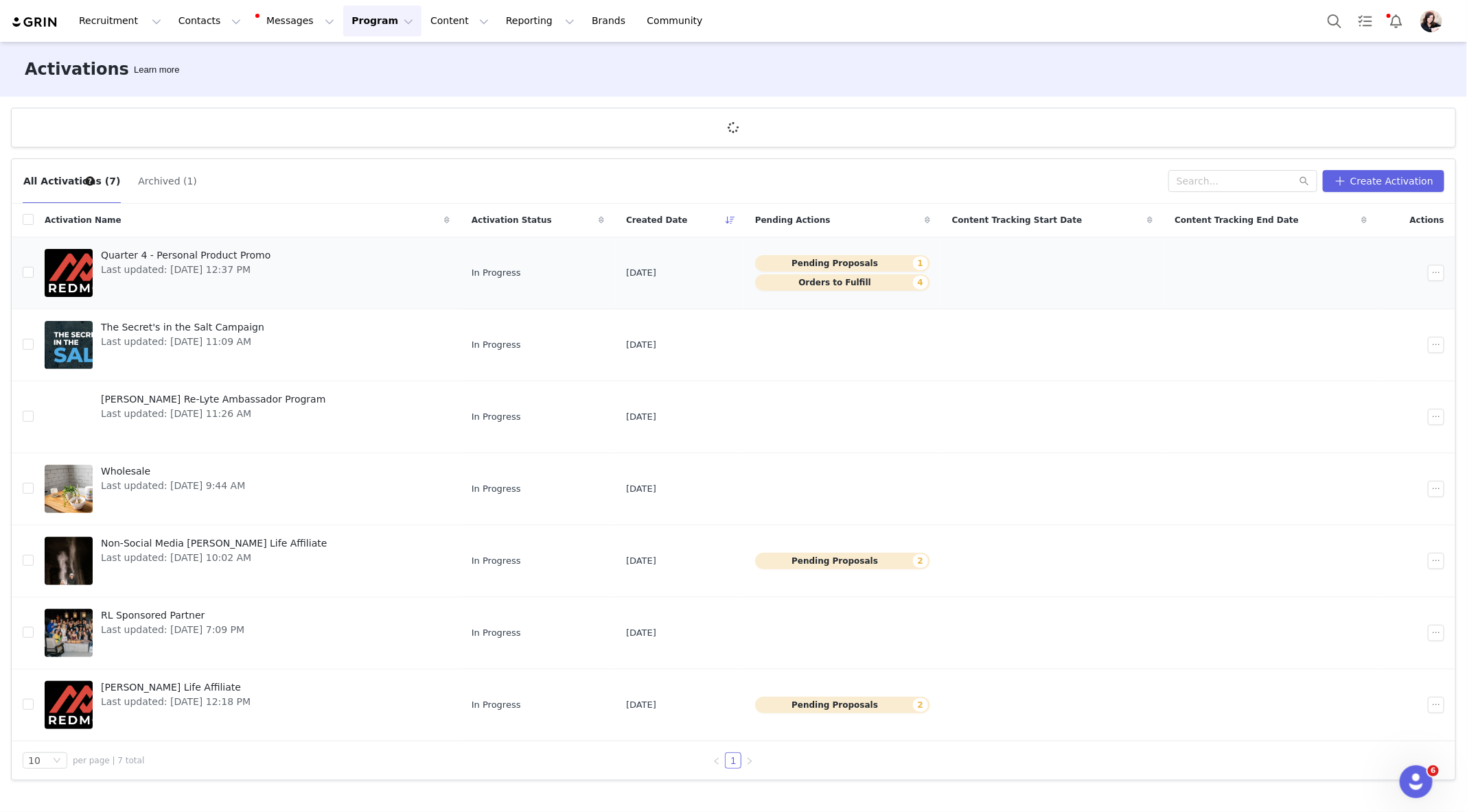
click at [207, 257] on span "Quarter 4 - Personal Product Promo" at bounding box center [185, 255] width 170 height 15
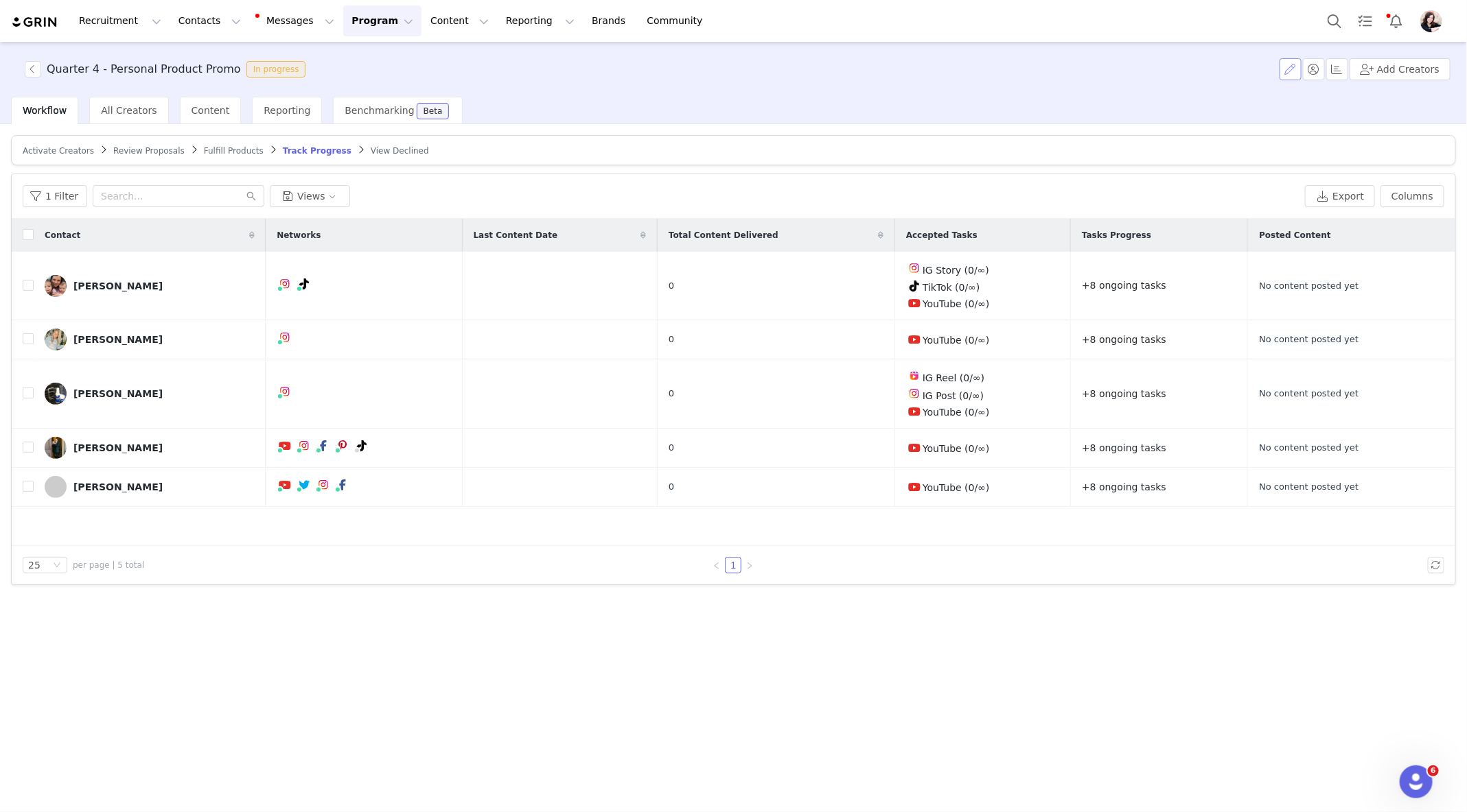
click at [1283, 66] on button "button" at bounding box center [1290, 69] width 22 height 22
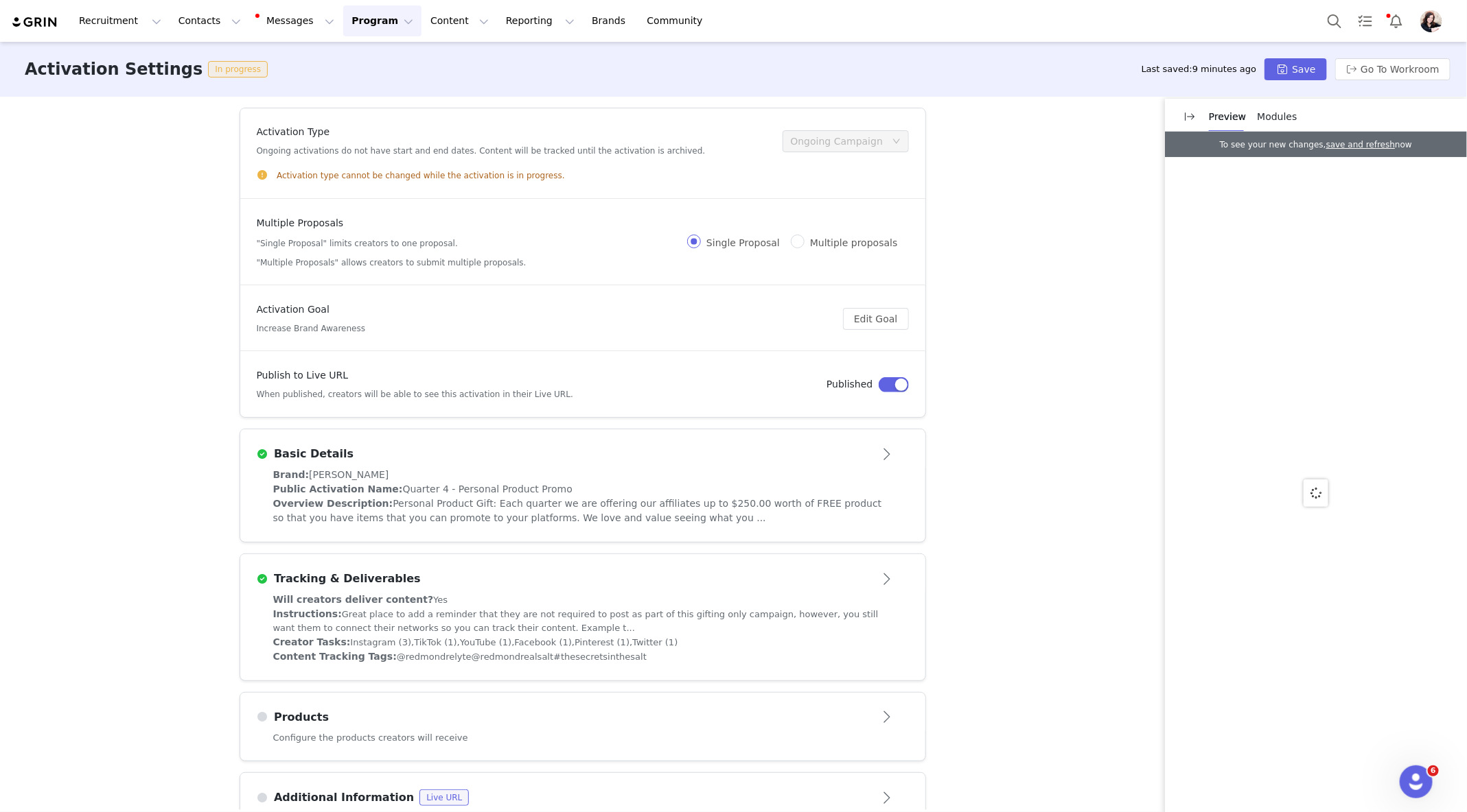
scroll to position [123, 0]
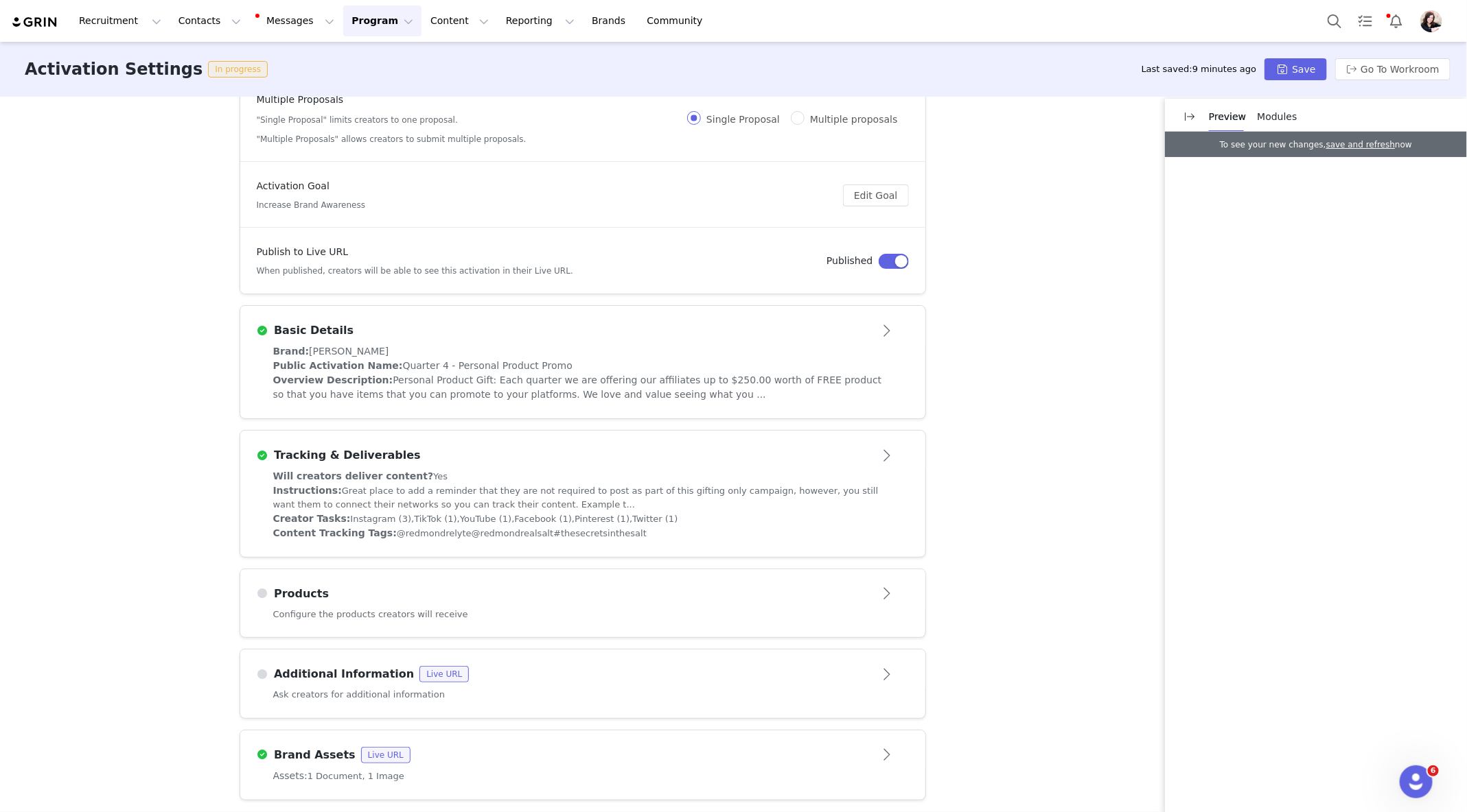
click at [647, 592] on div "Products" at bounding box center [561, 594] width 607 height 16
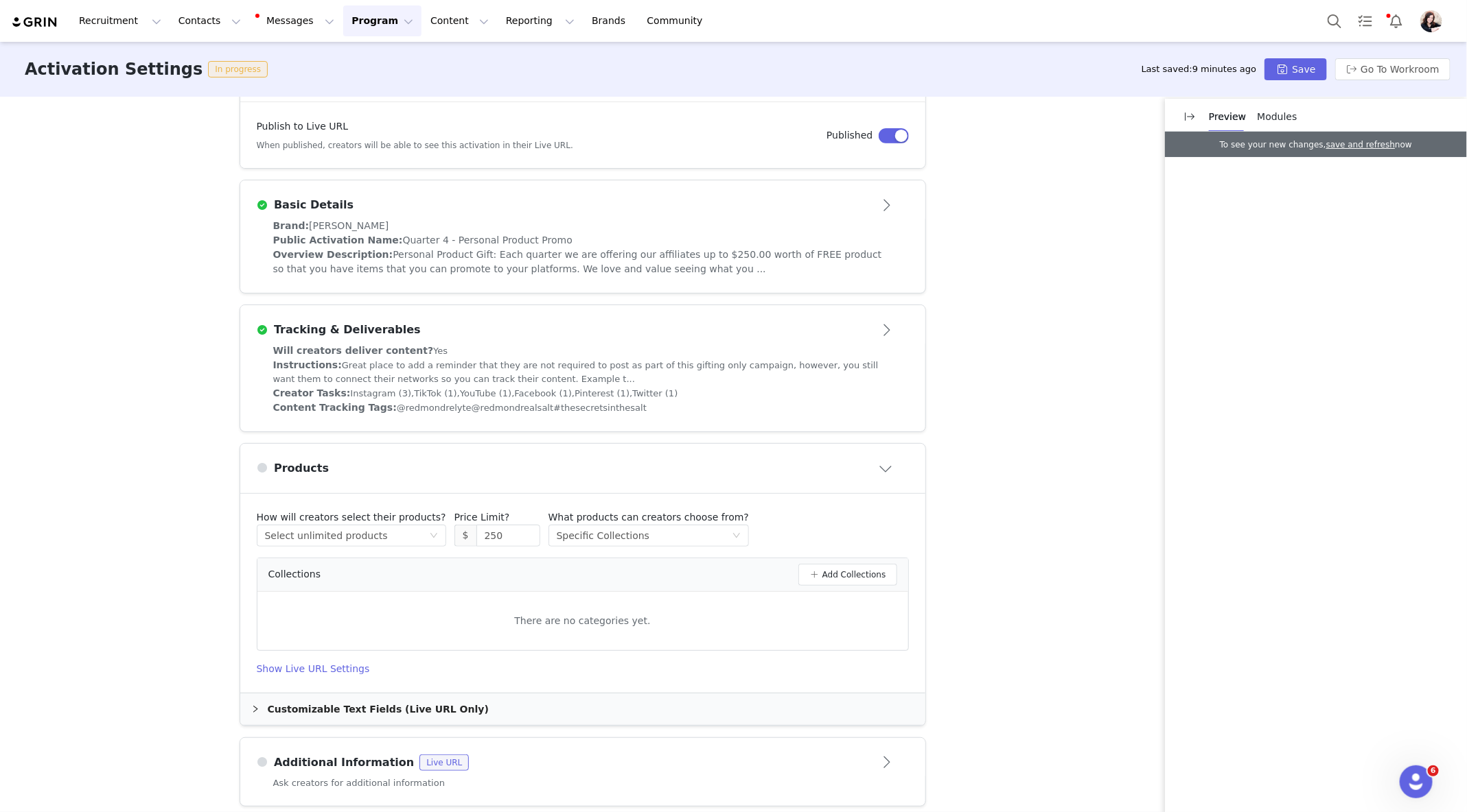
scroll to position [295, 0]
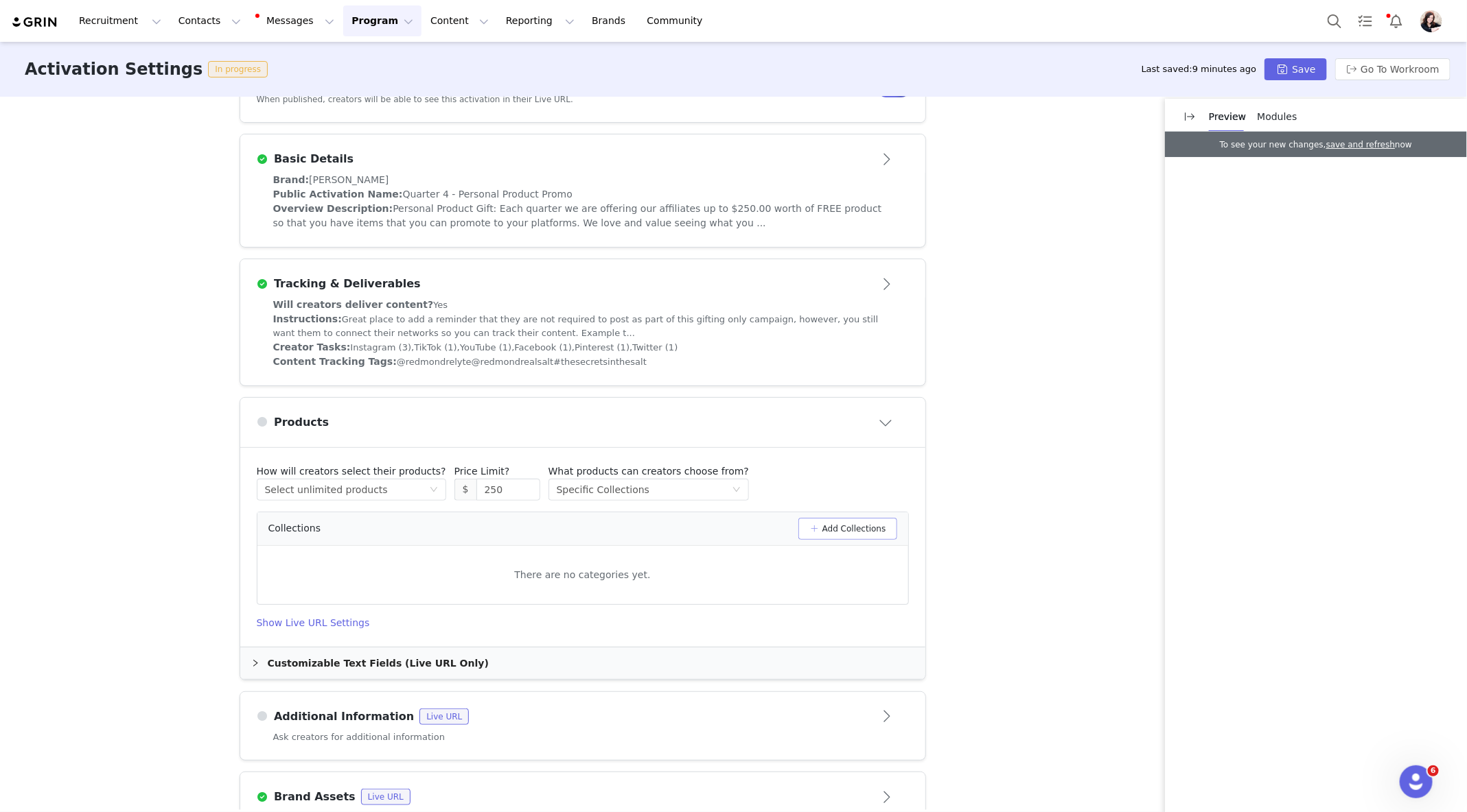
click at [852, 519] on button "Add Collections" at bounding box center [848, 528] width 99 height 22
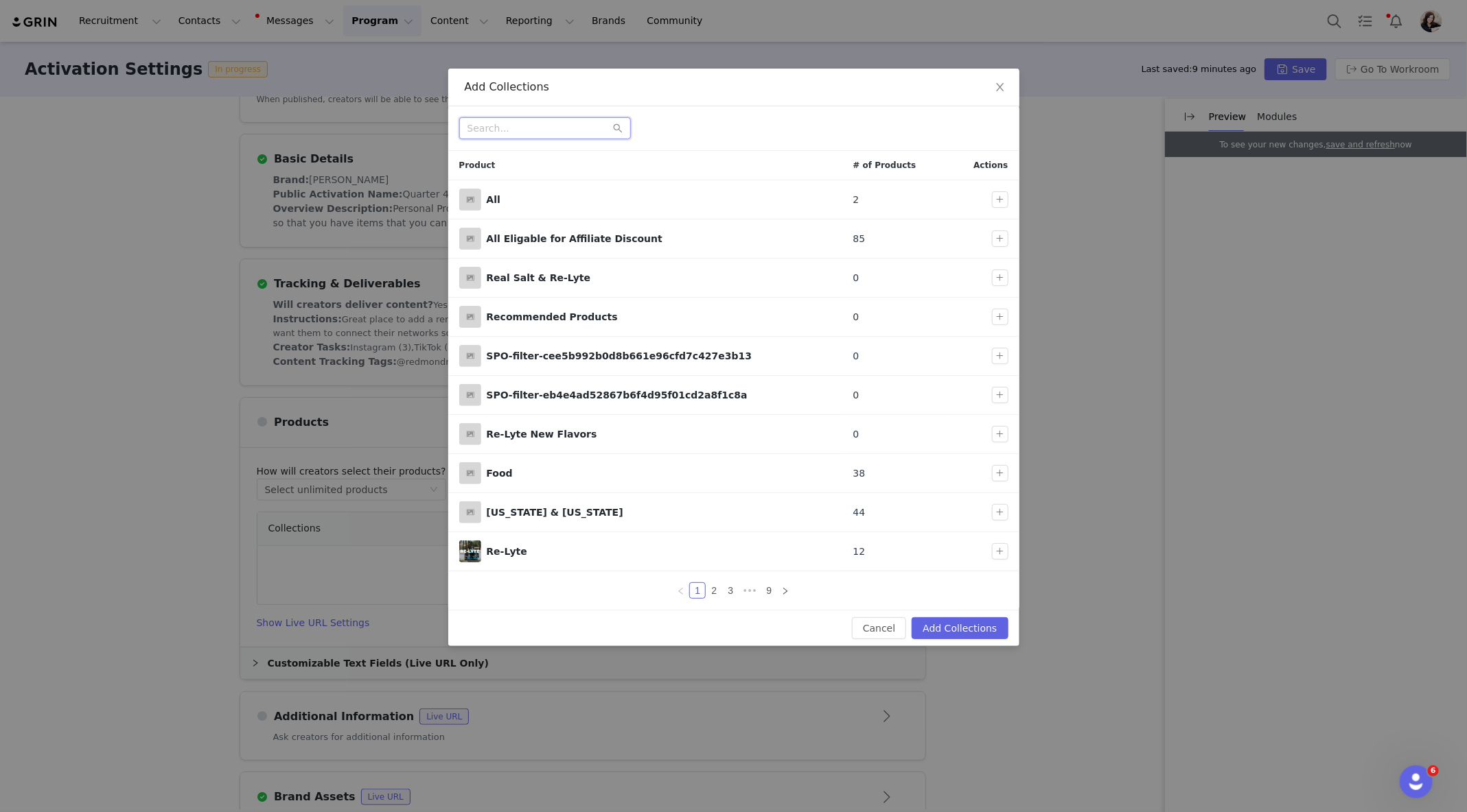
click at [556, 125] on input "text" at bounding box center [544, 128] width 172 height 22
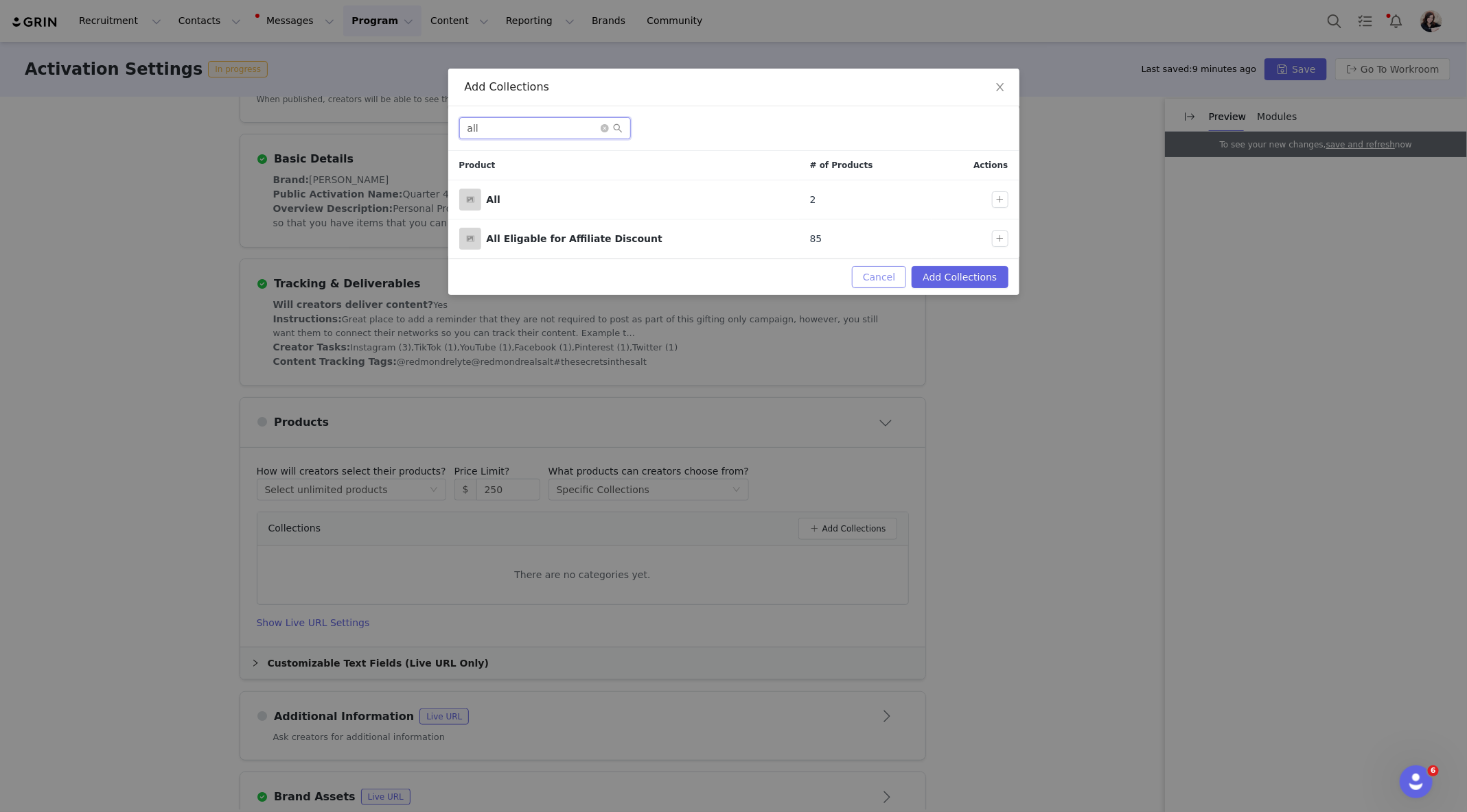
type input "all"
click at [887, 278] on button "Cancel" at bounding box center [879, 277] width 54 height 22
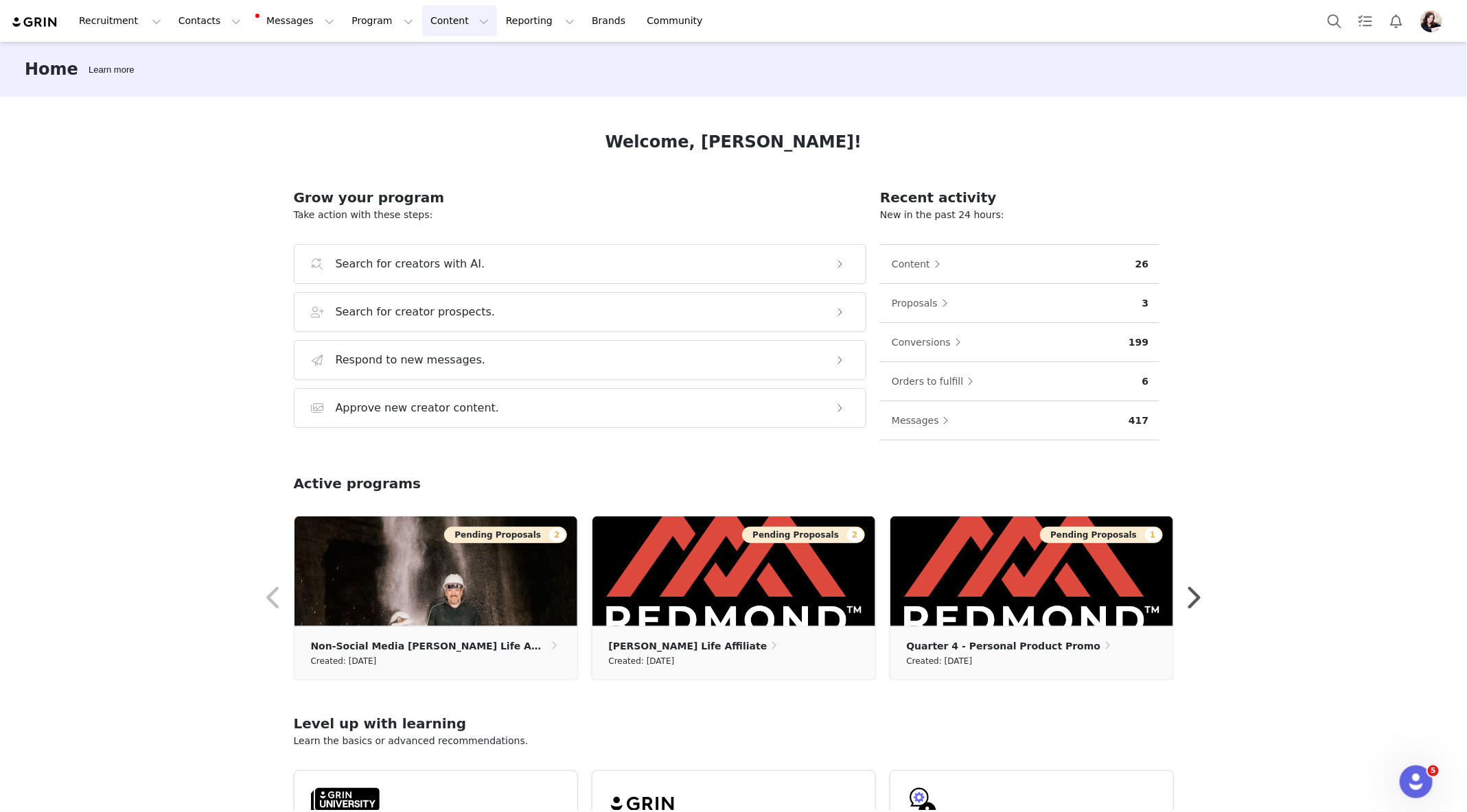
click at [447, 18] on button "Content Content" at bounding box center [459, 21] width 75 height 31
click at [368, 22] on button "Program Program" at bounding box center [382, 21] width 78 height 31
click at [370, 63] on p "Activations" at bounding box center [359, 60] width 53 height 15
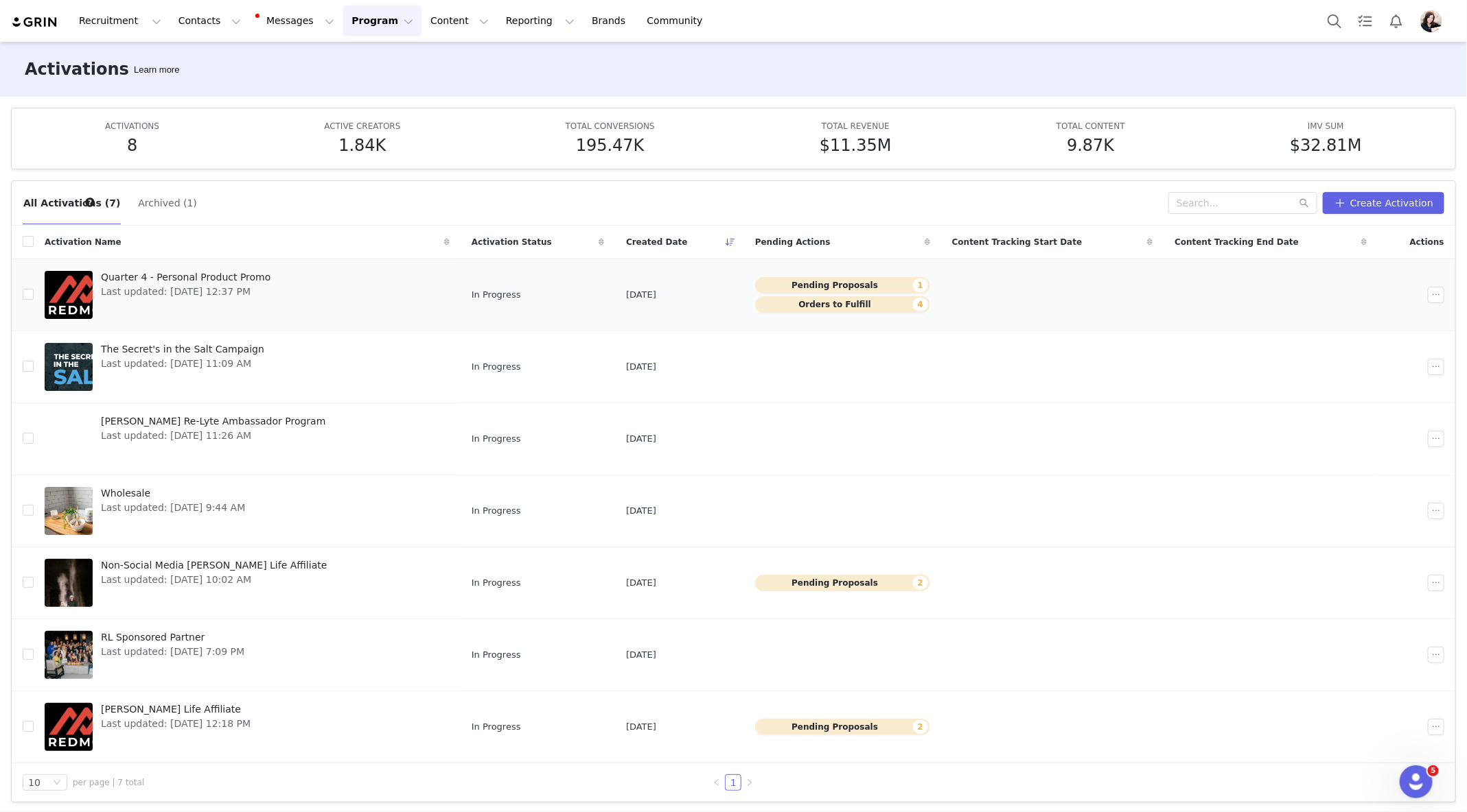
click at [184, 274] on span "Quarter 4 - Personal Product Promo" at bounding box center [185, 278] width 170 height 15
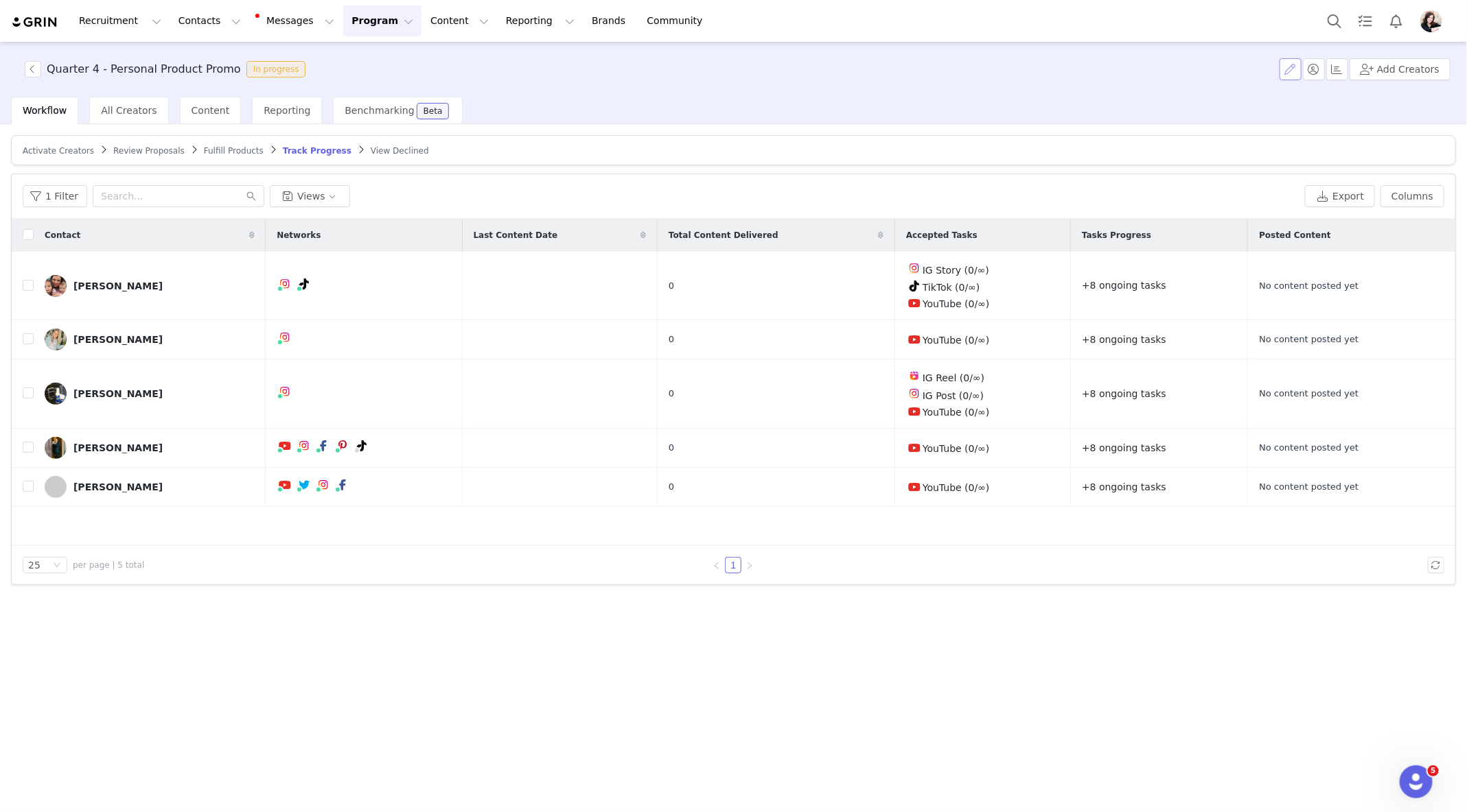
click at [1295, 77] on button "button" at bounding box center [1290, 69] width 22 height 22
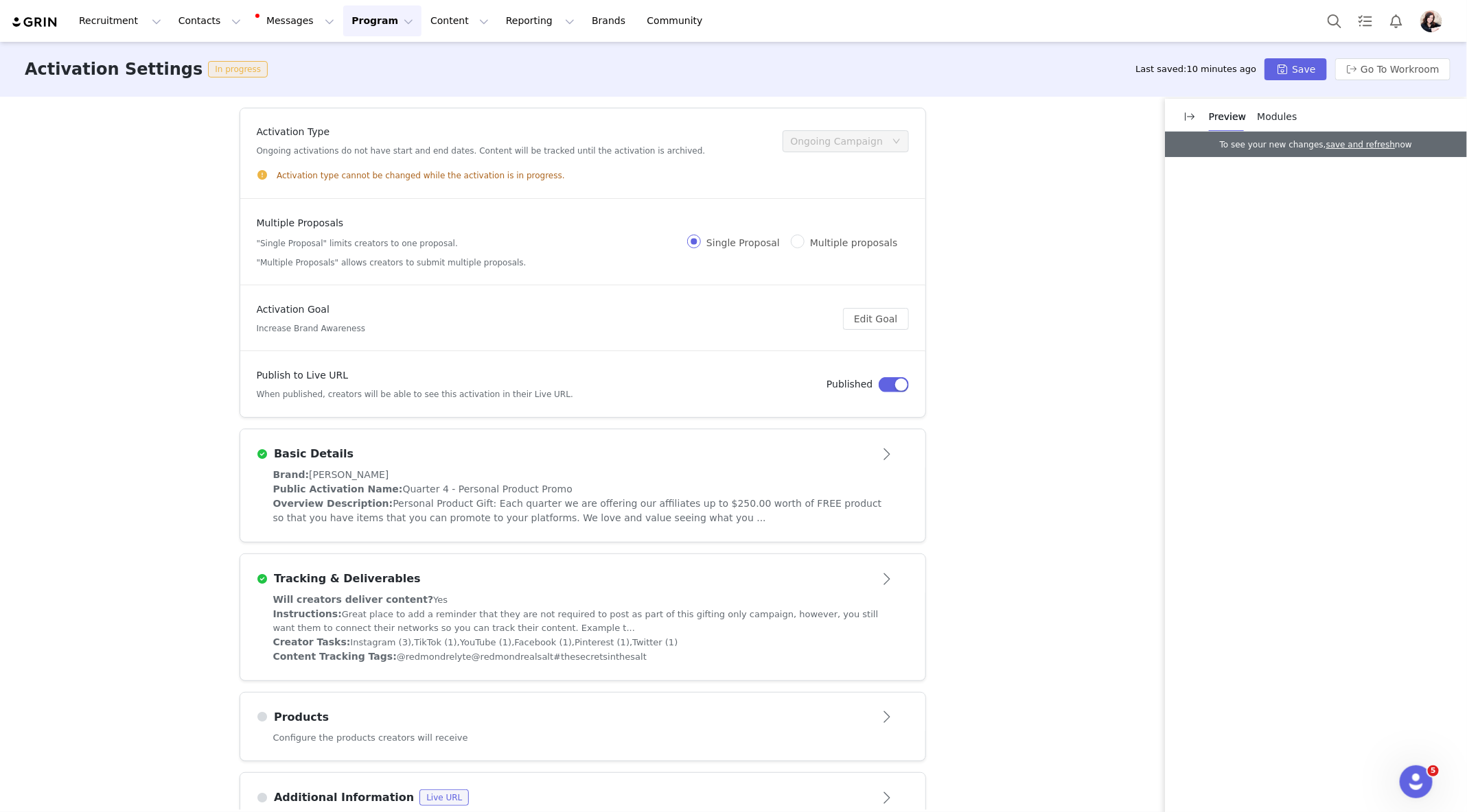
scroll to position [123, 0]
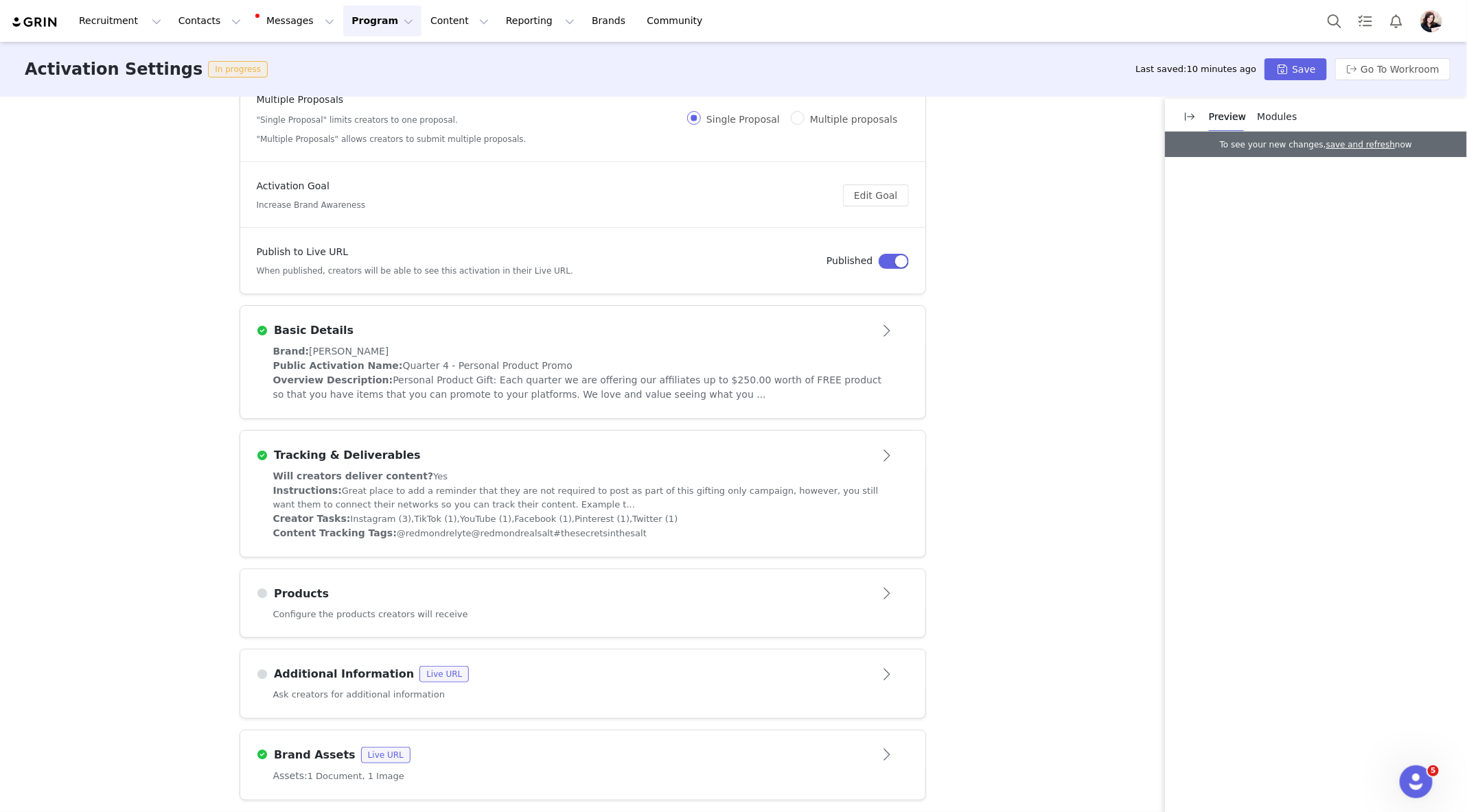
click at [731, 597] on div "Products" at bounding box center [561, 594] width 607 height 16
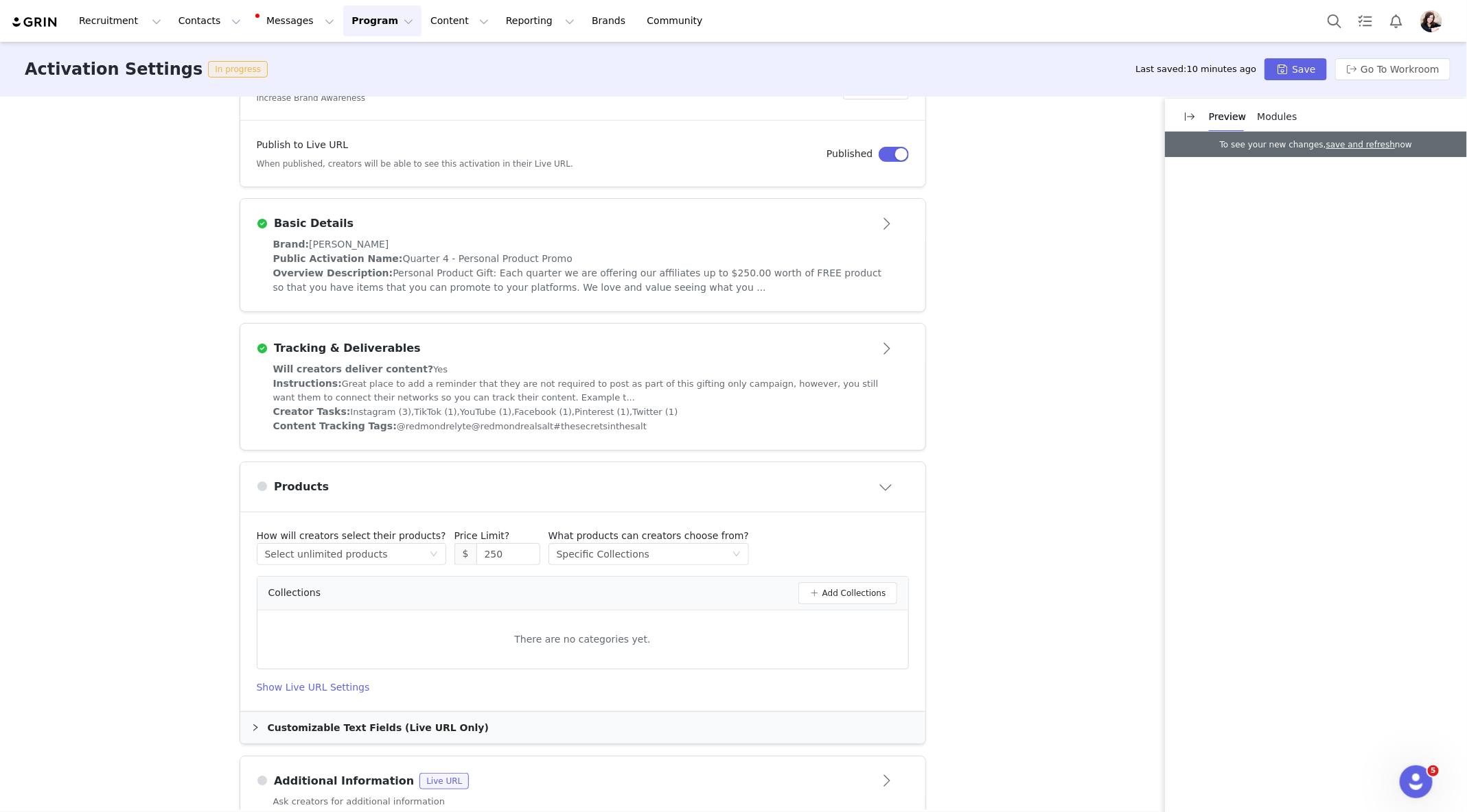
scroll to position [290, 0]
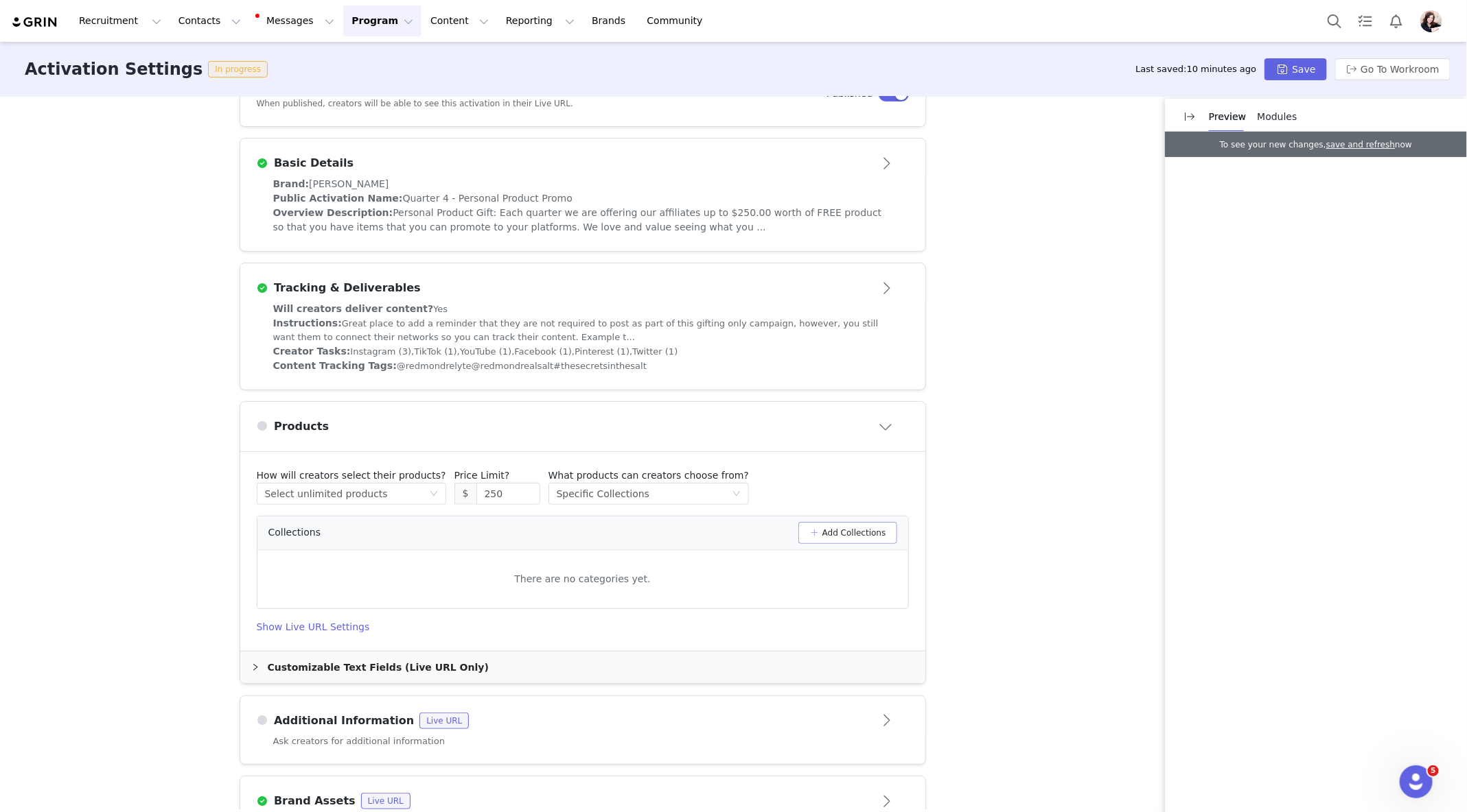
click at [821, 527] on button "Add Collections" at bounding box center [848, 533] width 99 height 22
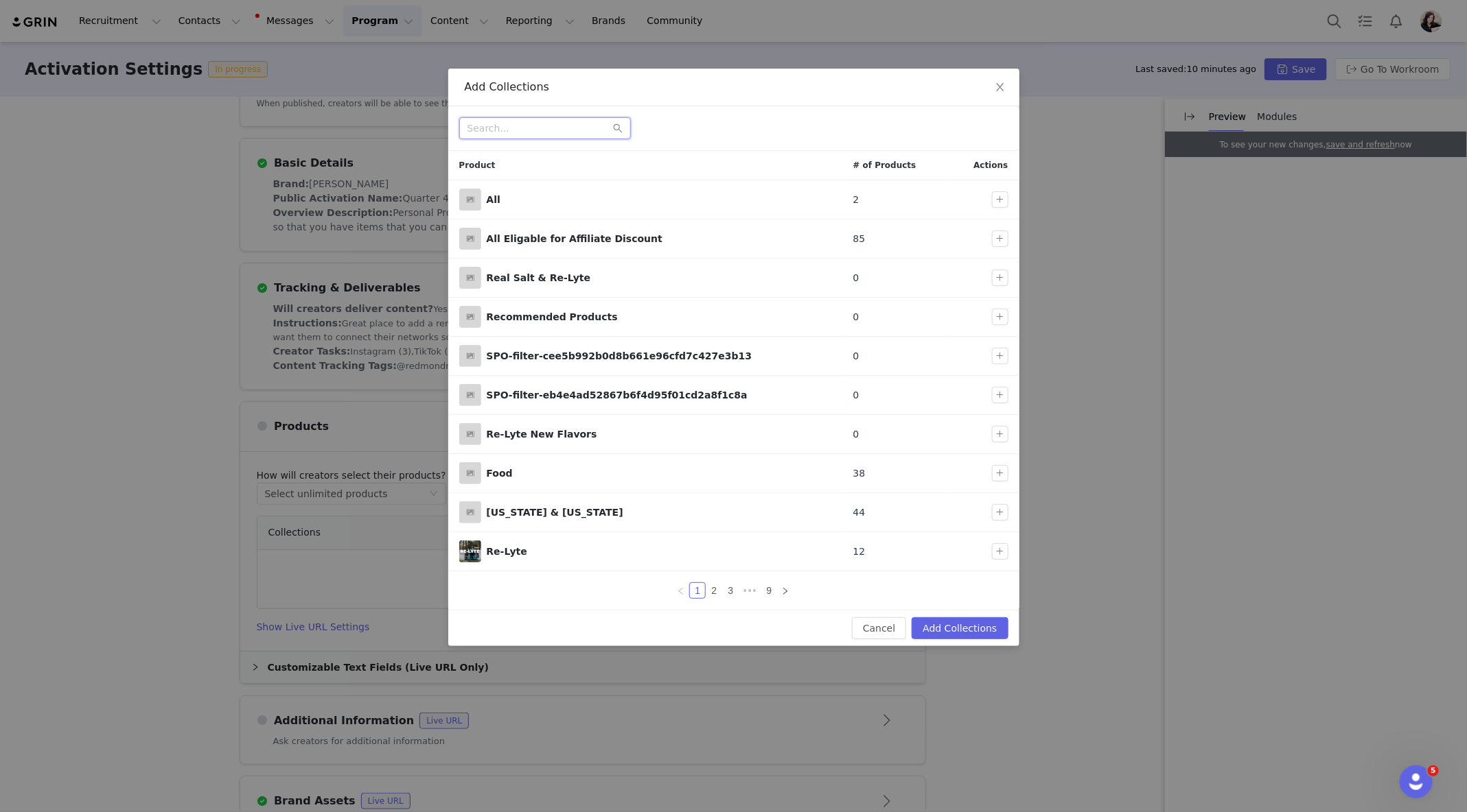
click at [538, 125] on input "text" at bounding box center [544, 128] width 172 height 22
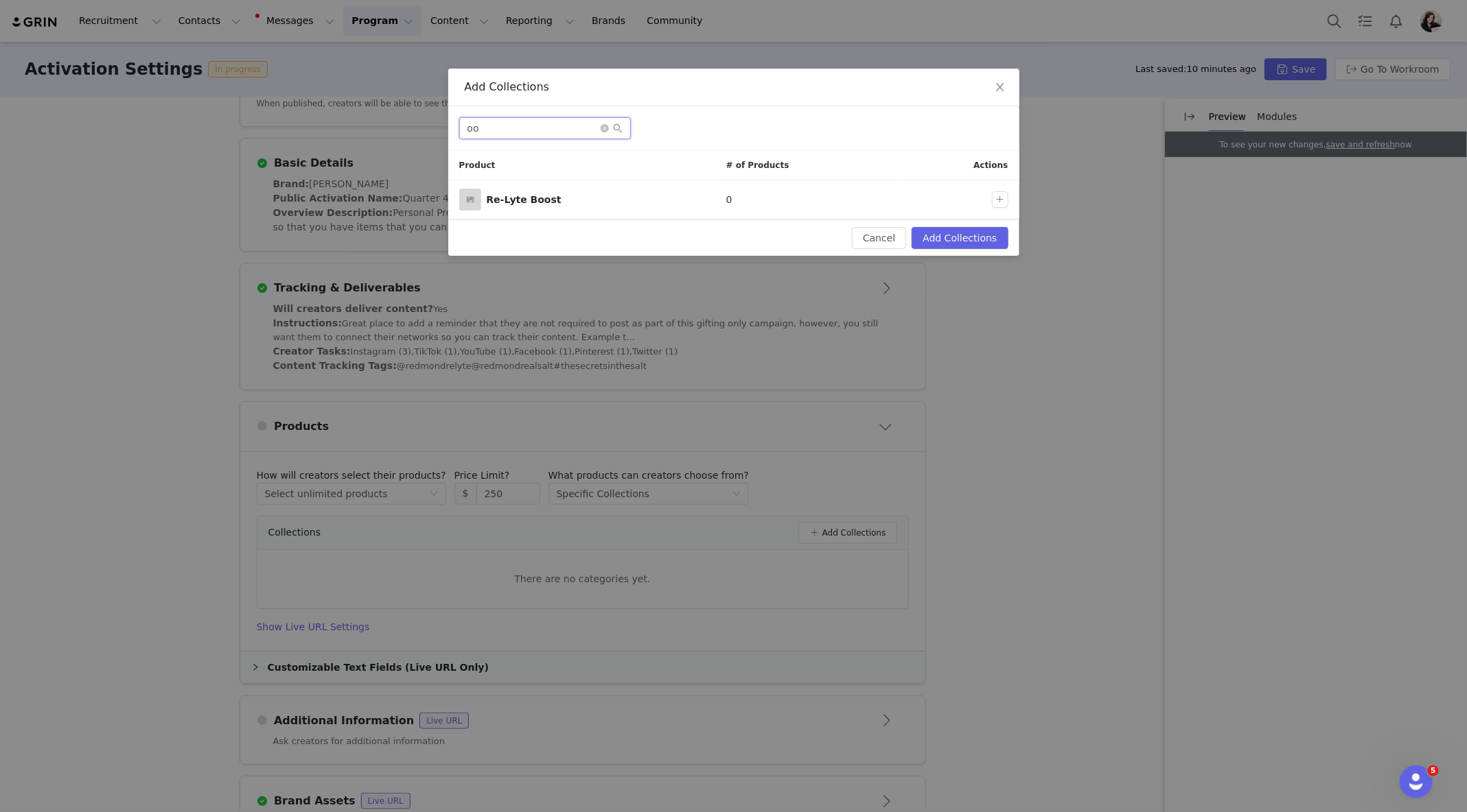
type input "o"
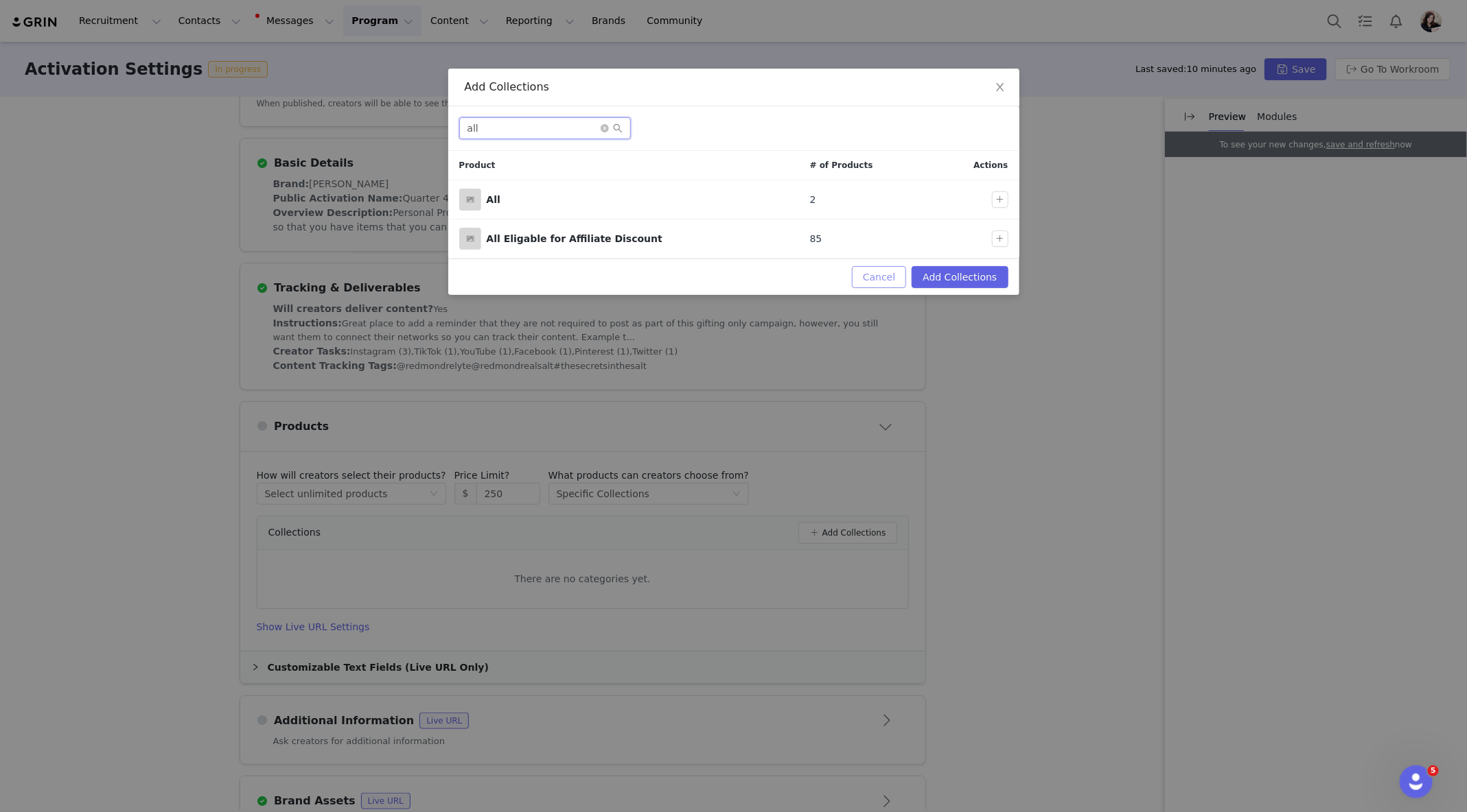
type input "all"
click at [900, 273] on button "Cancel" at bounding box center [879, 277] width 54 height 22
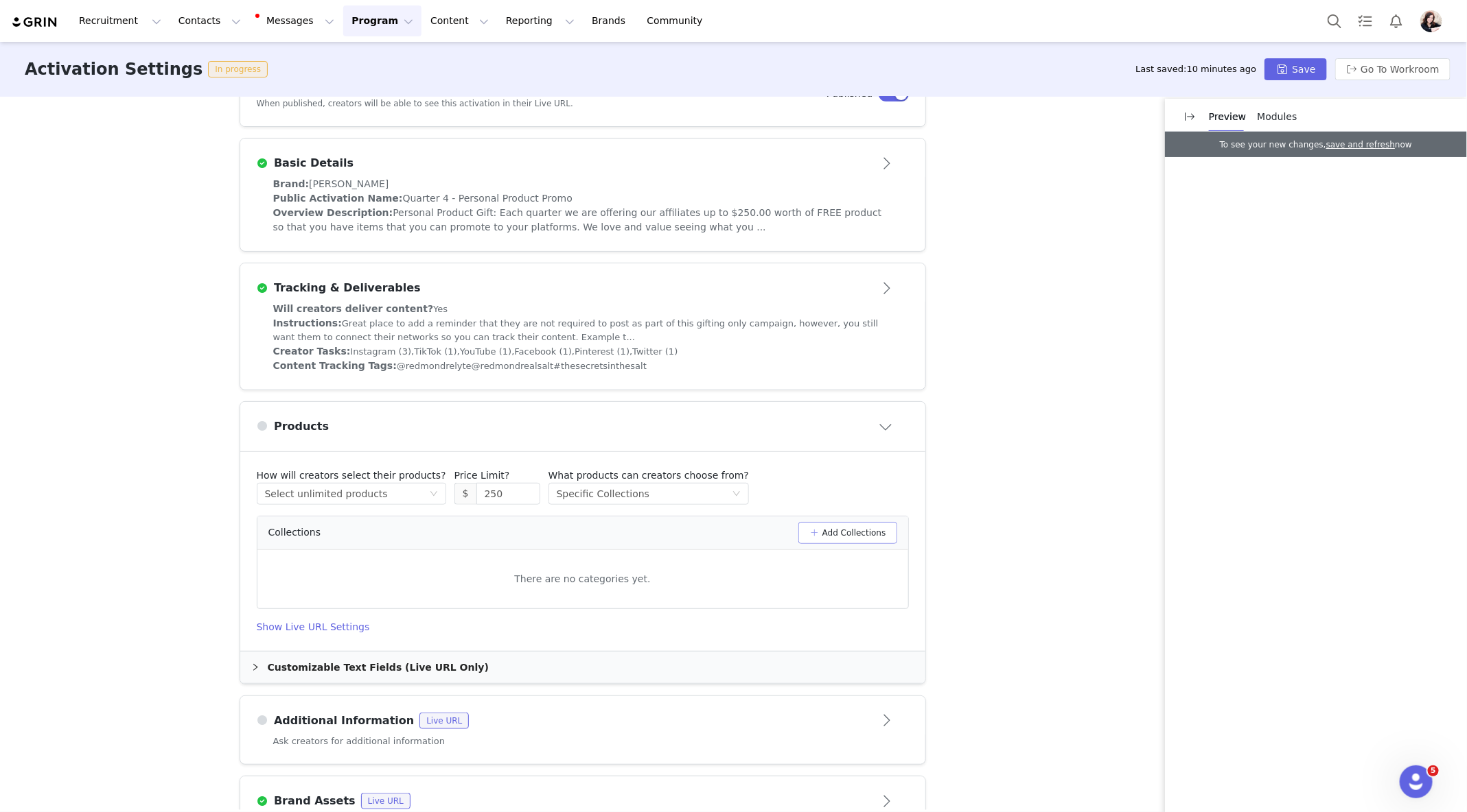
scroll to position [335, 0]
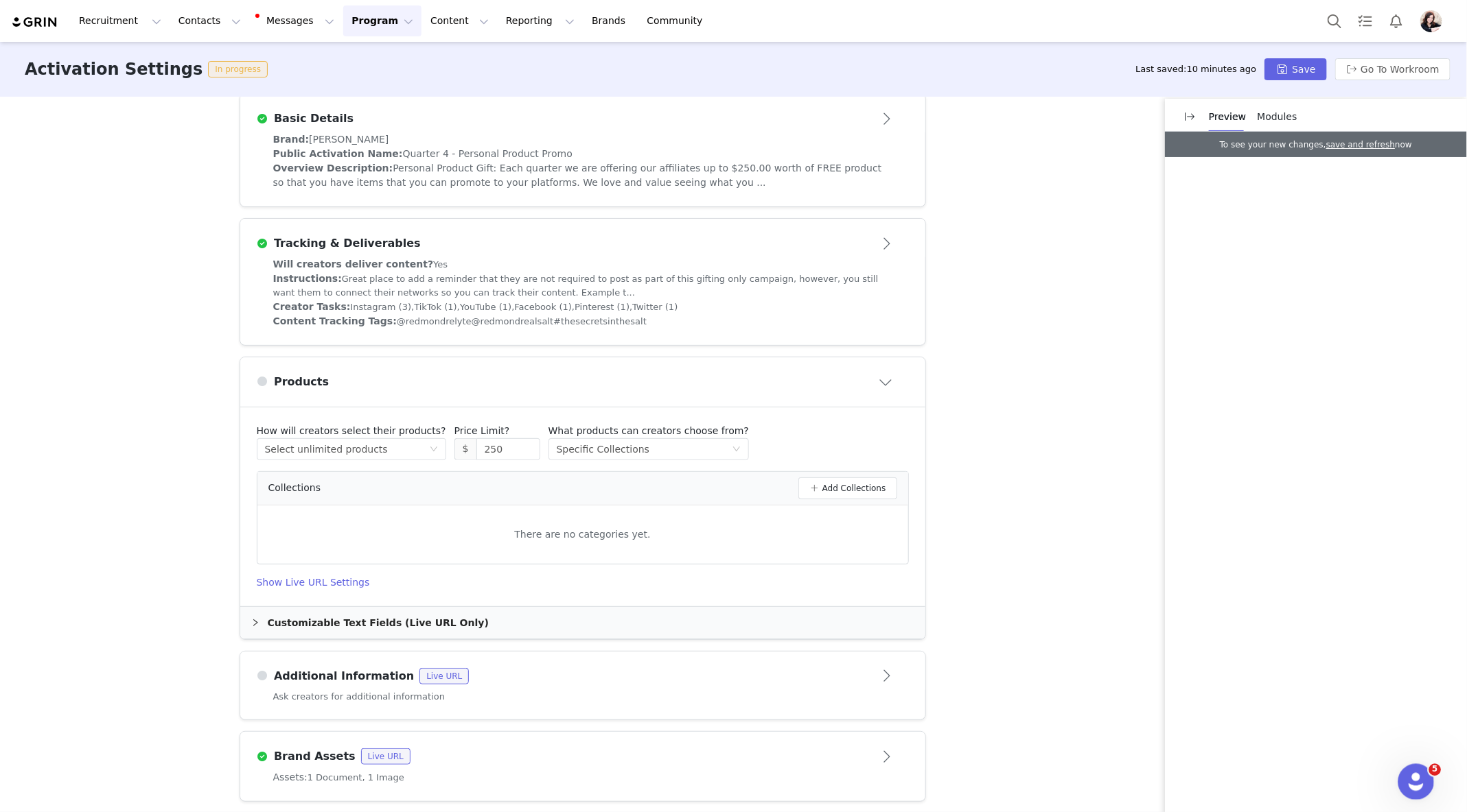
click at [1420, 775] on icon "Open Intercom Messenger" at bounding box center [1414, 780] width 22 height 22
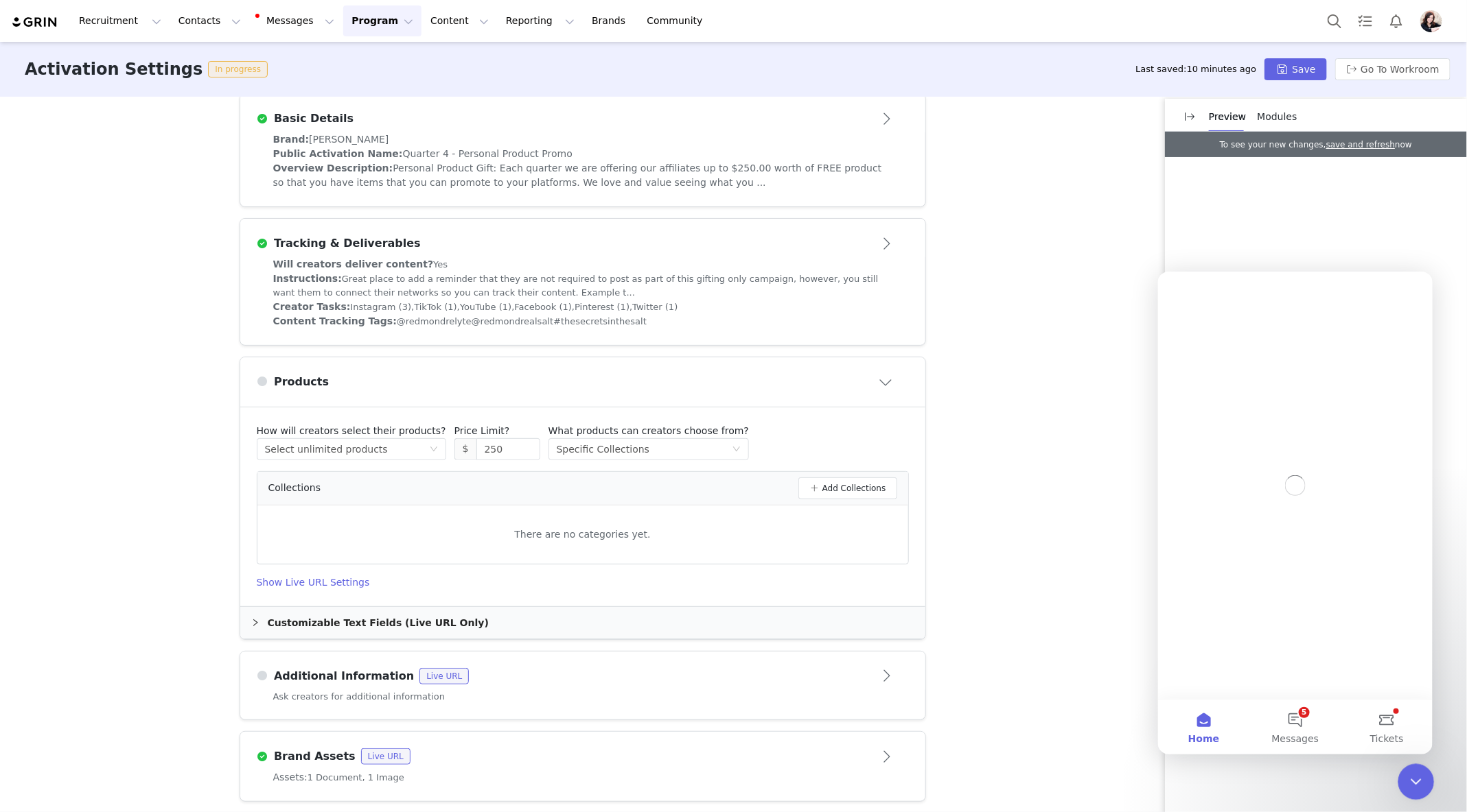
scroll to position [0, 0]
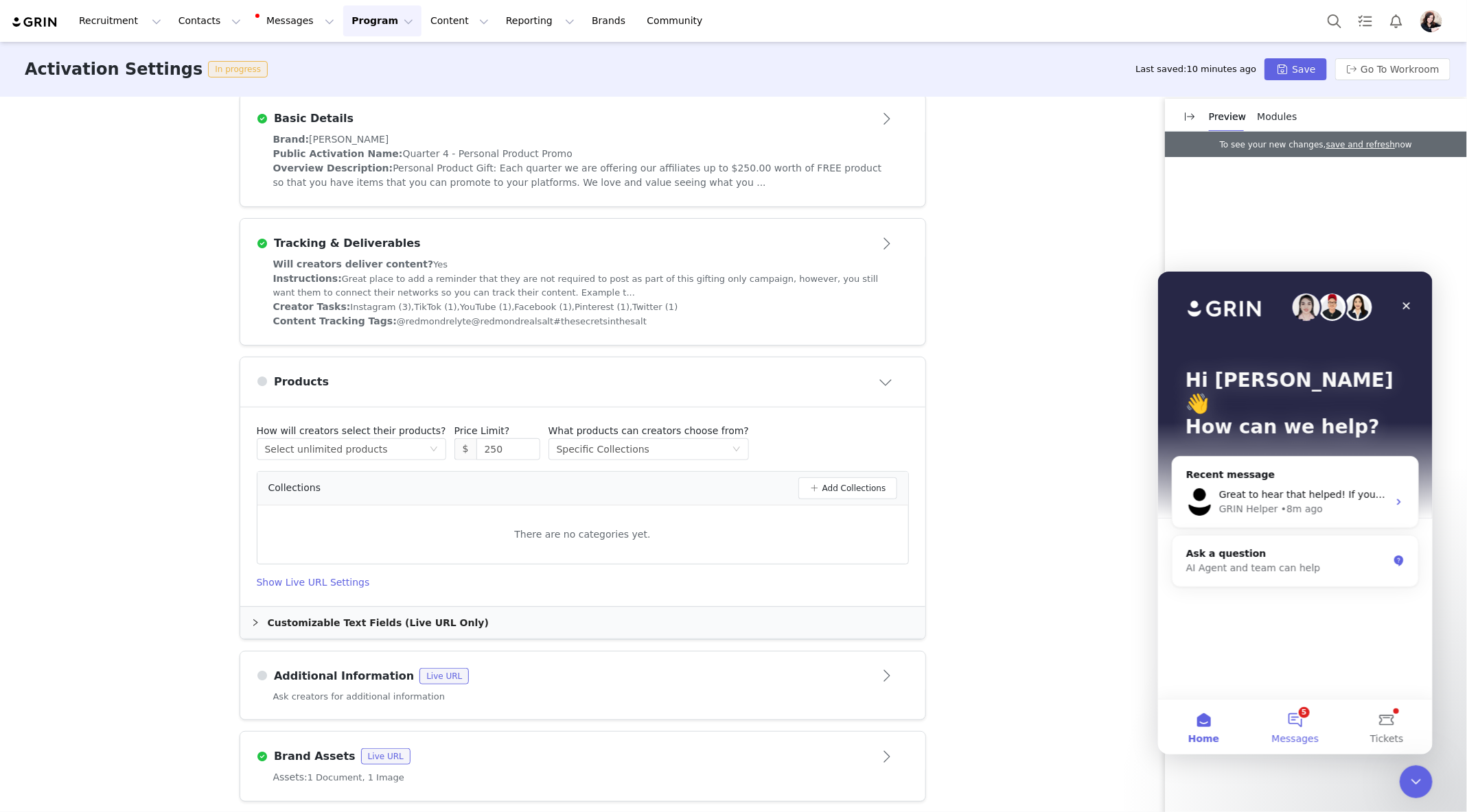
click at [1296, 721] on button "5 Messages" at bounding box center [1295, 727] width 91 height 55
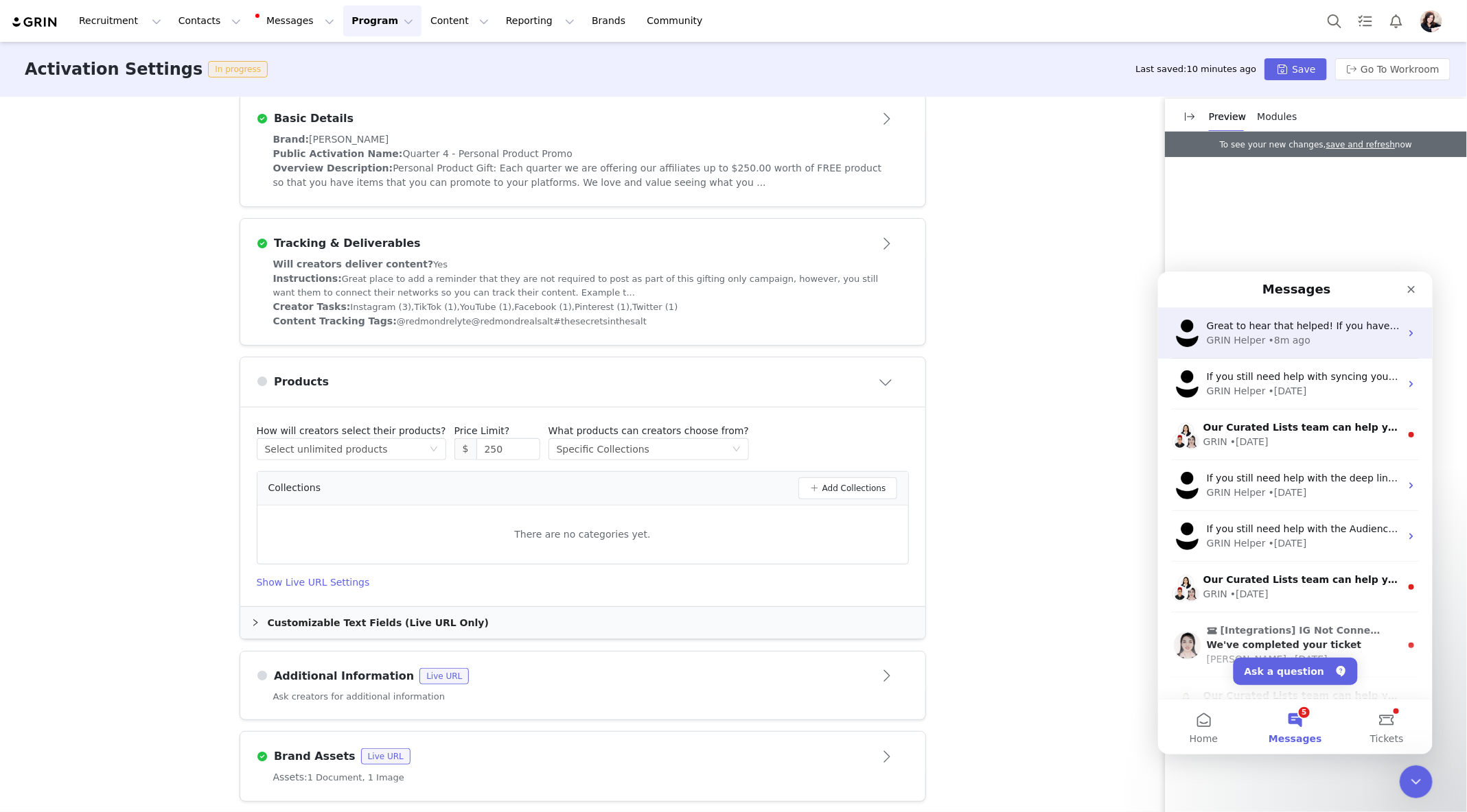
click at [1268, 346] on div "• 8m ago" at bounding box center [1288, 340] width 42 height 15
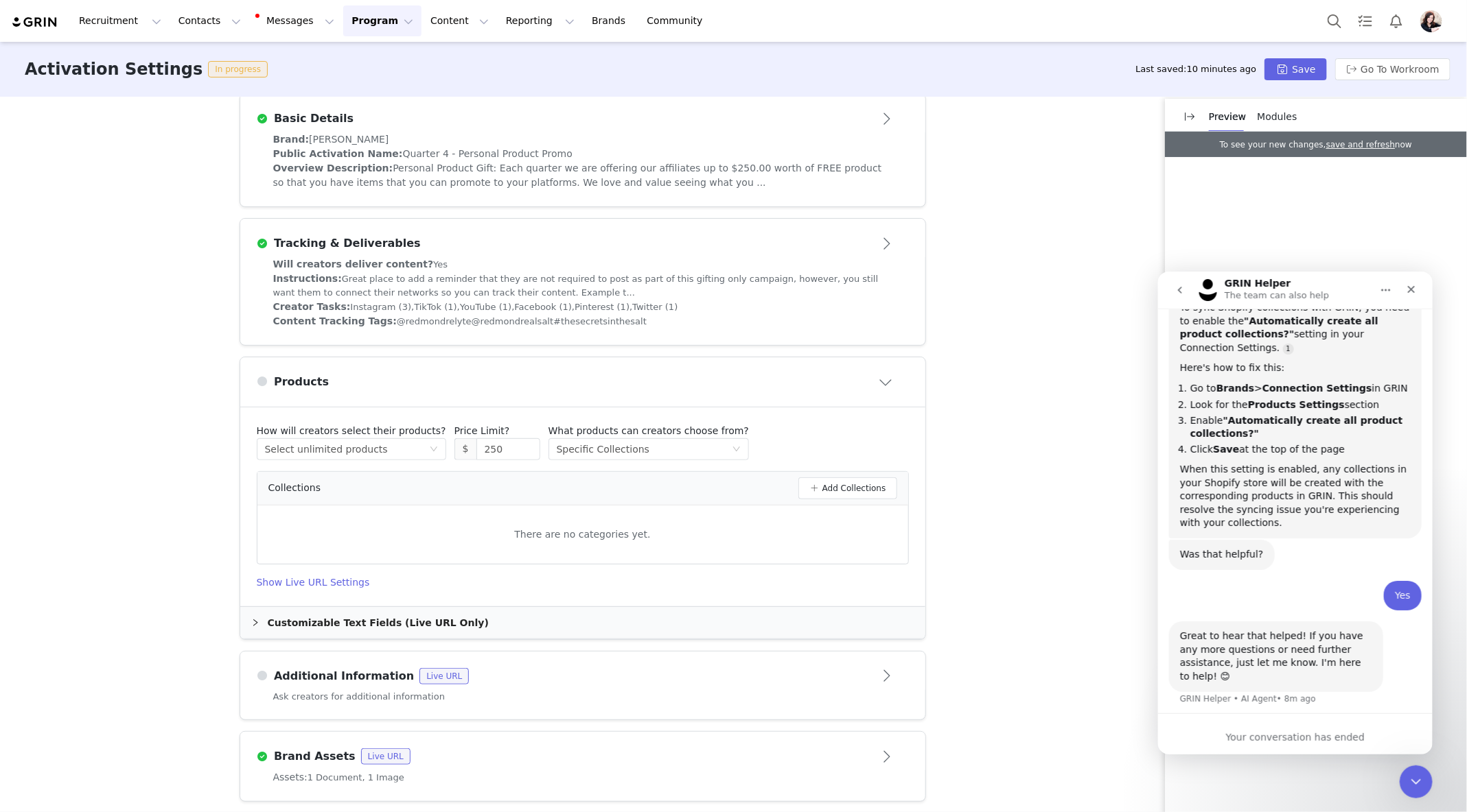
scroll to position [155, 0]
click at [1418, 778] on icon "Close Intercom Messenger" at bounding box center [1414, 780] width 9 height 5
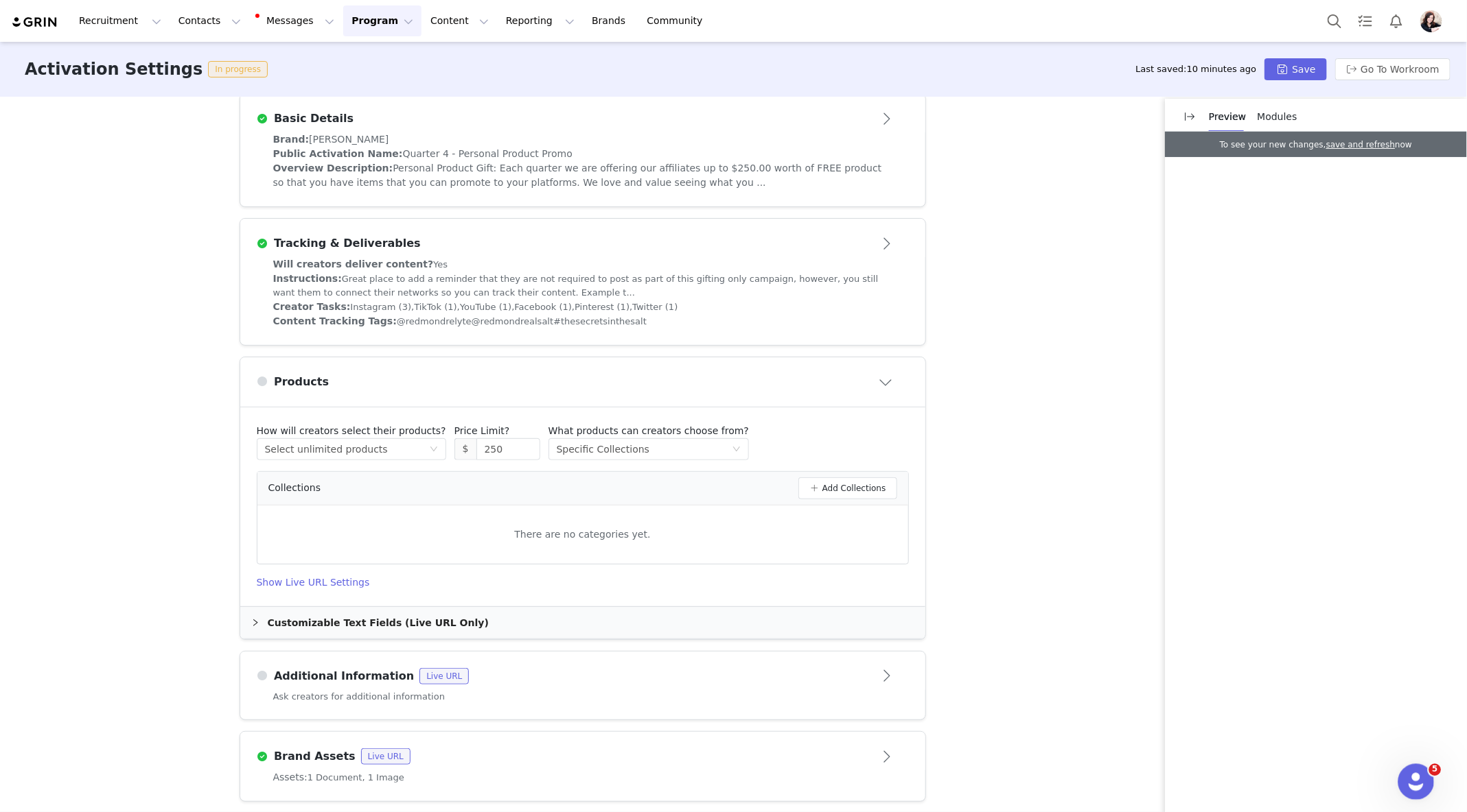
click at [1407, 773] on icon "Open Intercom Messenger" at bounding box center [1414, 780] width 22 height 22
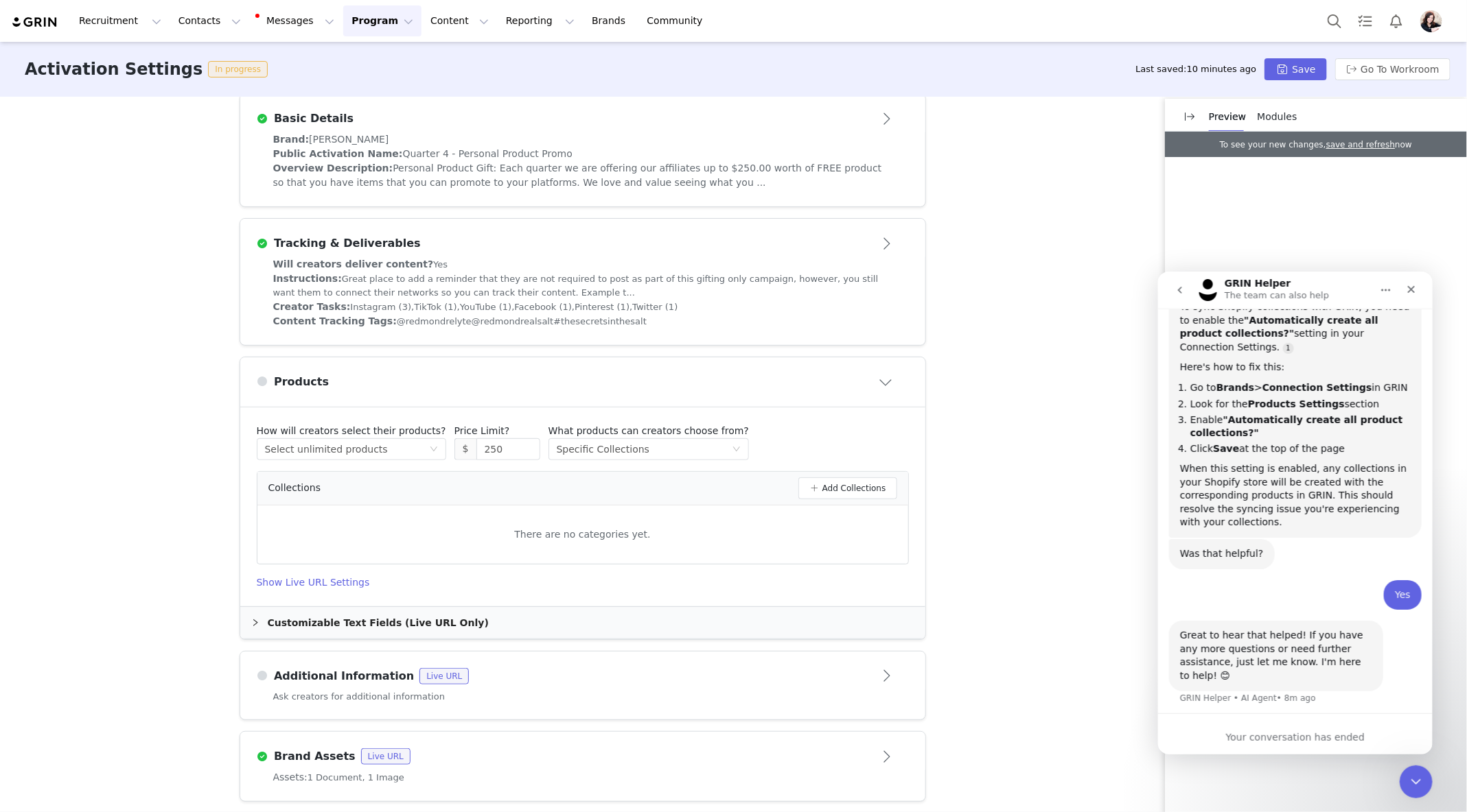
click at [1182, 292] on icon "go back" at bounding box center [1179, 290] width 11 height 11
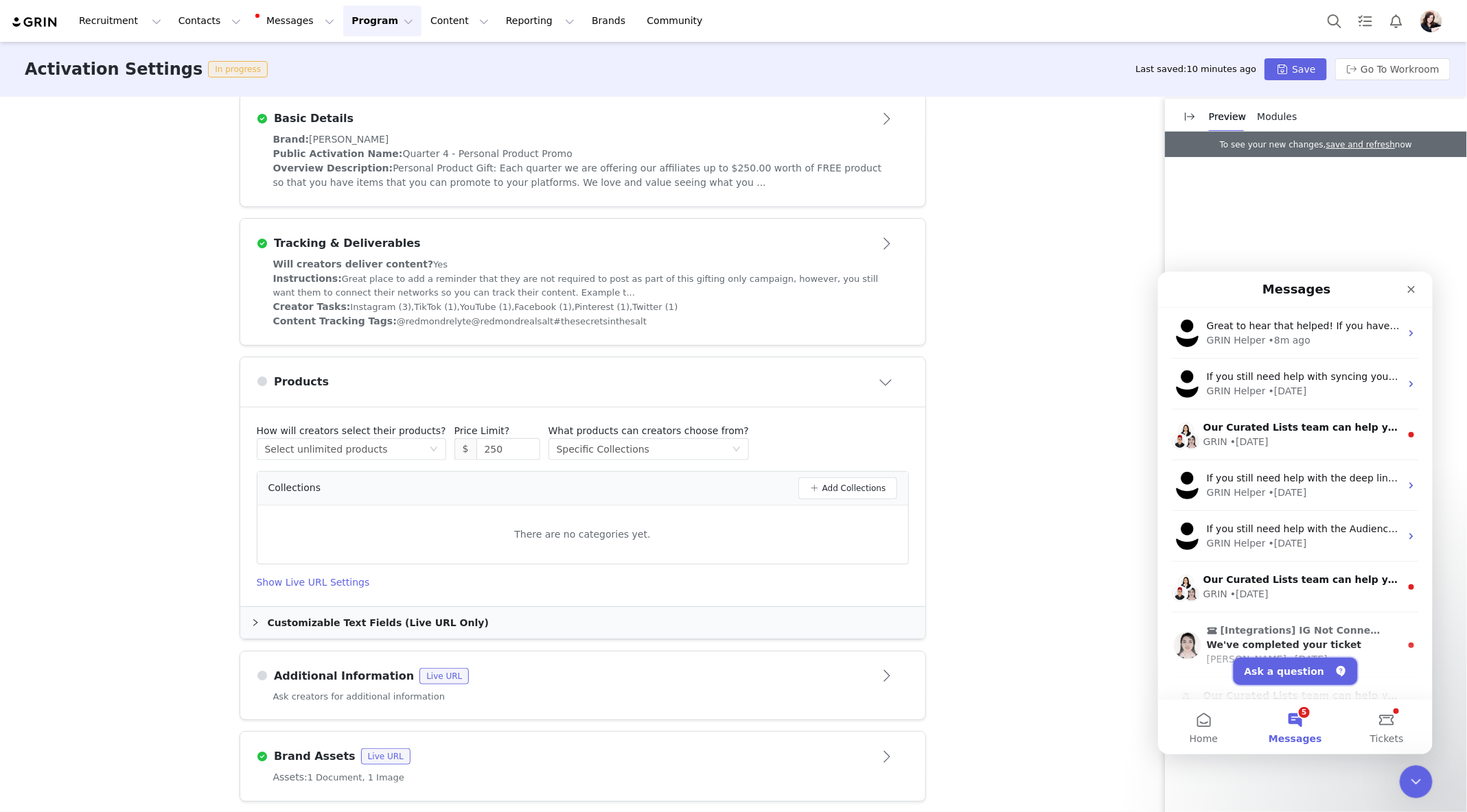
click at [1302, 674] on button "Ask a question" at bounding box center [1295, 671] width 124 height 28
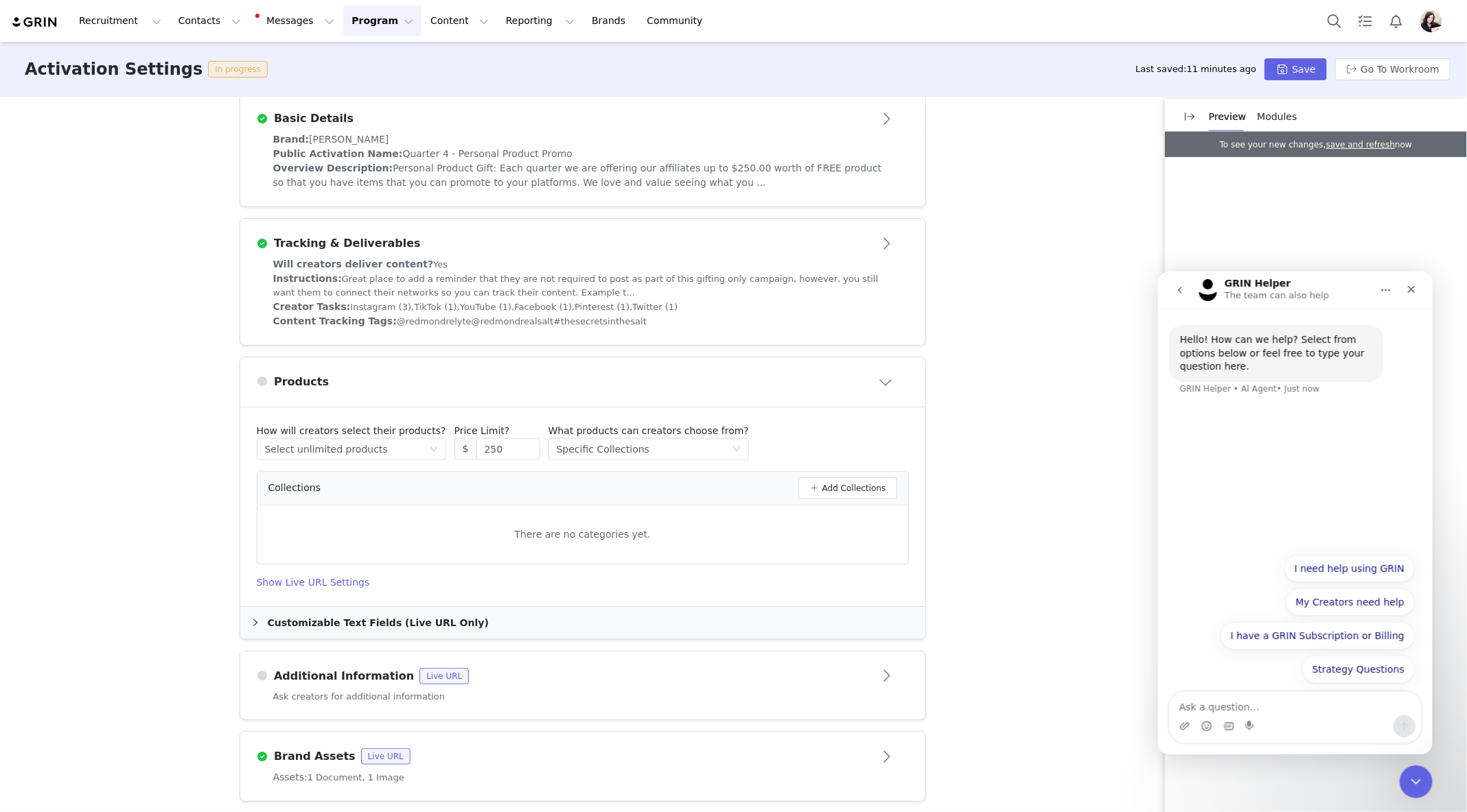
click at [1239, 701] on textarea "Ask a question…" at bounding box center [1294, 703] width 251 height 23
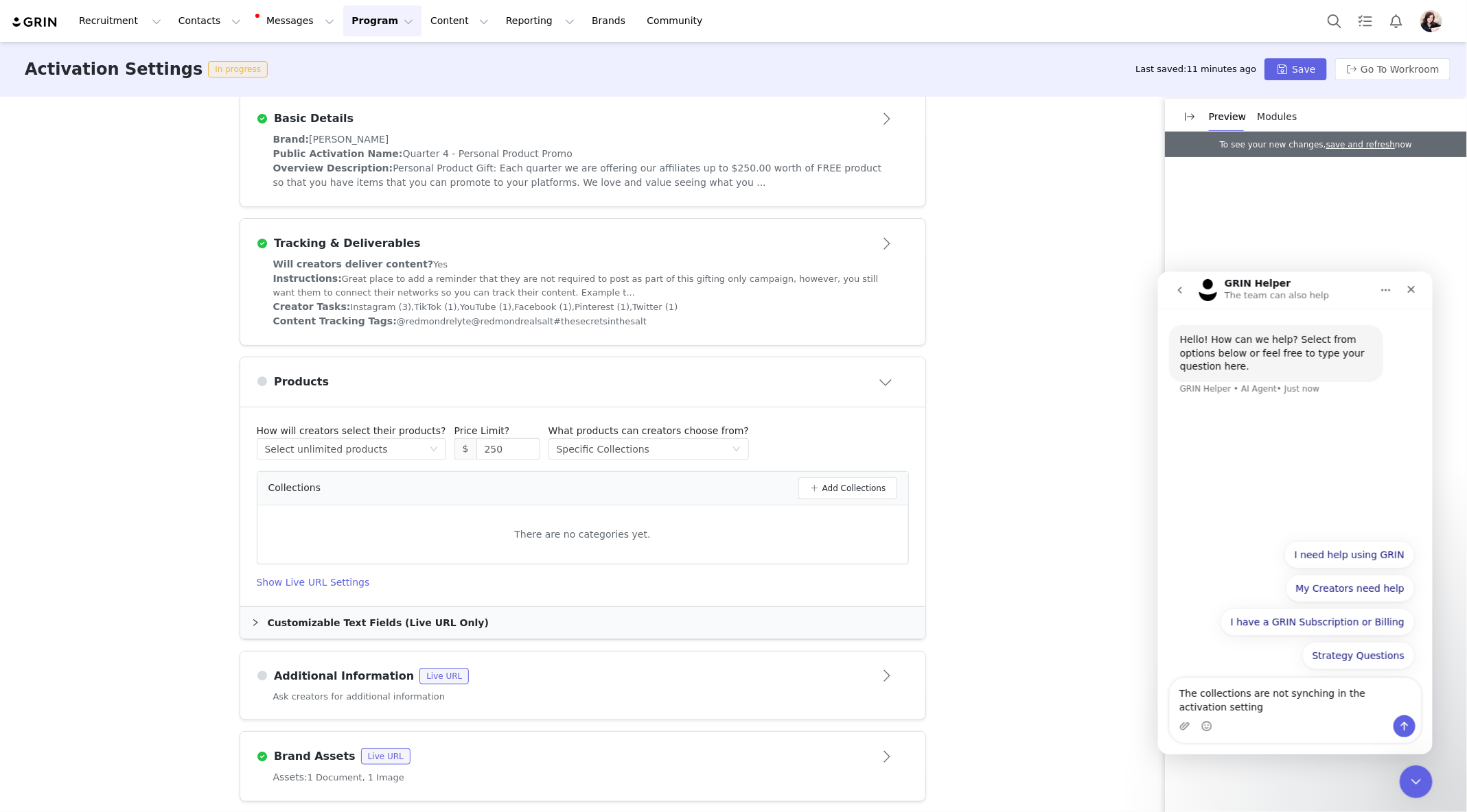
type textarea "The collections are not synching in the activation settings"
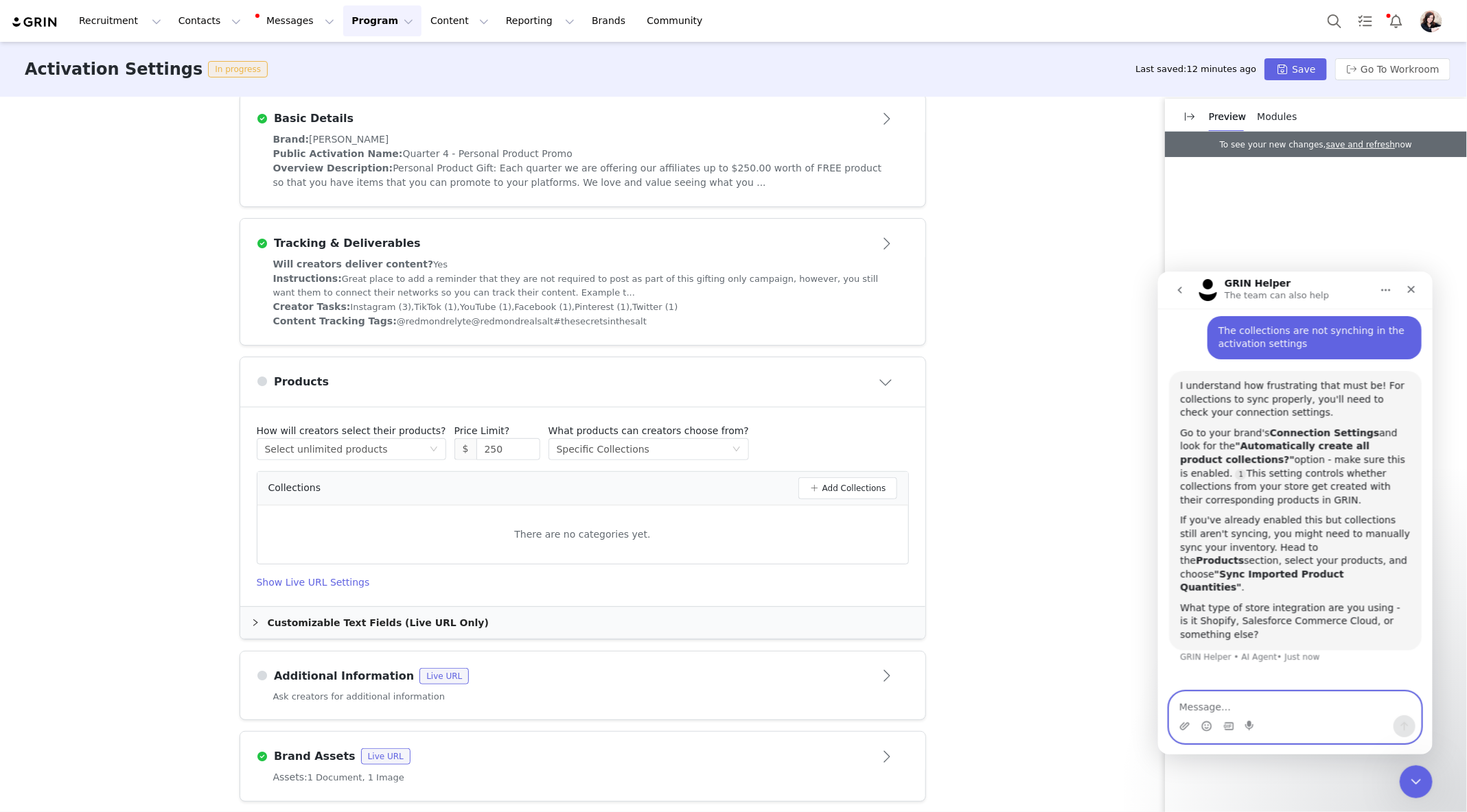
scroll to position [88, 0]
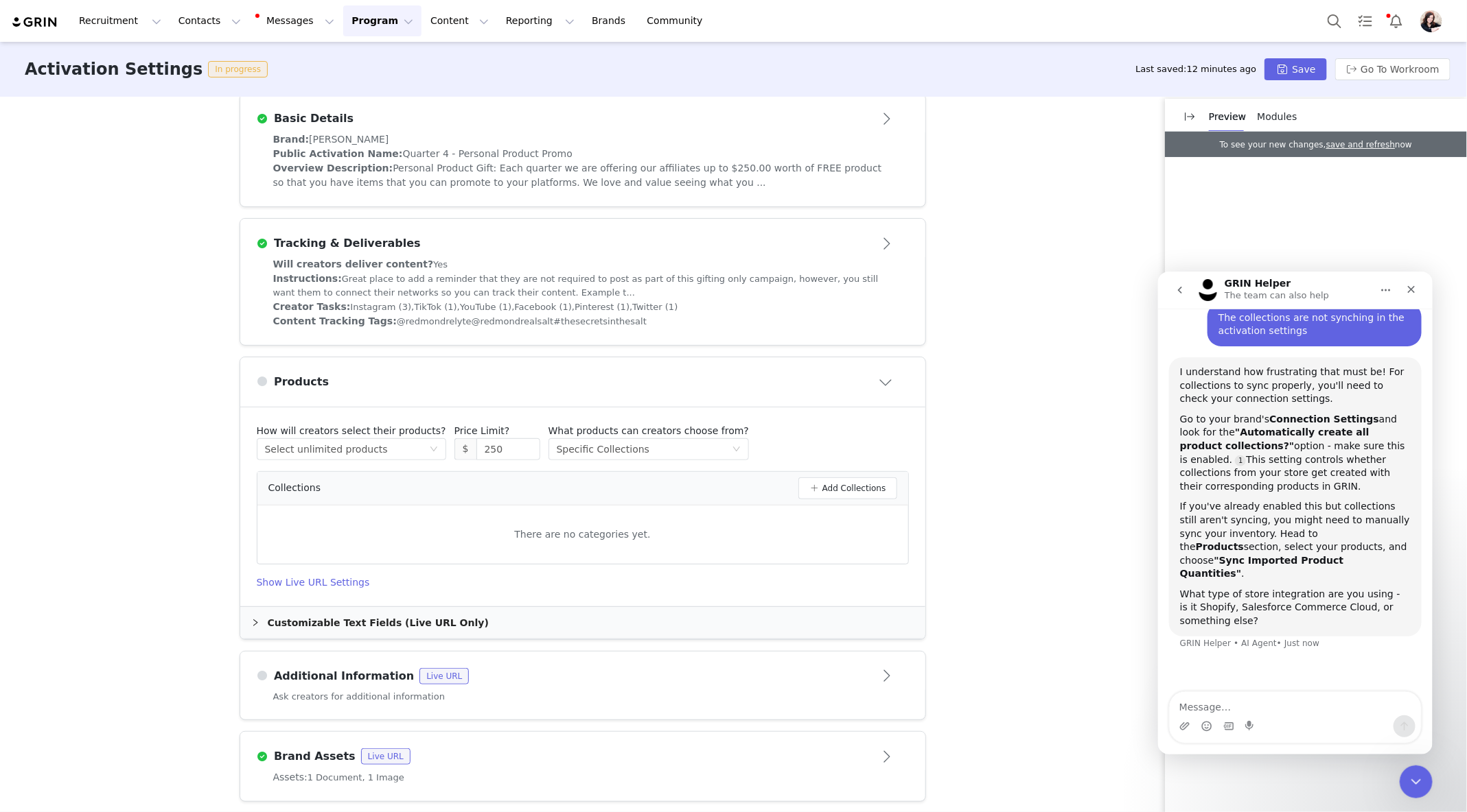
click at [372, 18] on button "Program Program" at bounding box center [382, 21] width 78 height 31
click at [584, 10] on link "Brands Brands" at bounding box center [611, 21] width 54 height 31
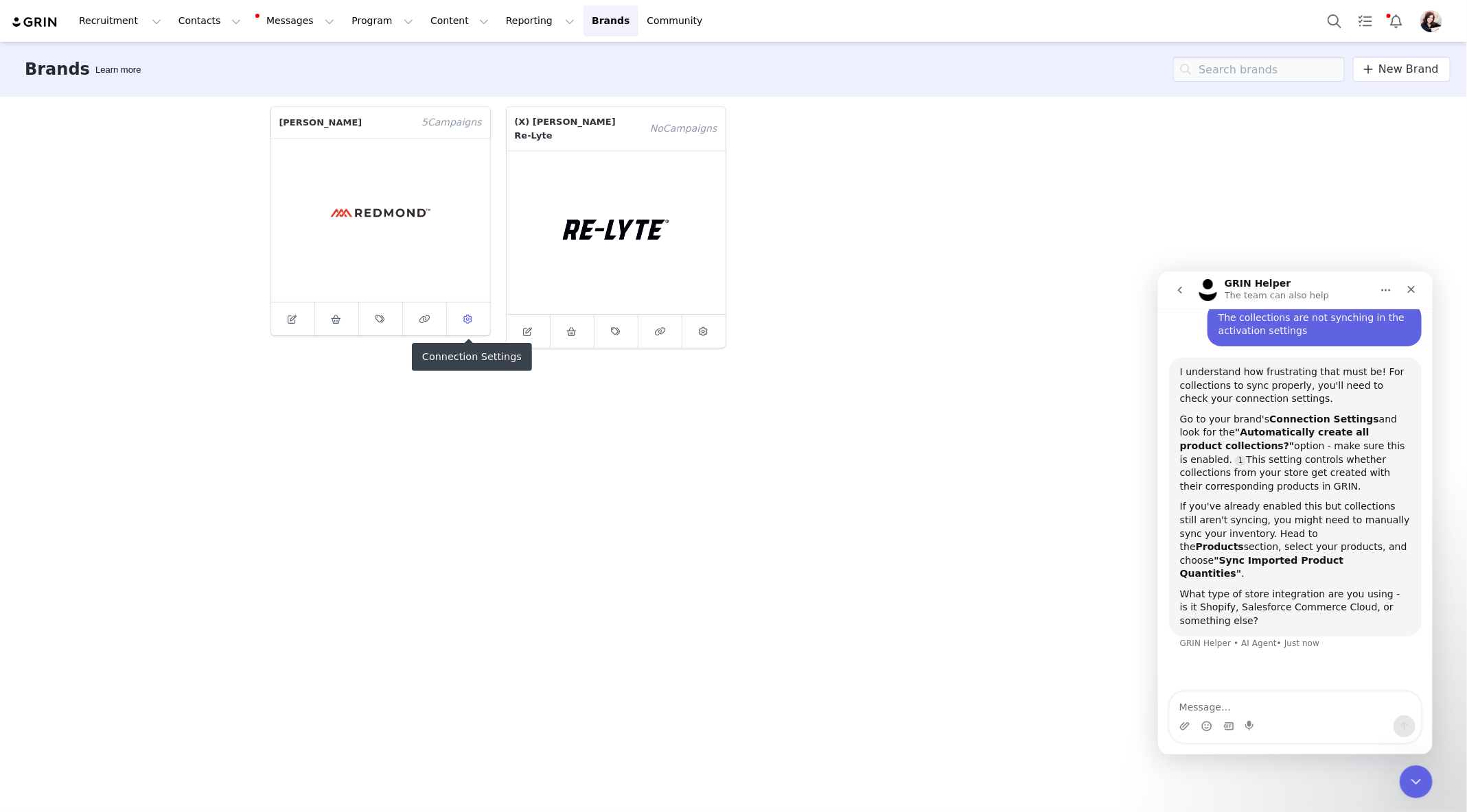
click at [467, 316] on icon at bounding box center [468, 319] width 9 height 9
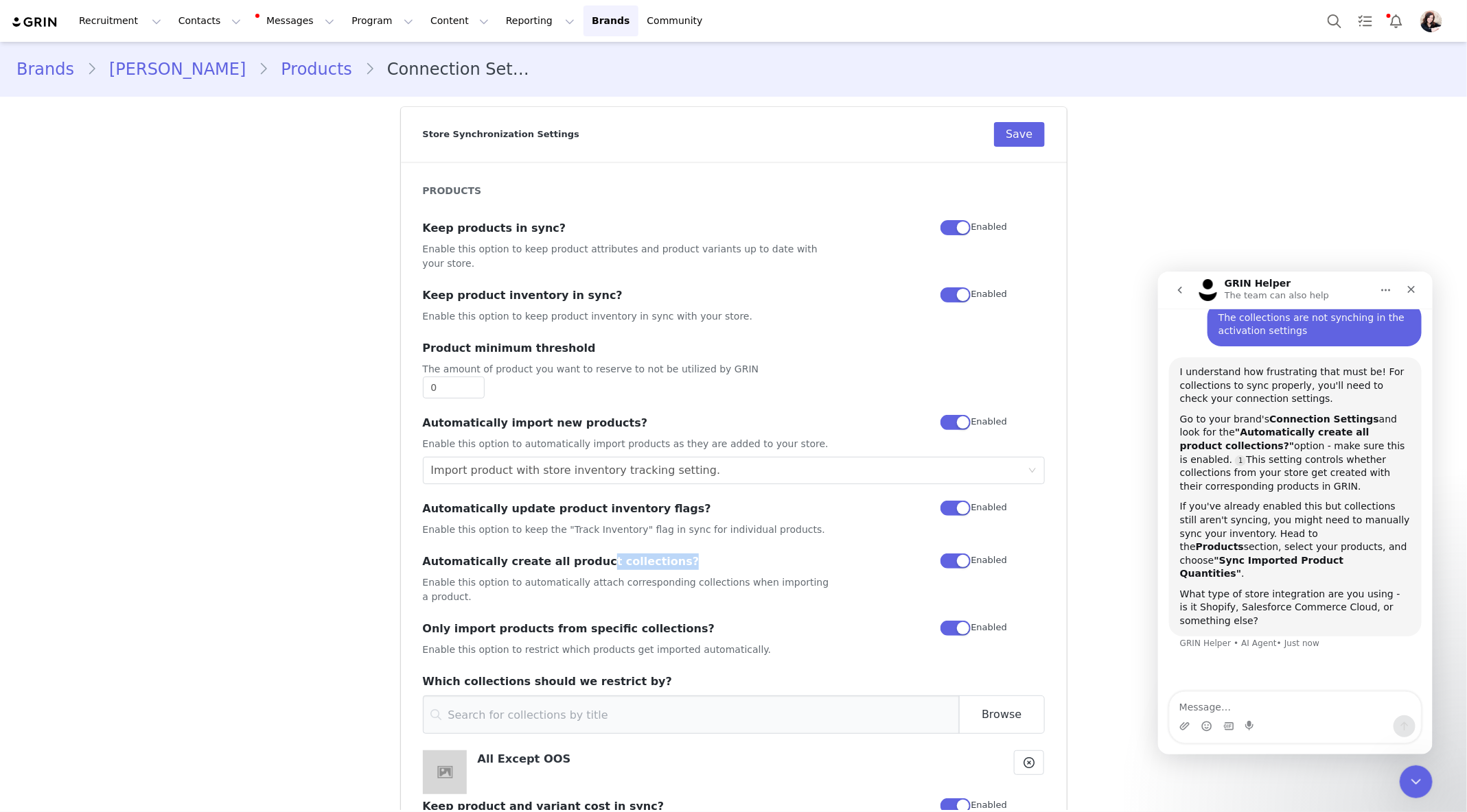
drag, startPoint x: 661, startPoint y: 549, endPoint x: 584, endPoint y: 549, distance: 77.0
click at [584, 553] on h3 "Automatically create all product collections?" at bounding box center [630, 561] width 415 height 16
click at [268, 78] on link "Products" at bounding box center [316, 69] width 96 height 25
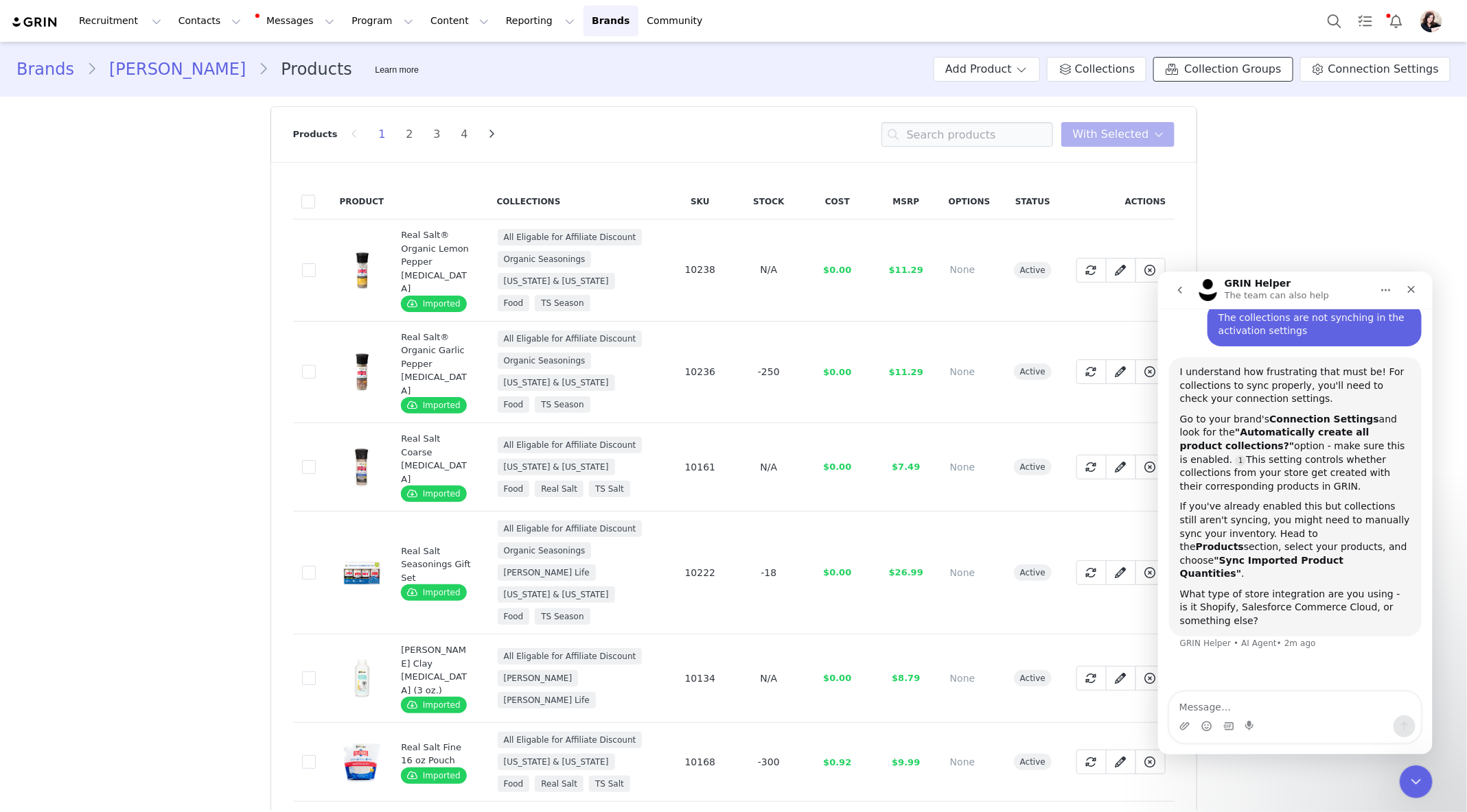
click at [1260, 76] on span "Collection Groups" at bounding box center [1232, 69] width 97 height 16
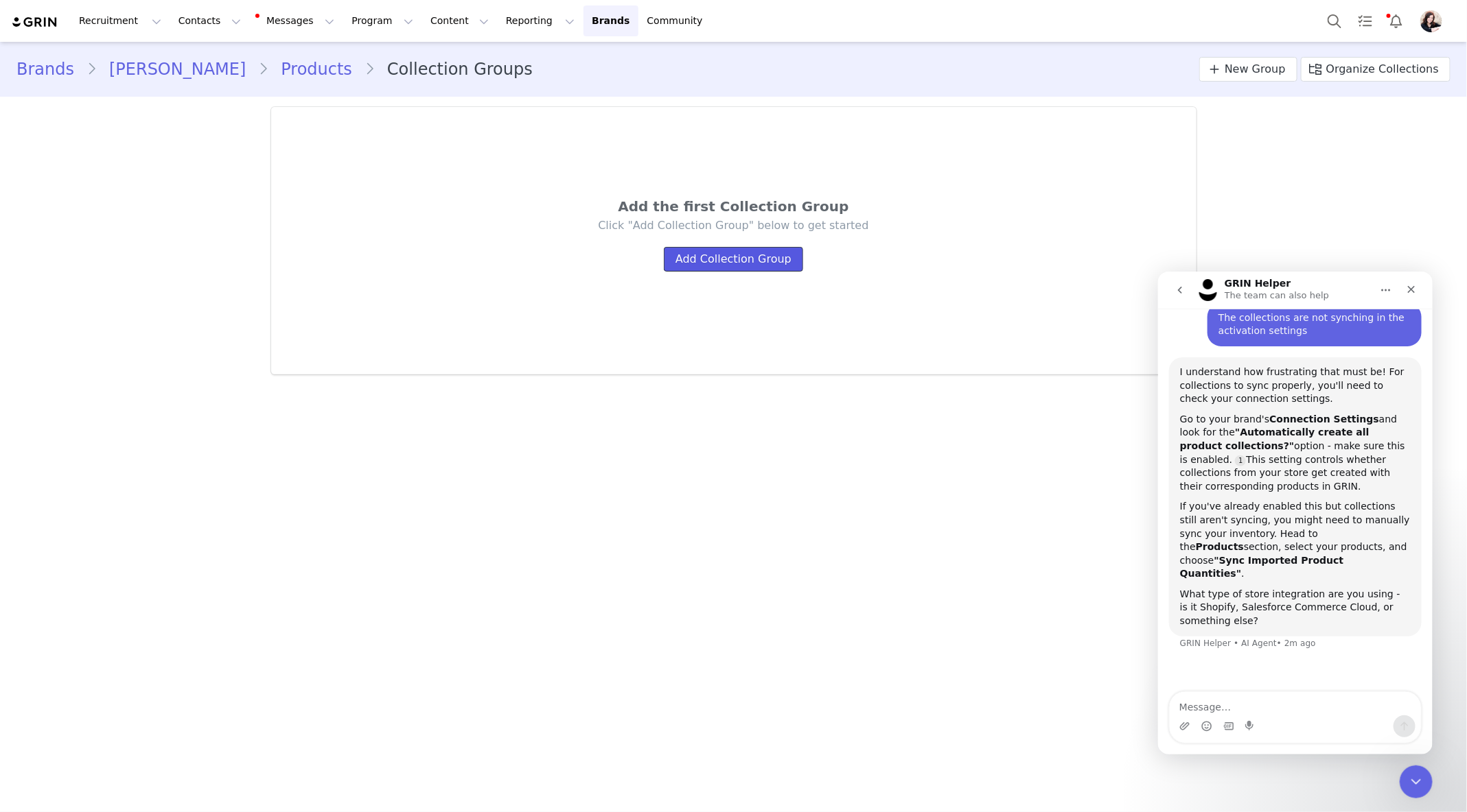
click at [767, 260] on button "Add Collection Group" at bounding box center [734, 259] width 140 height 25
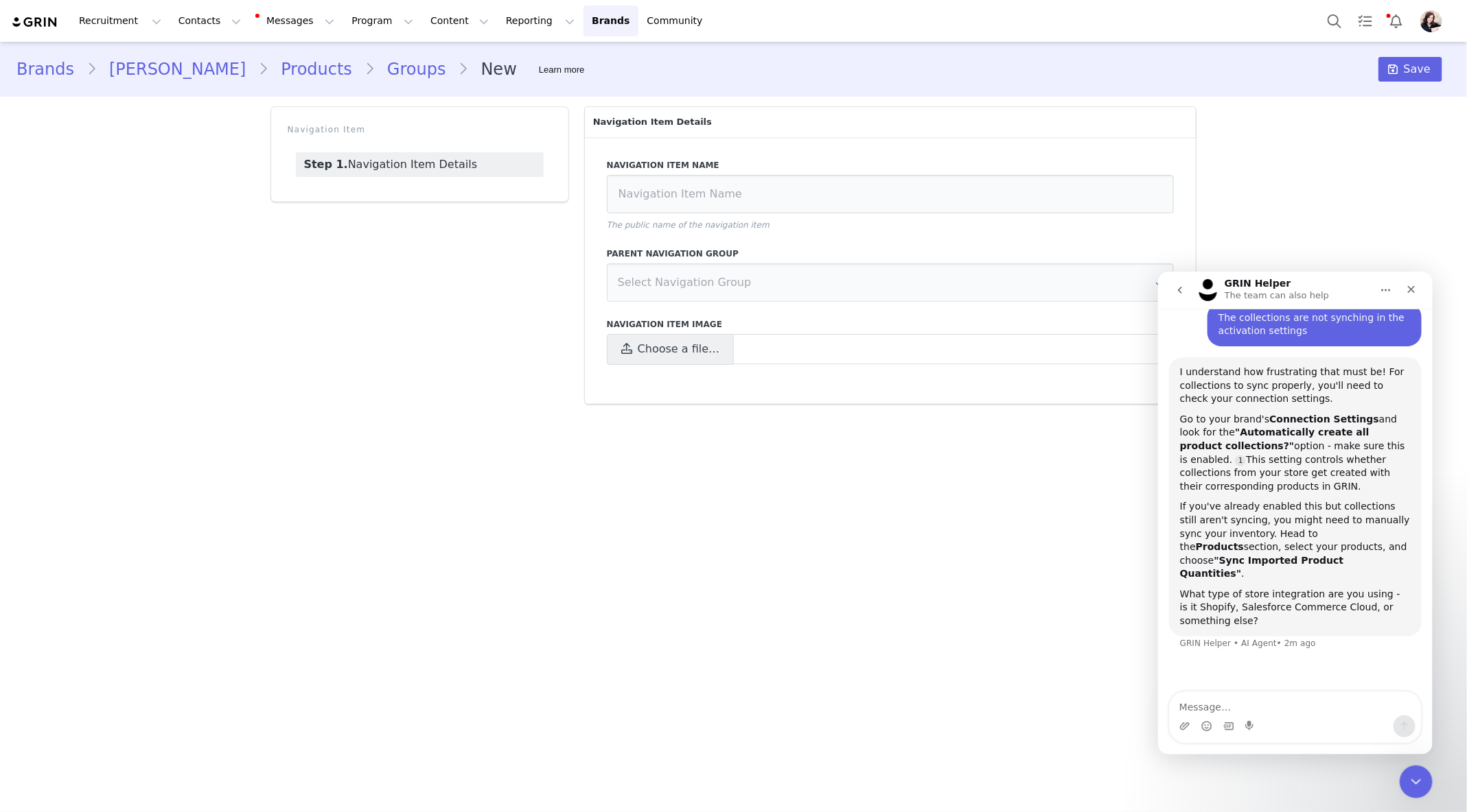
click at [268, 76] on link "Products" at bounding box center [316, 69] width 96 height 25
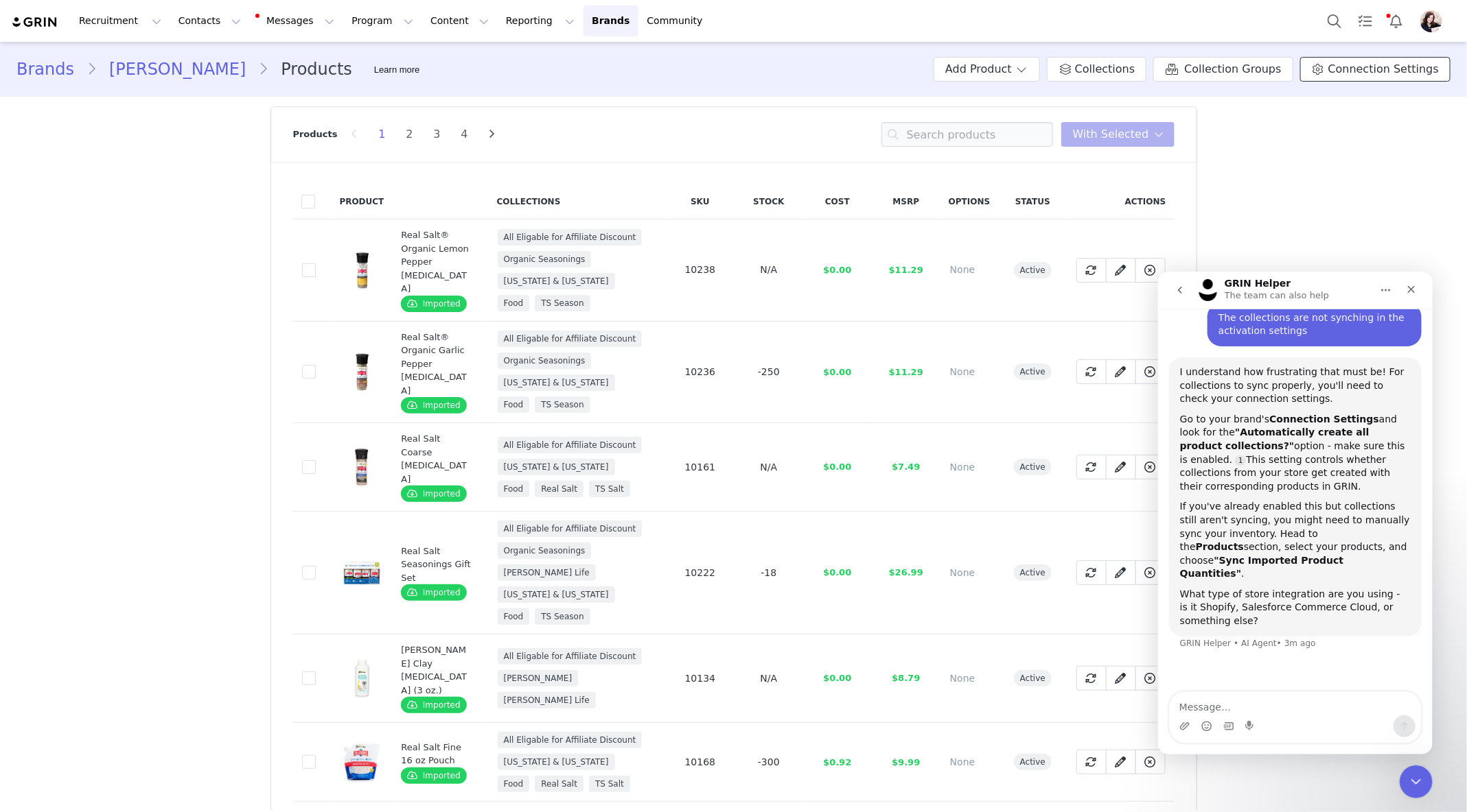
click at [1347, 69] on span "Connection Settings" at bounding box center [1383, 69] width 110 height 16
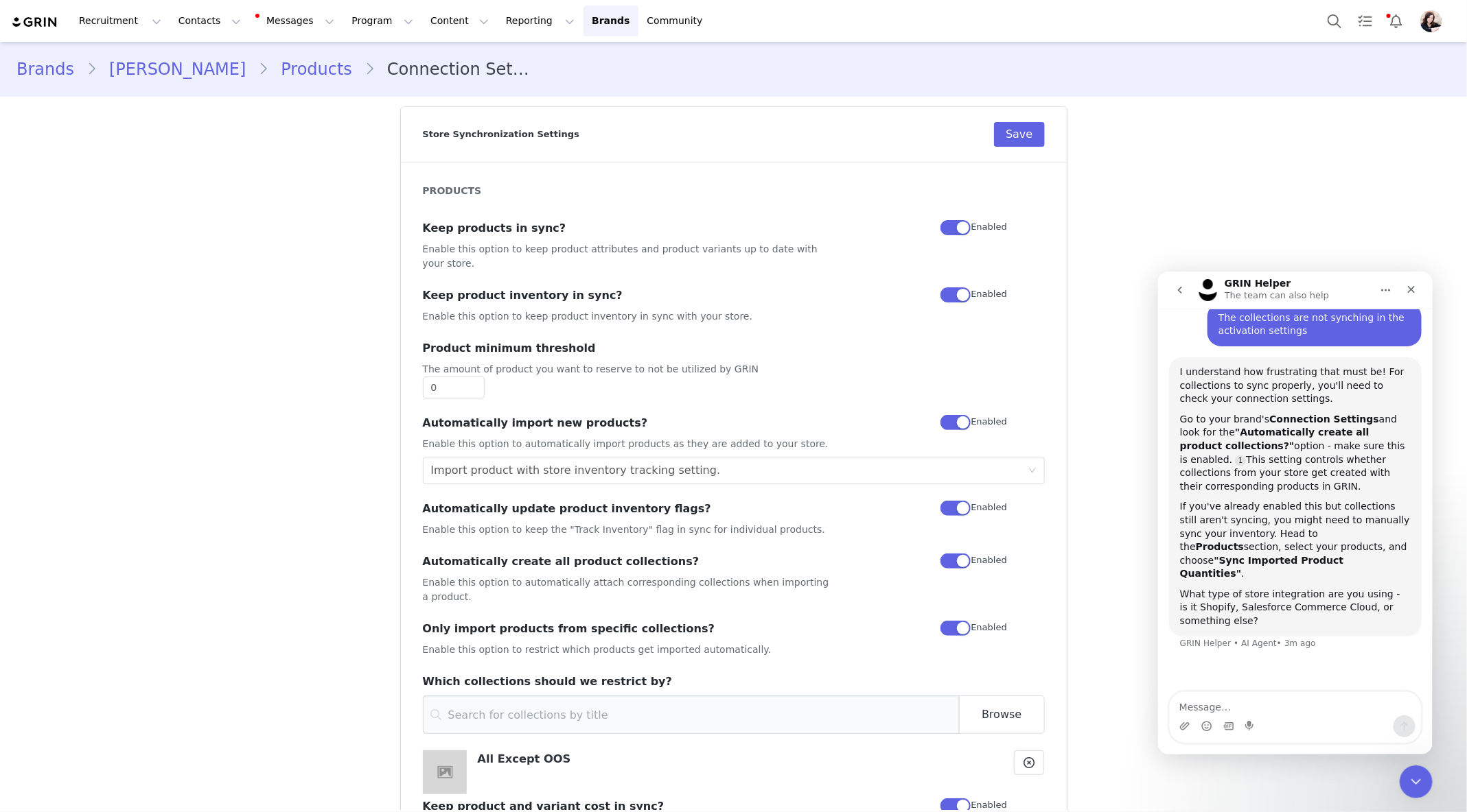
click at [268, 72] on link "Products" at bounding box center [316, 69] width 96 height 25
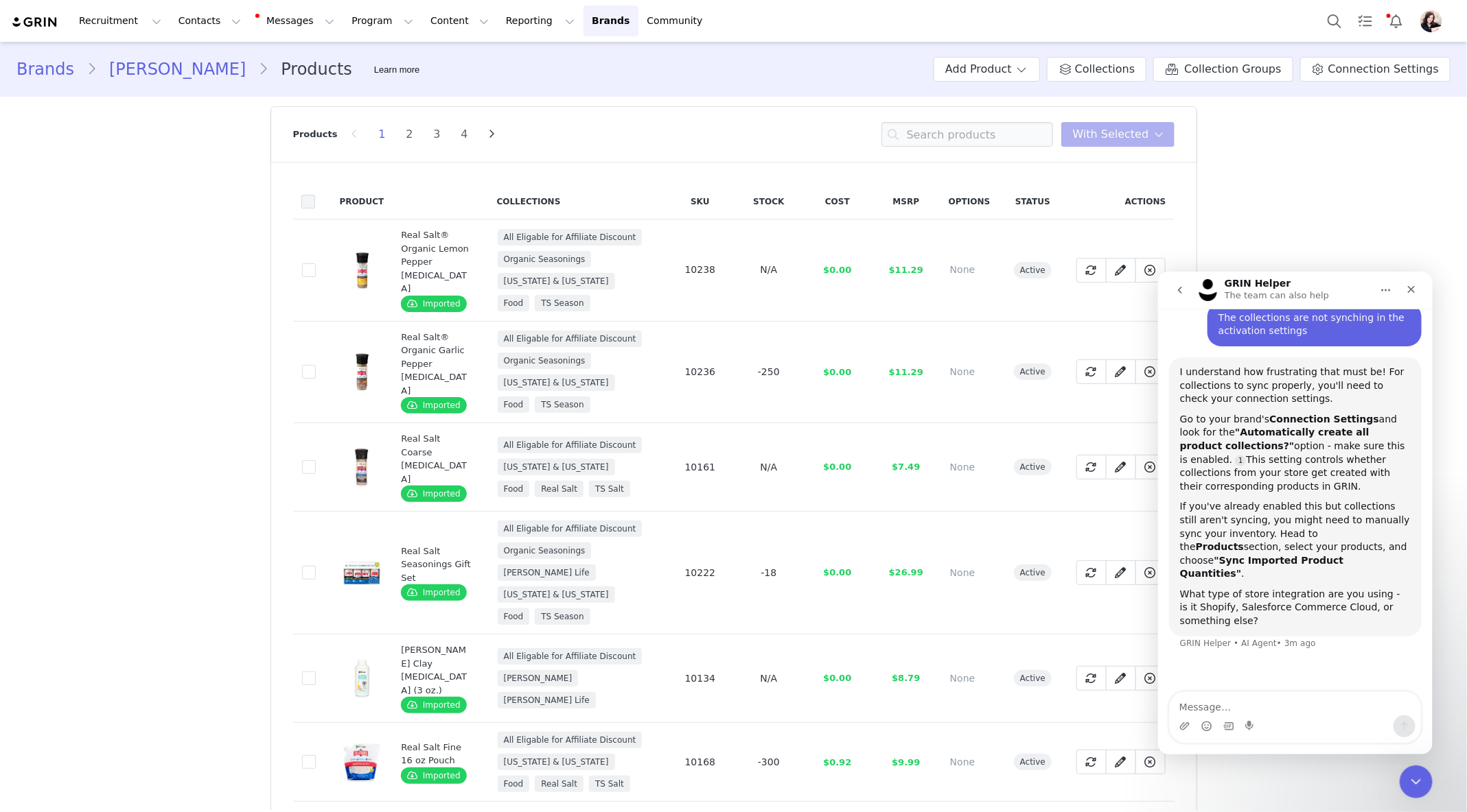
click at [315, 197] on span at bounding box center [308, 202] width 14 height 14
click at [315, 195] on input "checkbox" at bounding box center [315, 195] width 0 height 0
click at [408, 134] on li "2" at bounding box center [410, 134] width 21 height 19
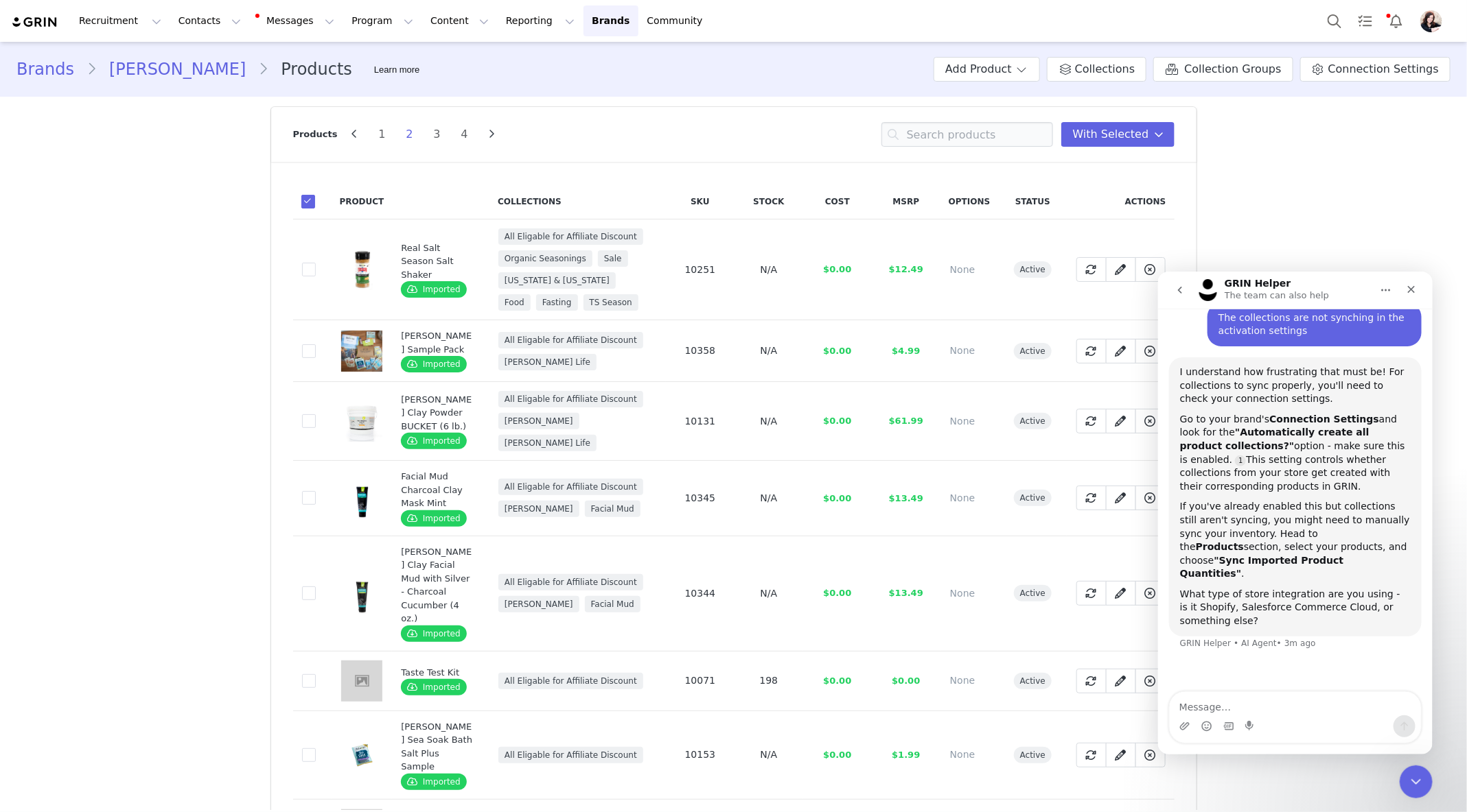
click at [310, 204] on span at bounding box center [308, 202] width 14 height 14
click at [315, 195] on input "checkbox" at bounding box center [315, 195] width 0 height 0
click at [310, 204] on span at bounding box center [308, 202] width 14 height 14
click at [315, 195] on input "checkbox" at bounding box center [315, 195] width 0 height 0
click at [377, 132] on li "1" at bounding box center [382, 134] width 21 height 19
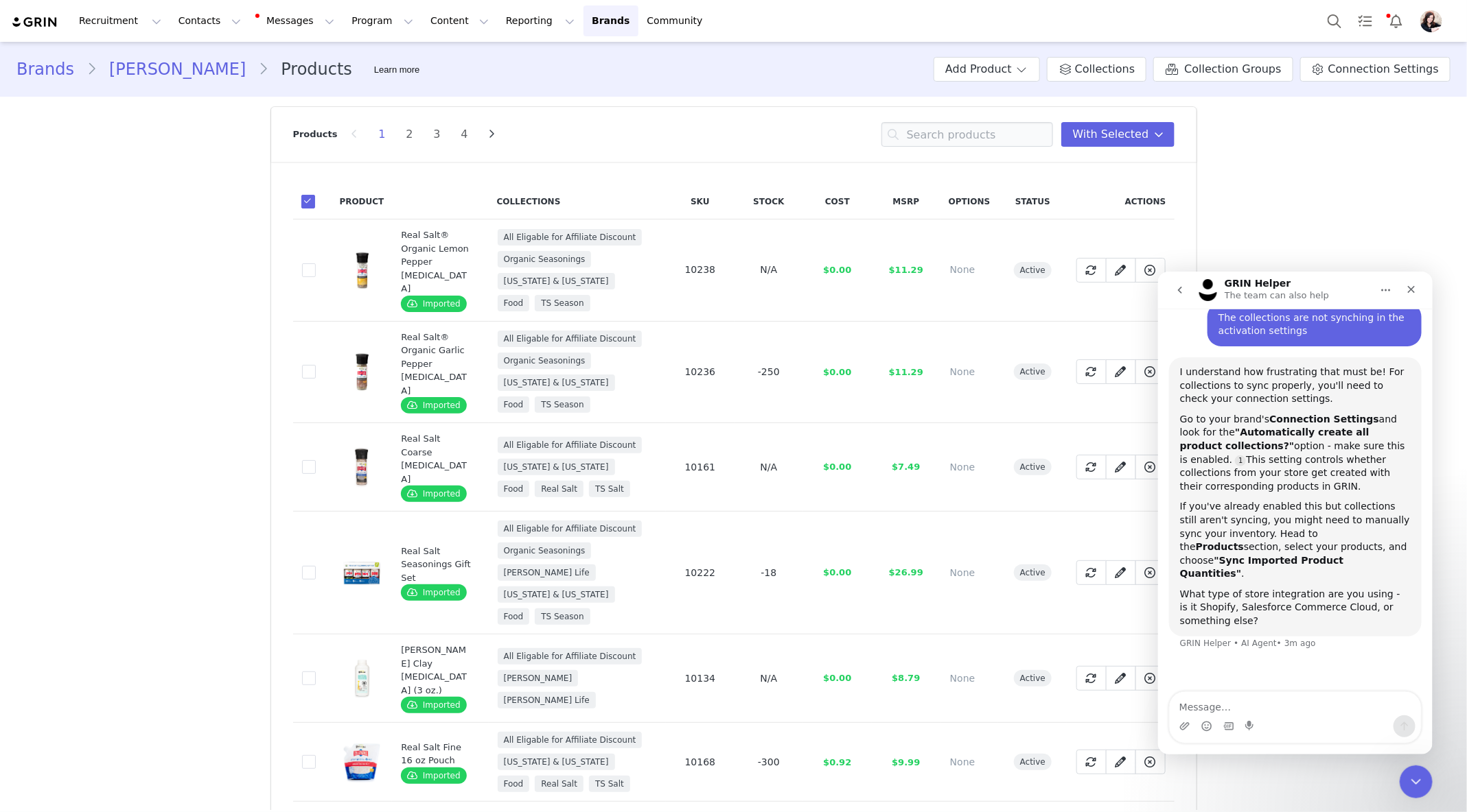
click at [308, 202] on span at bounding box center [308, 202] width 14 height 14
click at [315, 195] on input "checkbox" at bounding box center [315, 195] width 0 height 0
click at [308, 202] on span at bounding box center [308, 202] width 14 height 14
click at [315, 195] on input "checkbox" at bounding box center [315, 195] width 0 height 0
click at [1149, 126] on button "With Selected" at bounding box center [1117, 134] width 113 height 25
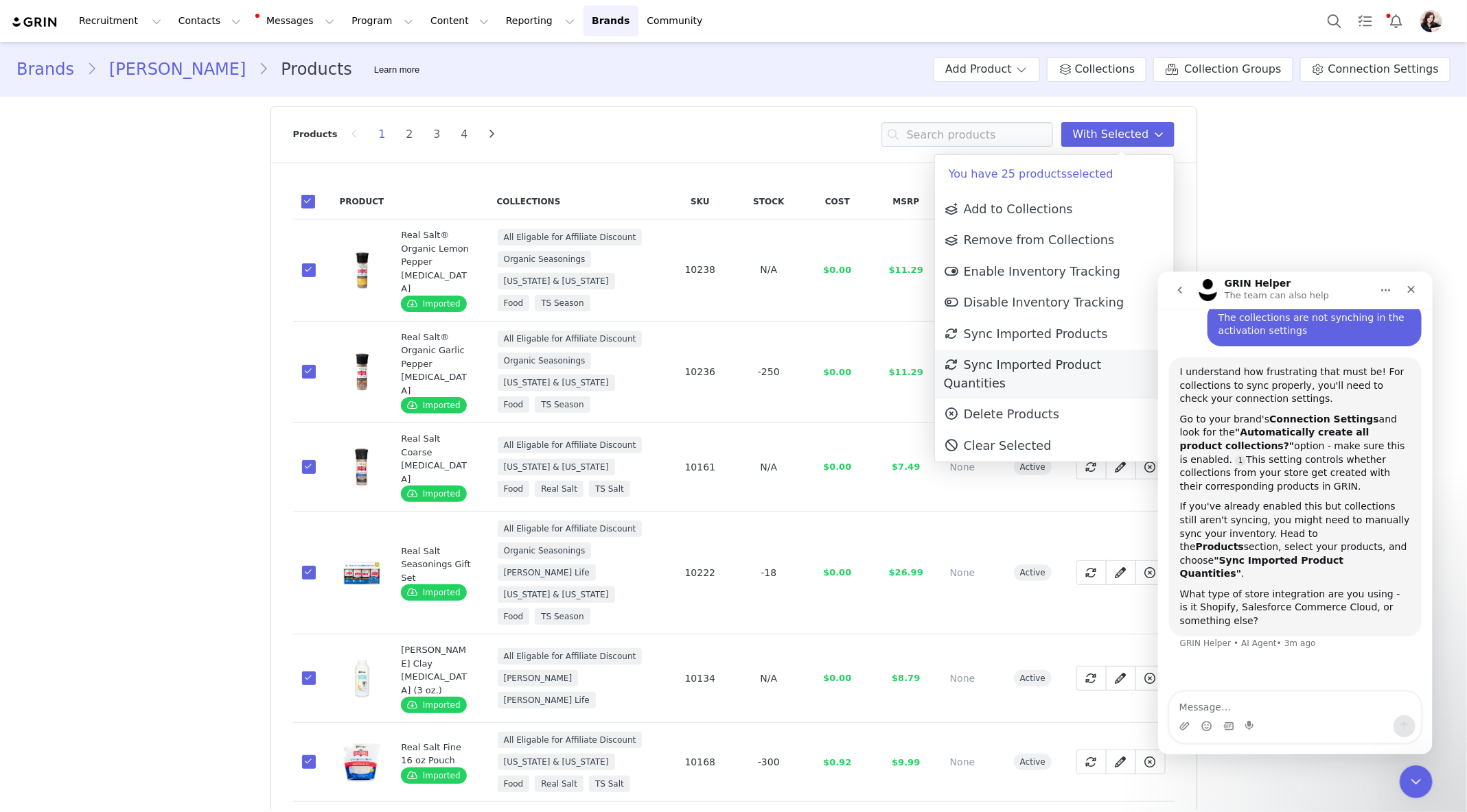
click at [1030, 361] on span "Sync Imported Product Quantities" at bounding box center [1022, 373] width 158 height 32
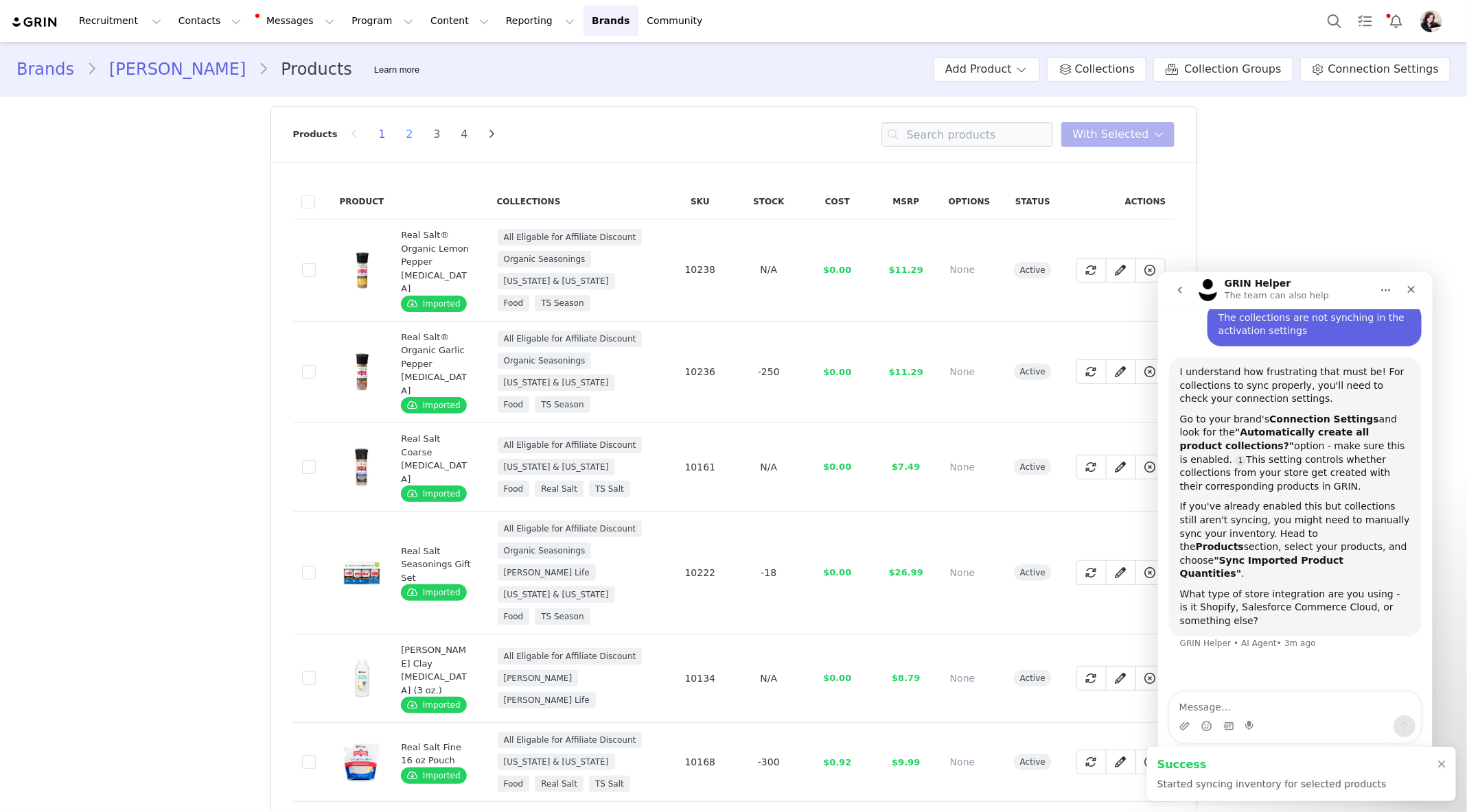
click at [402, 132] on li "2" at bounding box center [410, 134] width 21 height 19
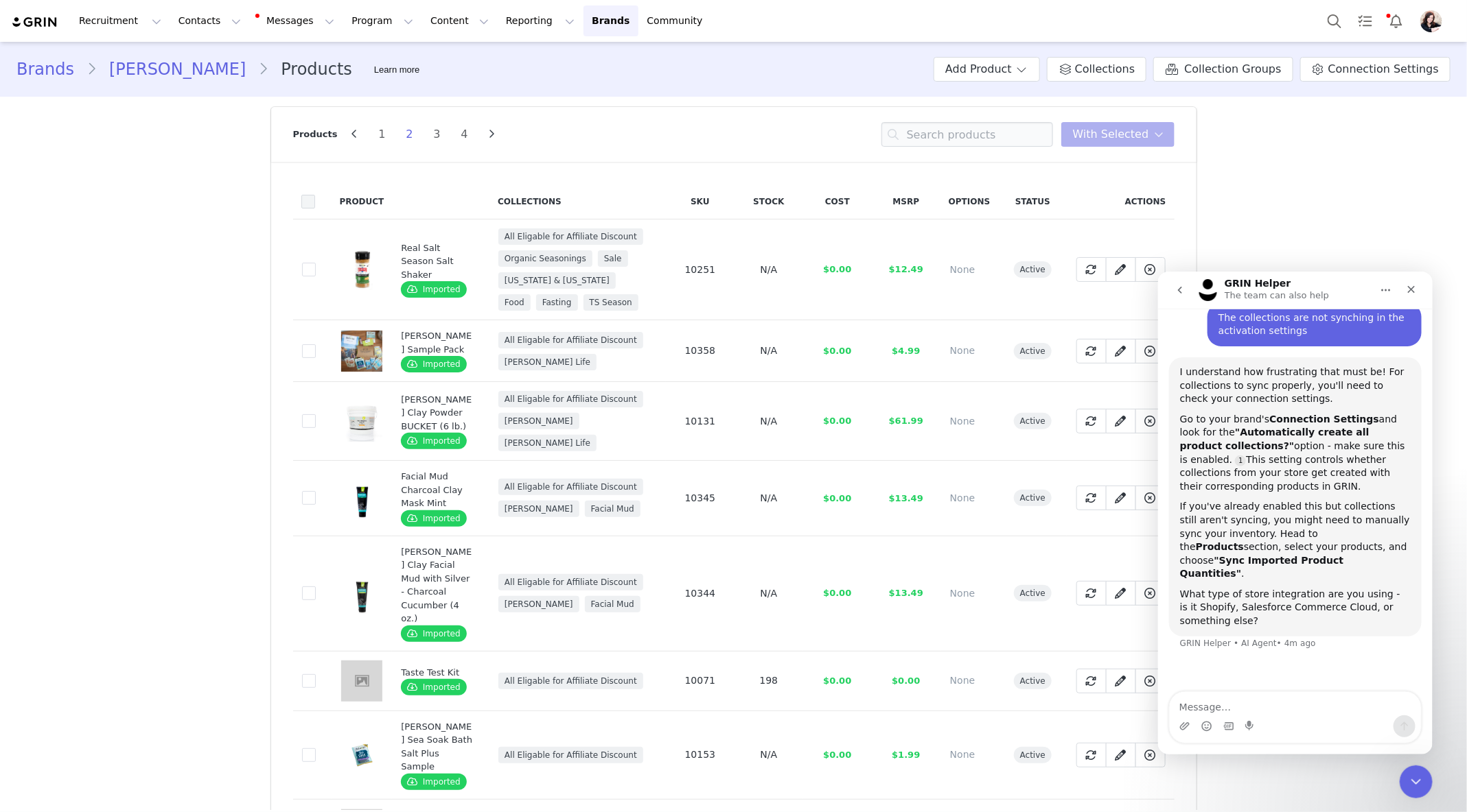
click at [308, 205] on span at bounding box center [308, 202] width 14 height 14
click at [315, 195] on input "checkbox" at bounding box center [315, 195] width 0 height 0
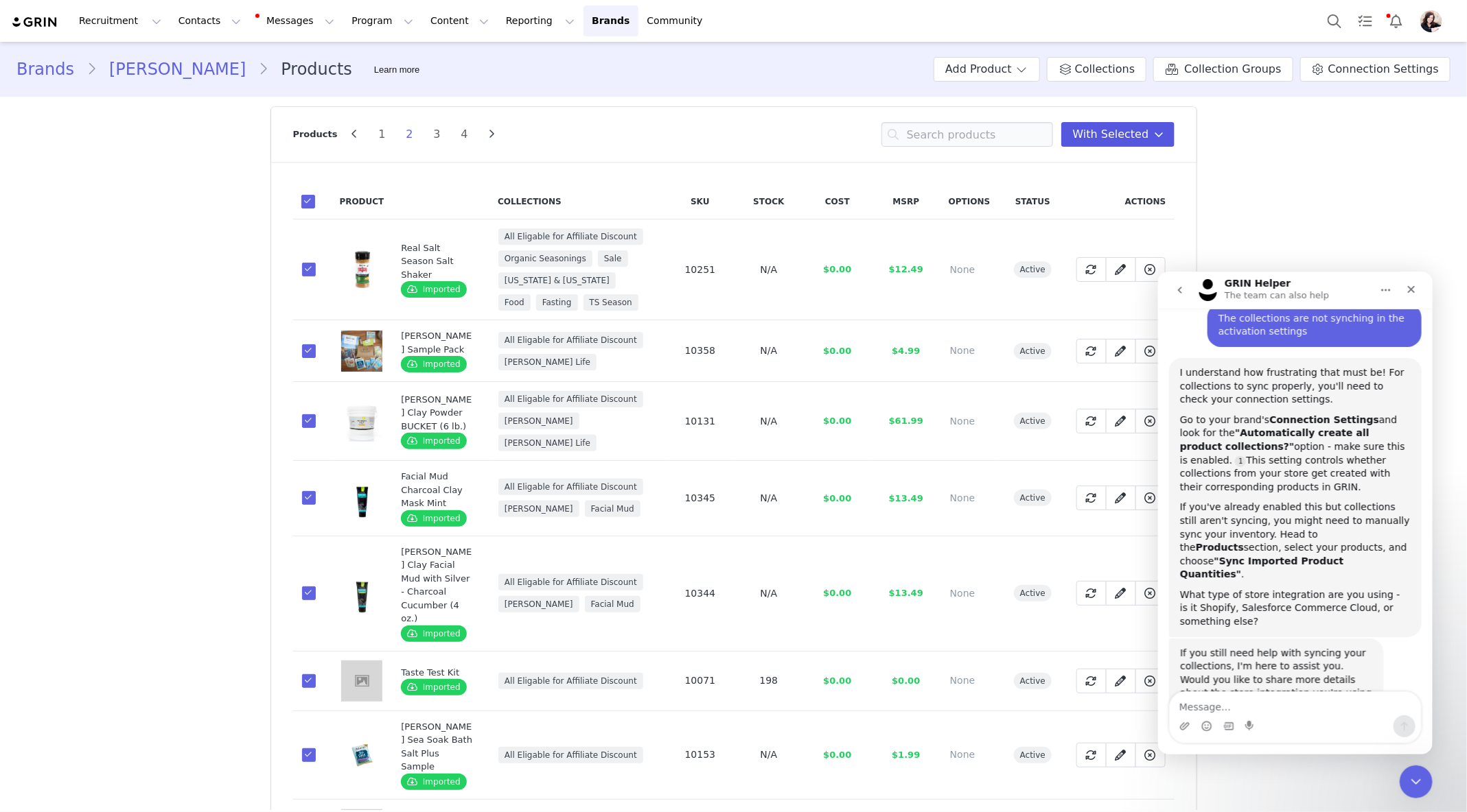
scroll to position [134, 0]
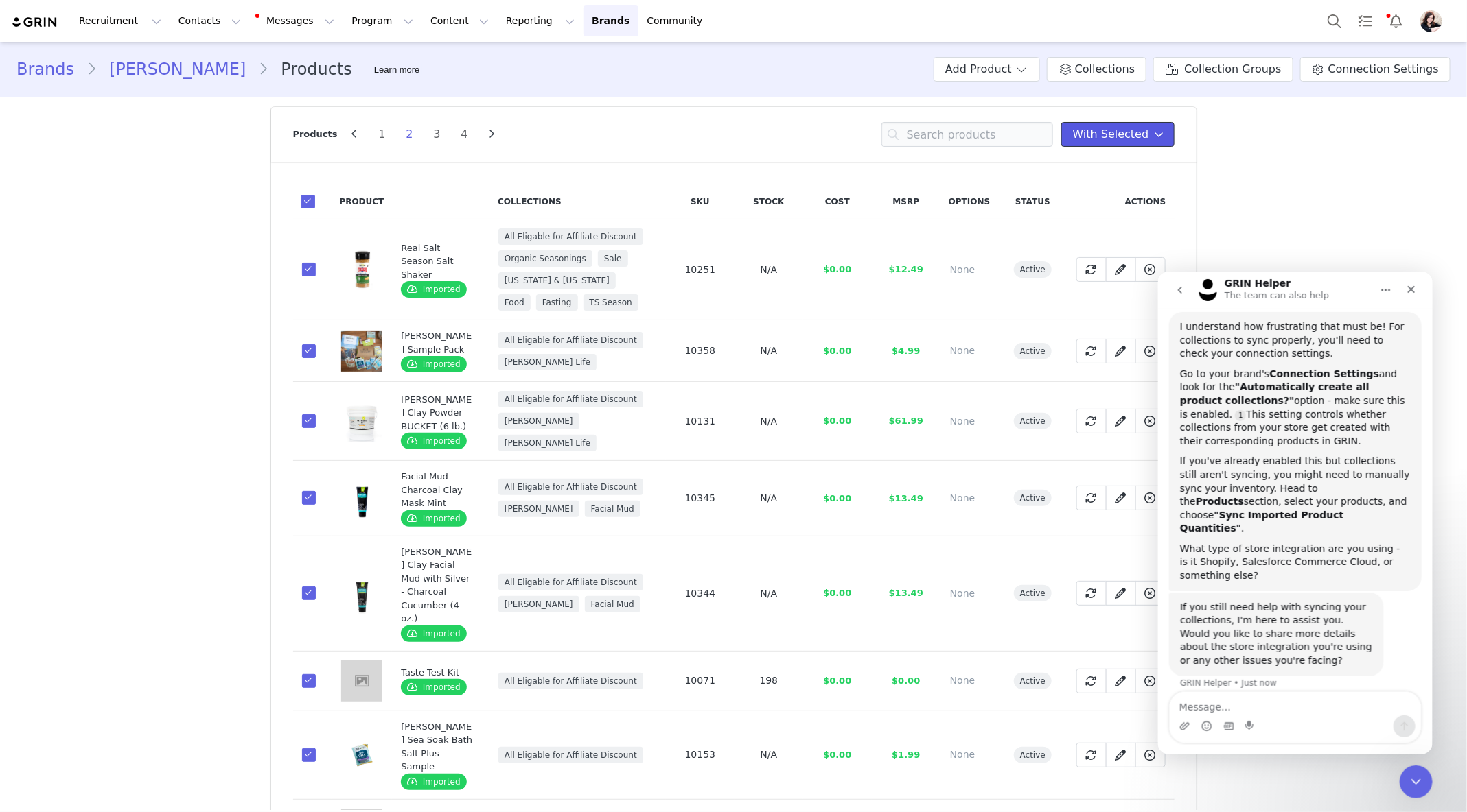
click at [1123, 141] on span "With Selected" at bounding box center [1111, 134] width 76 height 16
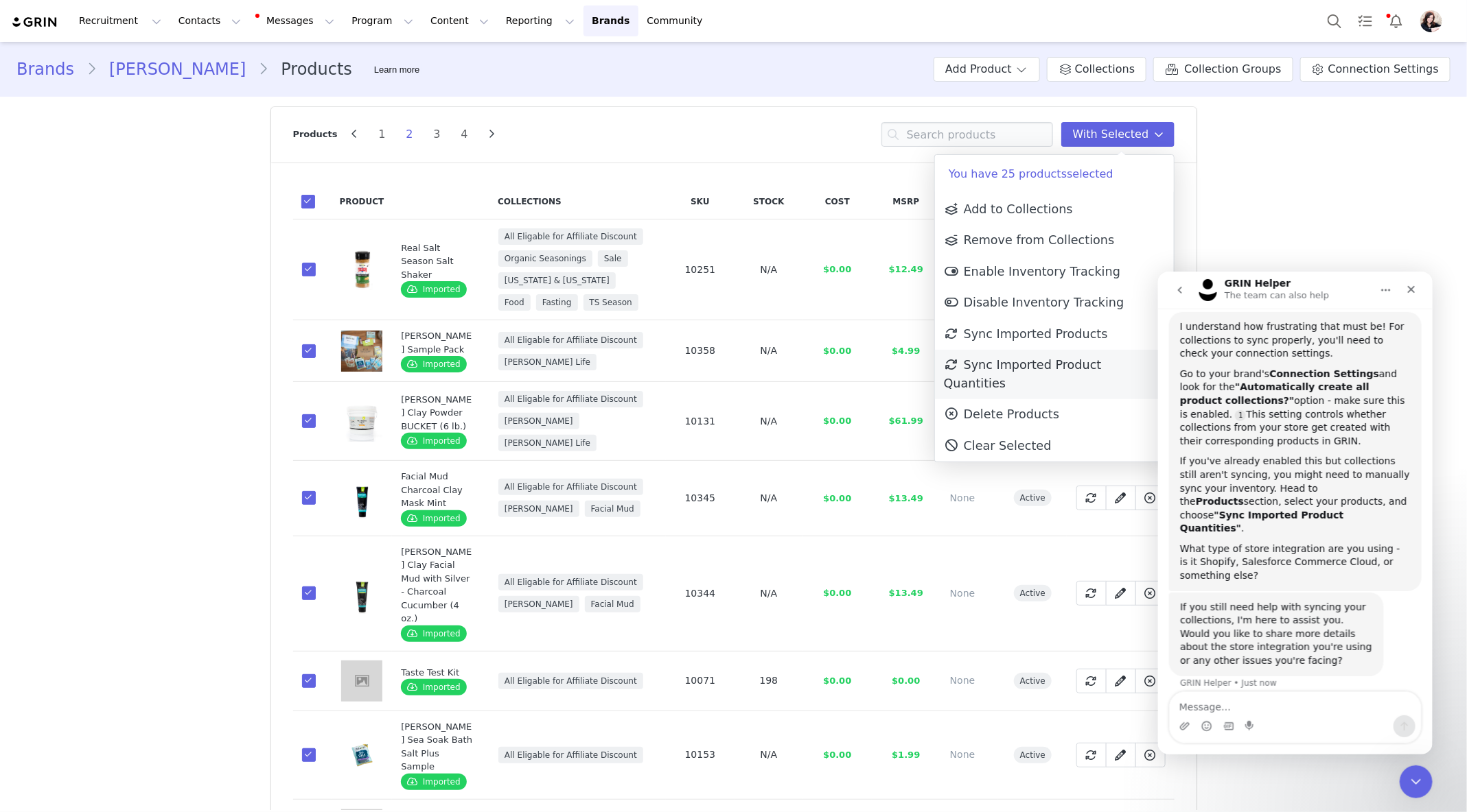
click at [1064, 359] on span "Sync Imported Product Quantities" at bounding box center [1022, 373] width 158 height 32
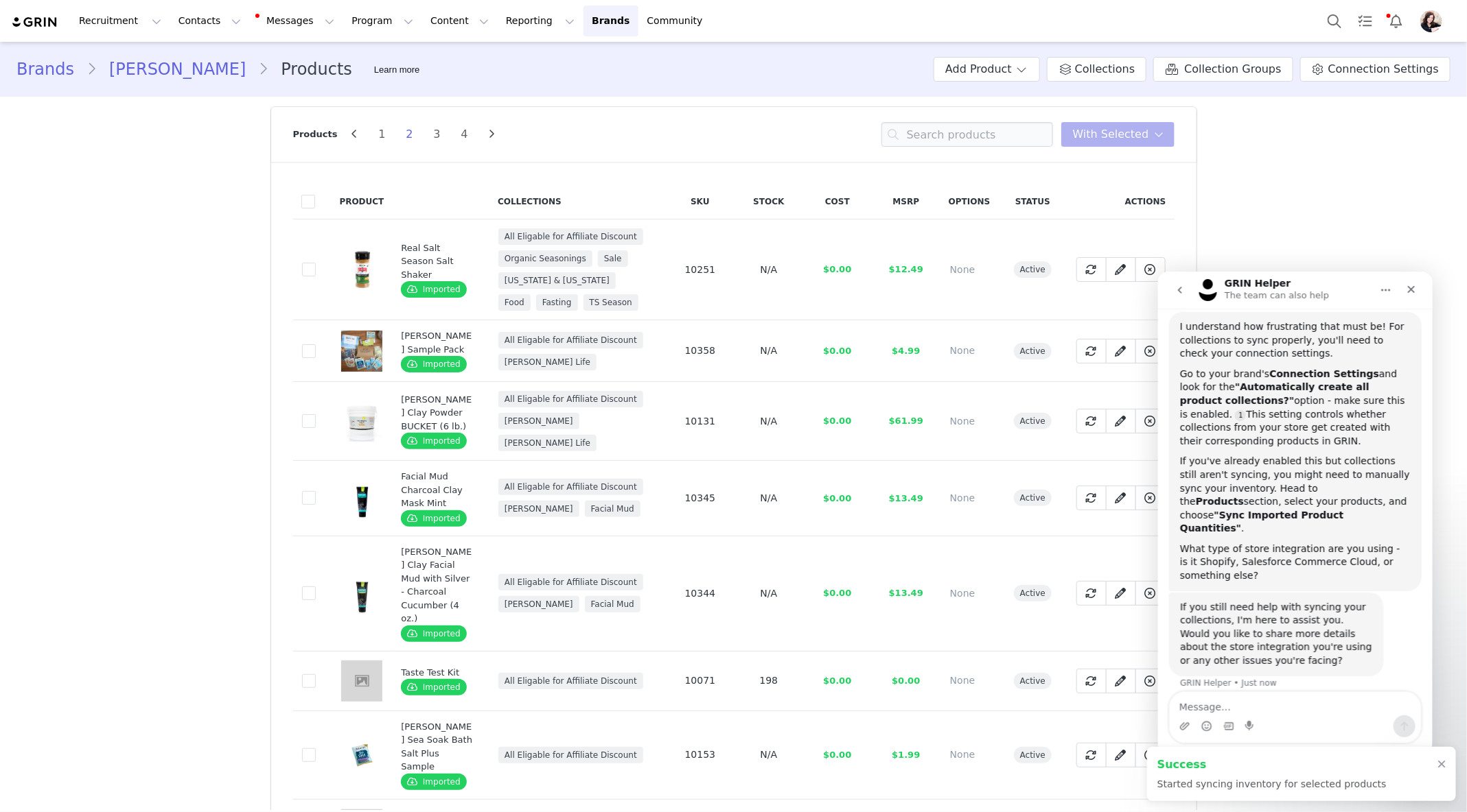
click at [404, 132] on li "2" at bounding box center [410, 134] width 21 height 19
click at [433, 134] on li "3" at bounding box center [437, 134] width 21 height 19
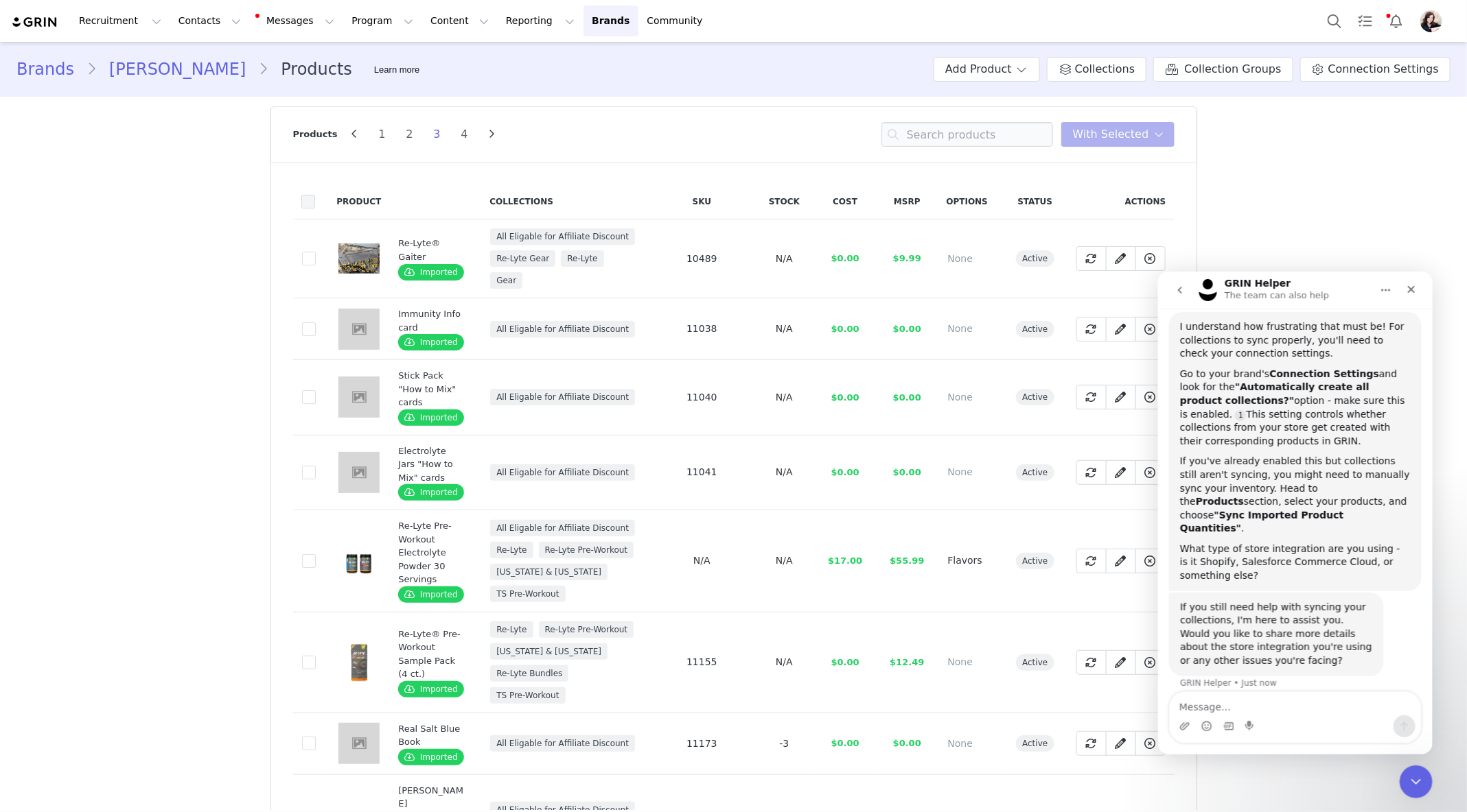
click at [305, 197] on span at bounding box center [308, 202] width 14 height 14
click at [315, 195] on input "checkbox" at bounding box center [315, 195] width 0 height 0
click at [1124, 139] on span "With Selected" at bounding box center [1111, 134] width 76 height 16
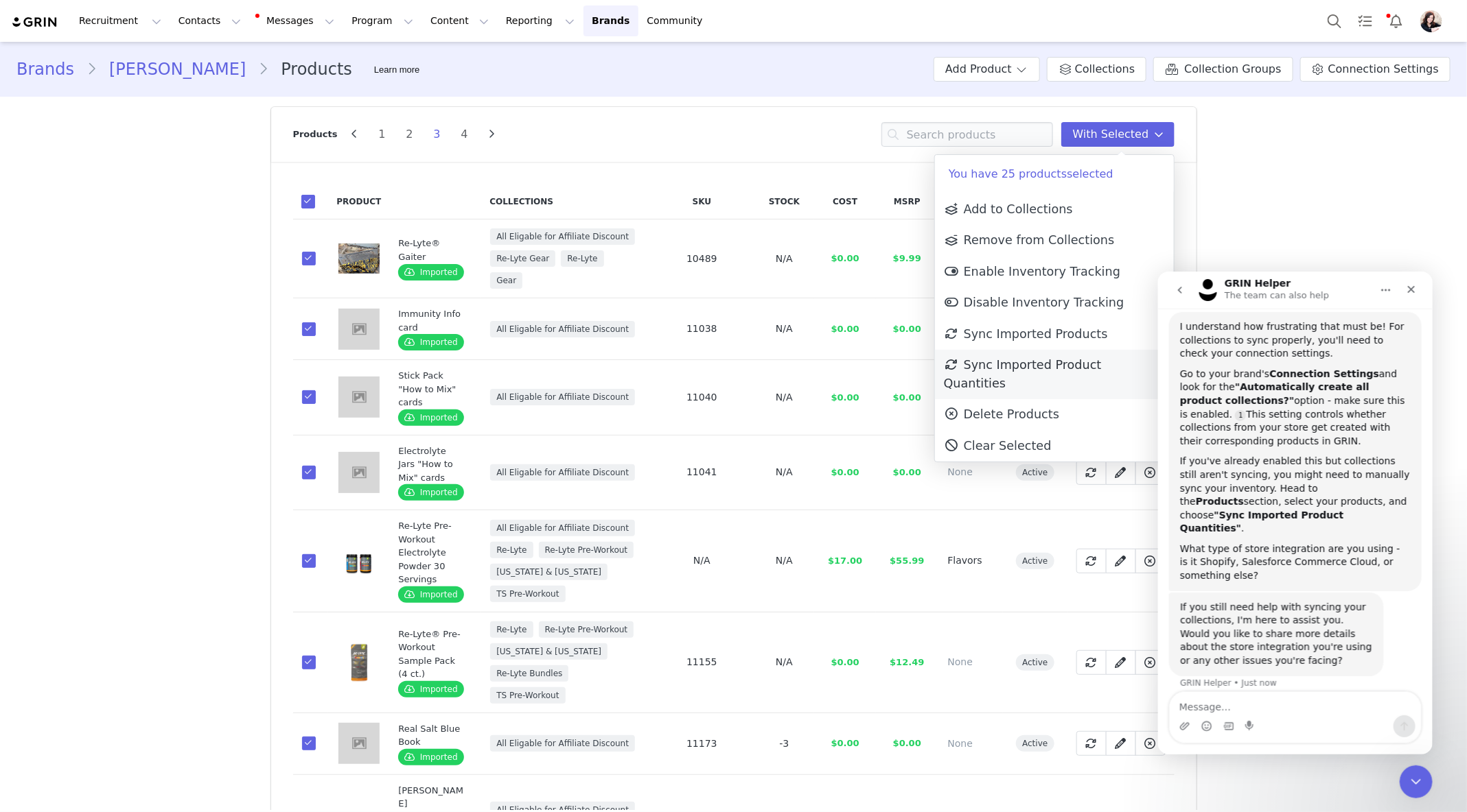
click at [1057, 361] on span "Sync Imported Product Quantities" at bounding box center [1022, 373] width 158 height 32
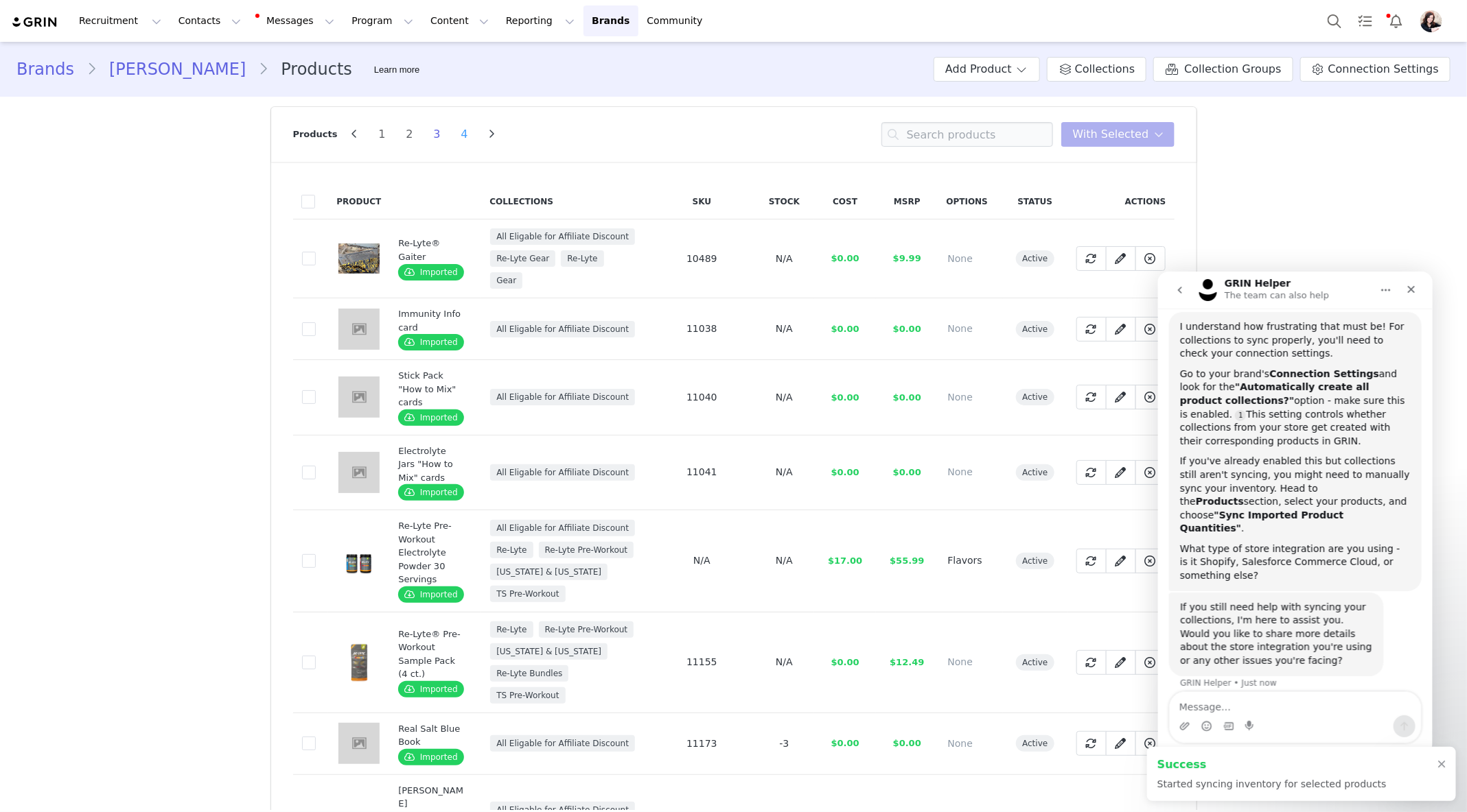
click at [455, 135] on li "4" at bounding box center [465, 134] width 21 height 19
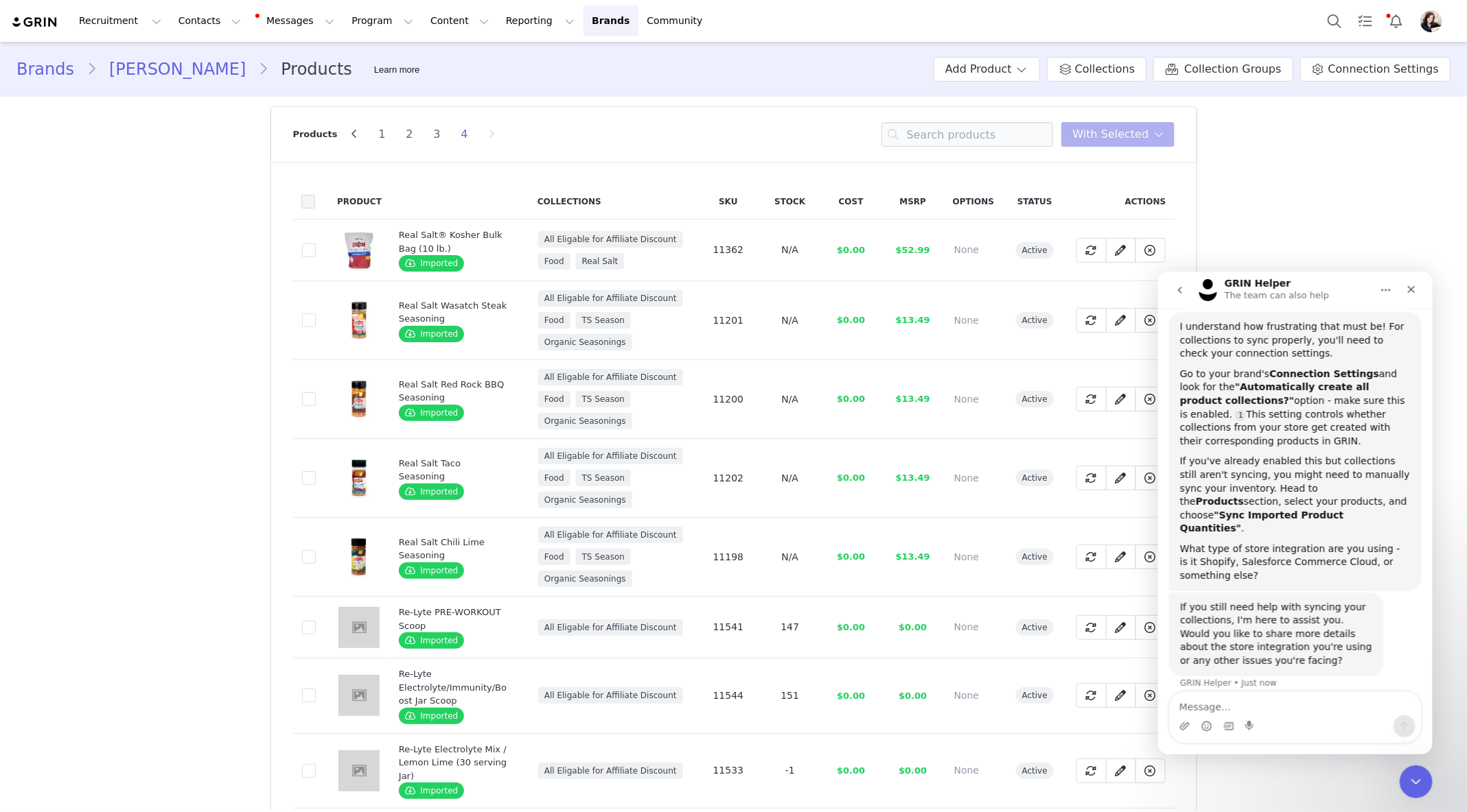
click at [305, 199] on span at bounding box center [308, 202] width 14 height 14
click at [315, 195] on input "checkbox" at bounding box center [315, 195] width 0 height 0
click at [1144, 140] on span "With Selected" at bounding box center [1111, 134] width 76 height 16
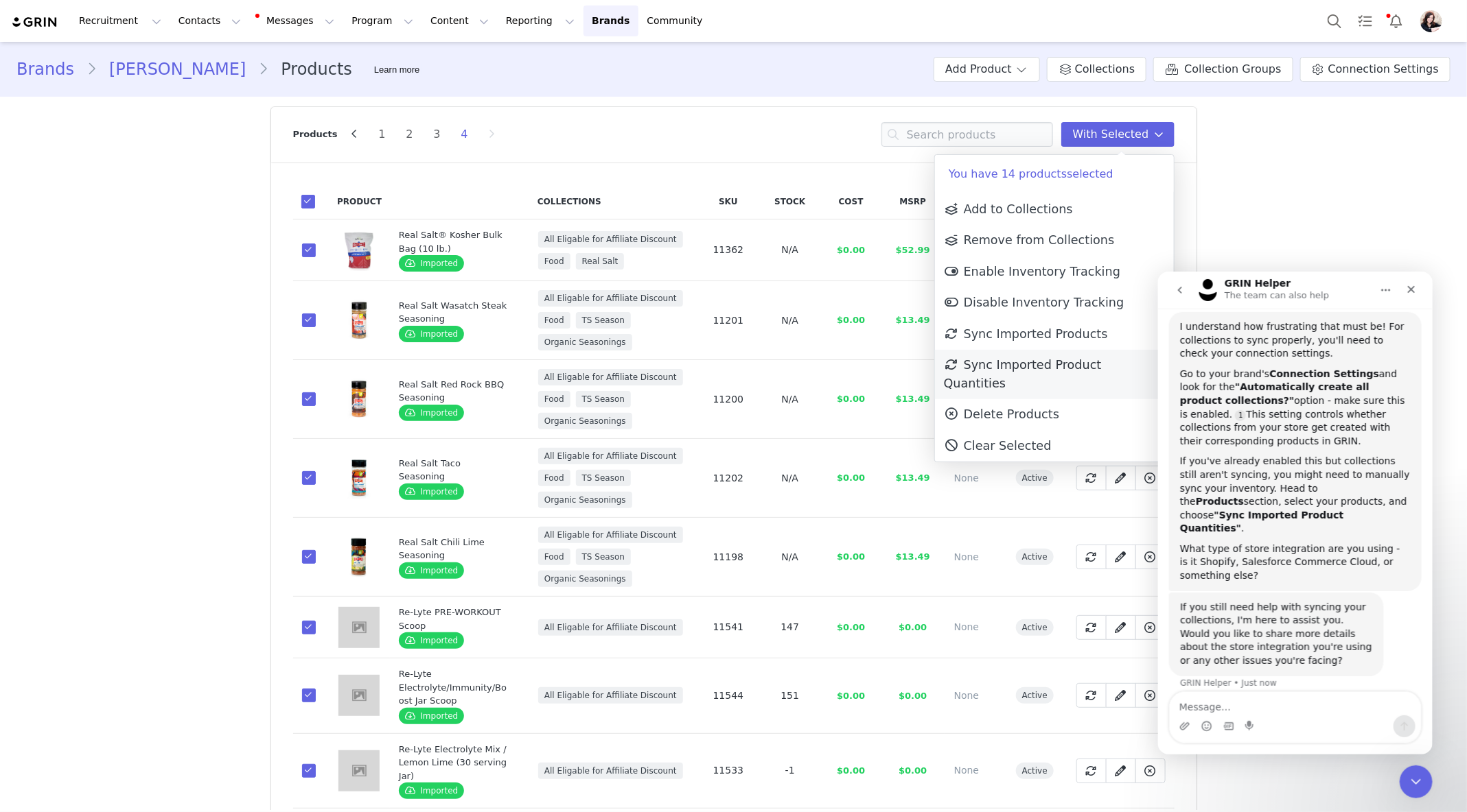
click at [1058, 359] on span "Sync Imported Product Quantities" at bounding box center [1022, 373] width 158 height 32
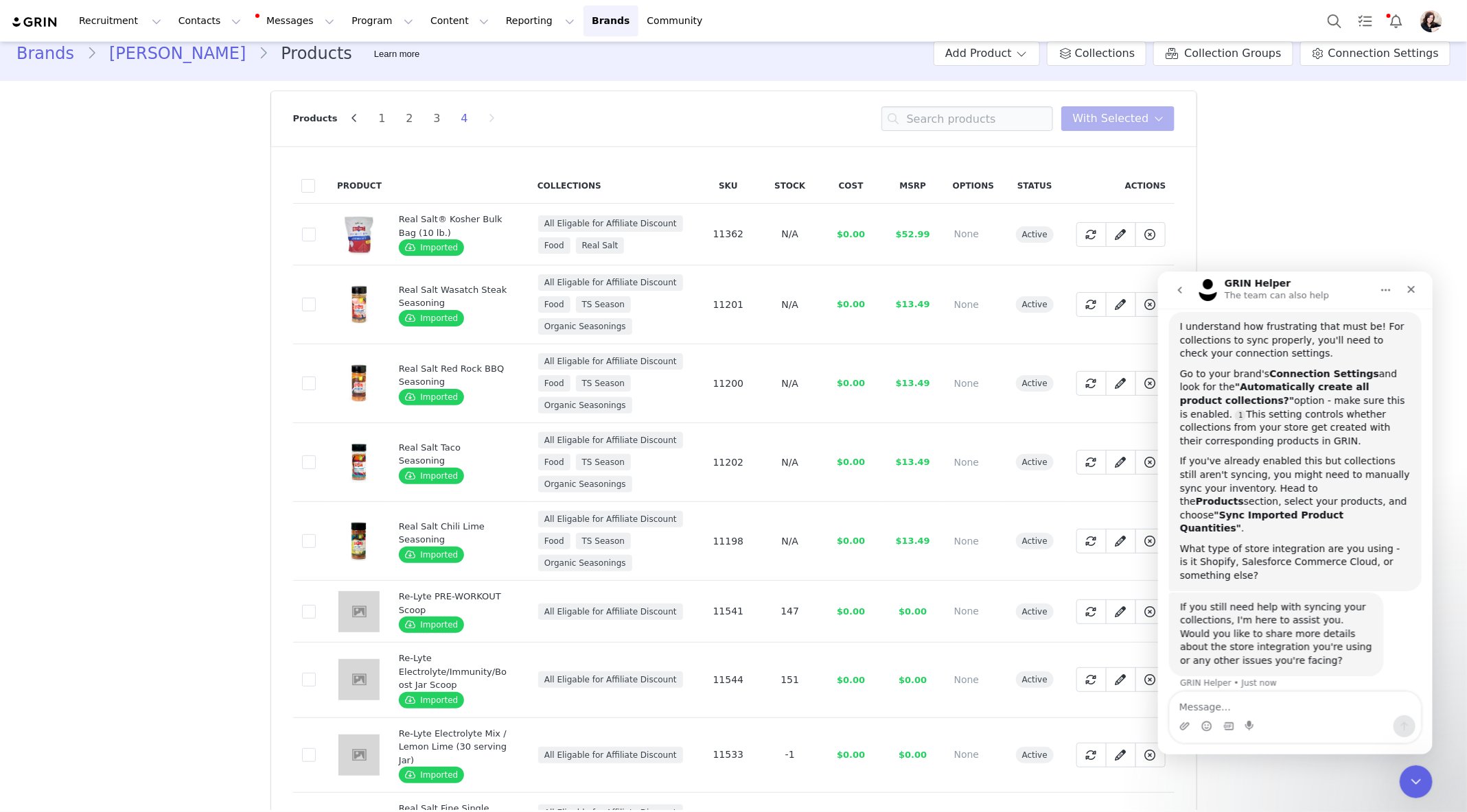
scroll to position [0, 0]
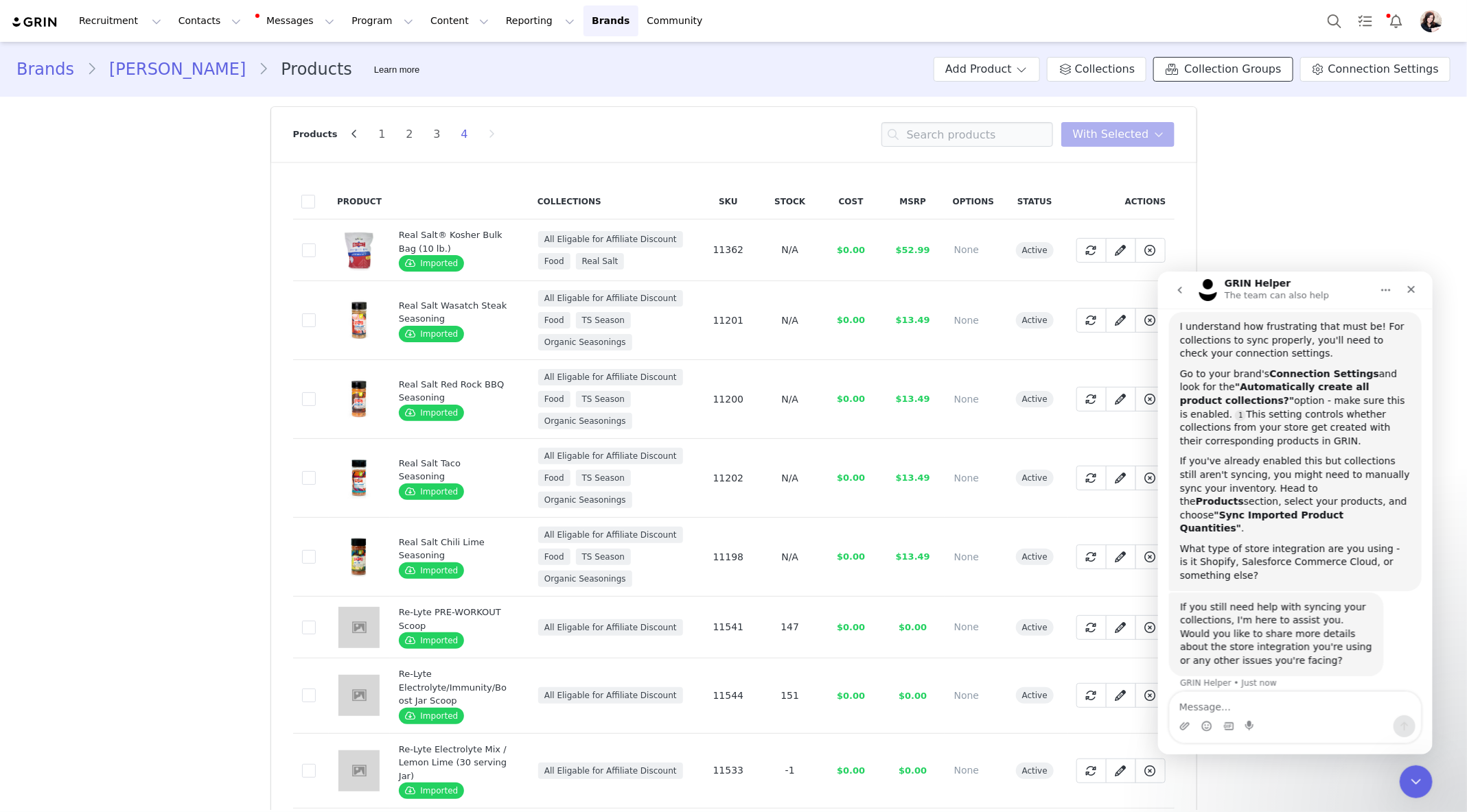
click at [1261, 75] on span "Collection Groups" at bounding box center [1232, 69] width 97 height 16
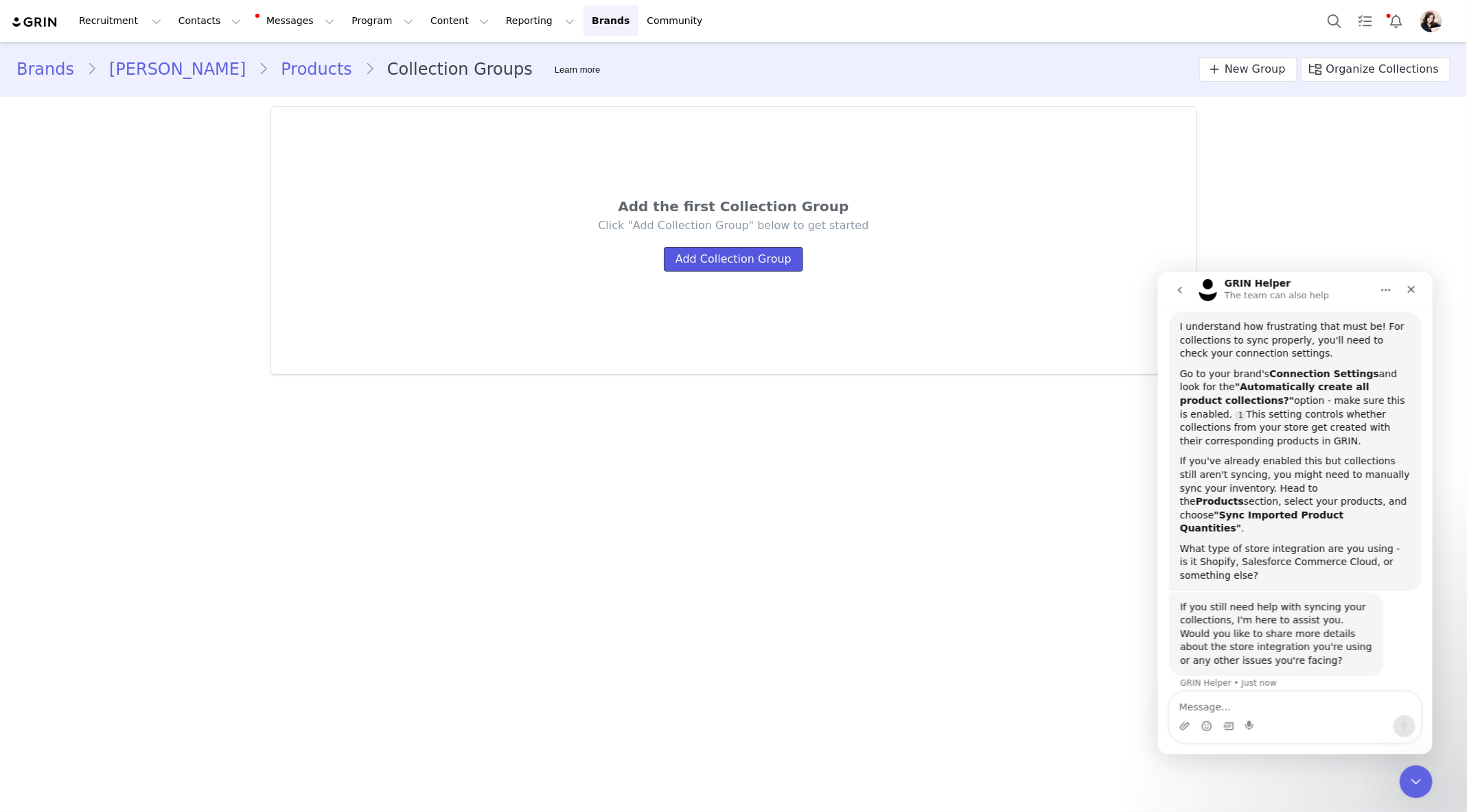
click at [771, 264] on button "Add Collection Group" at bounding box center [734, 259] width 140 height 25
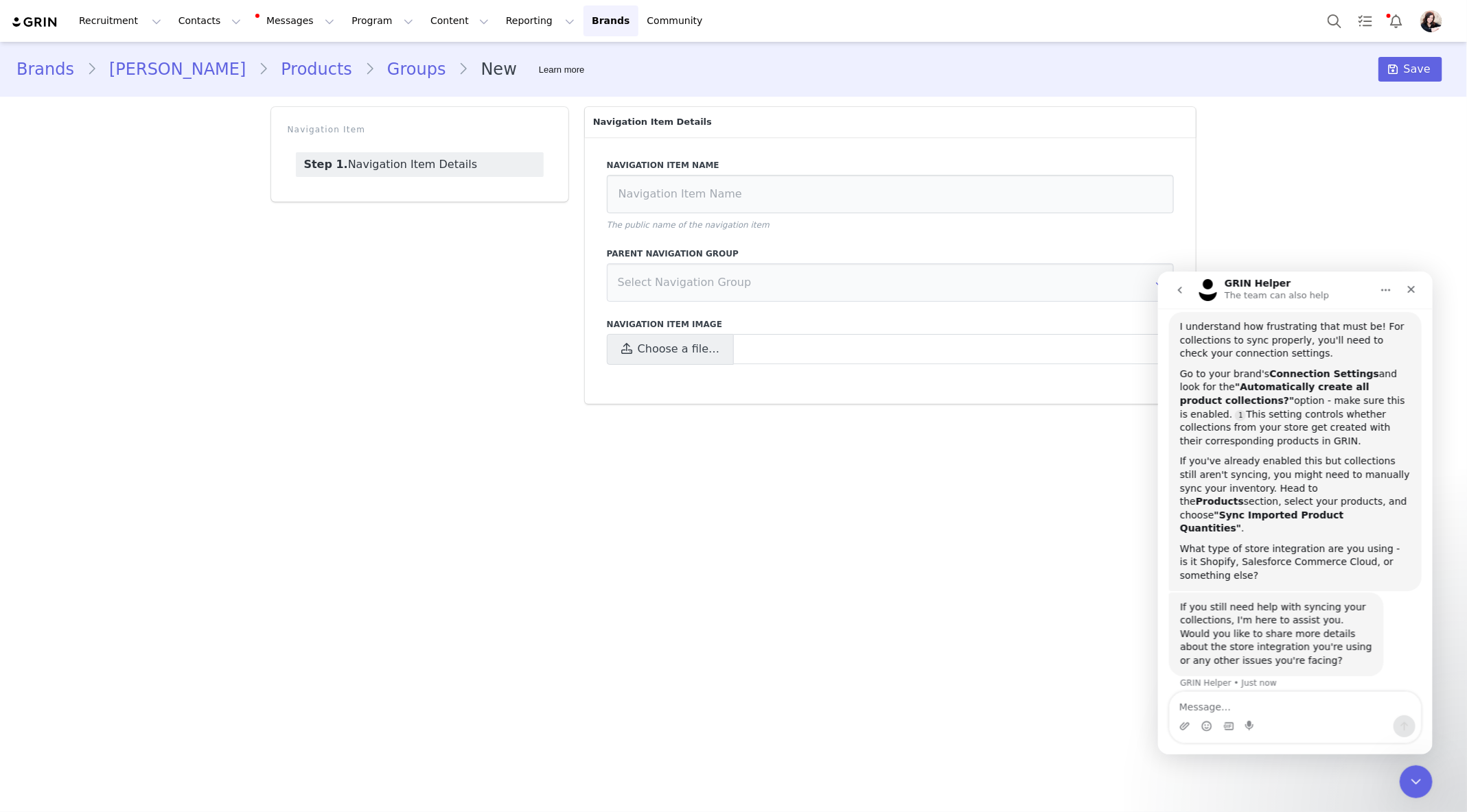
click at [375, 72] on link "Groups" at bounding box center [417, 69] width 84 height 25
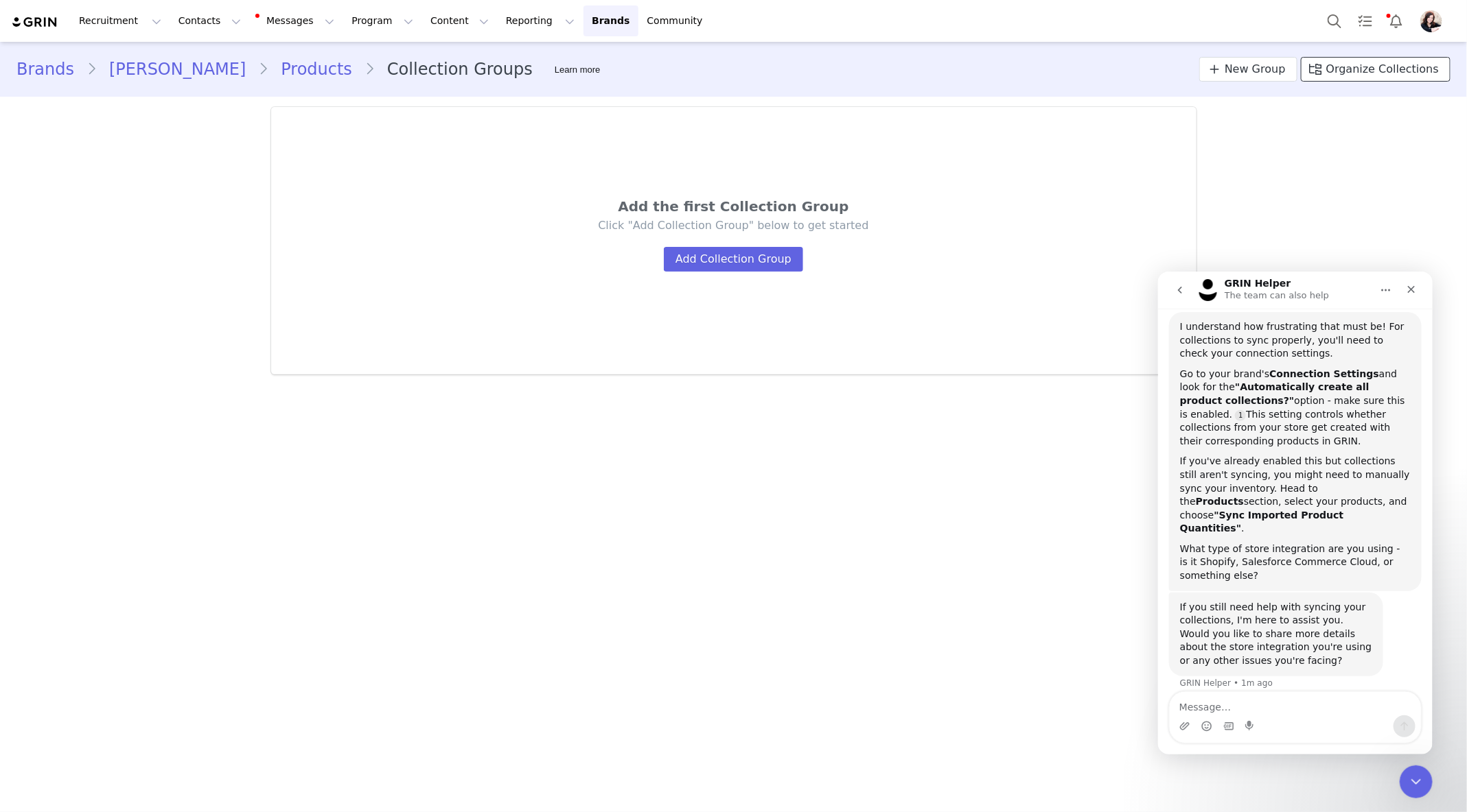
click at [1351, 64] on span "Organize Collections" at bounding box center [1382, 69] width 113 height 16
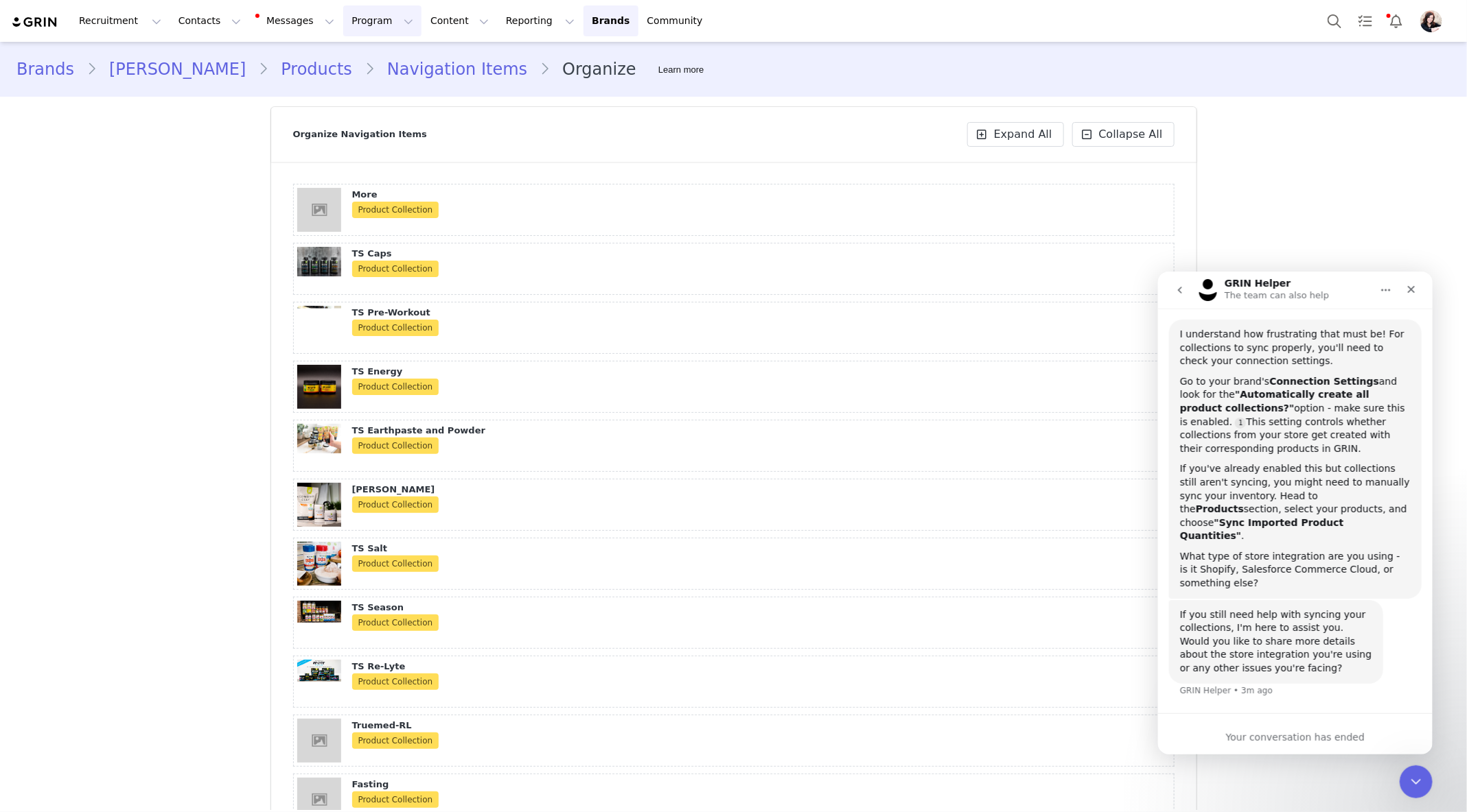
click at [343, 17] on button "Program Program" at bounding box center [382, 21] width 78 height 31
click at [379, 56] on p "Activations" at bounding box center [359, 60] width 53 height 15
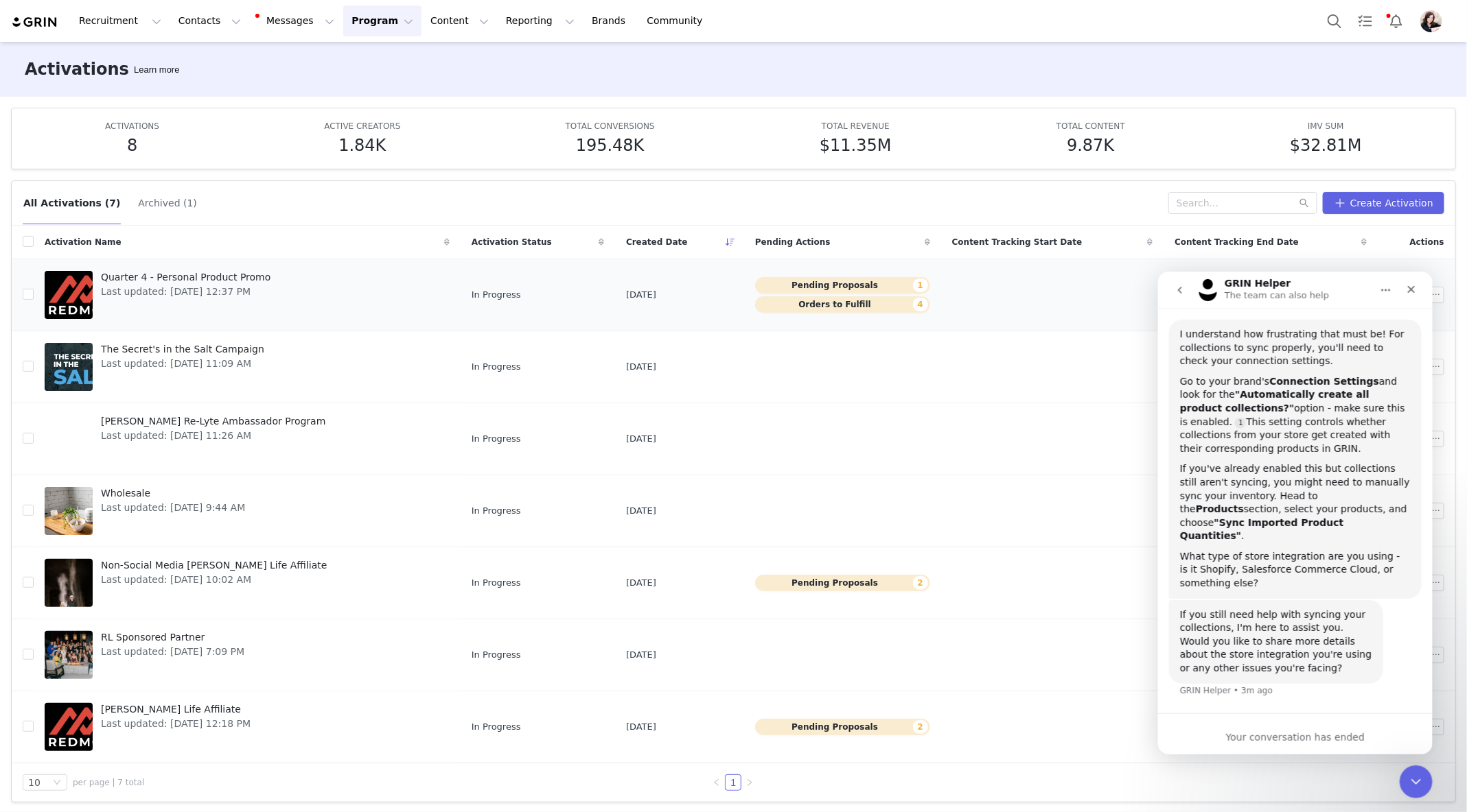
click at [197, 278] on span "Quarter 4 - Personal Product Promo" at bounding box center [185, 278] width 170 height 15
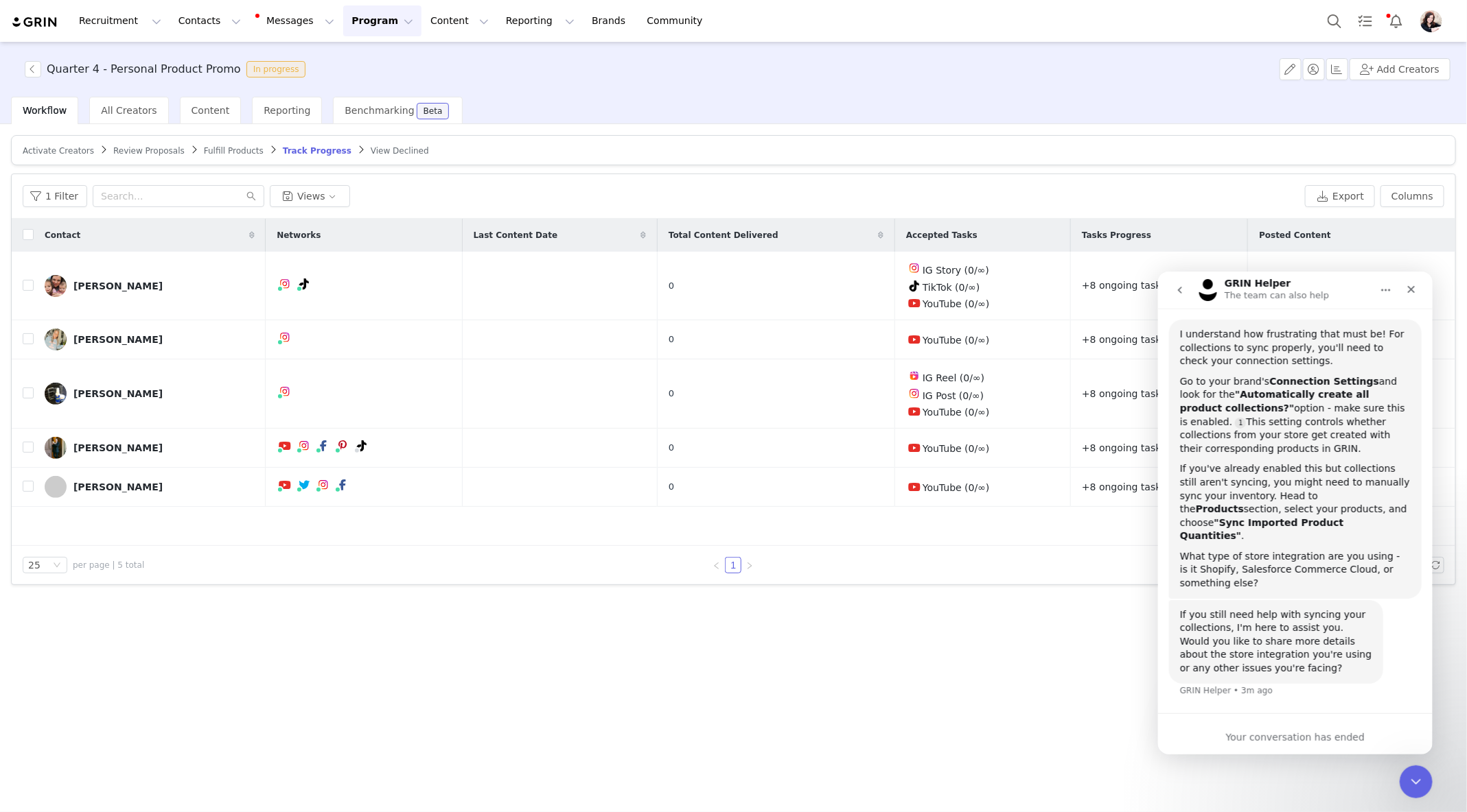
click at [62, 149] on span "Activate Creators" at bounding box center [58, 151] width 72 height 9
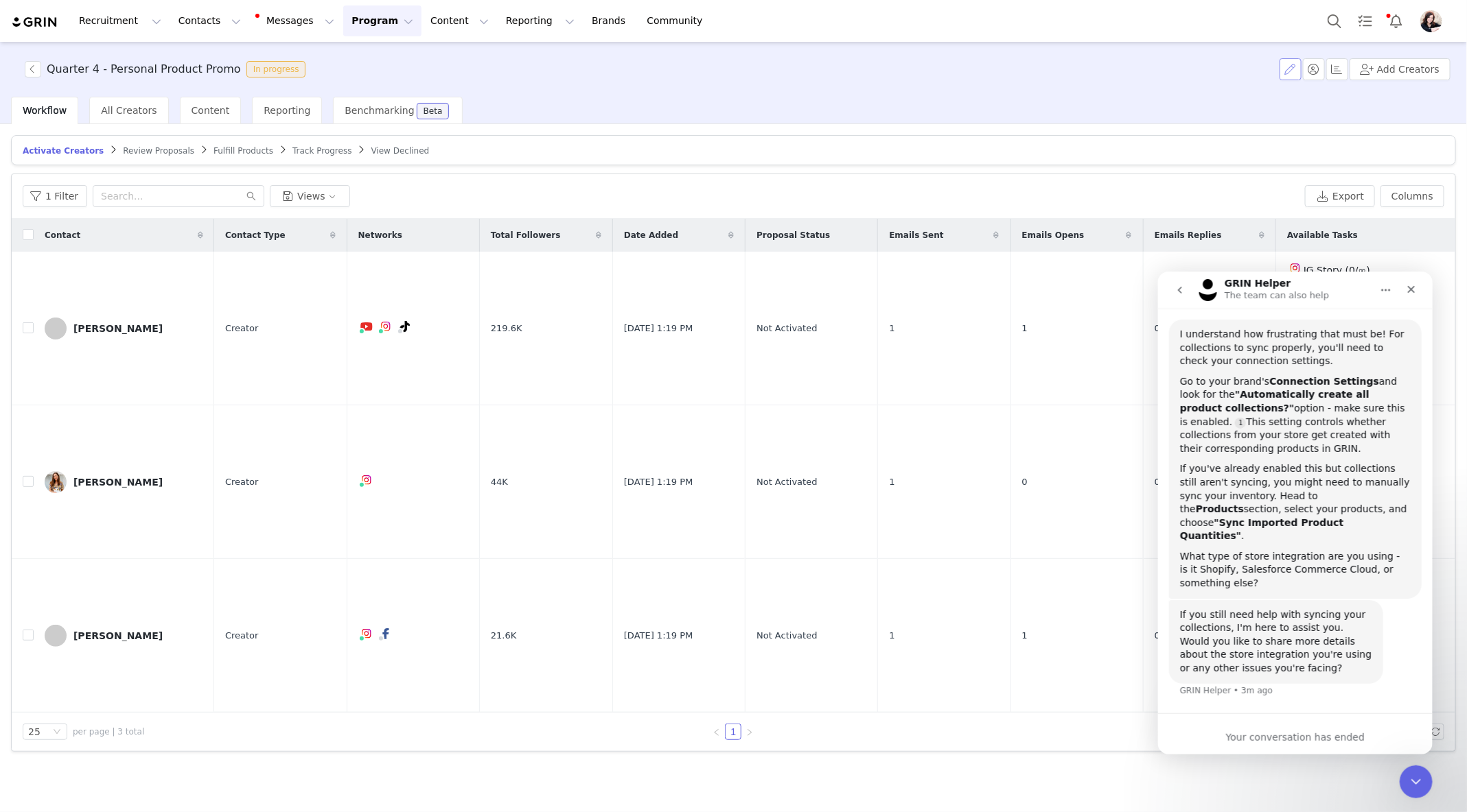
click at [1301, 72] on button "button" at bounding box center [1290, 69] width 22 height 22
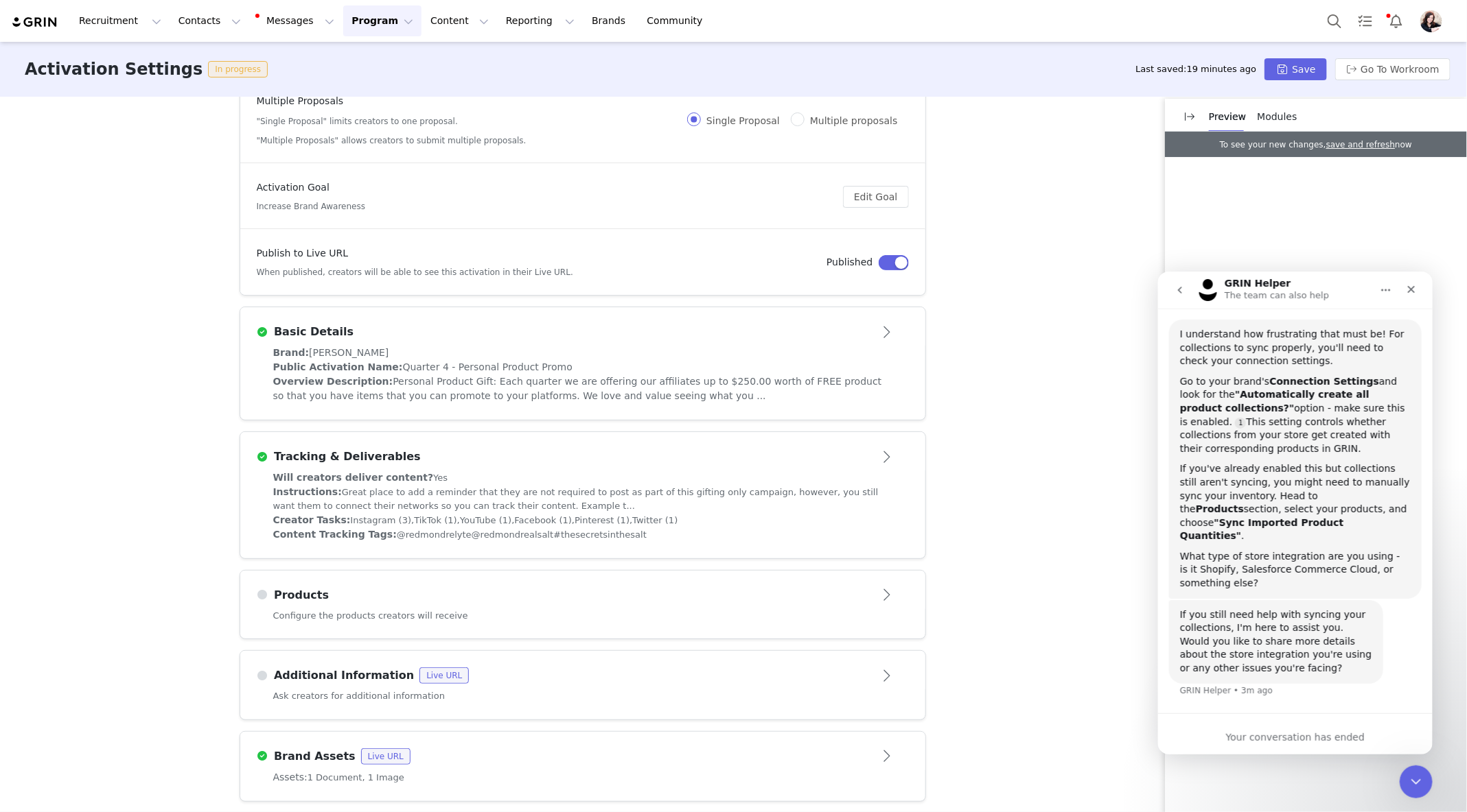
scroll to position [123, 0]
click at [592, 577] on article "Products" at bounding box center [583, 589] width 685 height 39
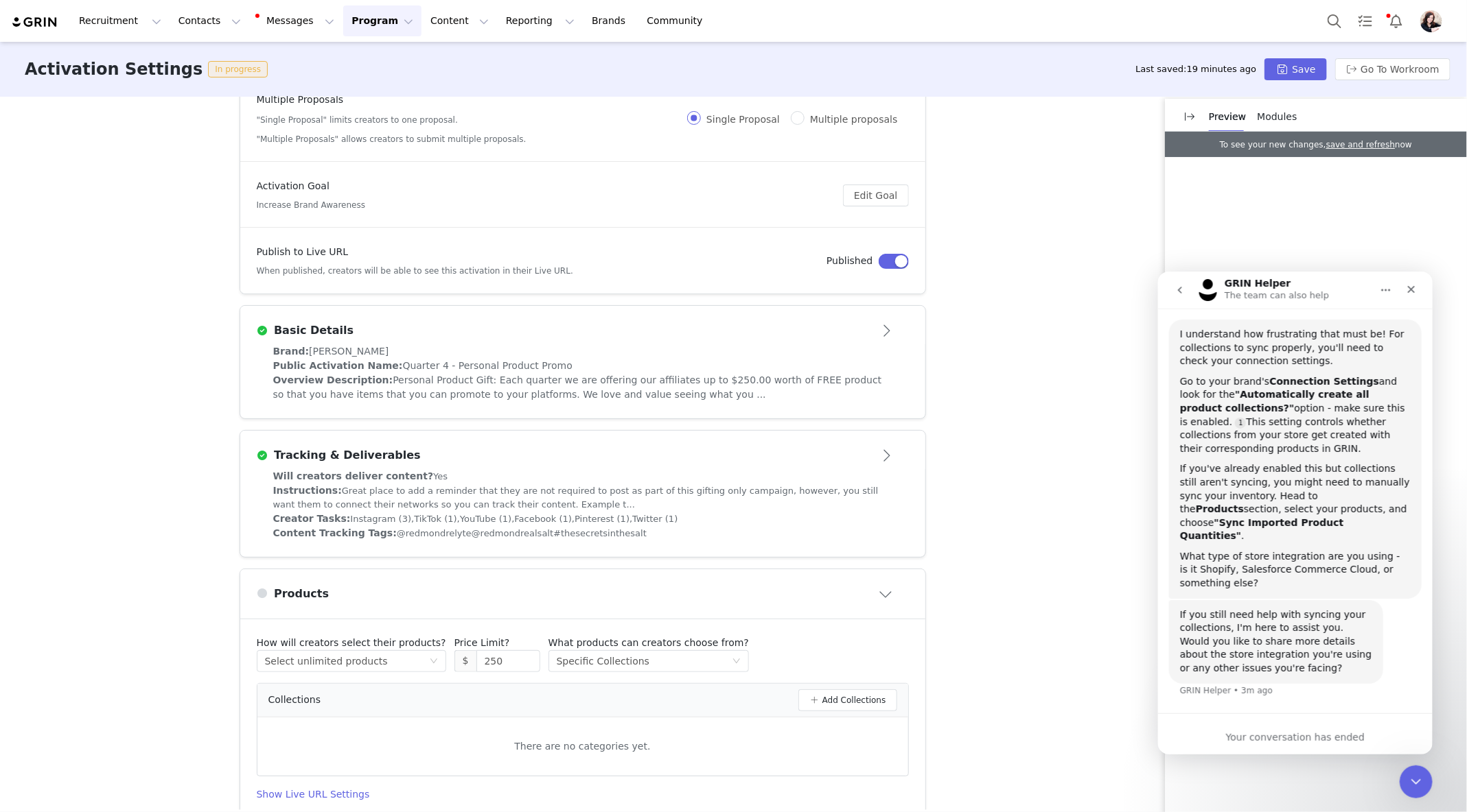
scroll to position [335, 0]
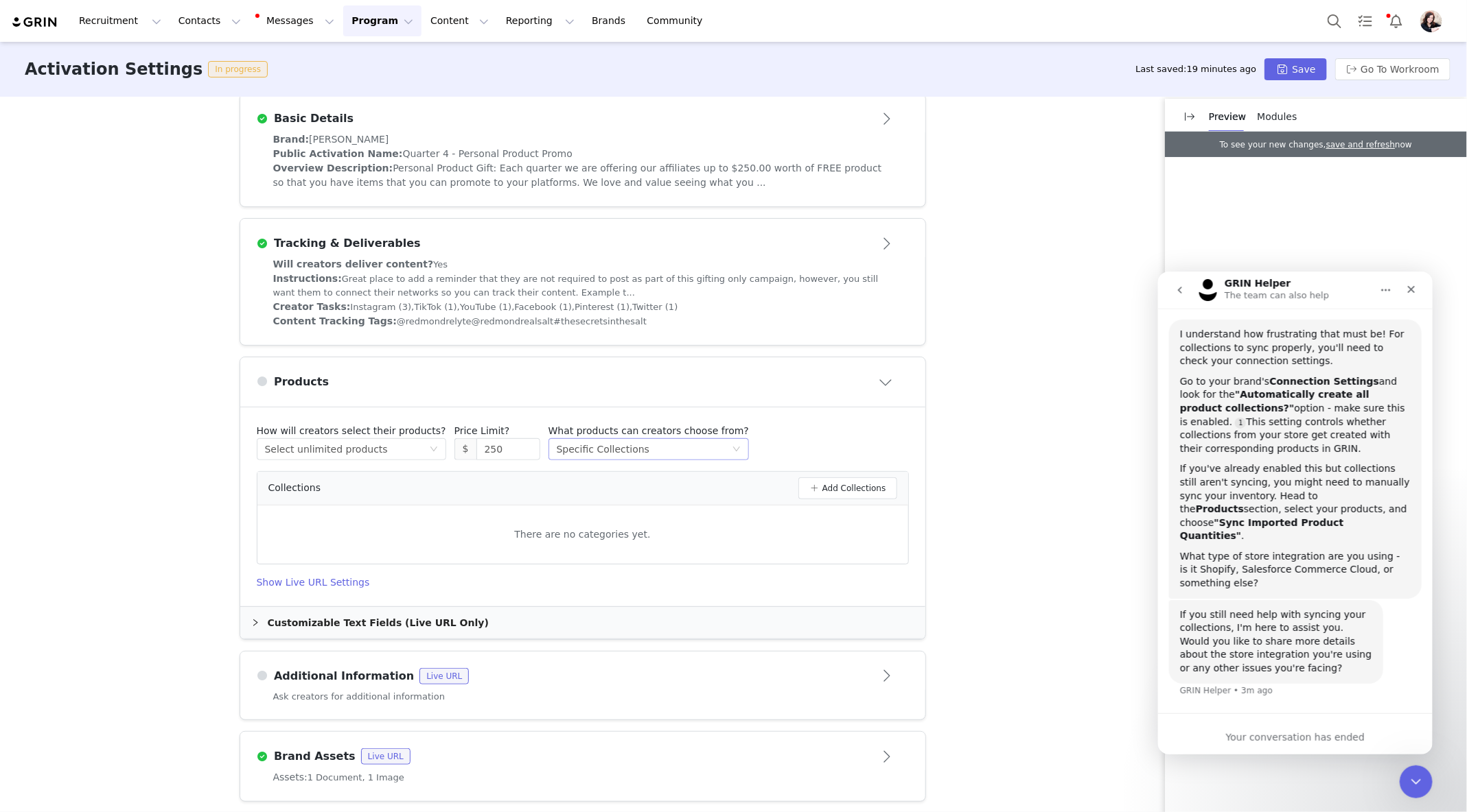
click at [626, 453] on div "Specific Collections" at bounding box center [602, 449] width 92 height 21
click at [685, 513] on li "Specific Collections" at bounding box center [633, 517] width 190 height 22
click at [830, 485] on button "Add Collections" at bounding box center [848, 488] width 99 height 22
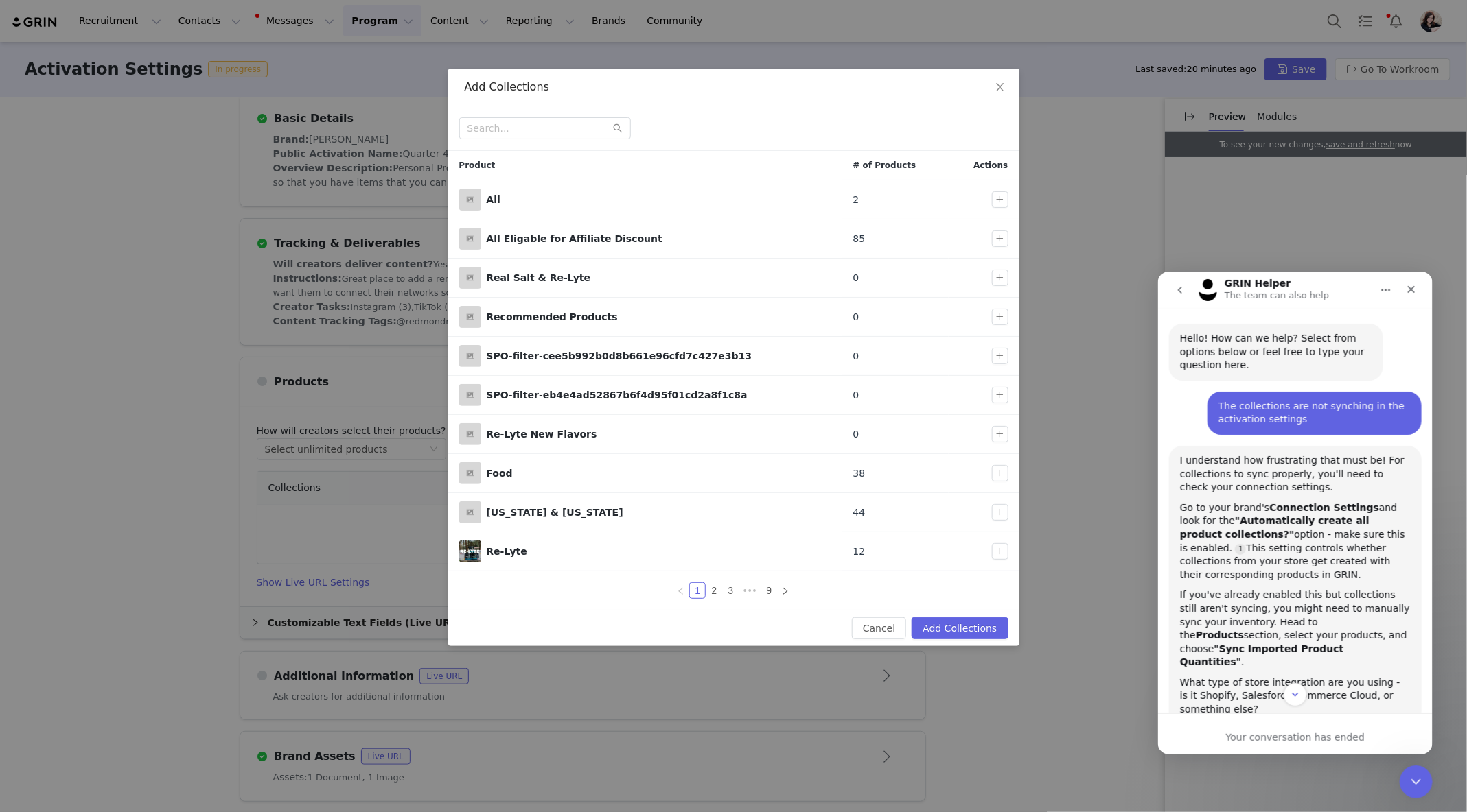
scroll to position [126, 0]
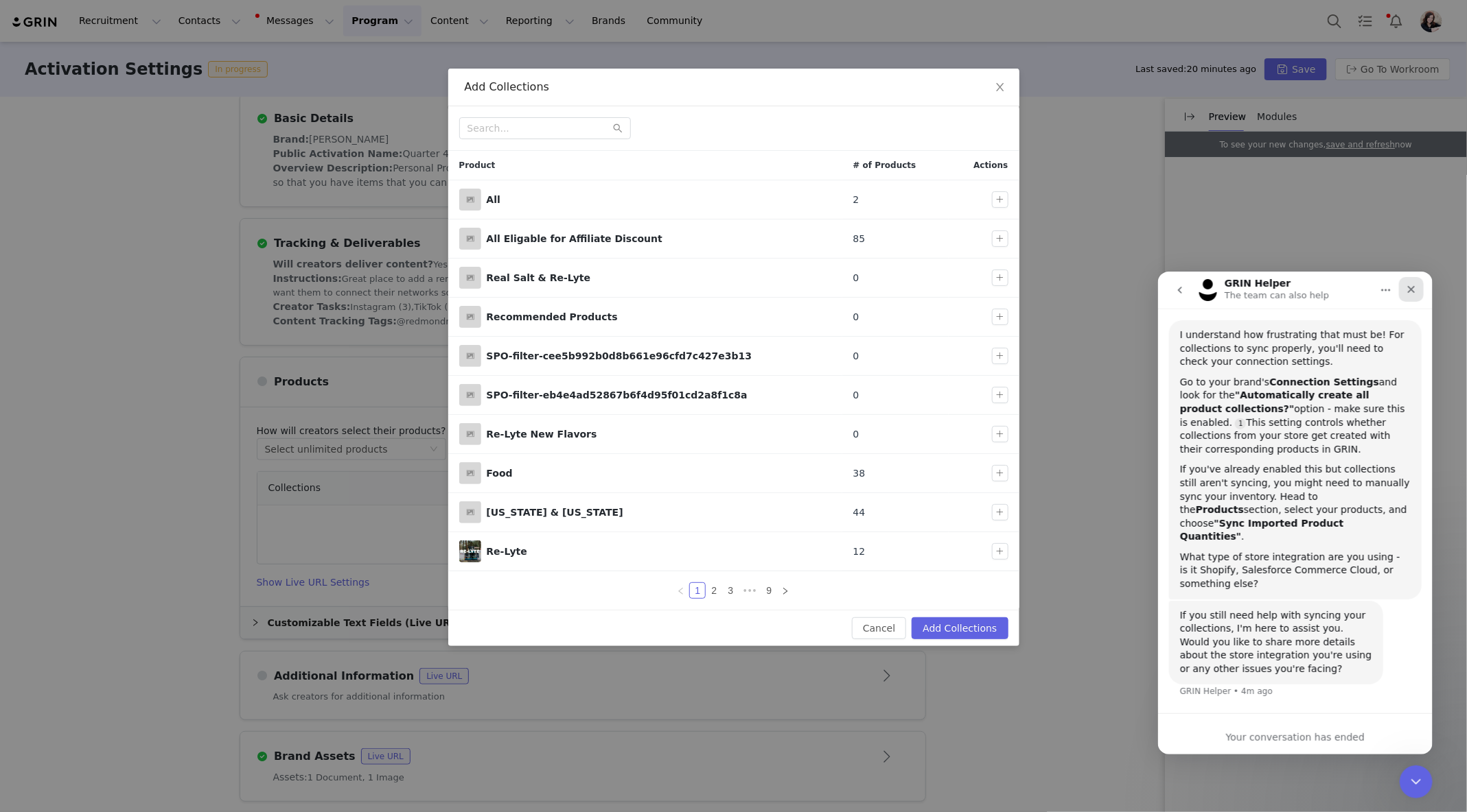
click at [1406, 290] on icon "Close" at bounding box center [1410, 289] width 11 height 11
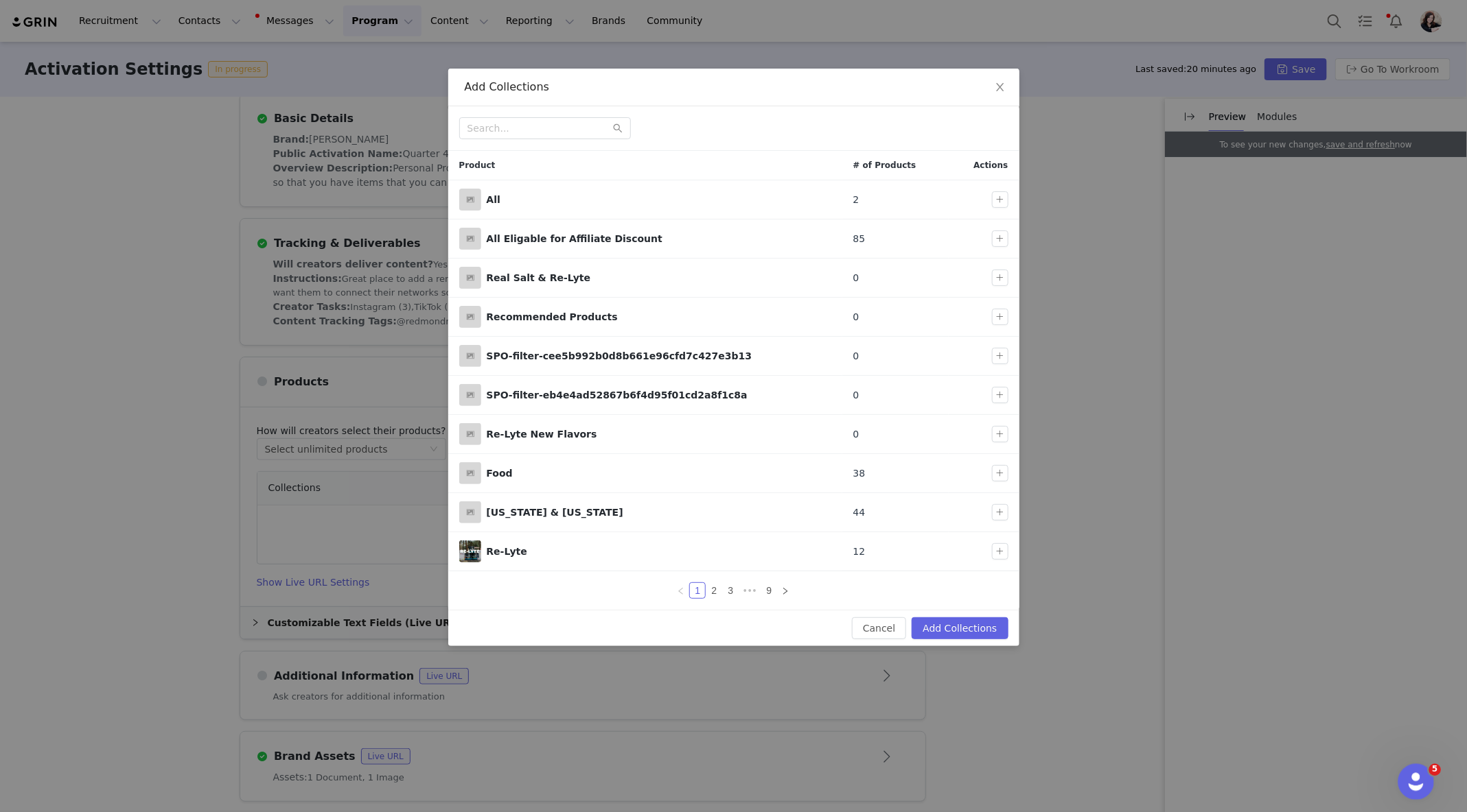
click at [1416, 787] on icon "Open Intercom Messenger" at bounding box center [1414, 780] width 22 height 22
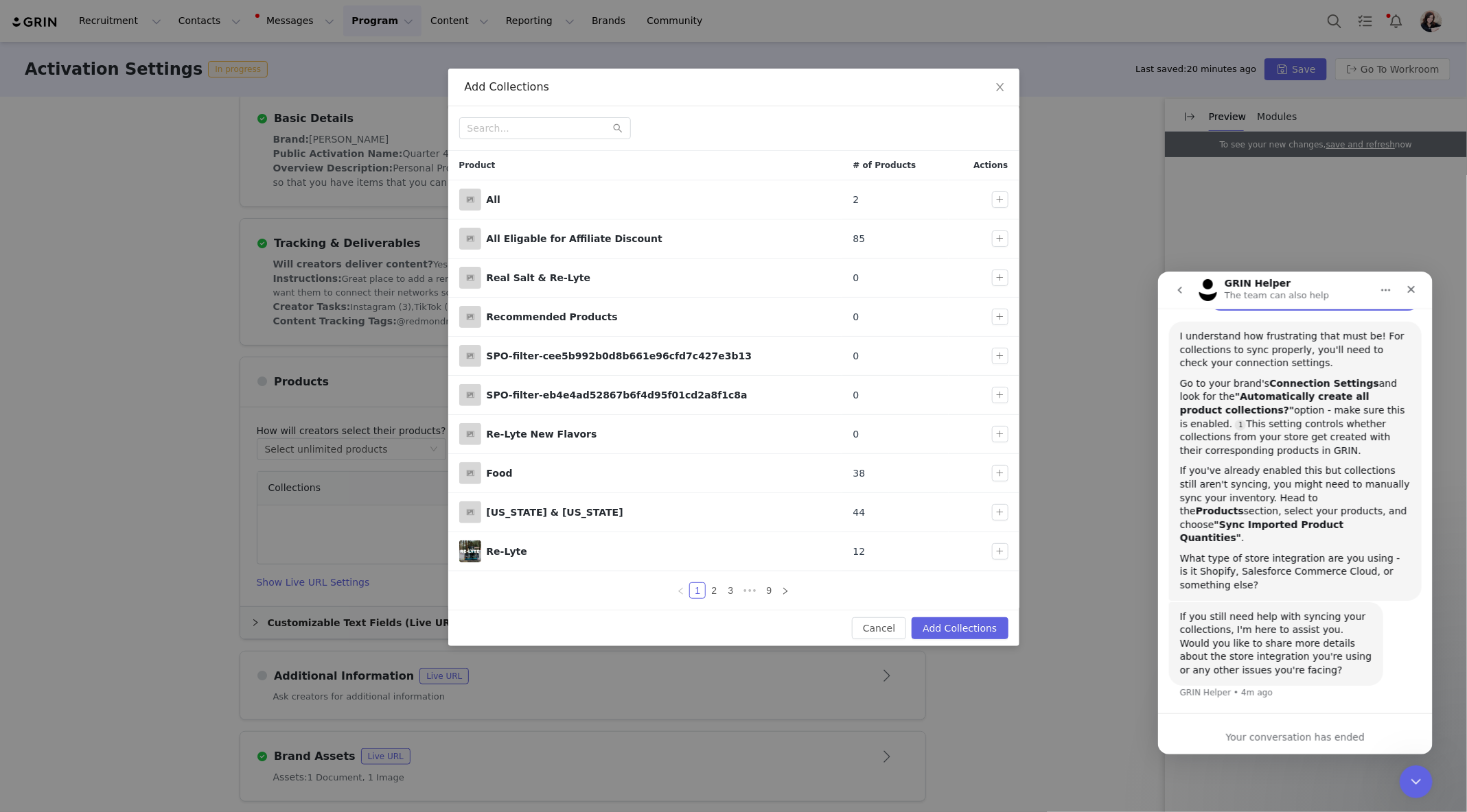
click at [1178, 284] on icon "go back" at bounding box center [1179, 290] width 11 height 11
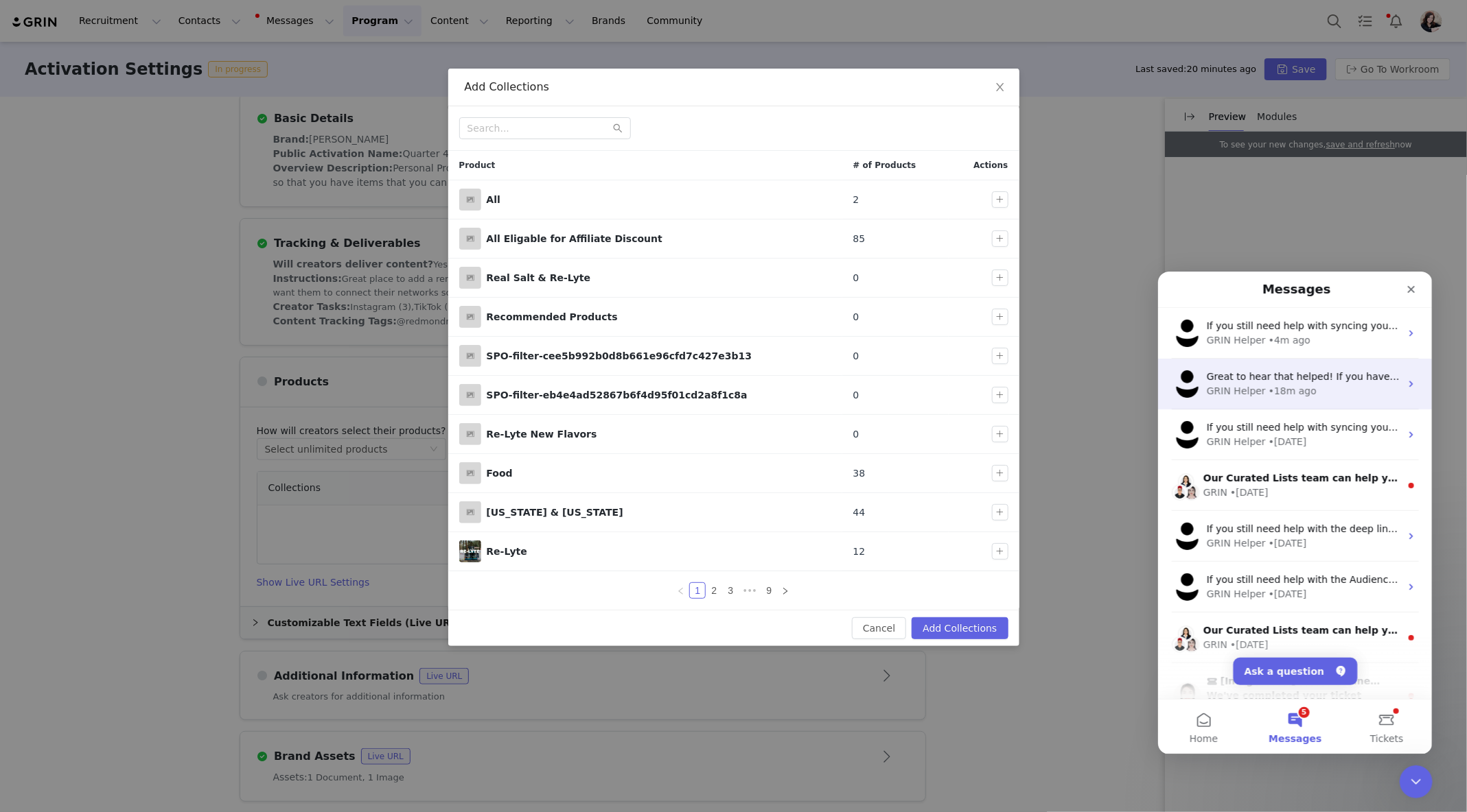
scroll to position [0, 0]
click at [1299, 676] on button "Ask a question" at bounding box center [1295, 671] width 124 height 28
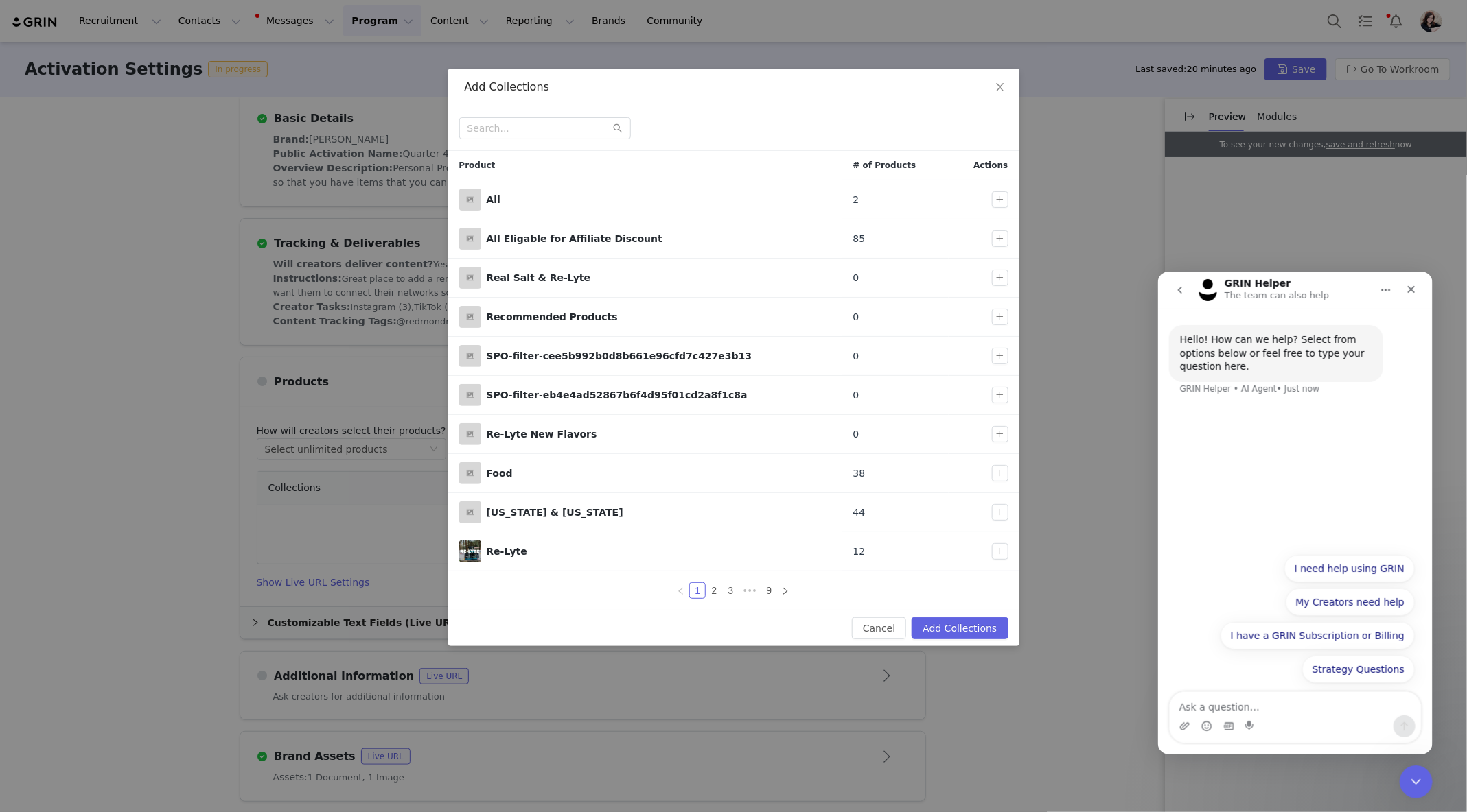
click at [1265, 696] on textarea "Ask a question…" at bounding box center [1294, 703] width 251 height 23
type textarea "Collection"
click at [555, 128] on input "text" at bounding box center [544, 128] width 172 height 22
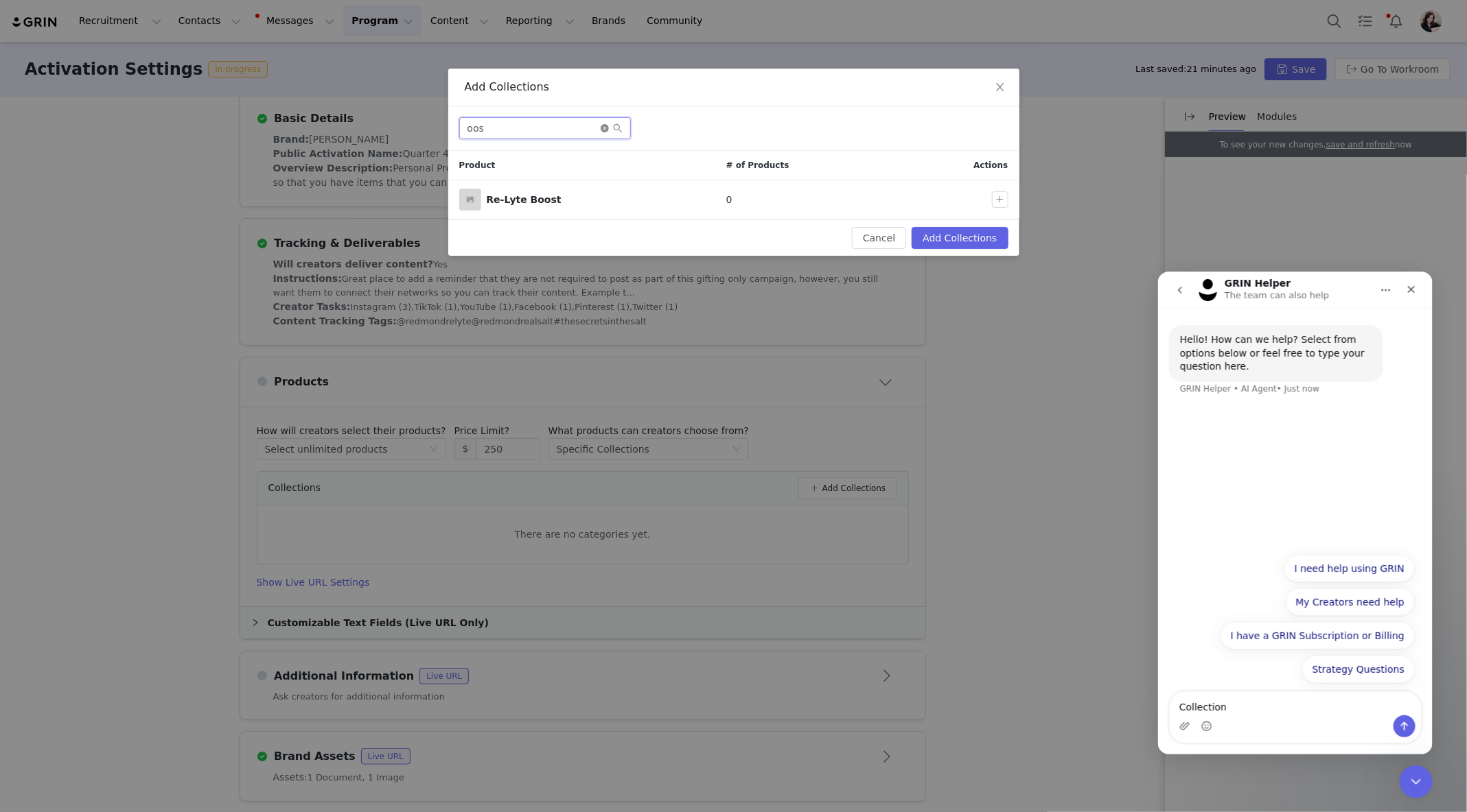
type input "oos"
click at [607, 128] on icon "icon: close-circle" at bounding box center [605, 128] width 9 height 9
click at [579, 129] on input "text" at bounding box center [544, 128] width 172 height 22
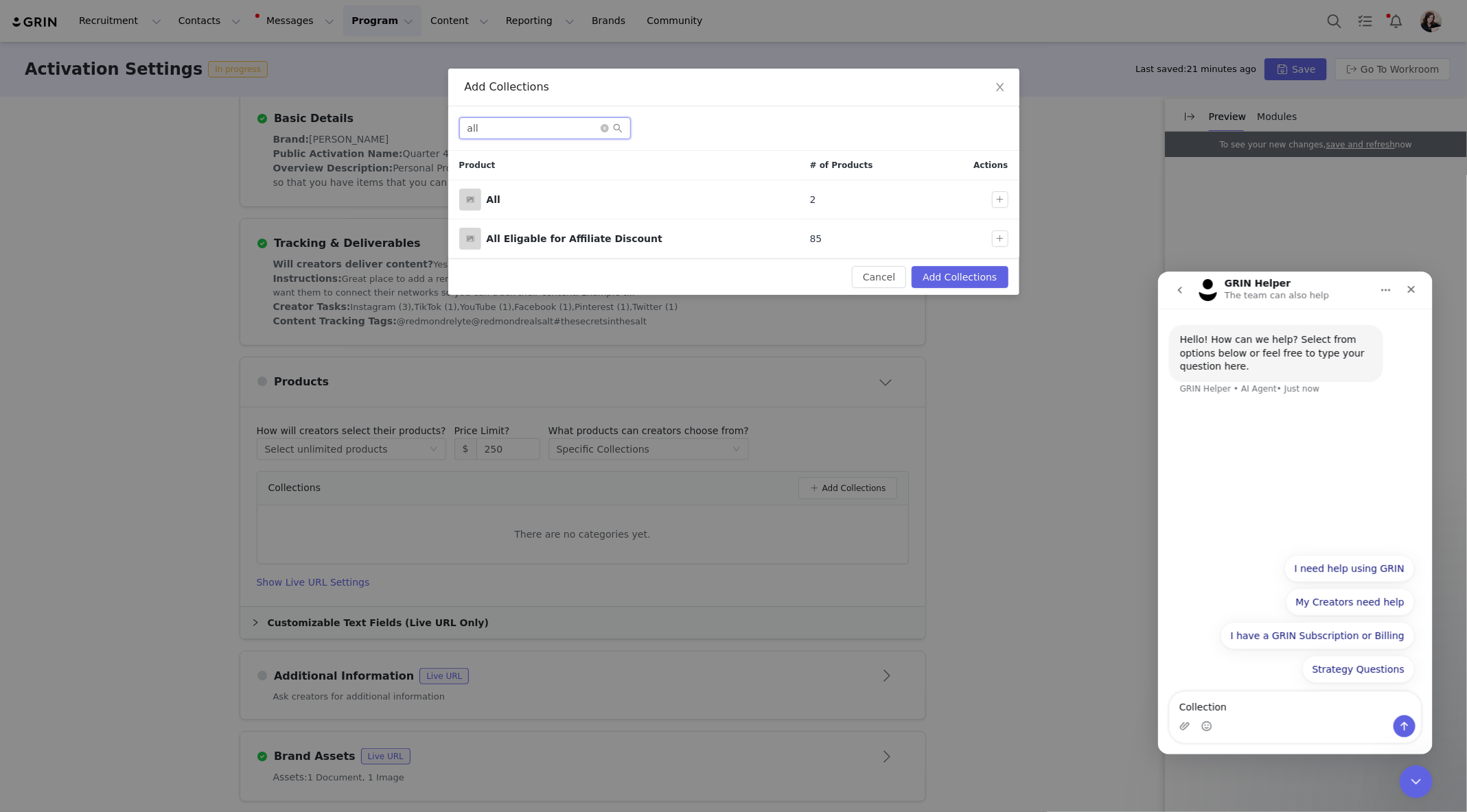
type input "all"
click at [1258, 715] on div "Intercom messenger" at bounding box center [1294, 725] width 251 height 22
click at [1259, 689] on div "Strategy Questions I need help using GRIN My Creators need help I have a GRIN S…" at bounding box center [1295, 619] width 274 height 147
click at [1244, 701] on textarea "Collection" at bounding box center [1294, 703] width 251 height 23
click at [952, 275] on button "Add Collections" at bounding box center [959, 277] width 96 height 22
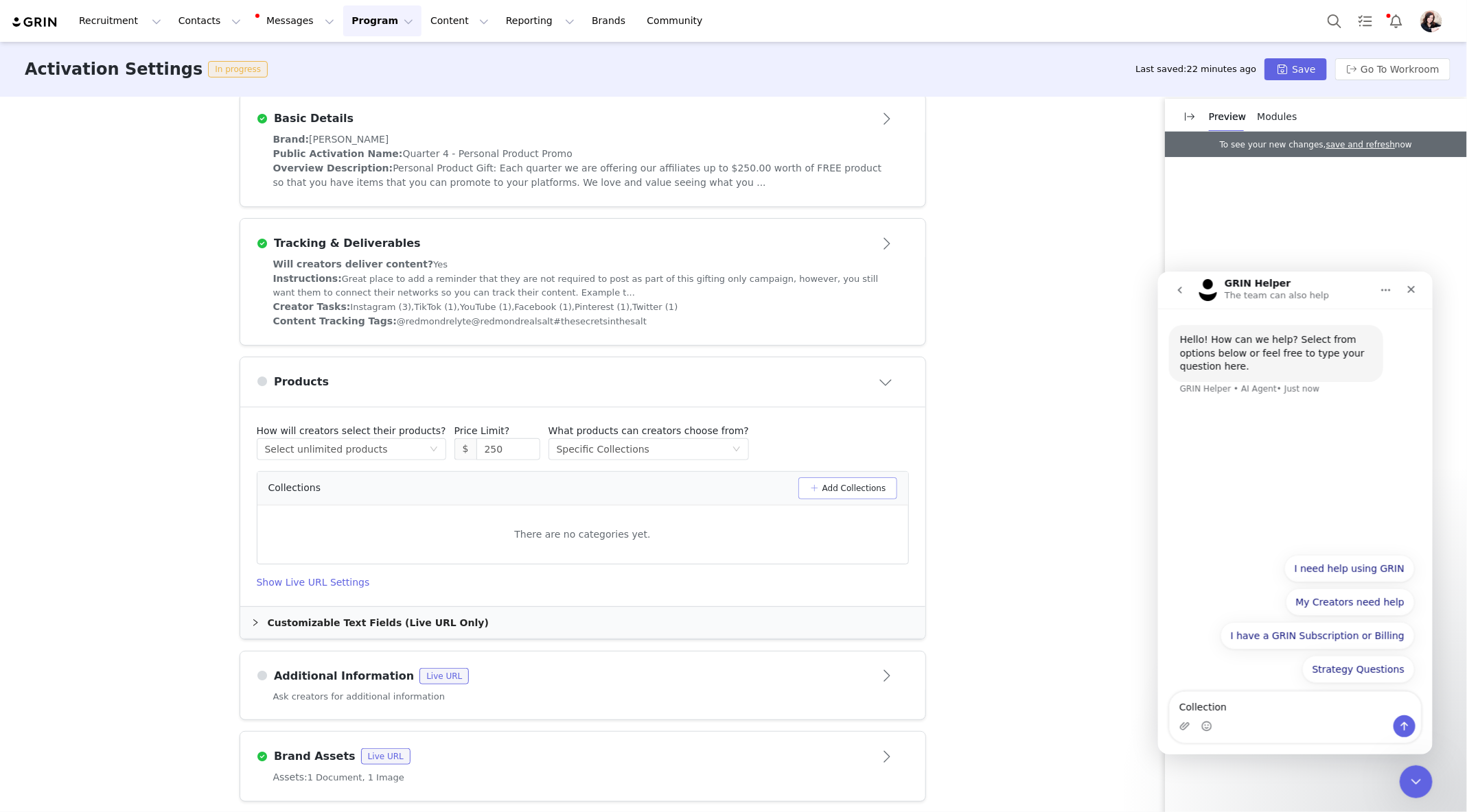
click at [828, 491] on button "Add Collections" at bounding box center [848, 488] width 99 height 22
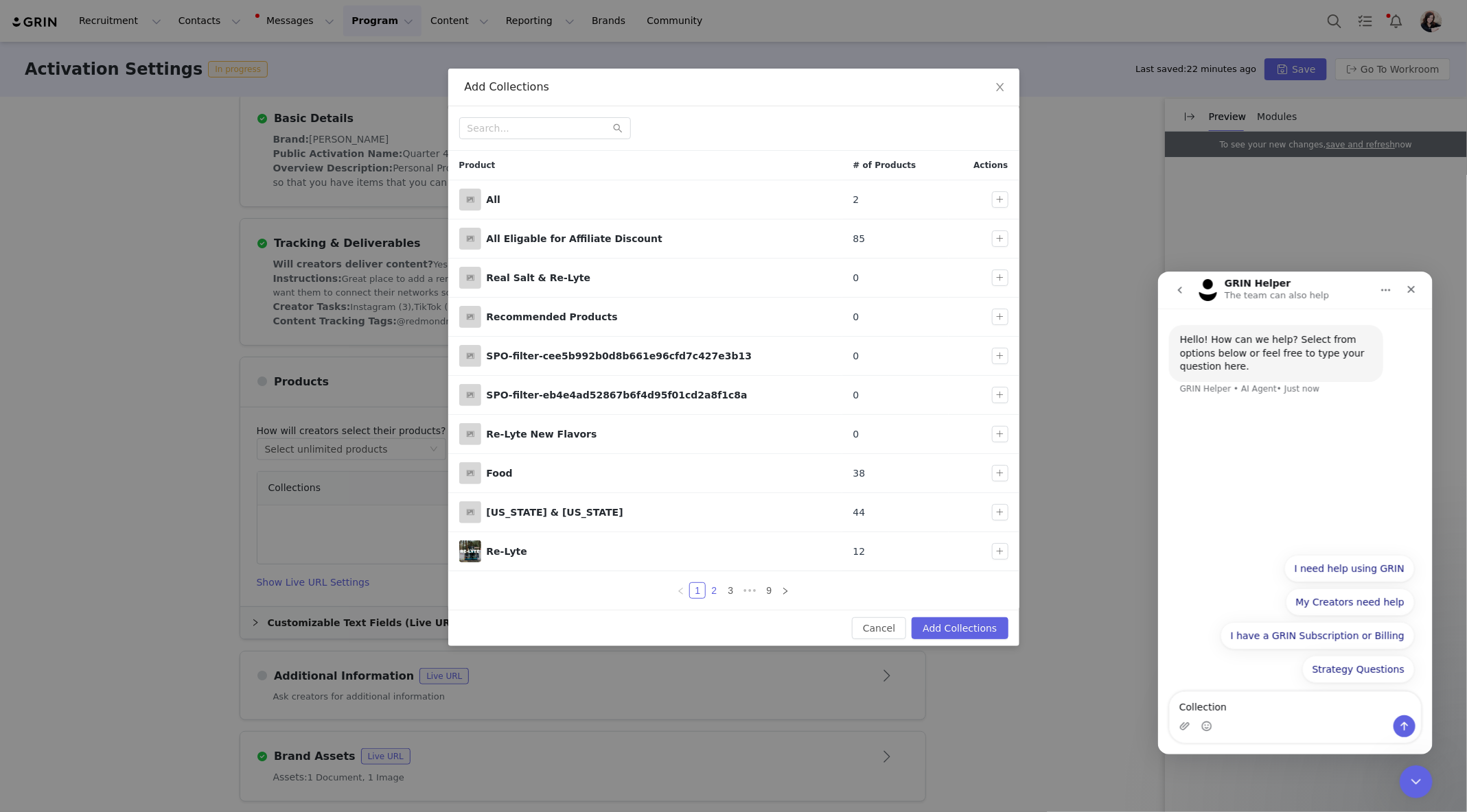
click at [715, 586] on link "2" at bounding box center [714, 591] width 16 height 16
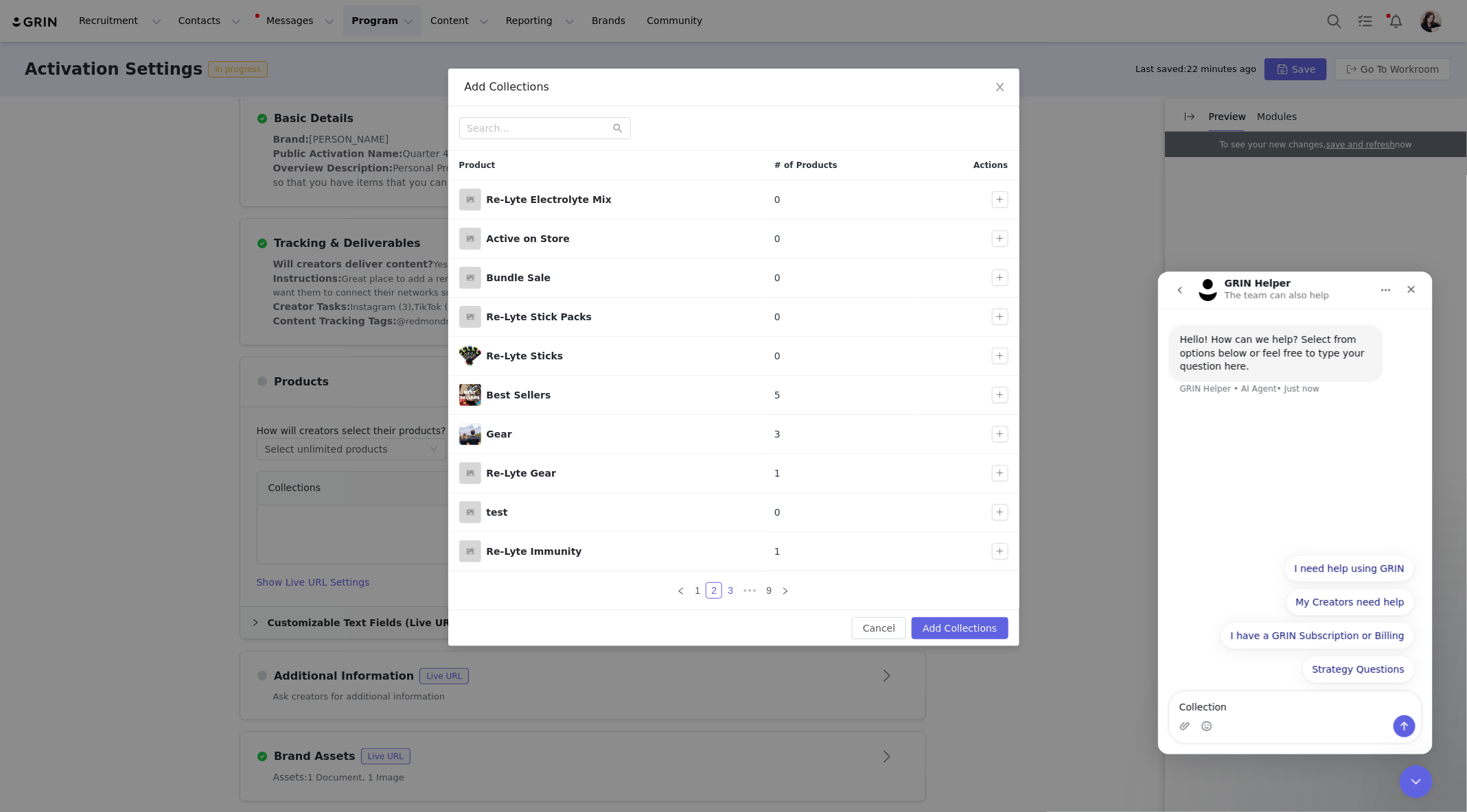
click at [724, 584] on link "3" at bounding box center [730, 591] width 16 height 16
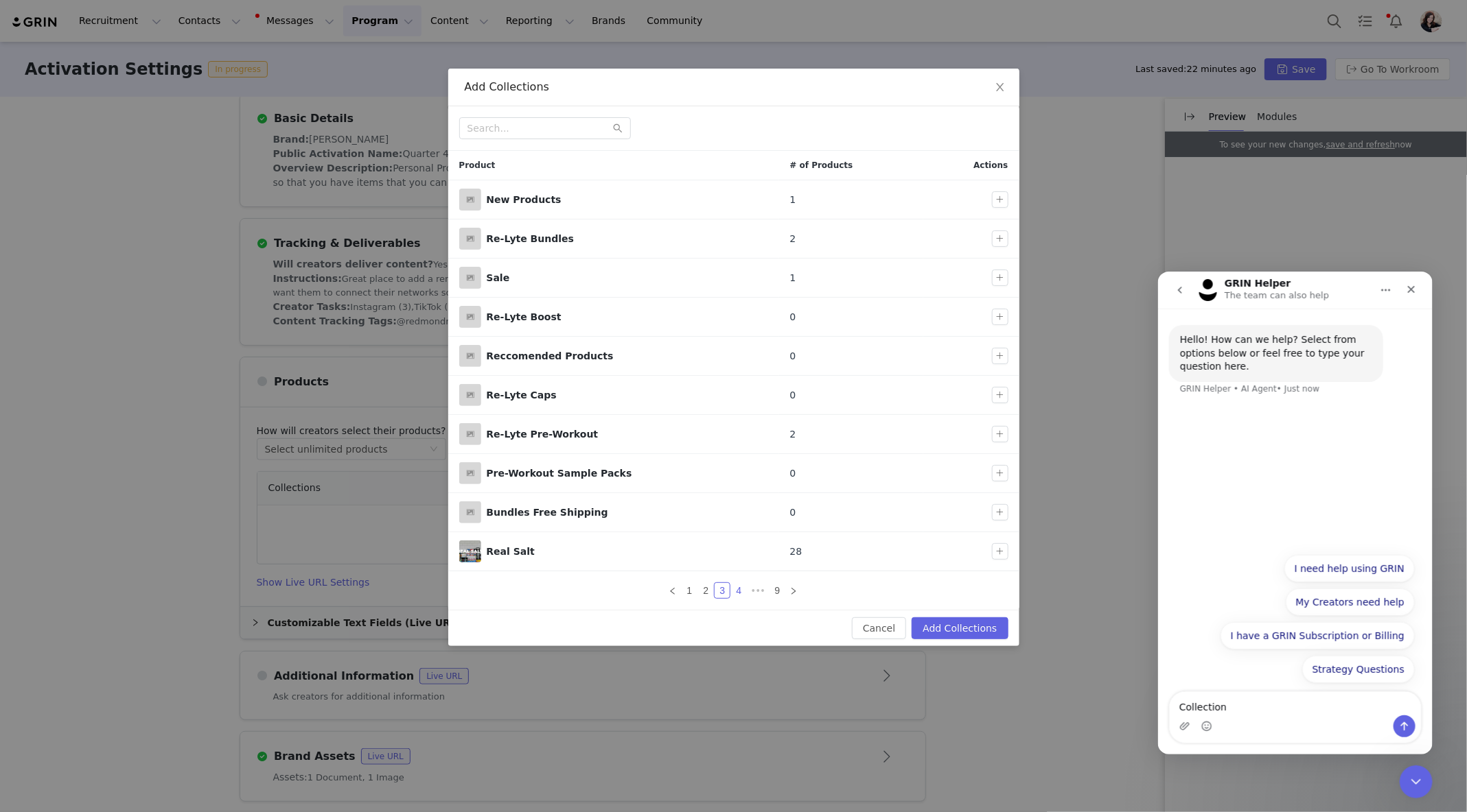
click at [739, 588] on link "4" at bounding box center [739, 591] width 16 height 16
click at [752, 589] on link "5" at bounding box center [749, 591] width 16 height 16
click at [751, 590] on link "6" at bounding box center [749, 591] width 16 height 16
click at [755, 590] on link "7" at bounding box center [749, 591] width 16 height 16
click at [760, 588] on link "8" at bounding box center [761, 591] width 16 height 16
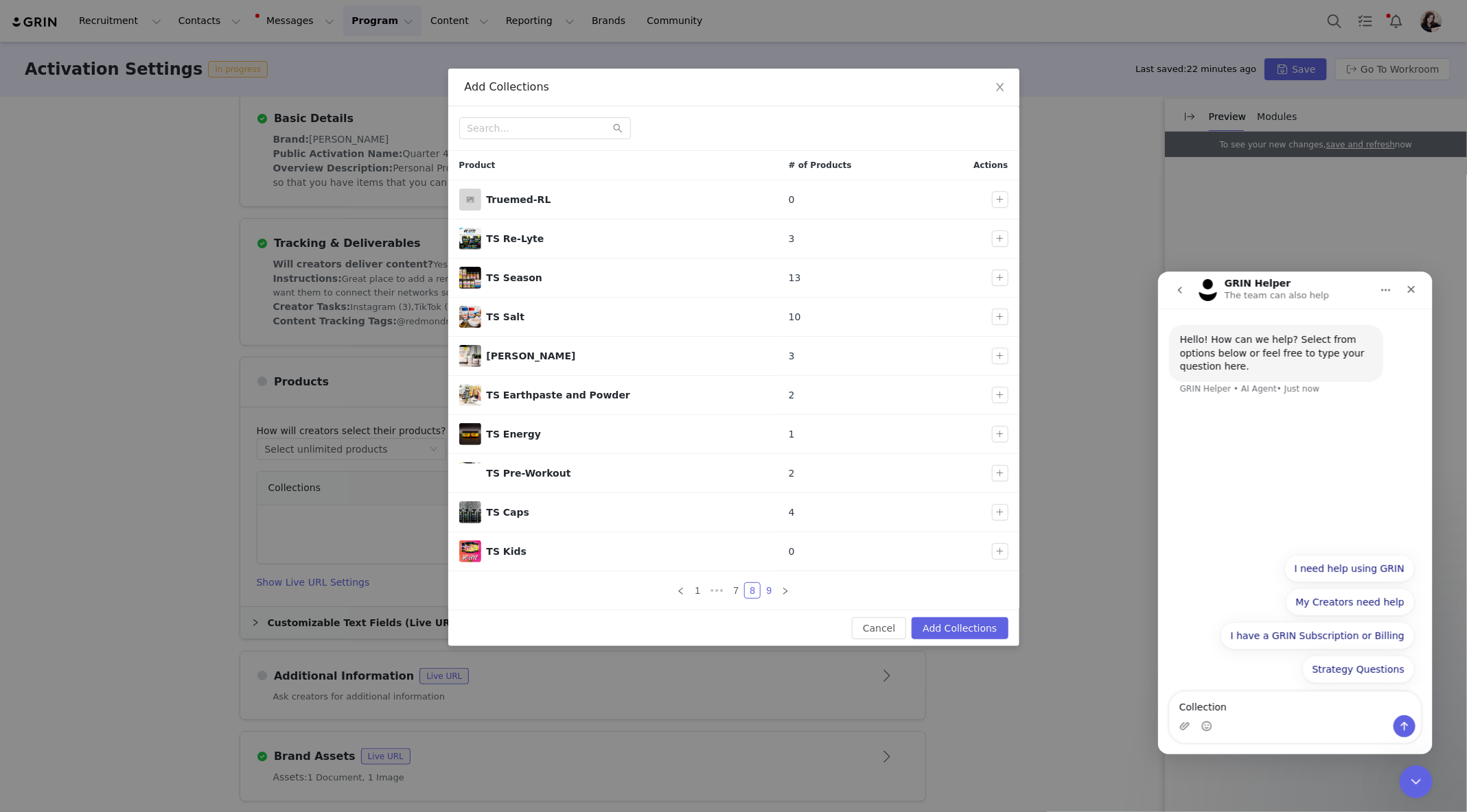
click at [769, 587] on link "9" at bounding box center [769, 591] width 16 height 16
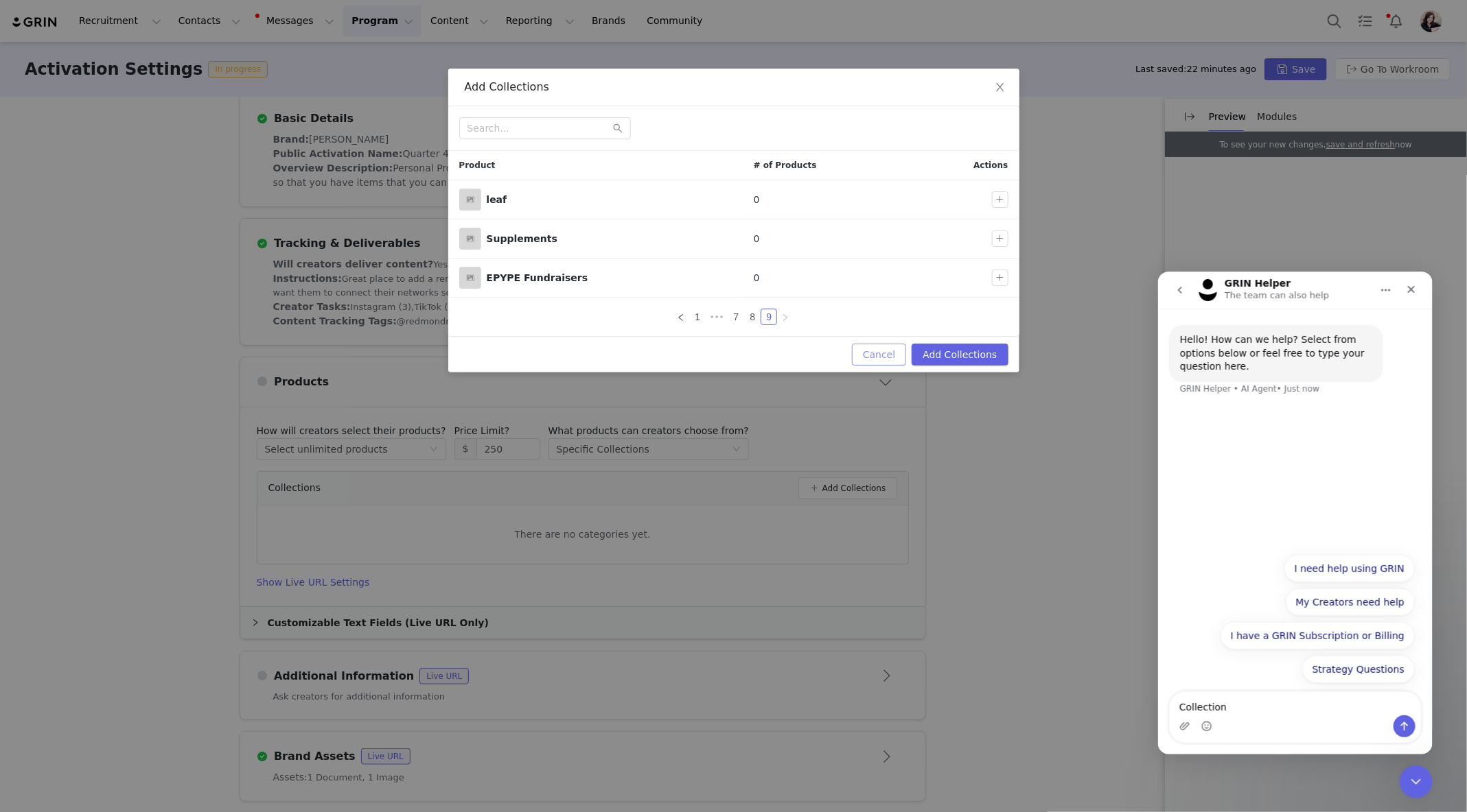
click at [869, 352] on button "Cancel" at bounding box center [879, 354] width 54 height 22
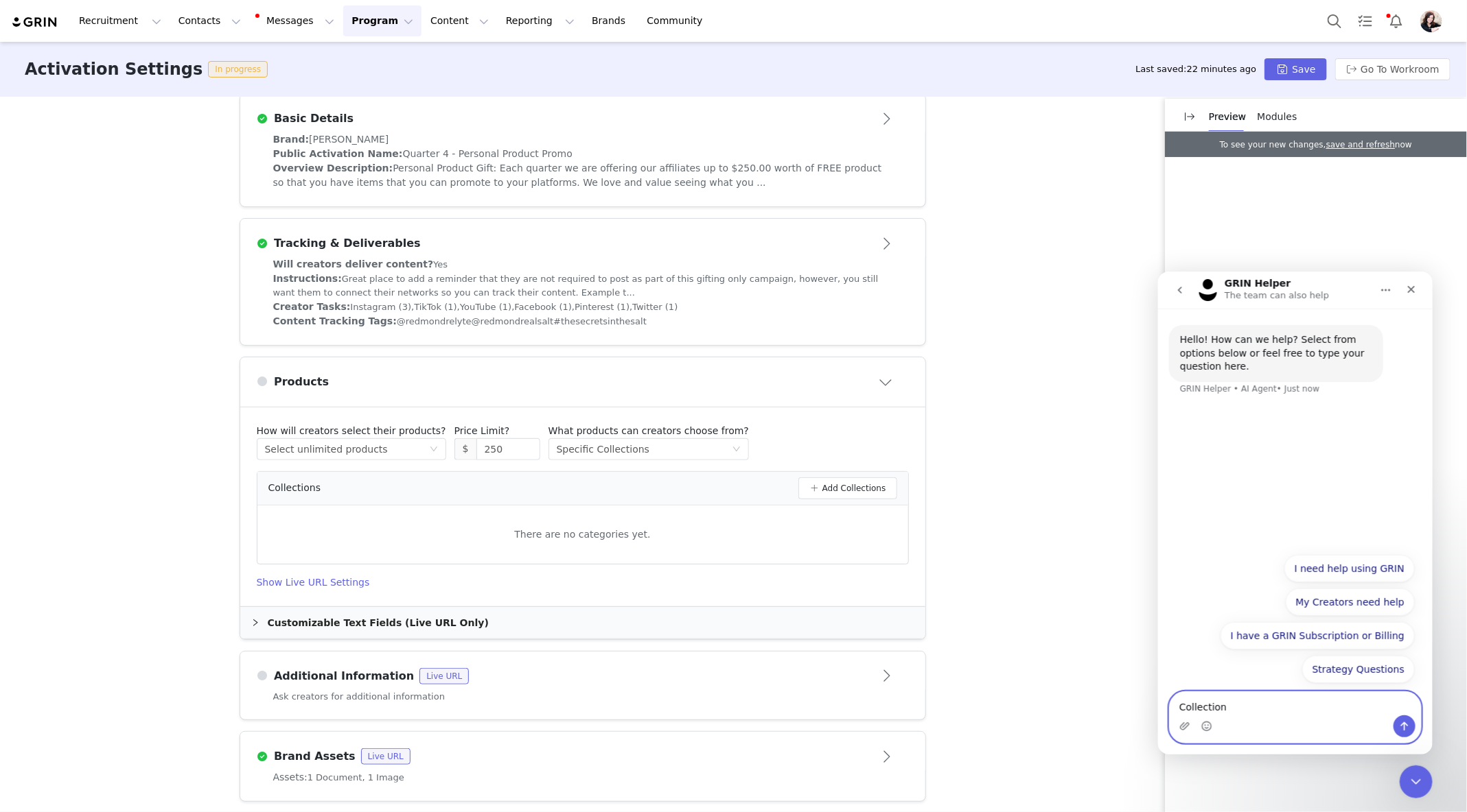
click at [1234, 709] on textarea "Collection" at bounding box center [1294, 703] width 251 height 23
type textarea "C"
click at [1282, 704] on textarea "We are using Shopify" at bounding box center [1294, 703] width 251 height 23
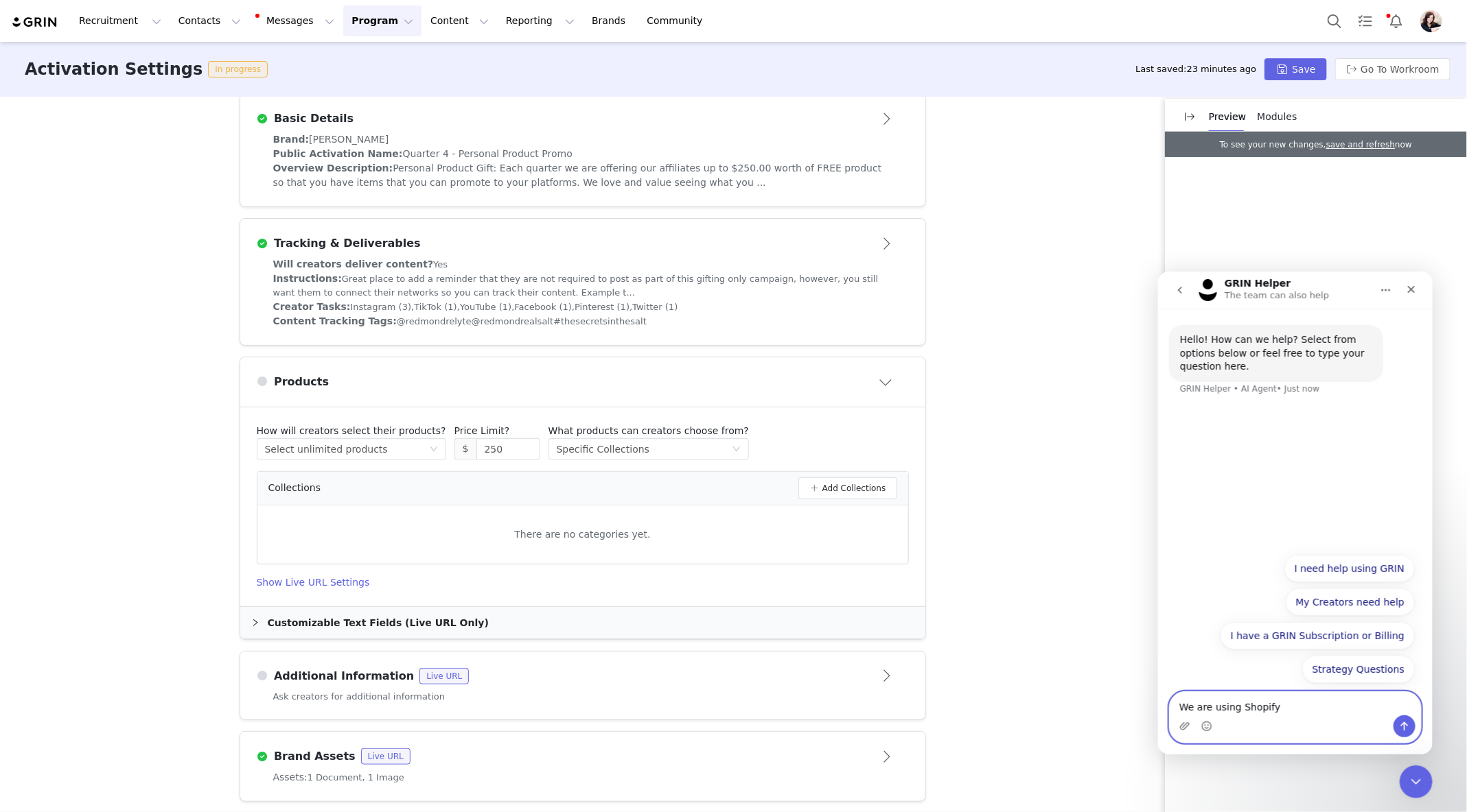
click at [1308, 711] on textarea "We are using Shopify" at bounding box center [1294, 703] width 251 height 23
type textarea "We are using Shopify as our platform but I cannot get the products/collections …"
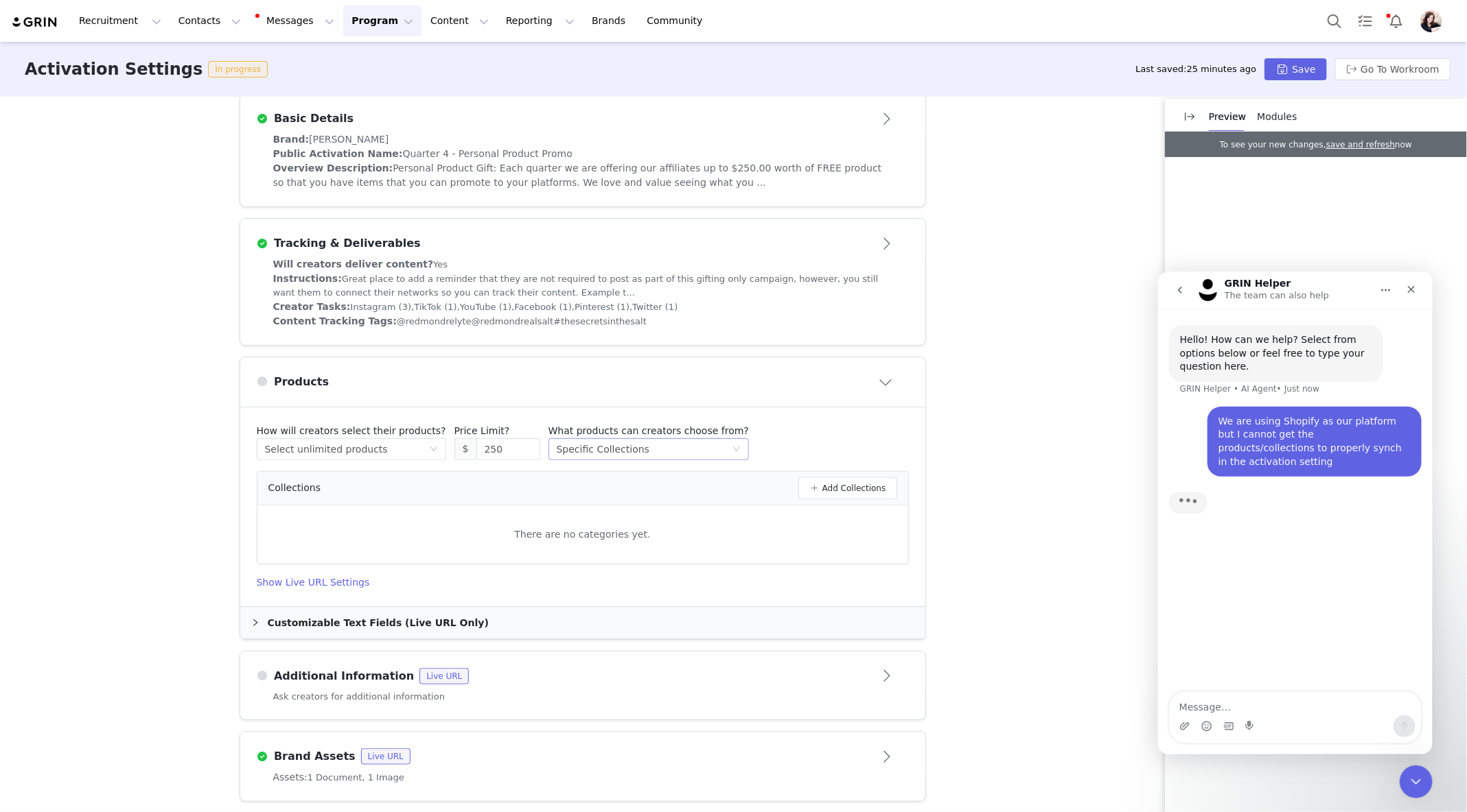
click at [666, 440] on div "Select method Specific Collections" at bounding box center [643, 449] width 175 height 21
click at [661, 489] on li "Specific Products" at bounding box center [633, 496] width 190 height 22
click at [843, 488] on button "Add Products" at bounding box center [852, 488] width 89 height 22
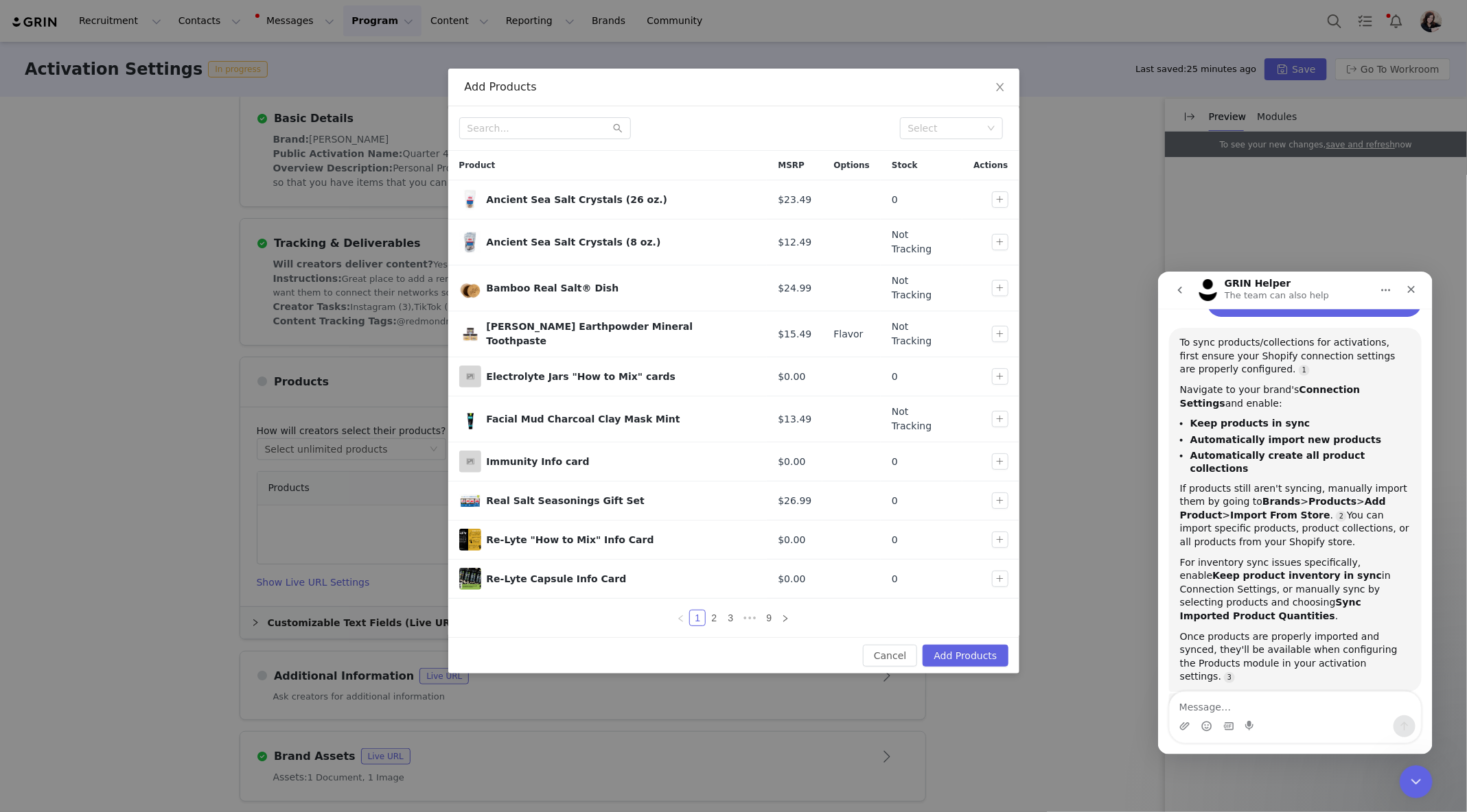
scroll to position [153, 0]
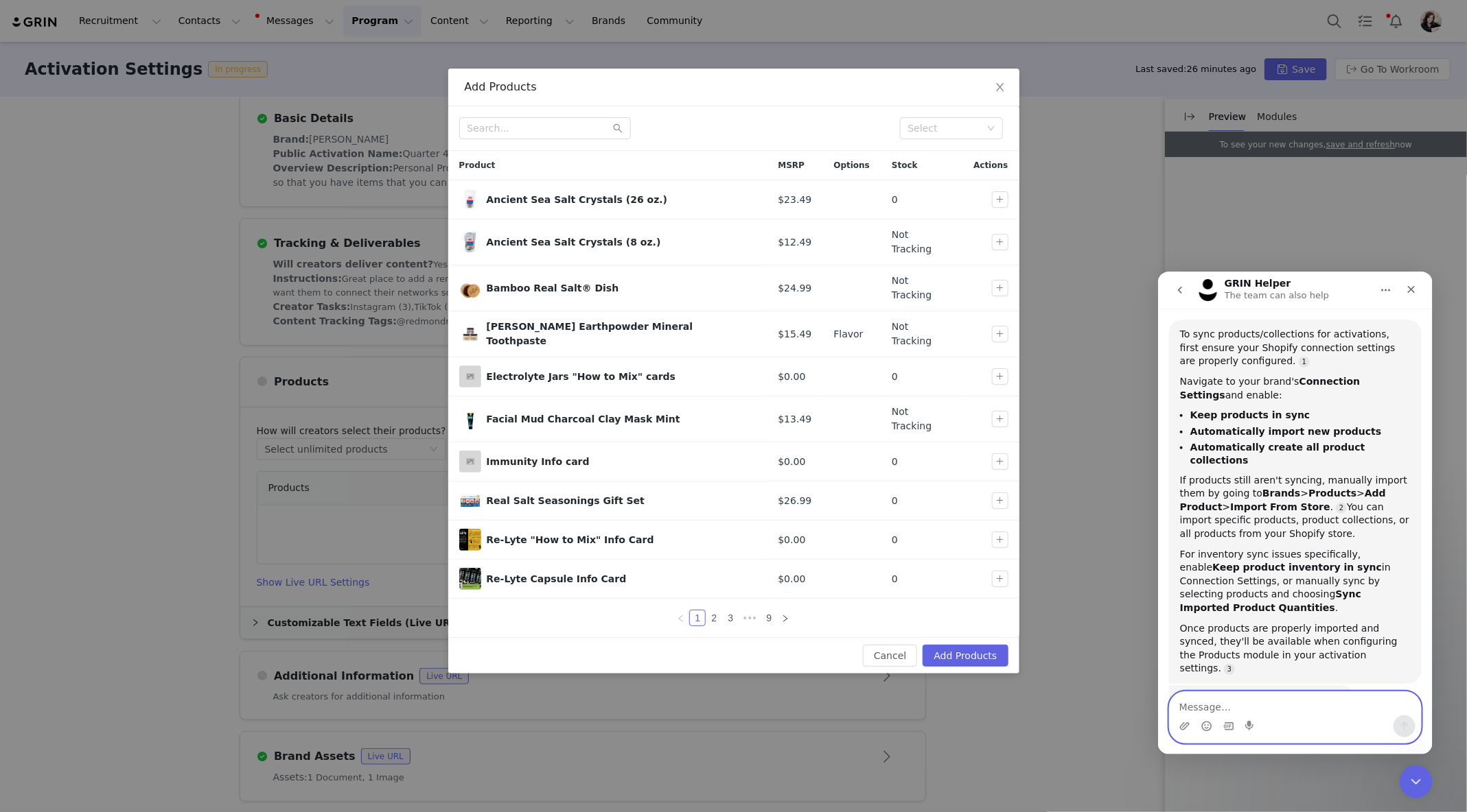
click at [1221, 700] on textarea "Message…" at bounding box center [1294, 703] width 251 height 23
type textarea "I will try again"
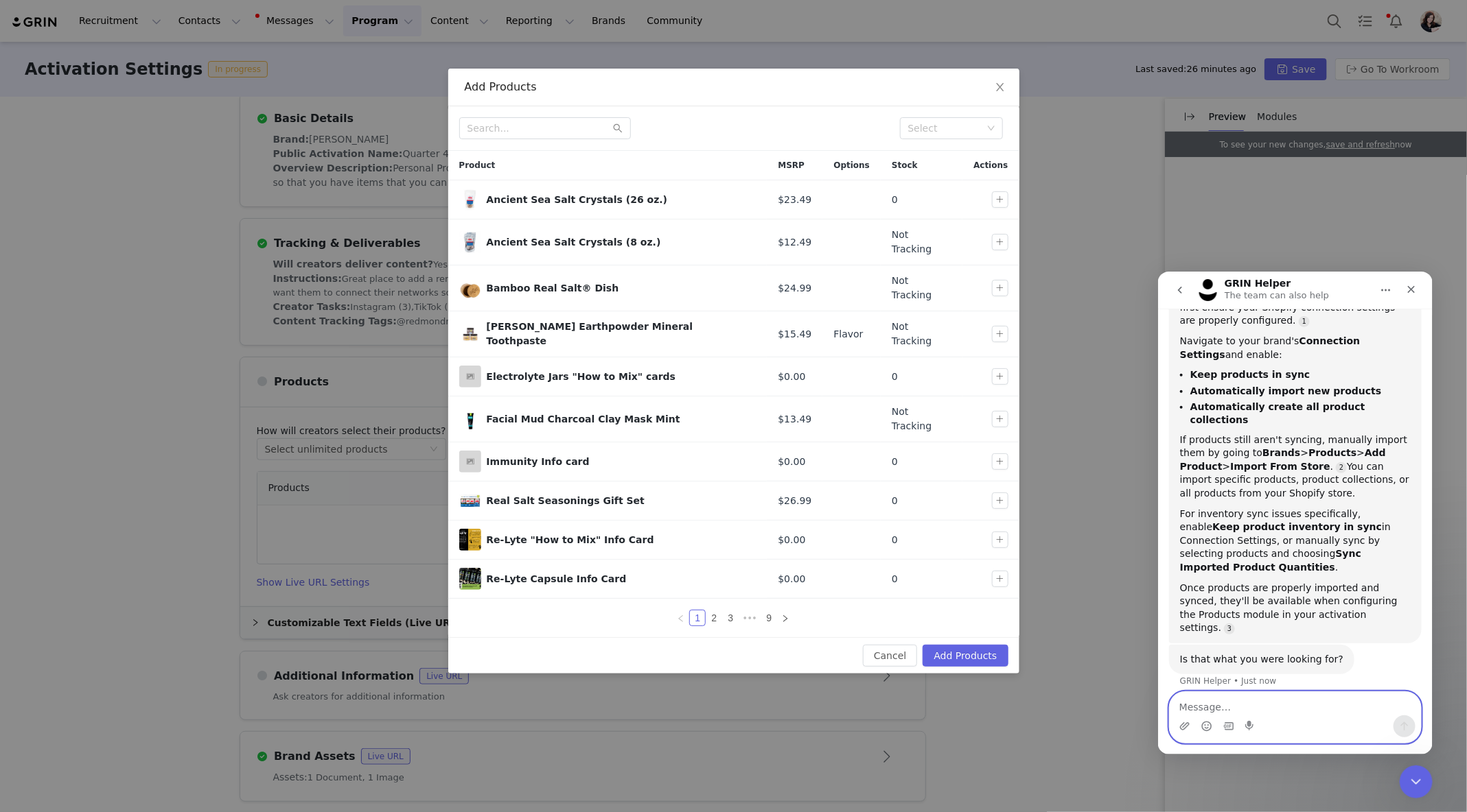
scroll to position [237, 0]
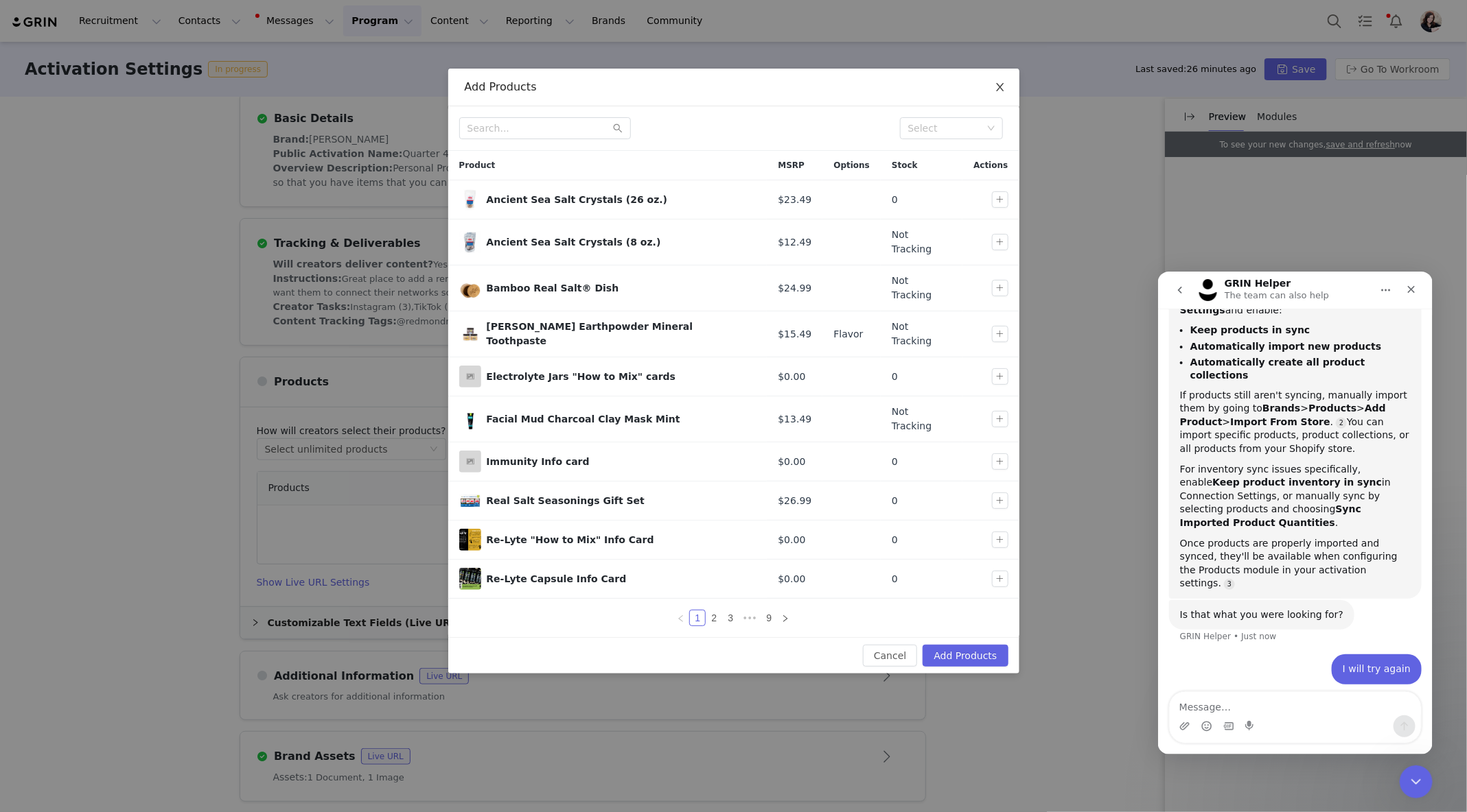
click at [1005, 86] on icon "icon: close" at bounding box center [1000, 87] width 11 height 11
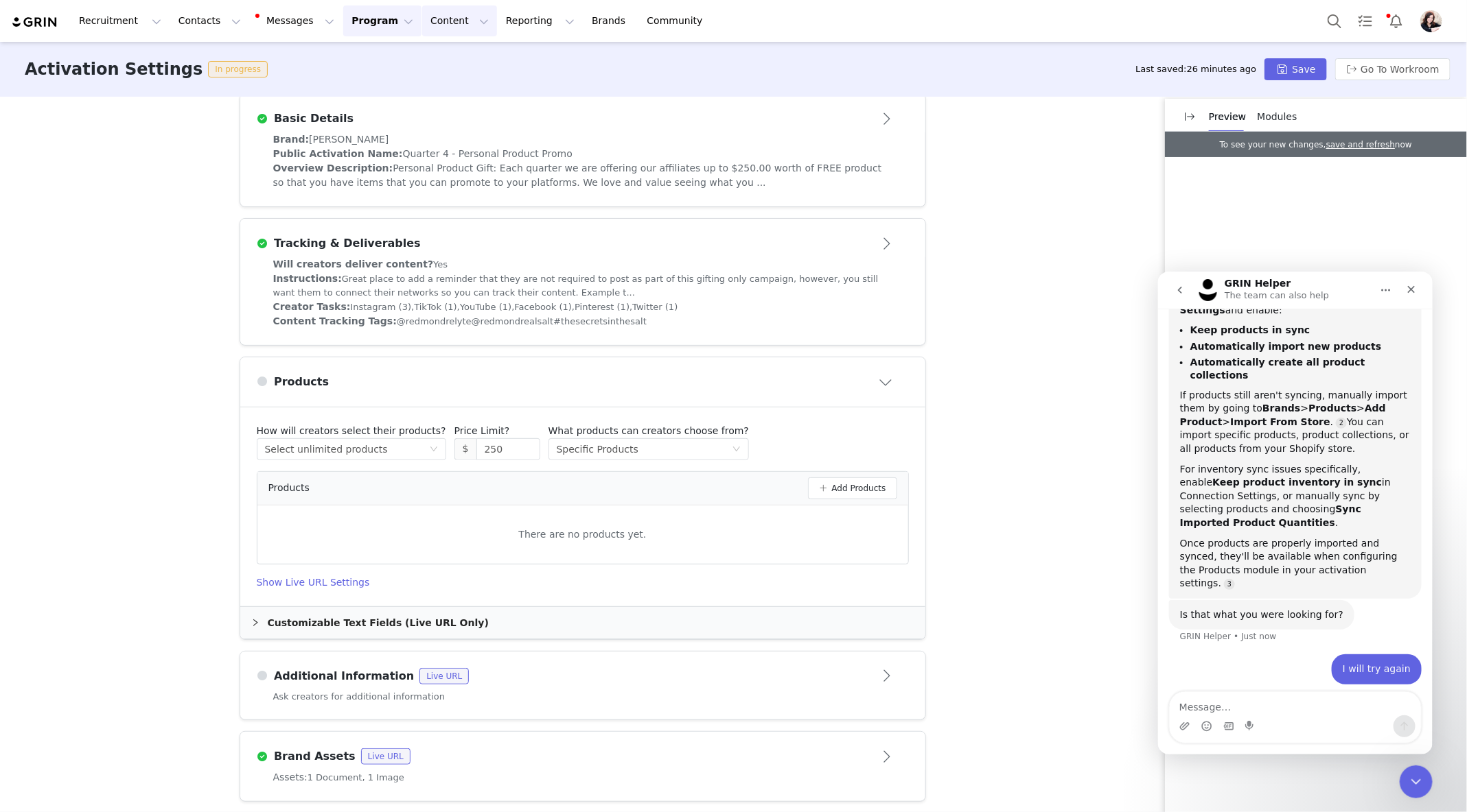
click at [429, 18] on button "Content Content" at bounding box center [459, 21] width 75 height 31
click at [498, 21] on button "Reporting Reporting" at bounding box center [540, 21] width 85 height 31
click at [367, 16] on button "Program Program" at bounding box center [382, 21] width 78 height 31
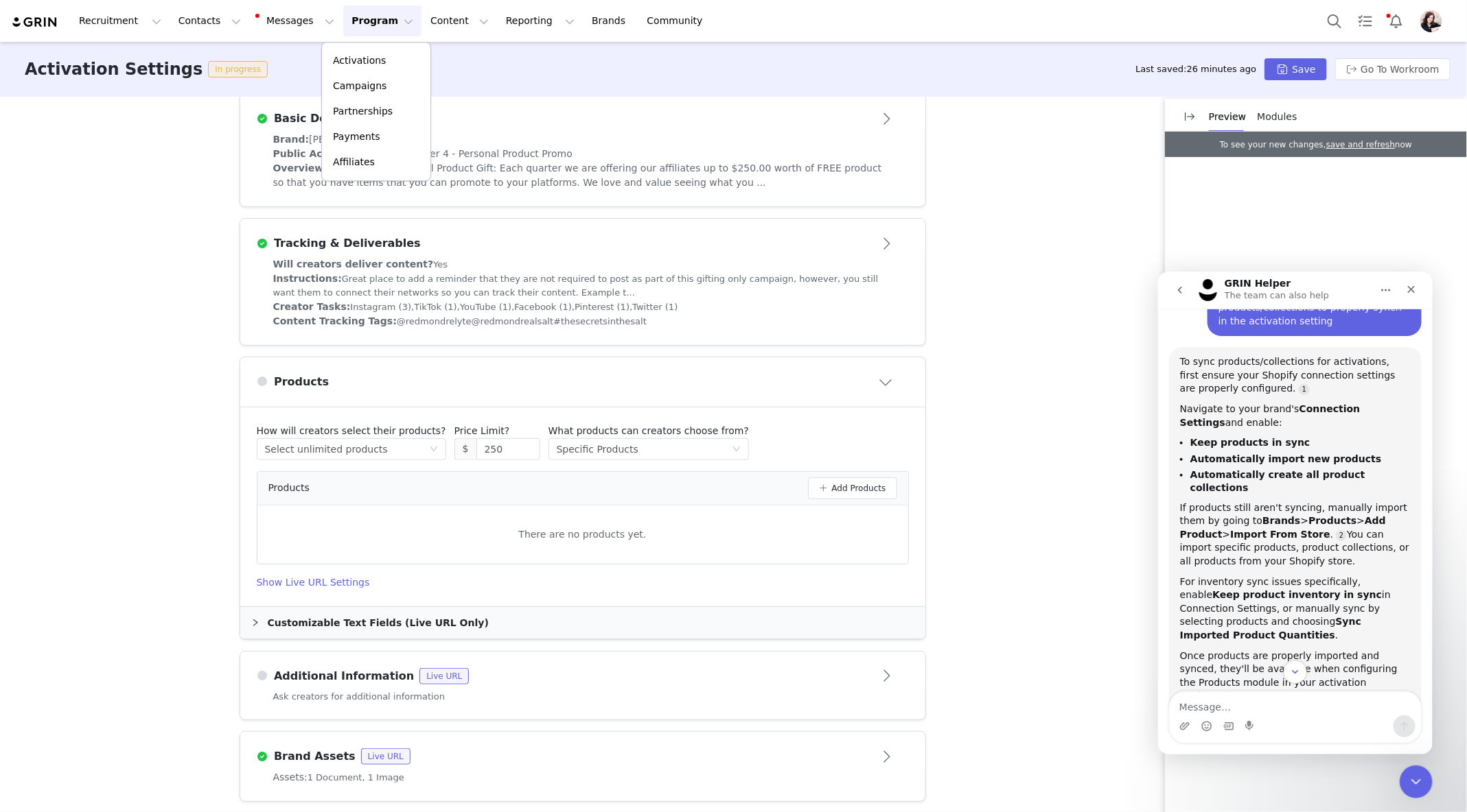
scroll to position [129, 0]
click at [584, 21] on link "Brands Brands" at bounding box center [611, 21] width 54 height 31
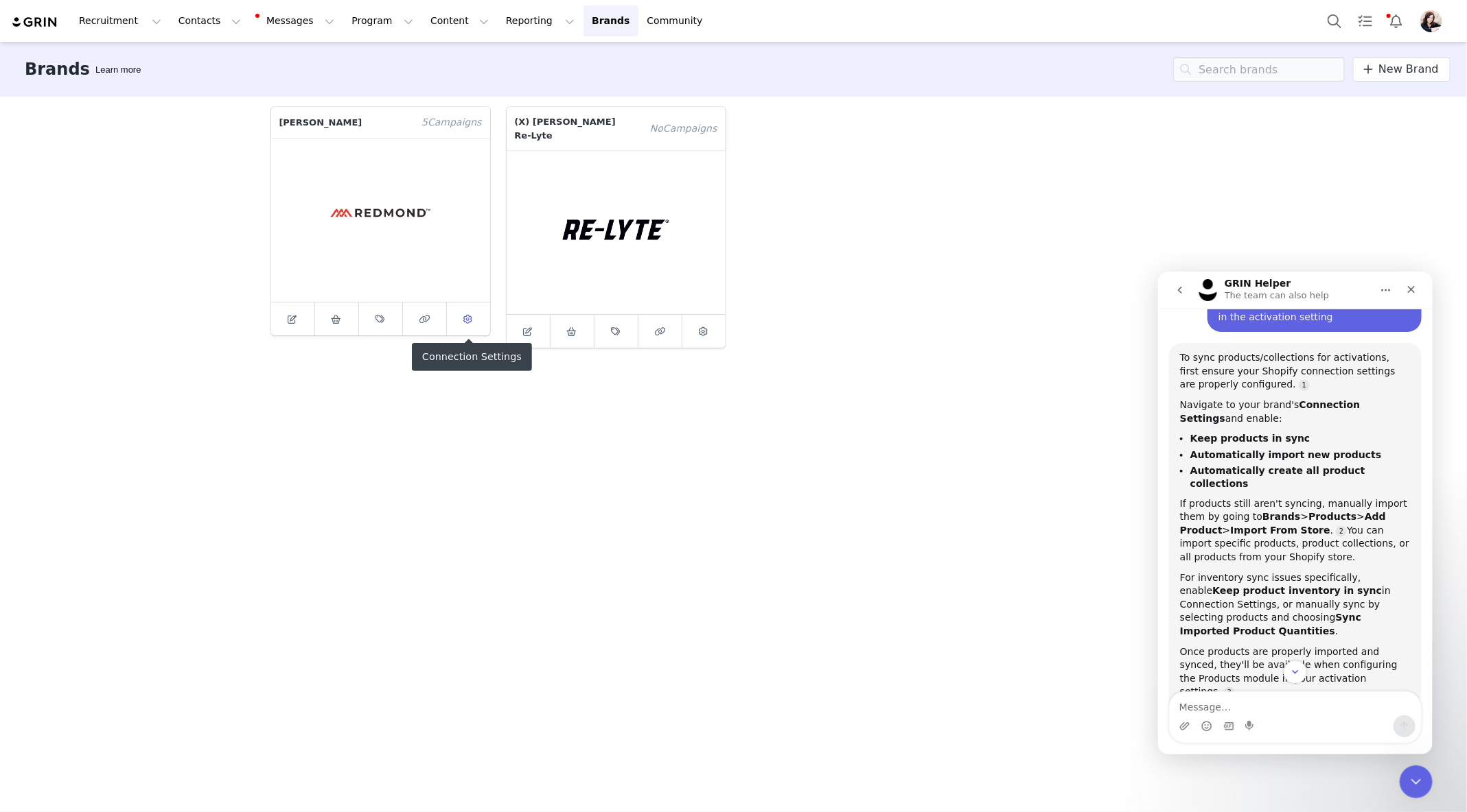
click at [477, 319] on link at bounding box center [468, 319] width 43 height 33
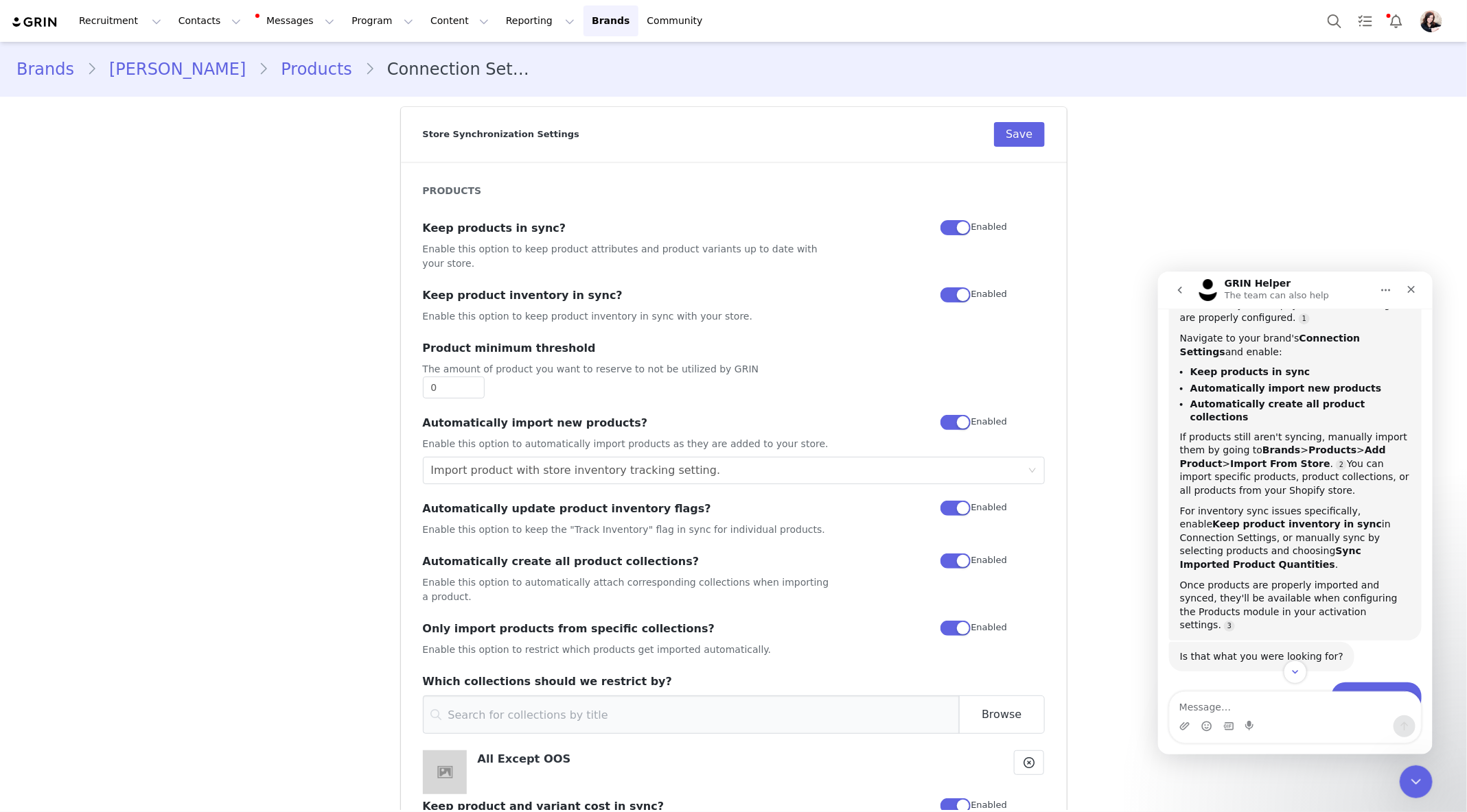
click at [268, 78] on link "Products" at bounding box center [316, 69] width 96 height 25
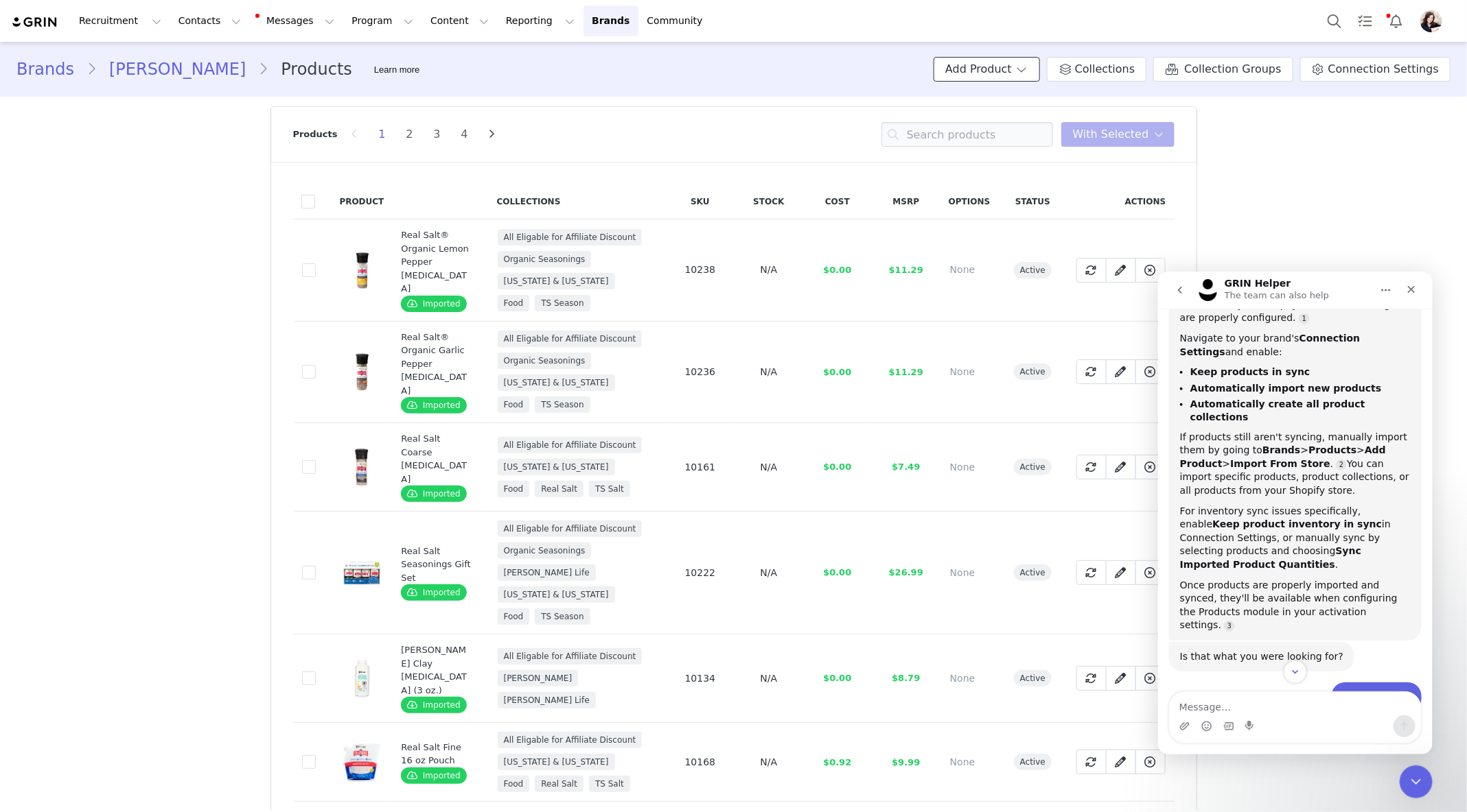
click at [1031, 72] on button "Add Product" at bounding box center [986, 69] width 106 height 25
click at [1031, 118] on span "Import From Store" at bounding box center [1029, 122] width 87 height 11
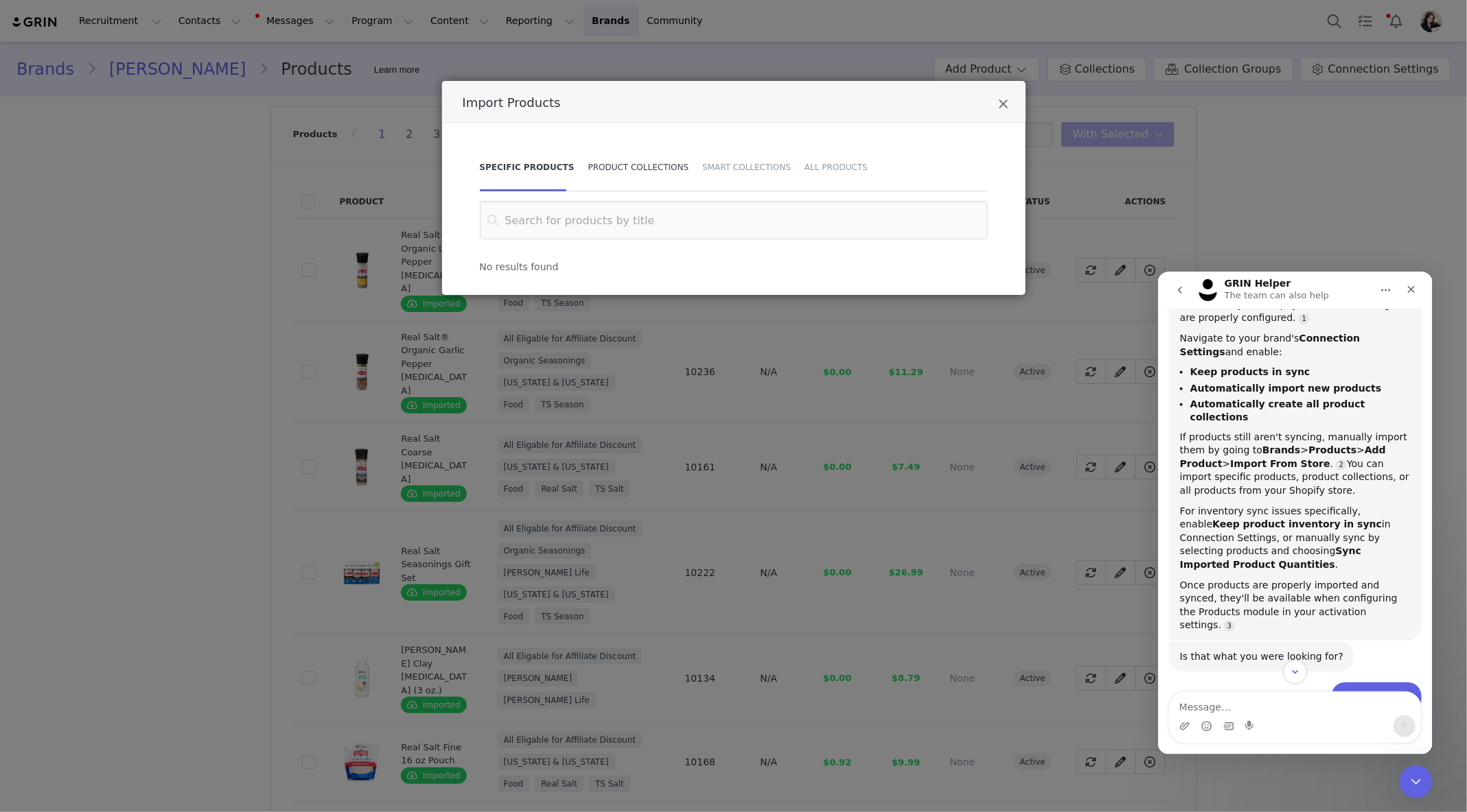
click at [654, 166] on div "Product Collections" at bounding box center [638, 167] width 115 height 48
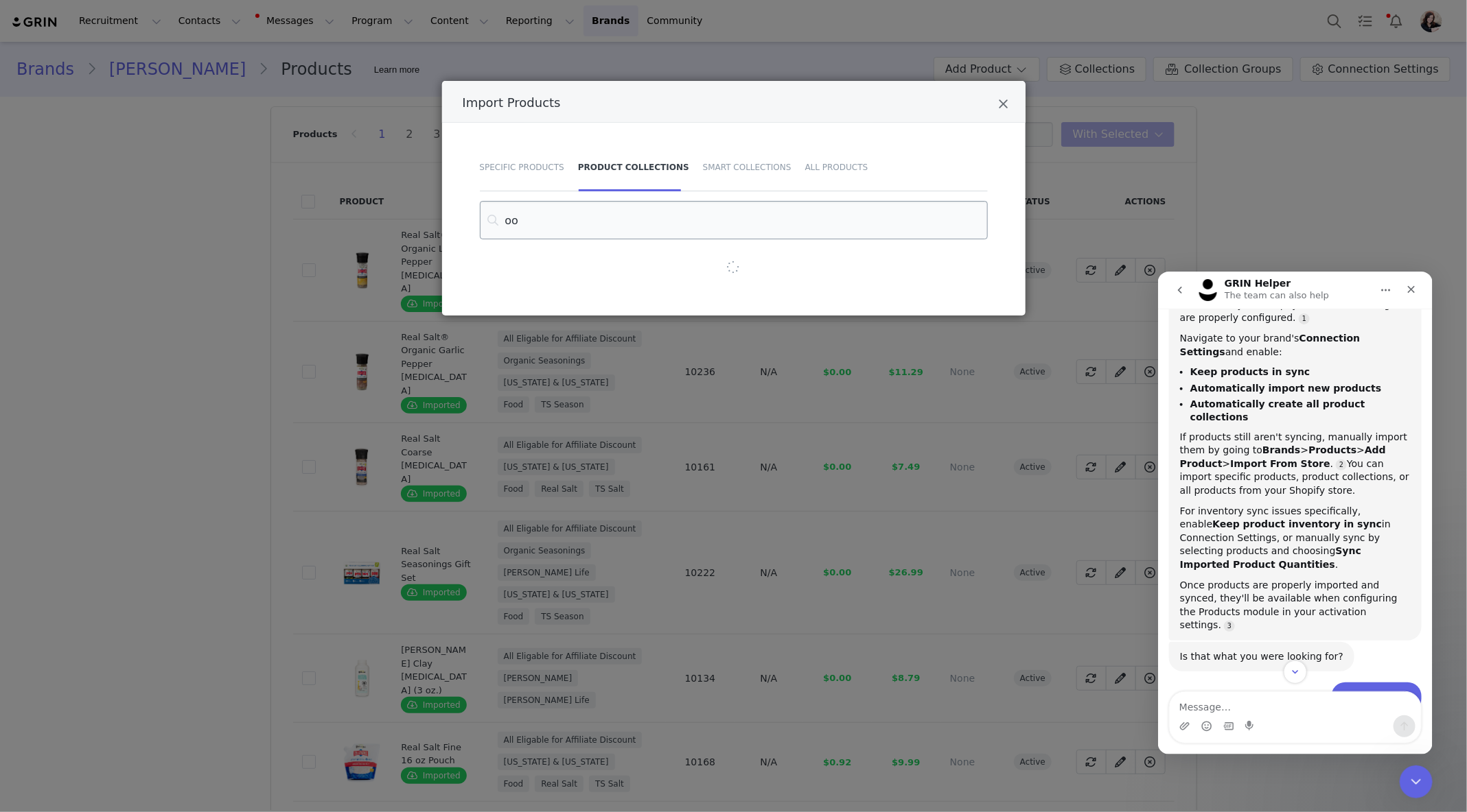
type input "o"
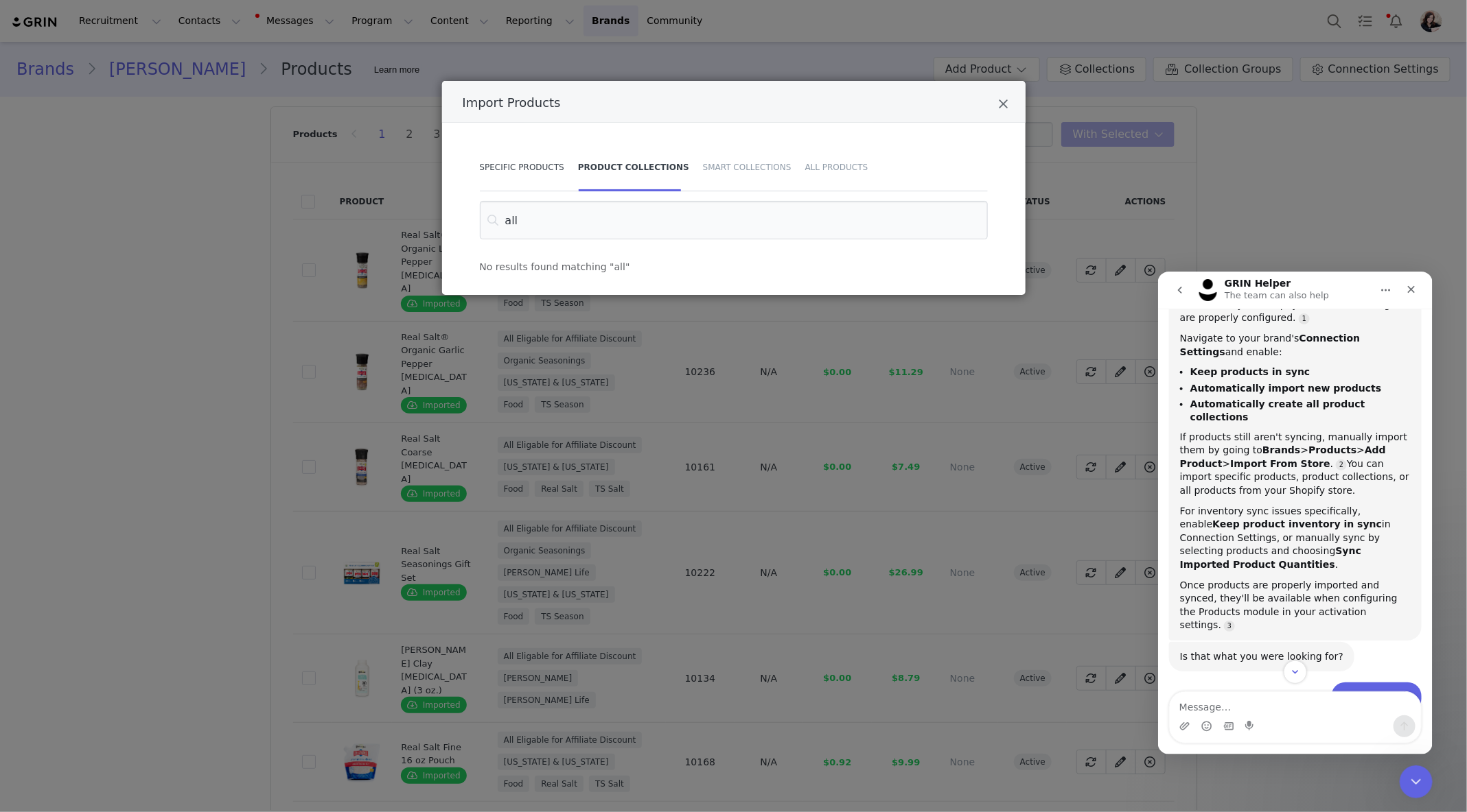
type input "all"
click at [549, 172] on div "Specific Products" at bounding box center [525, 167] width 91 height 48
click at [820, 168] on div "All Products" at bounding box center [832, 167] width 70 height 48
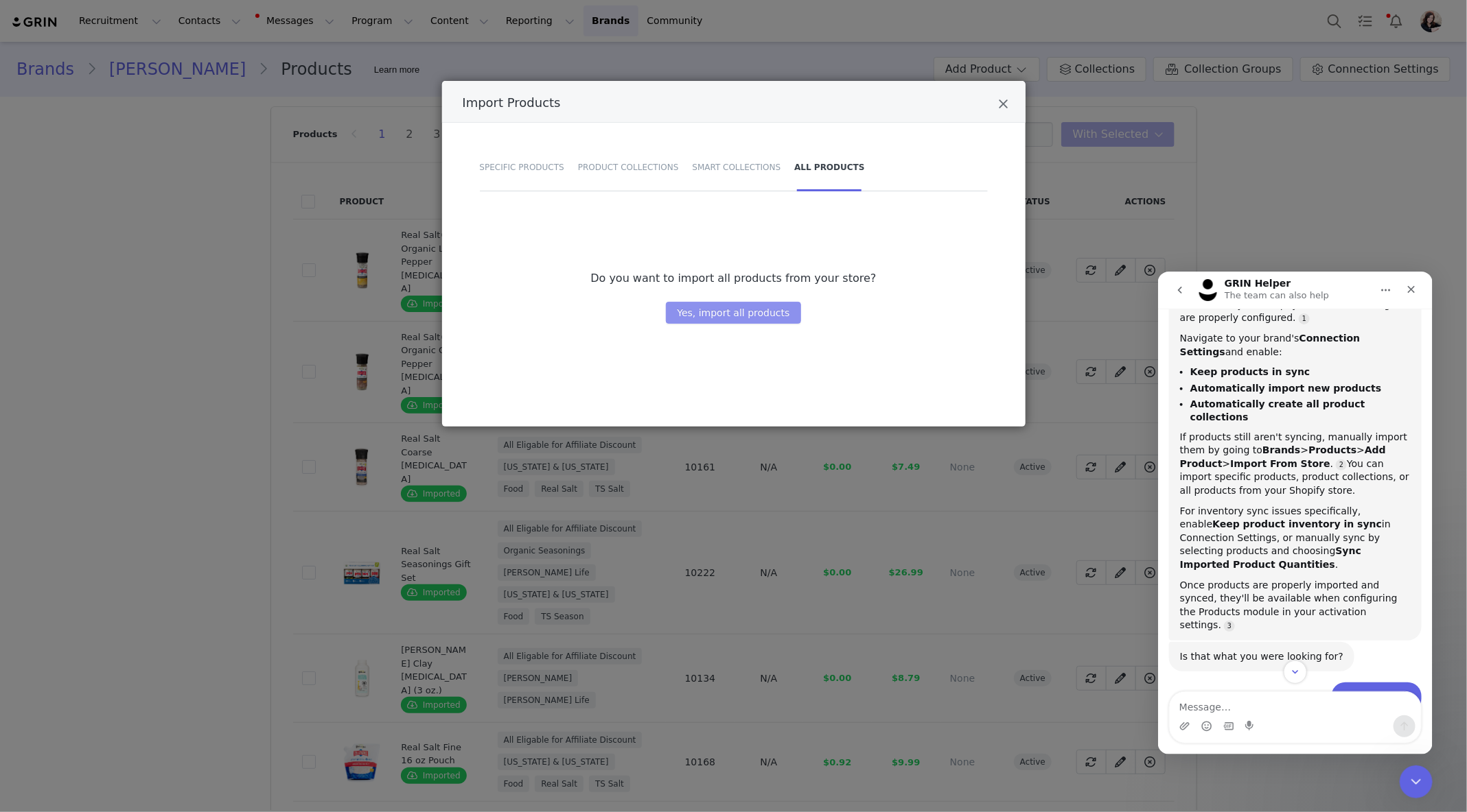
click at [749, 310] on button "Yes, import all products" at bounding box center [733, 312] width 135 height 22
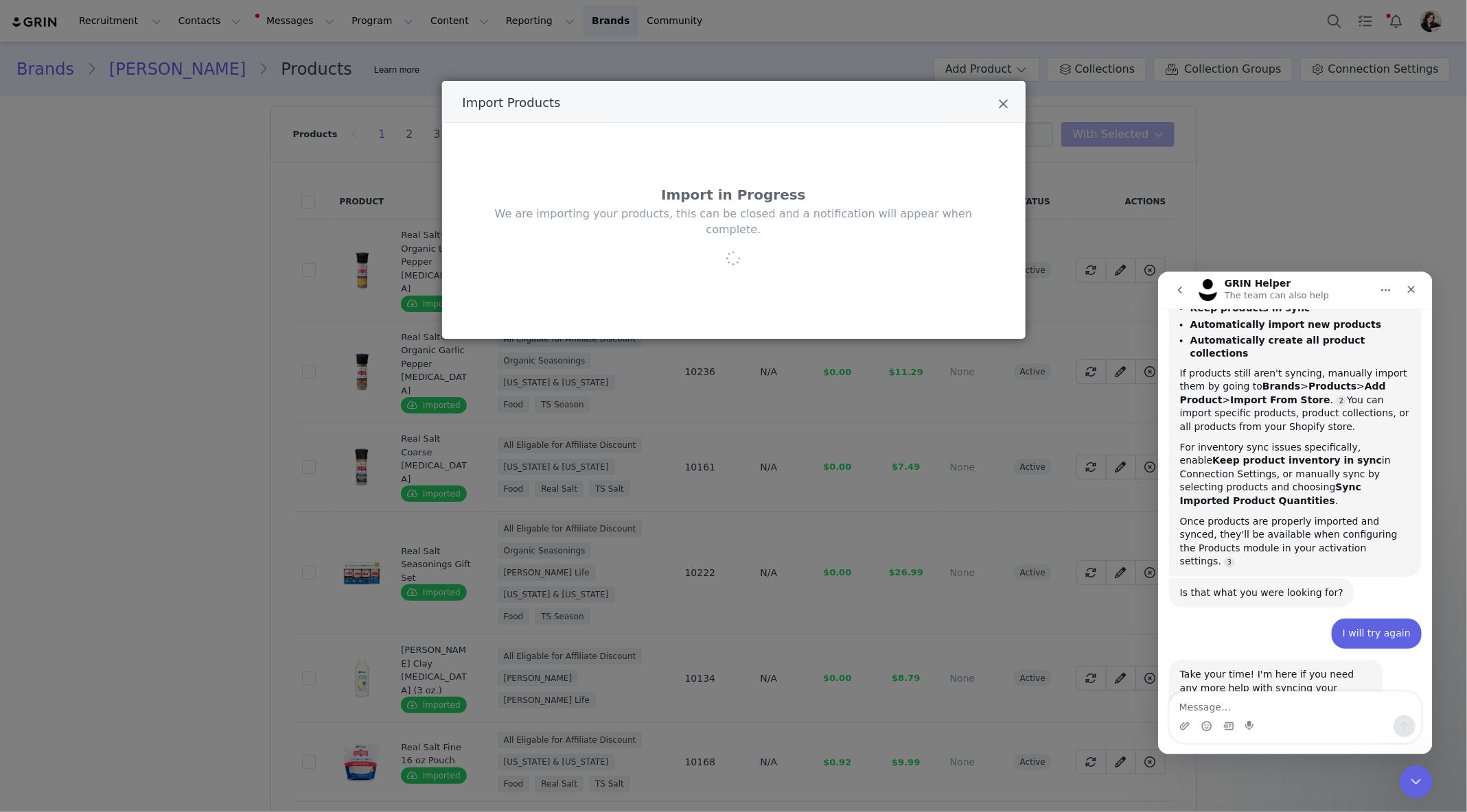
scroll to position [260, 0]
click at [1236, 701] on textarea "Message…" at bounding box center [1294, 703] width 251 height 23
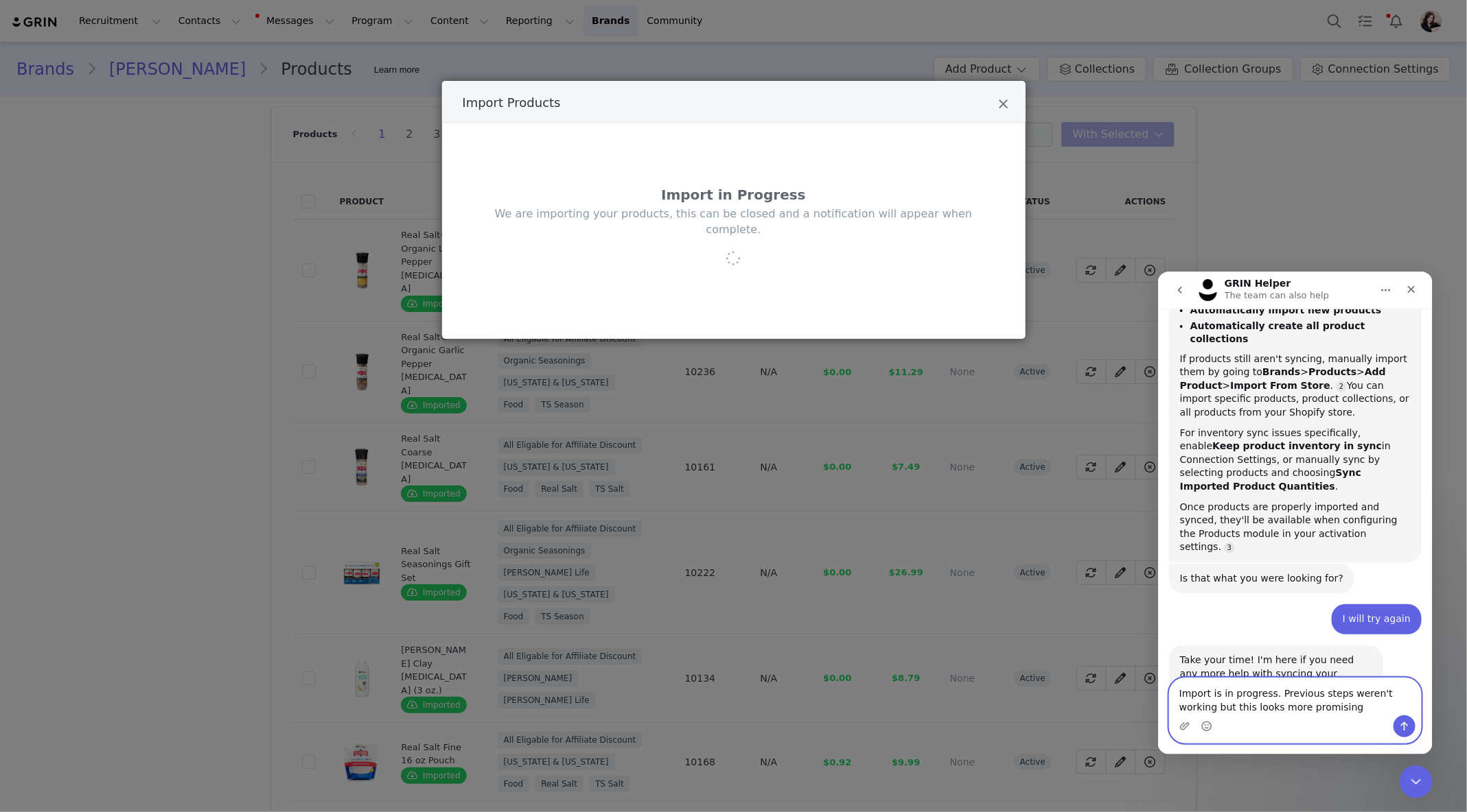
type textarea "Import is in progress. Previous steps weren't working but this looks more promi…"
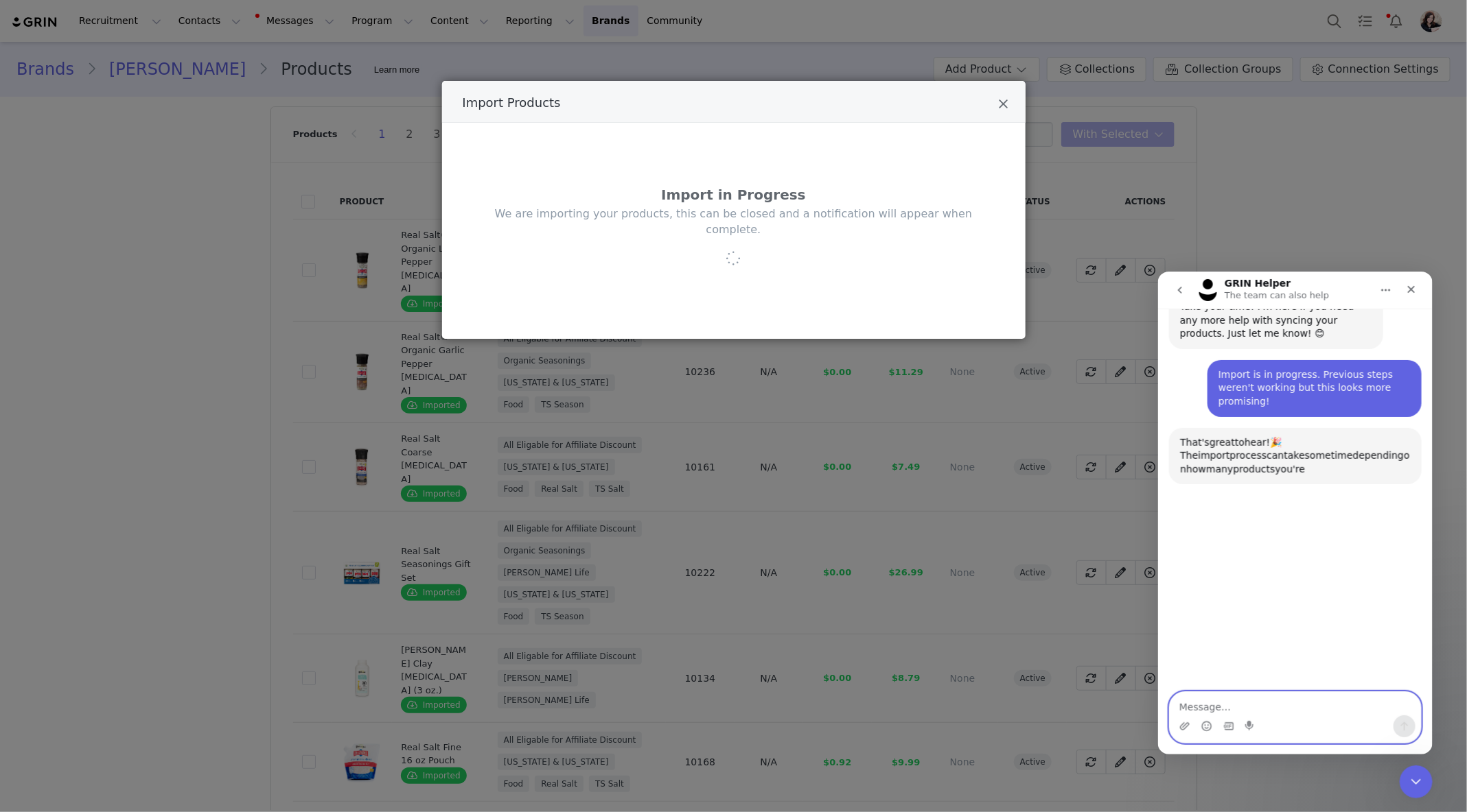
scroll to position [631, 0]
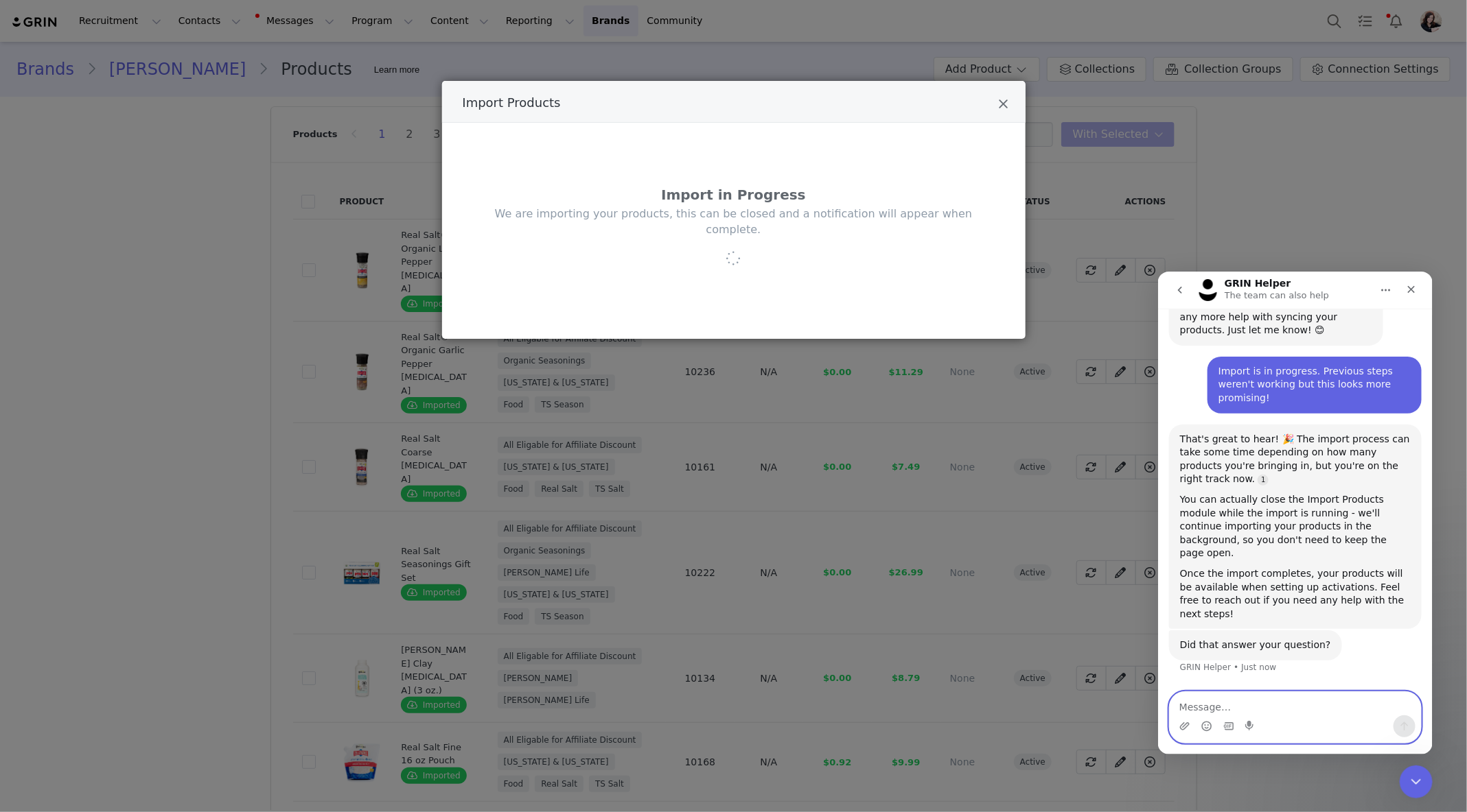
click at [1245, 706] on textarea "Message…" at bounding box center [1294, 703] width 251 height 23
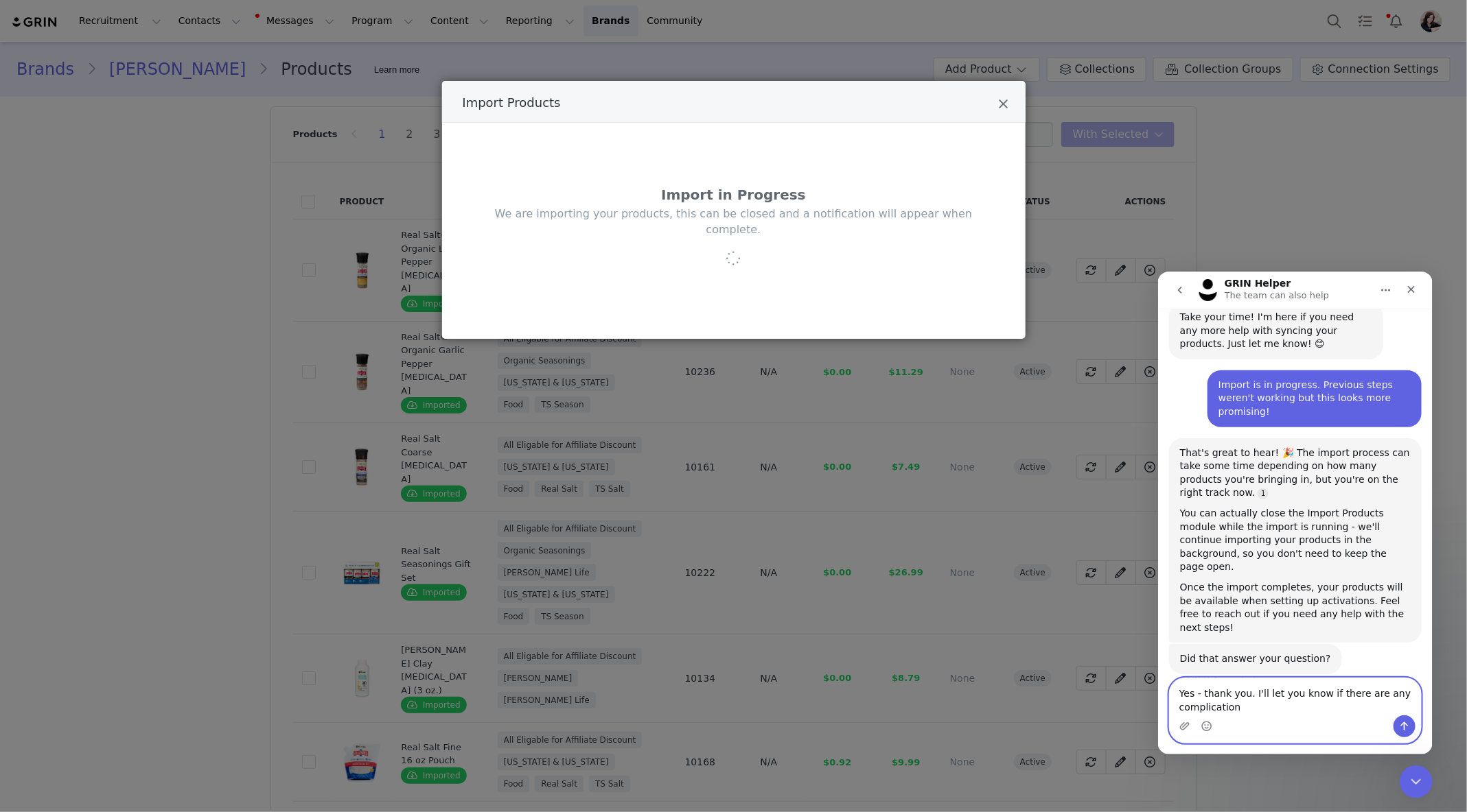
type textarea "Yes - thank you. I'll let you know if there are any complications"
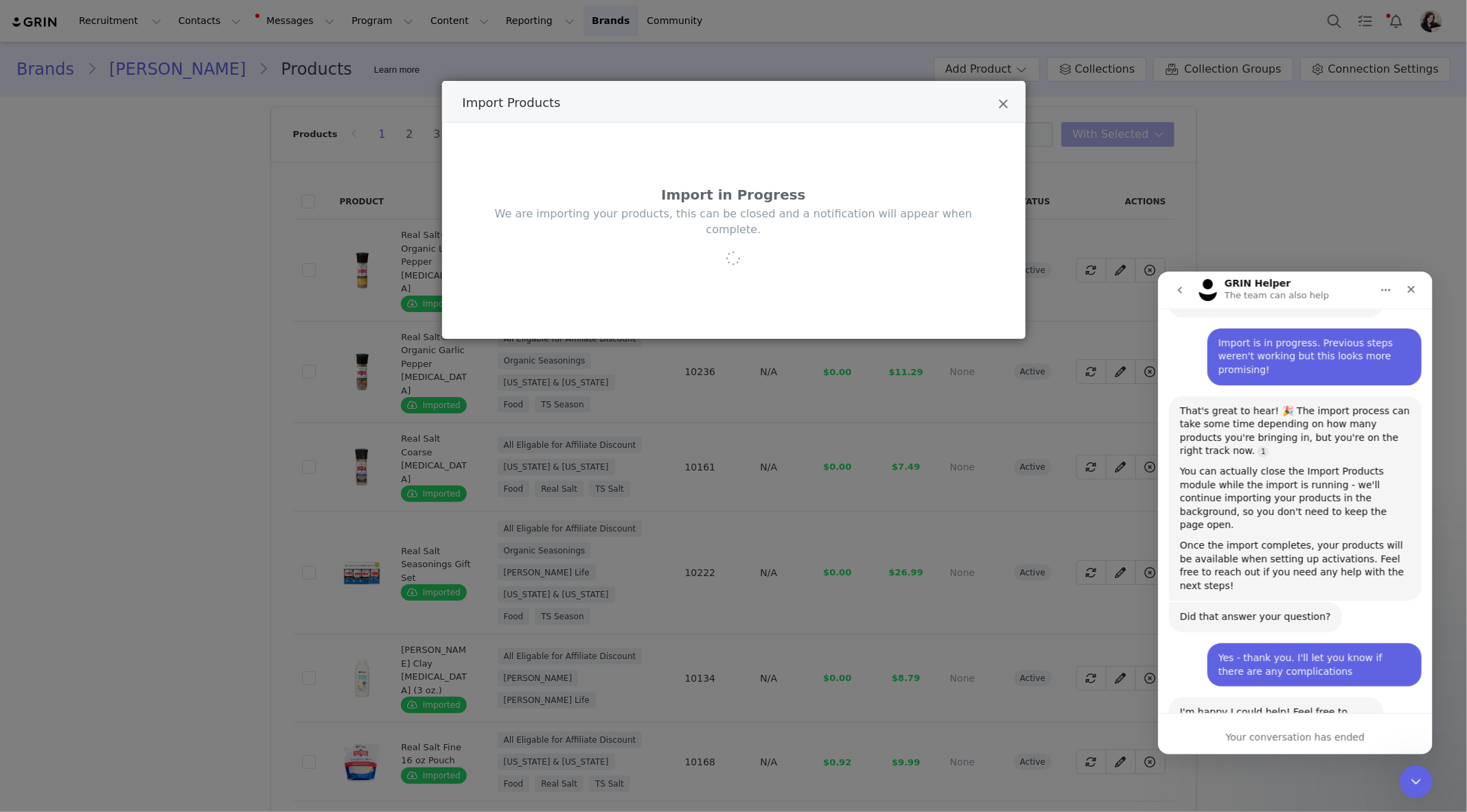
scroll to position [659, 0]
